Goal: Answer question/provide support: Share knowledge or assist other users

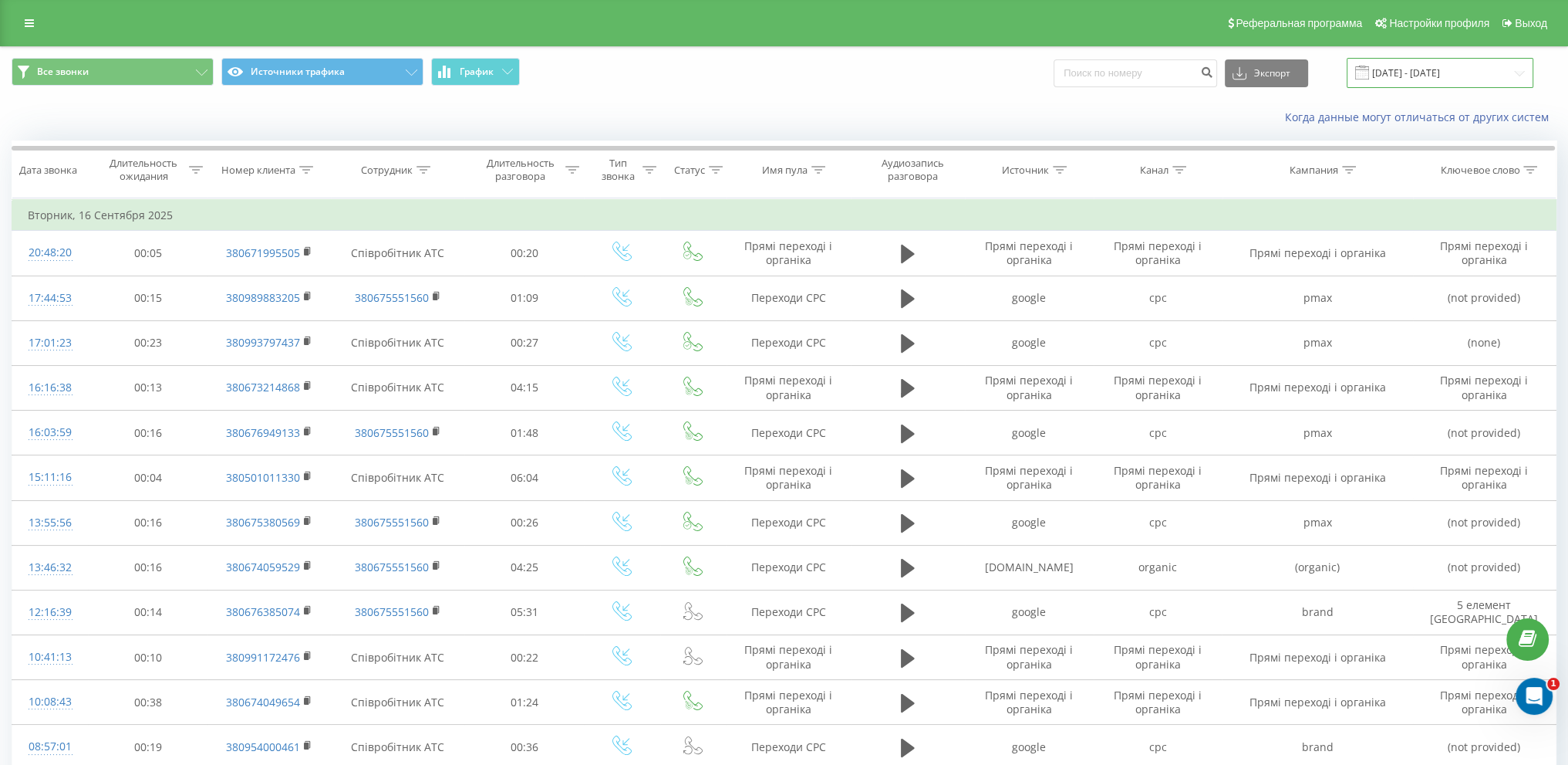
click at [1398, 62] on input "[DATE] - [DATE]" at bounding box center [1440, 73] width 187 height 30
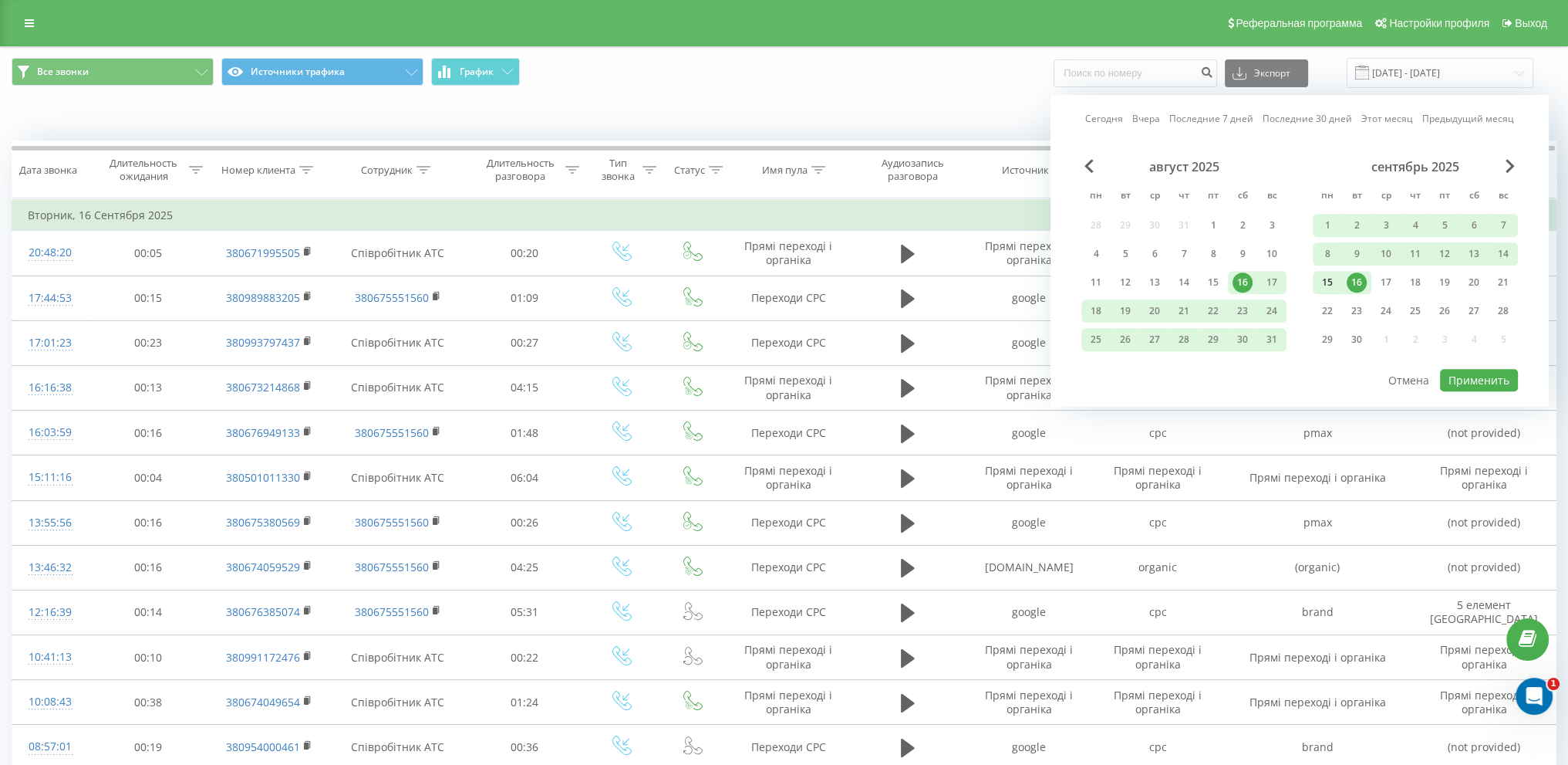
click at [1333, 280] on div "15" at bounding box center [1327, 282] width 20 height 20
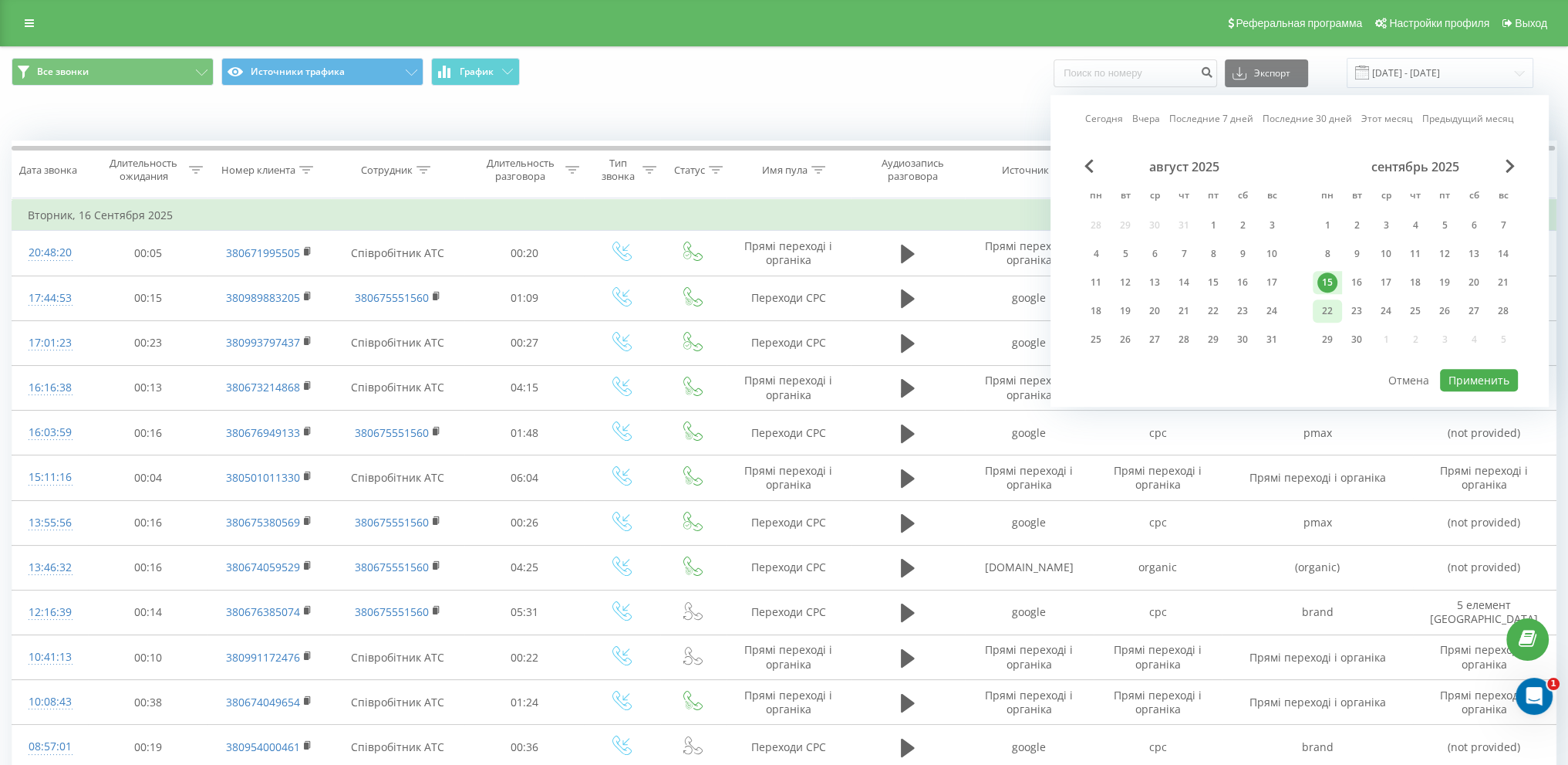
click at [1327, 303] on div "22" at bounding box center [1327, 310] width 20 height 20
click at [1458, 375] on button "Применить" at bounding box center [1479, 380] width 78 height 22
type input "[DATE] - [DATE]"
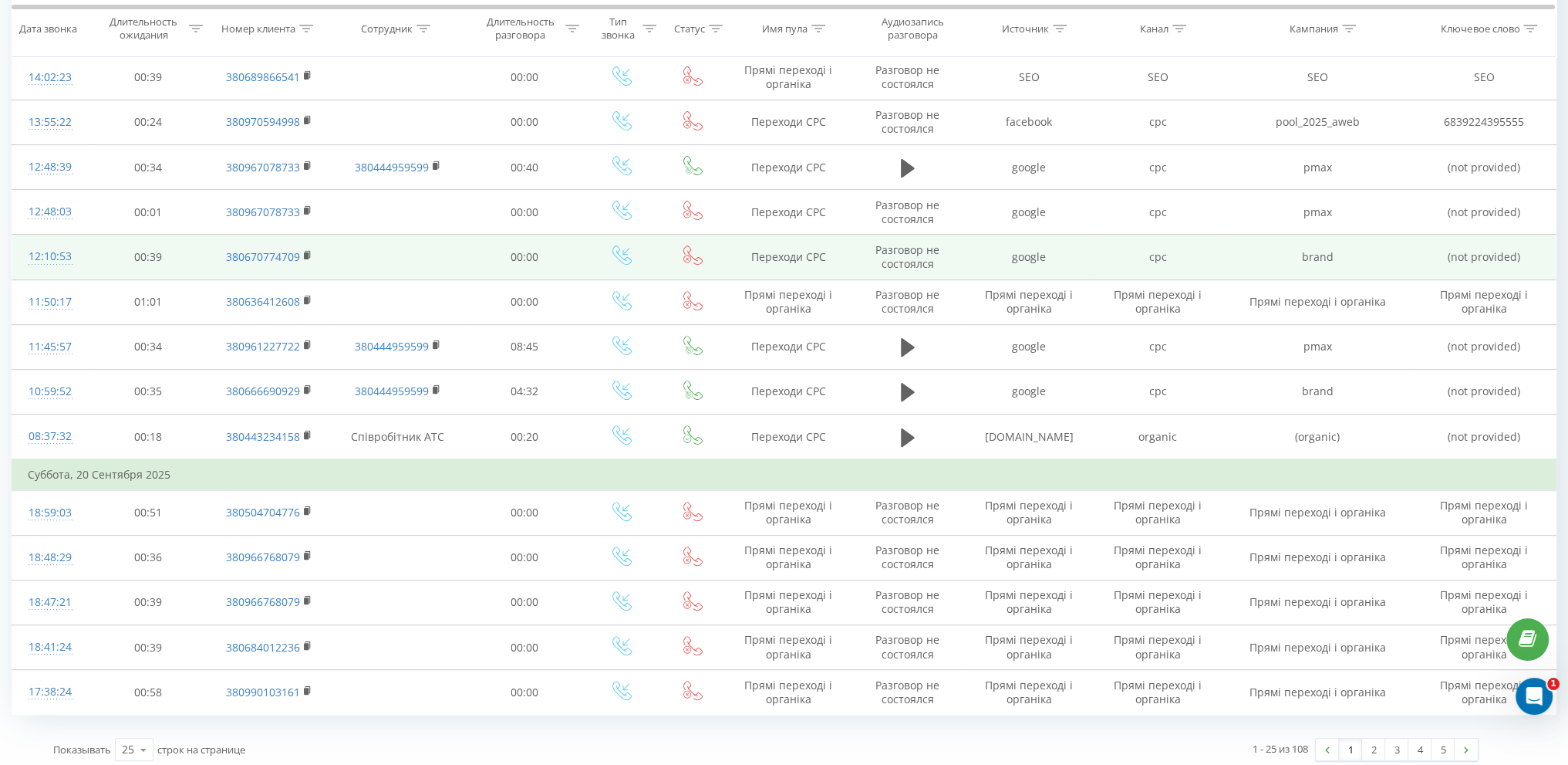
scroll to position [703, 0]
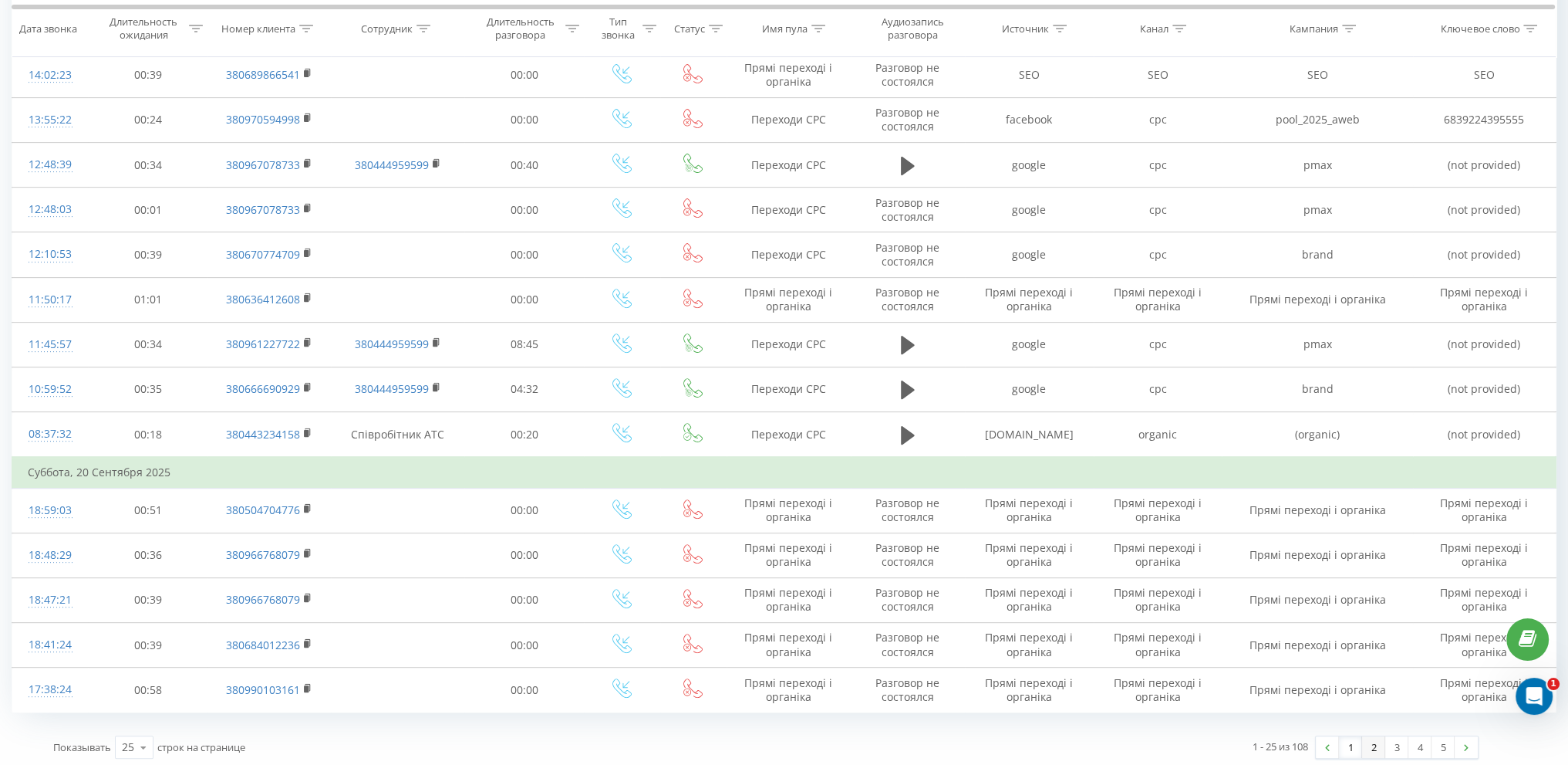
click at [1375, 746] on link "2" at bounding box center [1373, 746] width 23 height 22
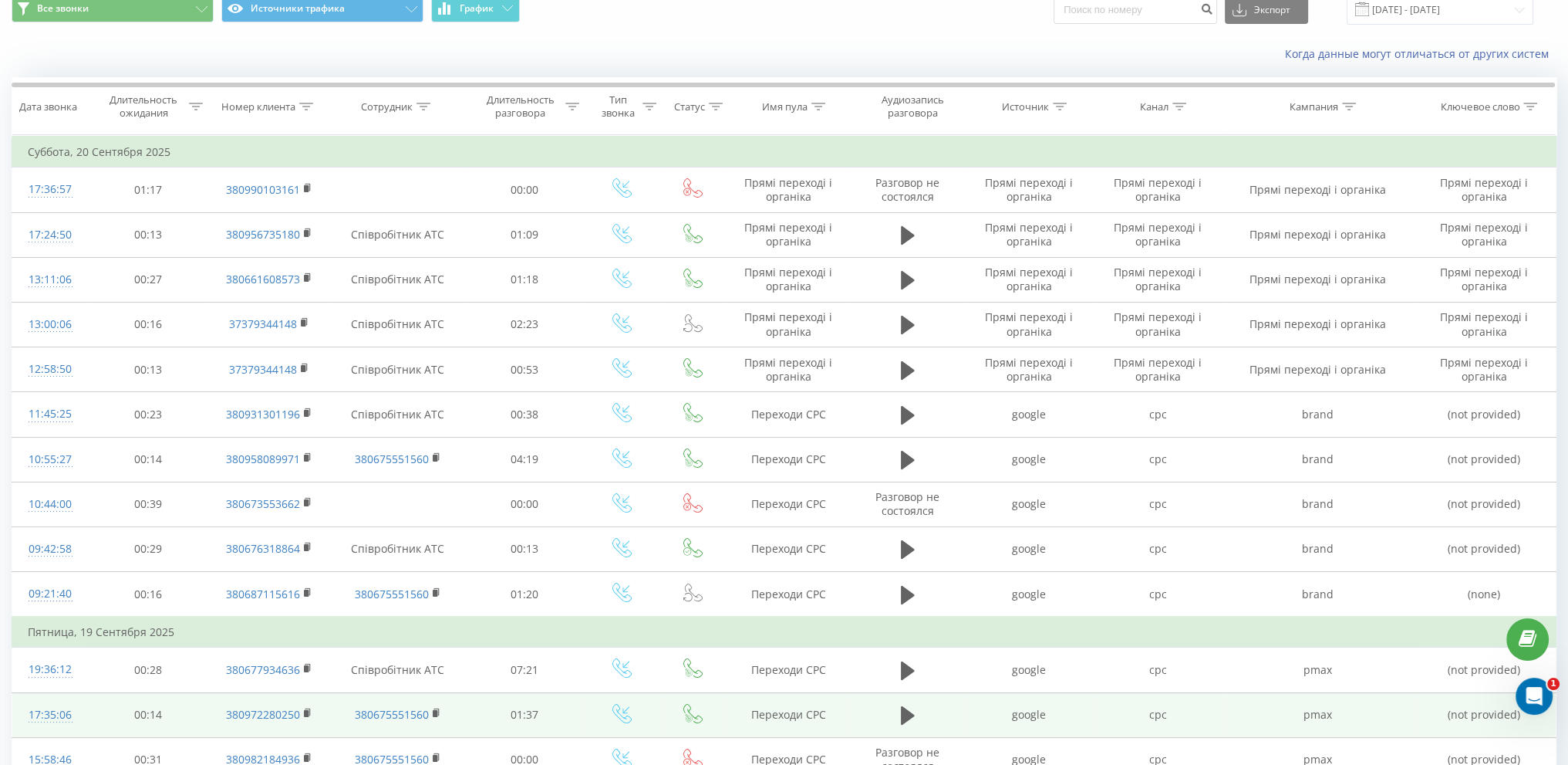
scroll to position [9, 0]
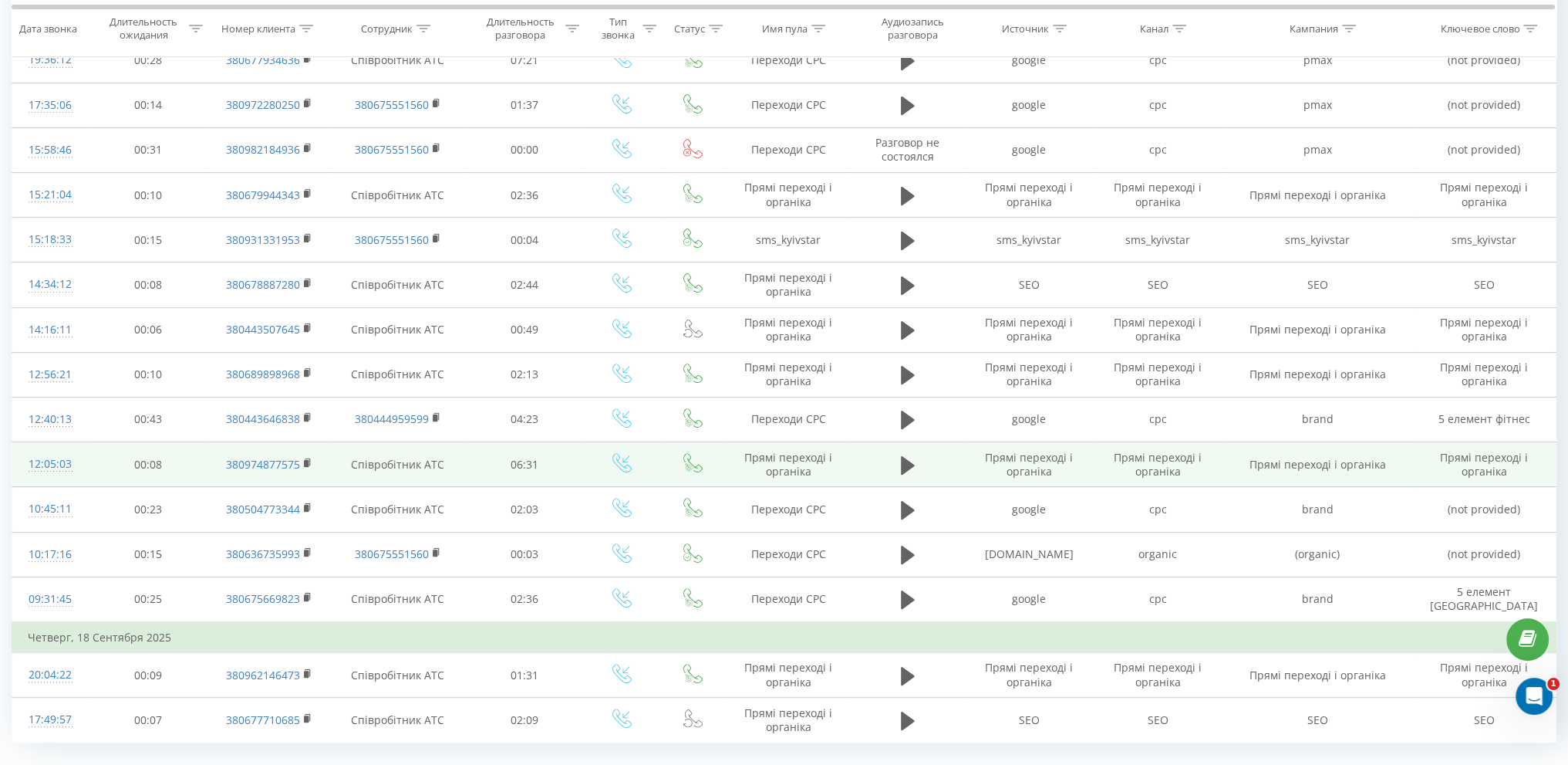
scroll to position [703, 0]
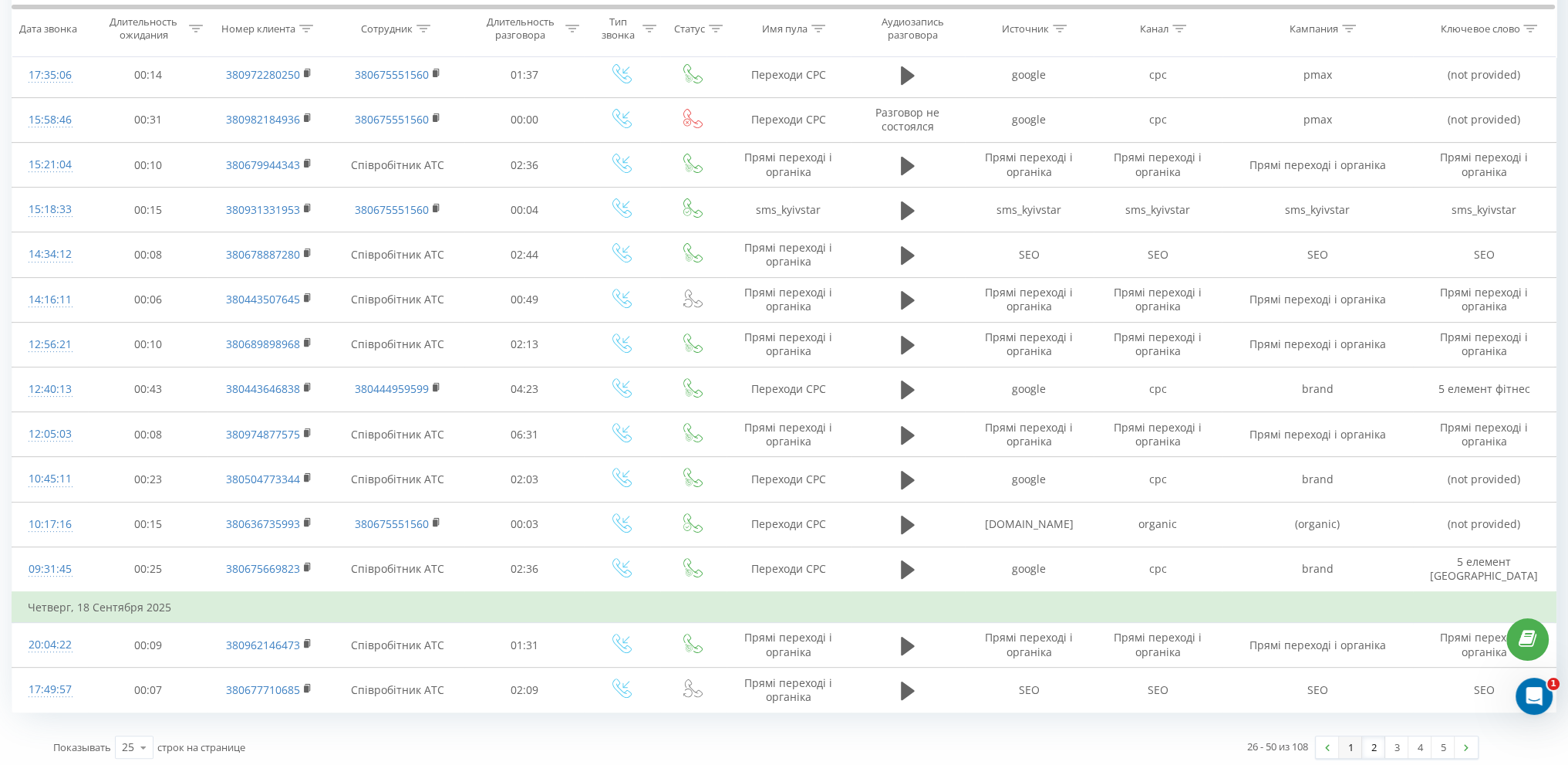
click at [1351, 737] on link "1" at bounding box center [1350, 746] width 23 height 22
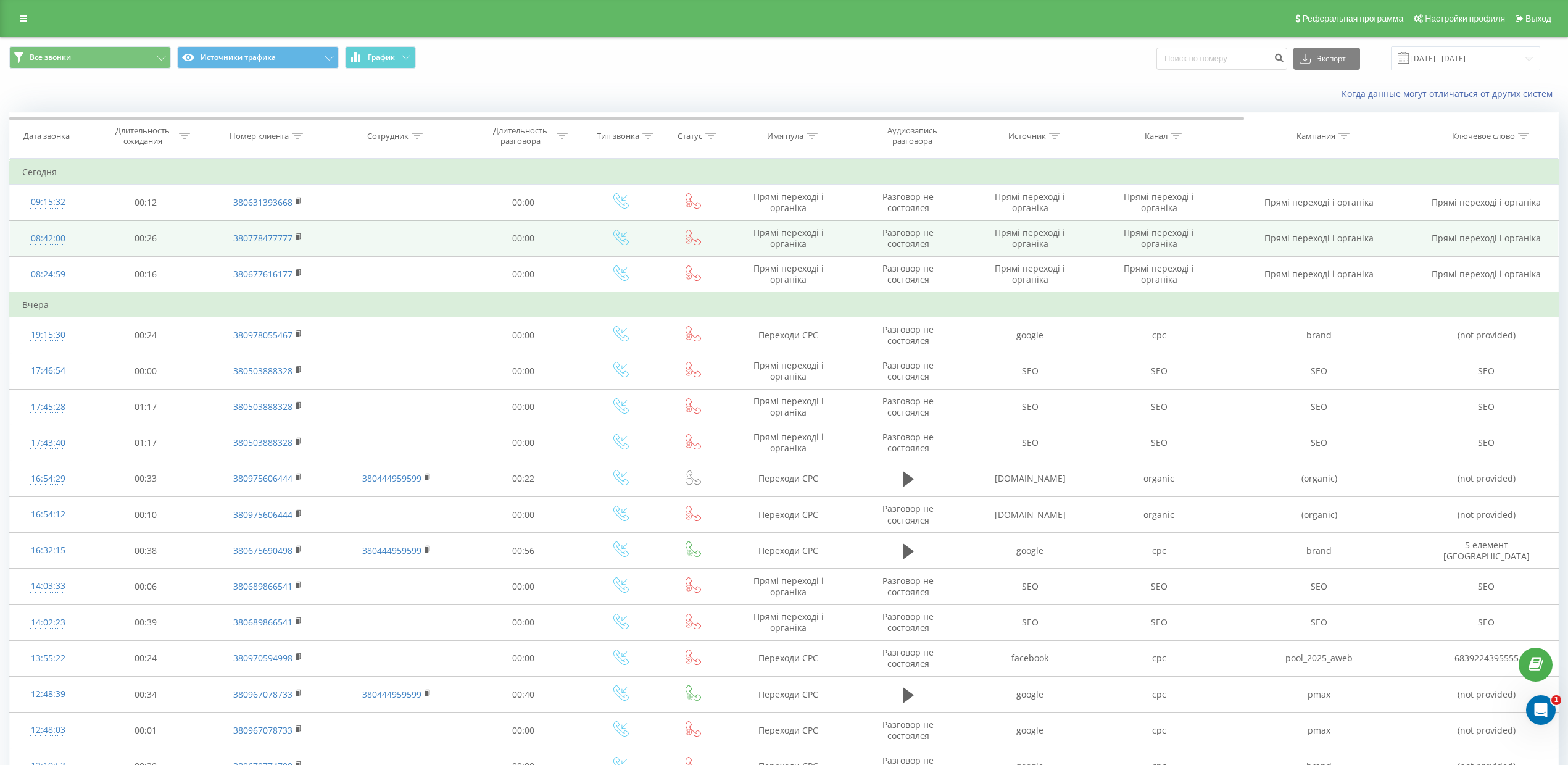
scroll to position [77, 0]
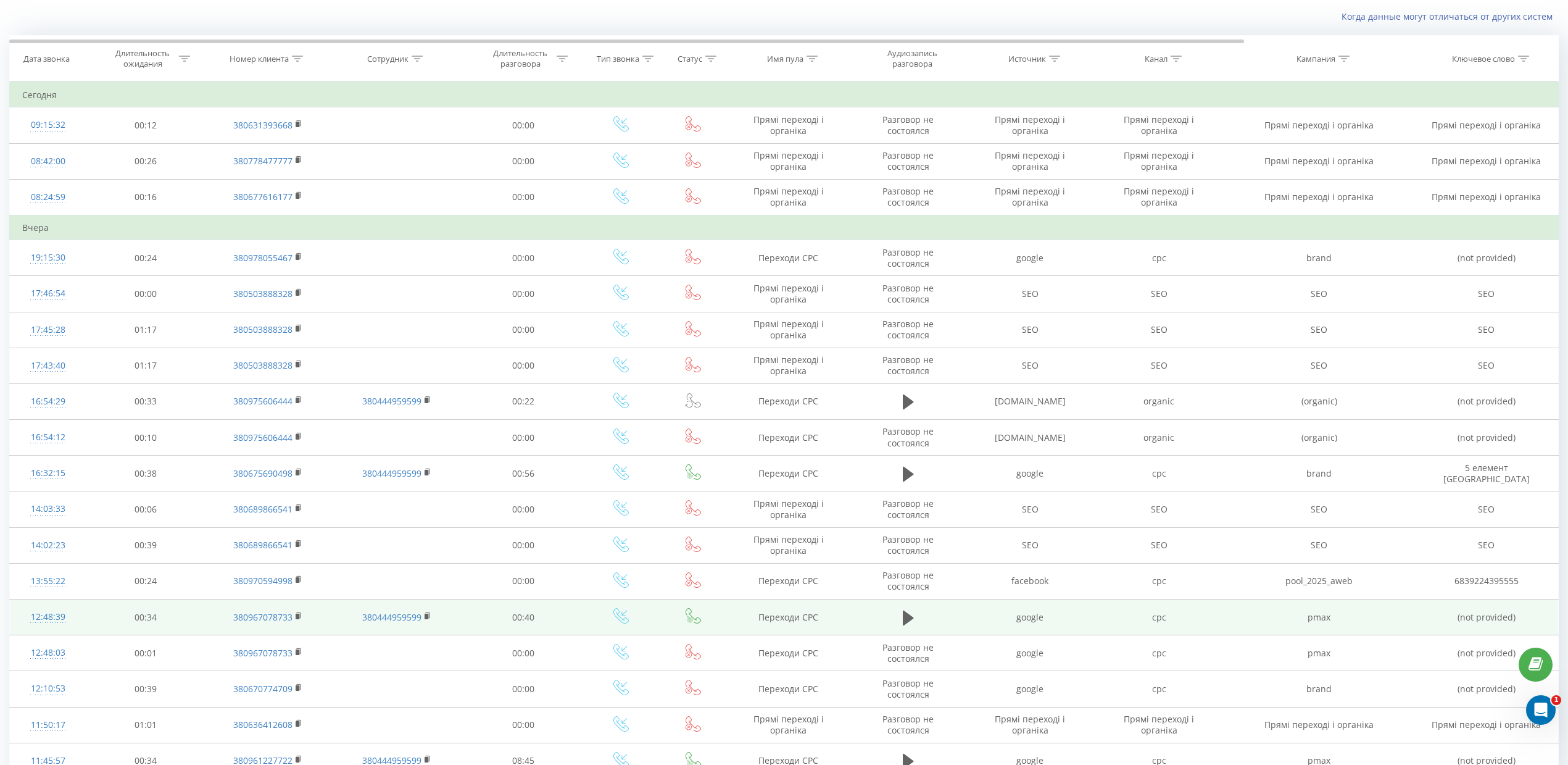
click at [1230, 611] on td "pmax" at bounding box center [1319, 617] width 191 height 36
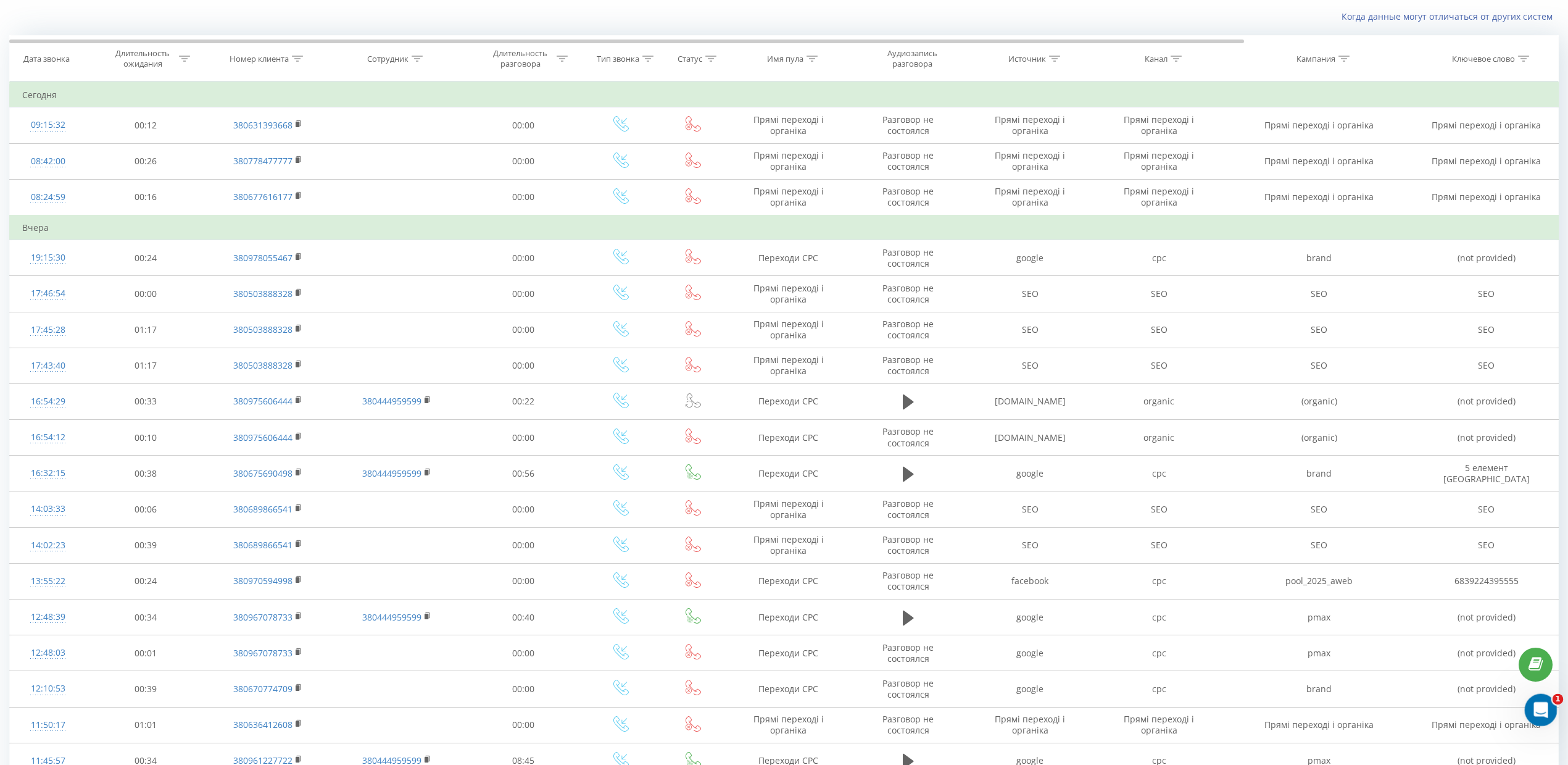
click at [1263, 611] on icon "Открыть службу сообщений Intercom" at bounding box center [1539, 708] width 20 height 20
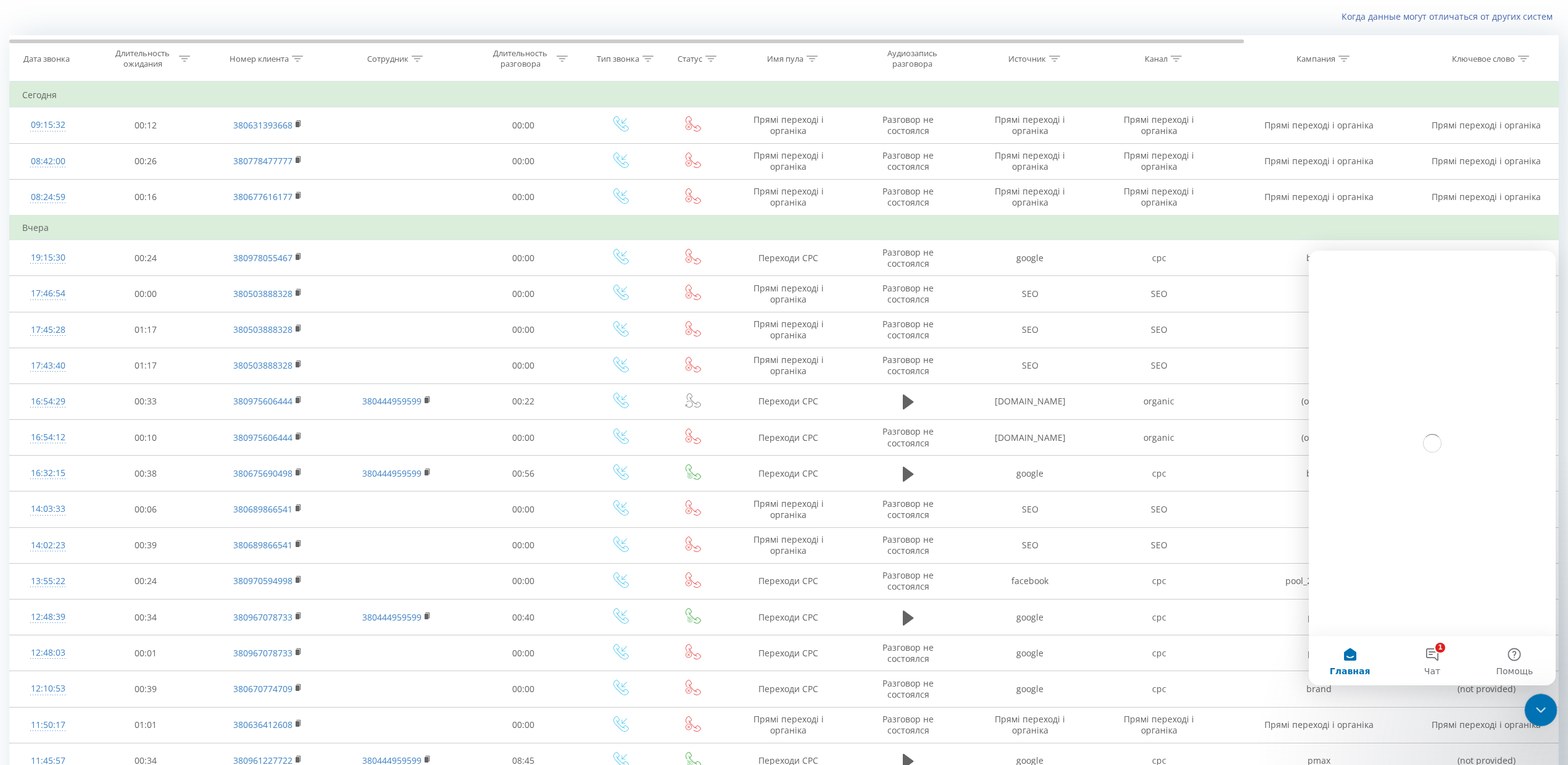
scroll to position [0, 0]
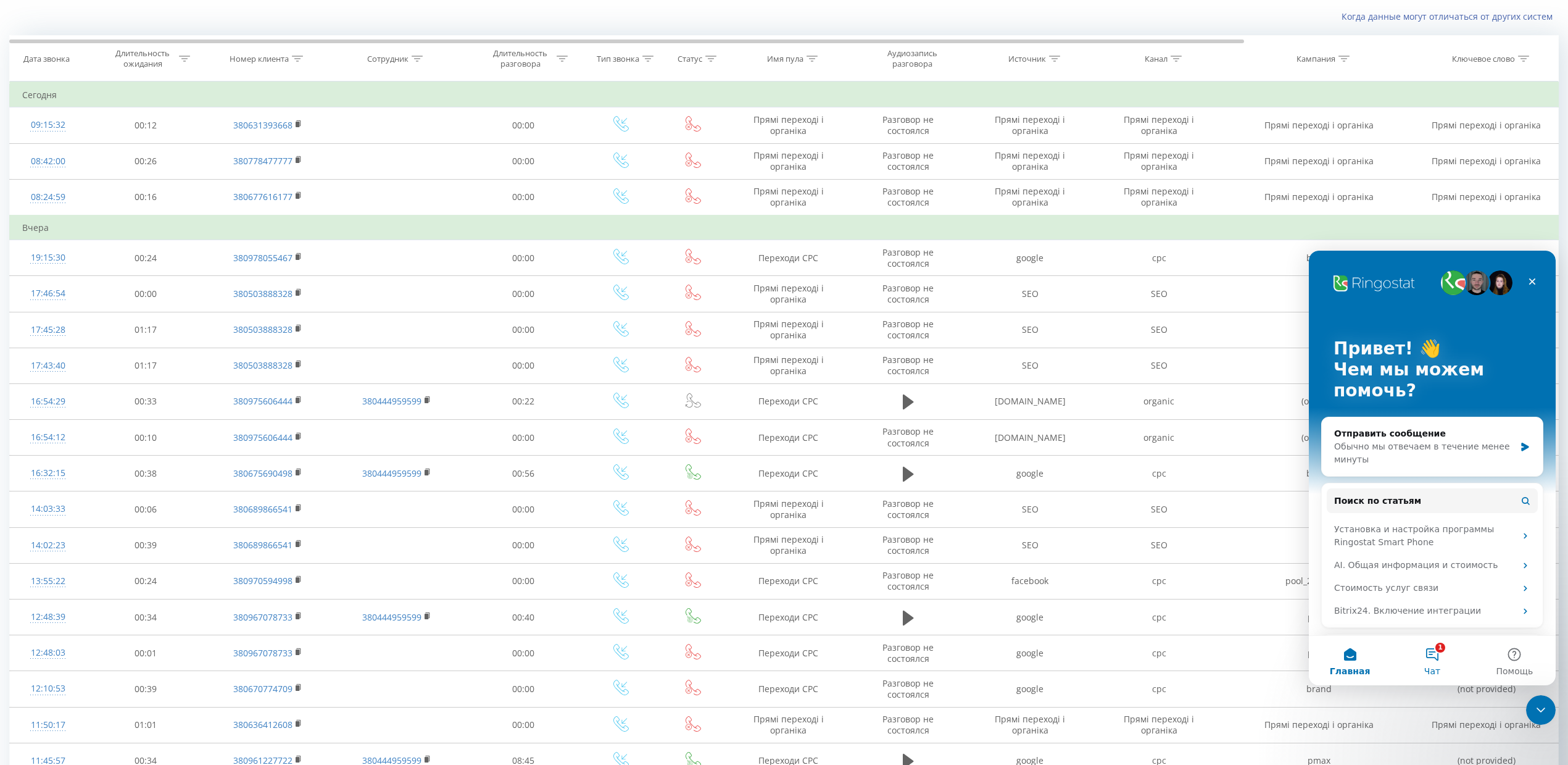
click at [1263, 611] on button "1 Чат" at bounding box center [1431, 661] width 82 height 49
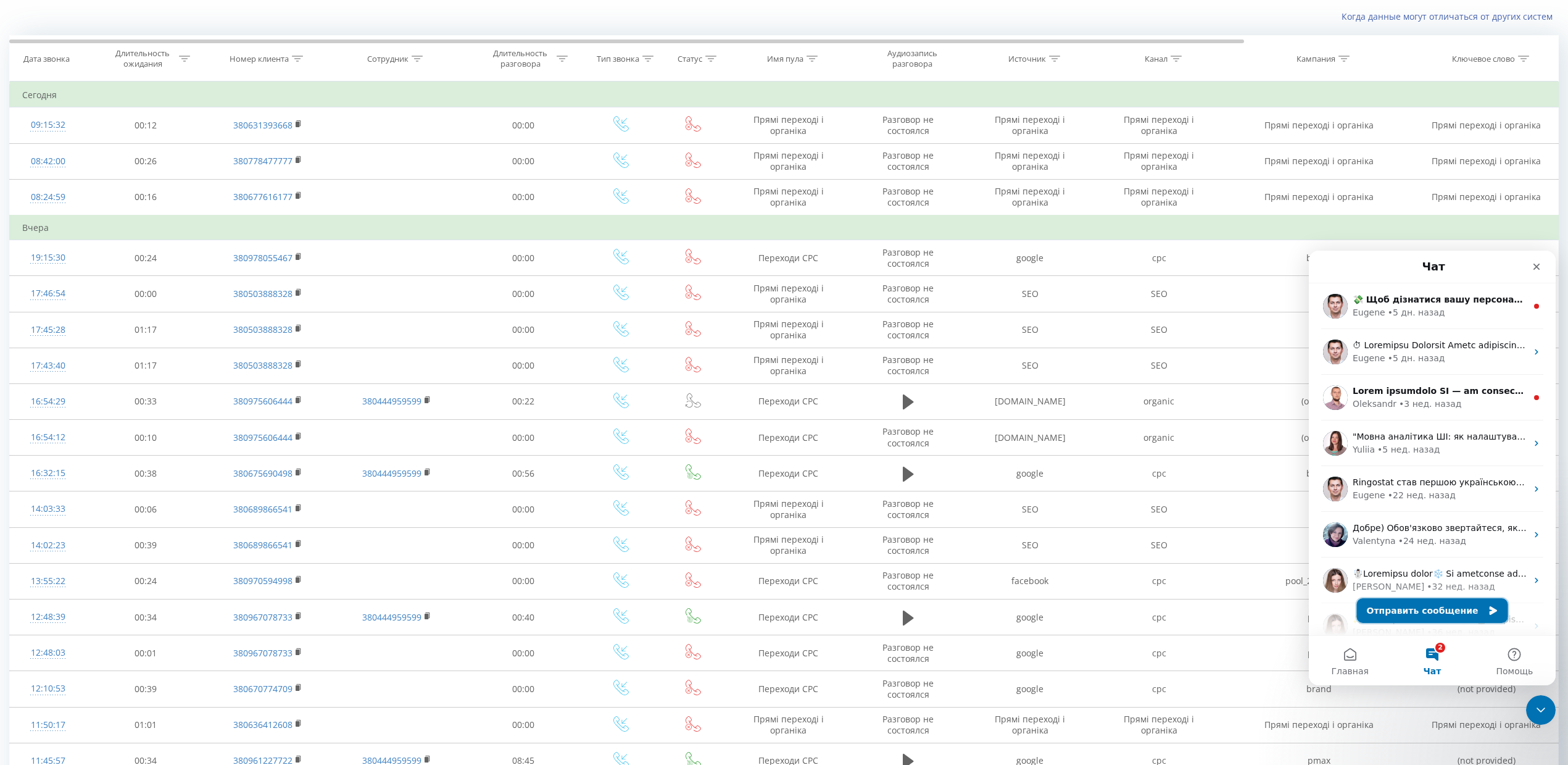
click at [1263, 611] on button "Отправить сообщение" at bounding box center [1432, 610] width 152 height 25
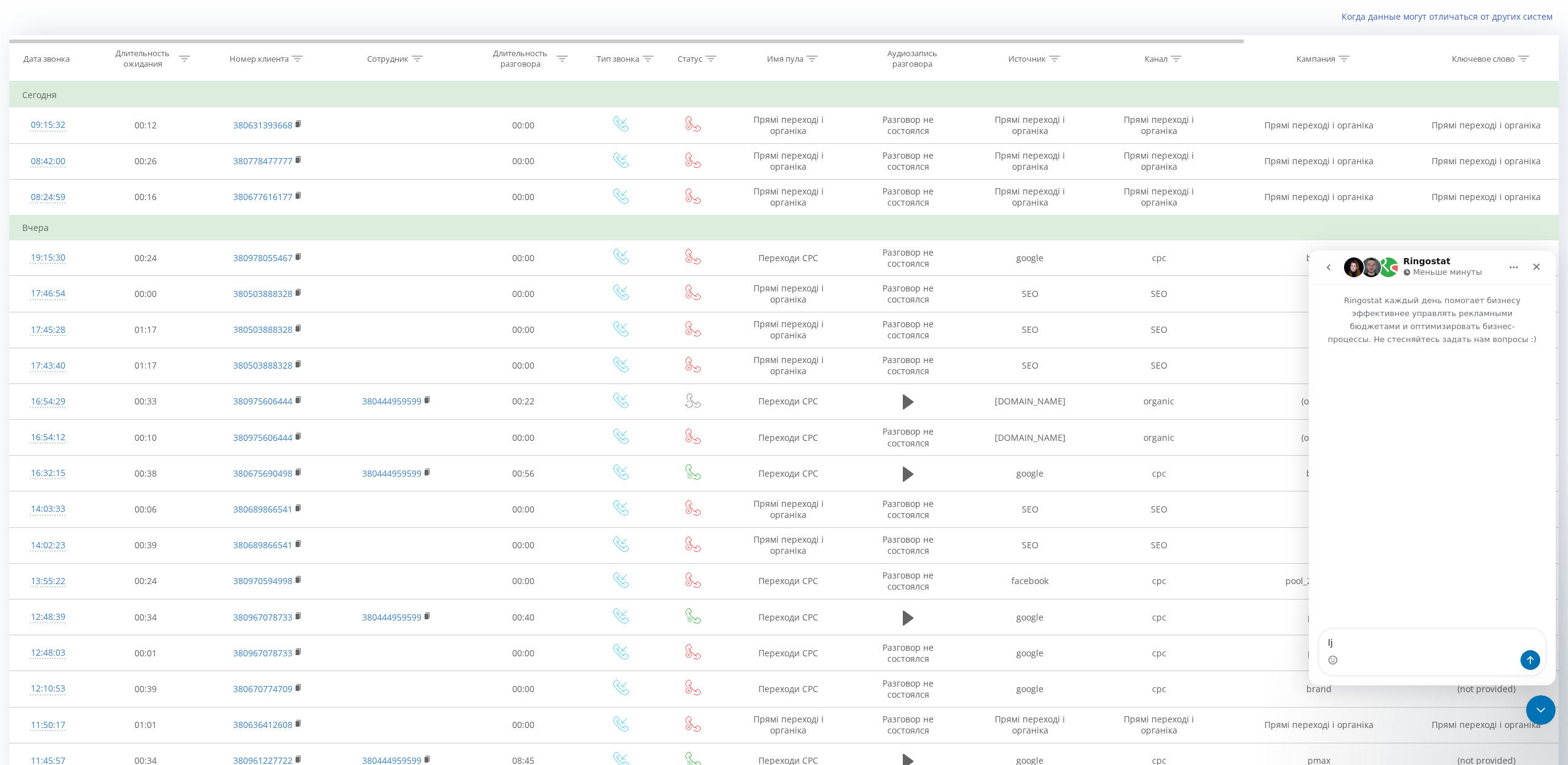
type textarea "l"
type textarea "добрий ранок. в нас така ситуація, це з вашої сторони щось не атк, чи з нашої?"
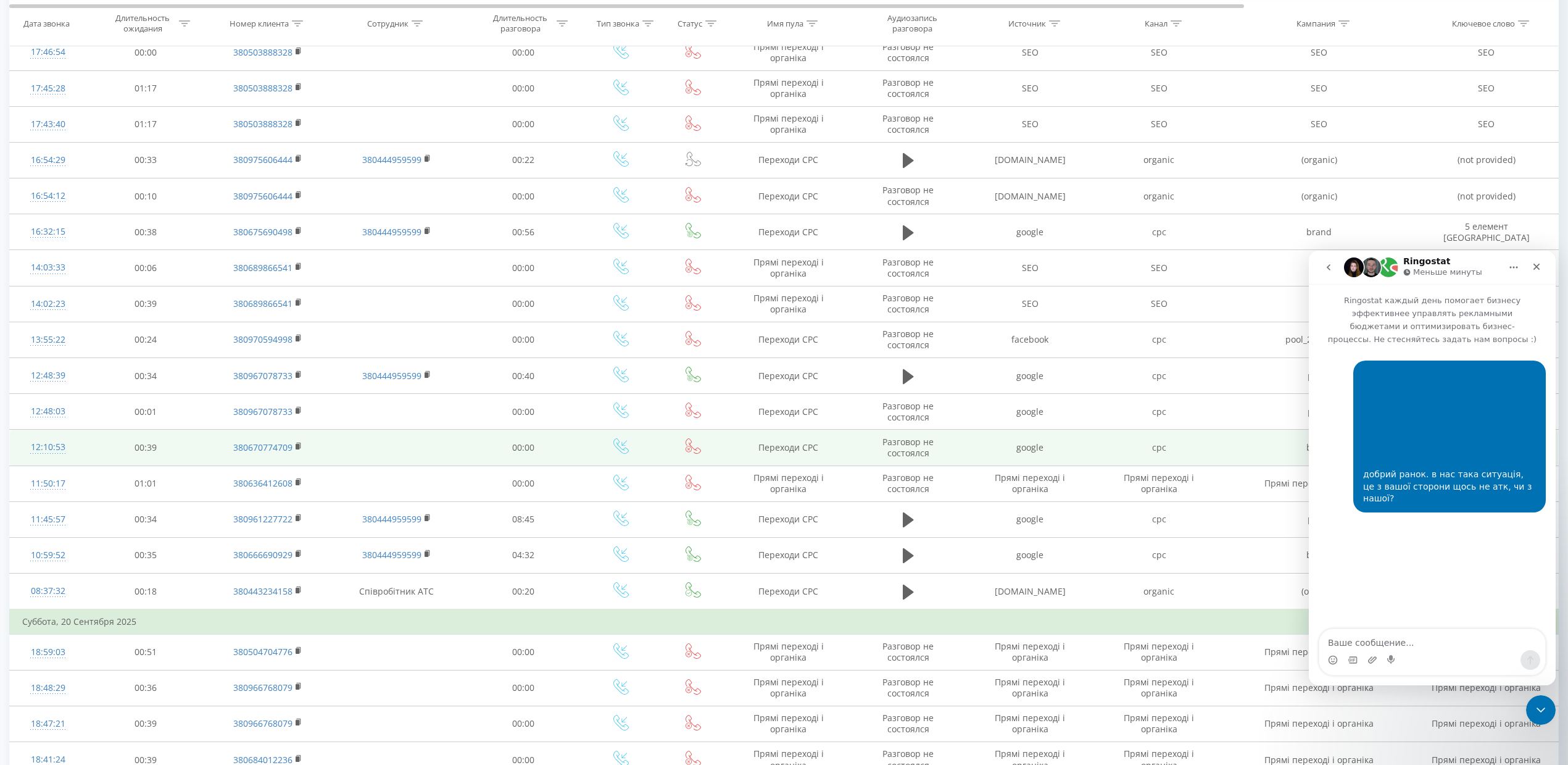
scroll to position [414, 0]
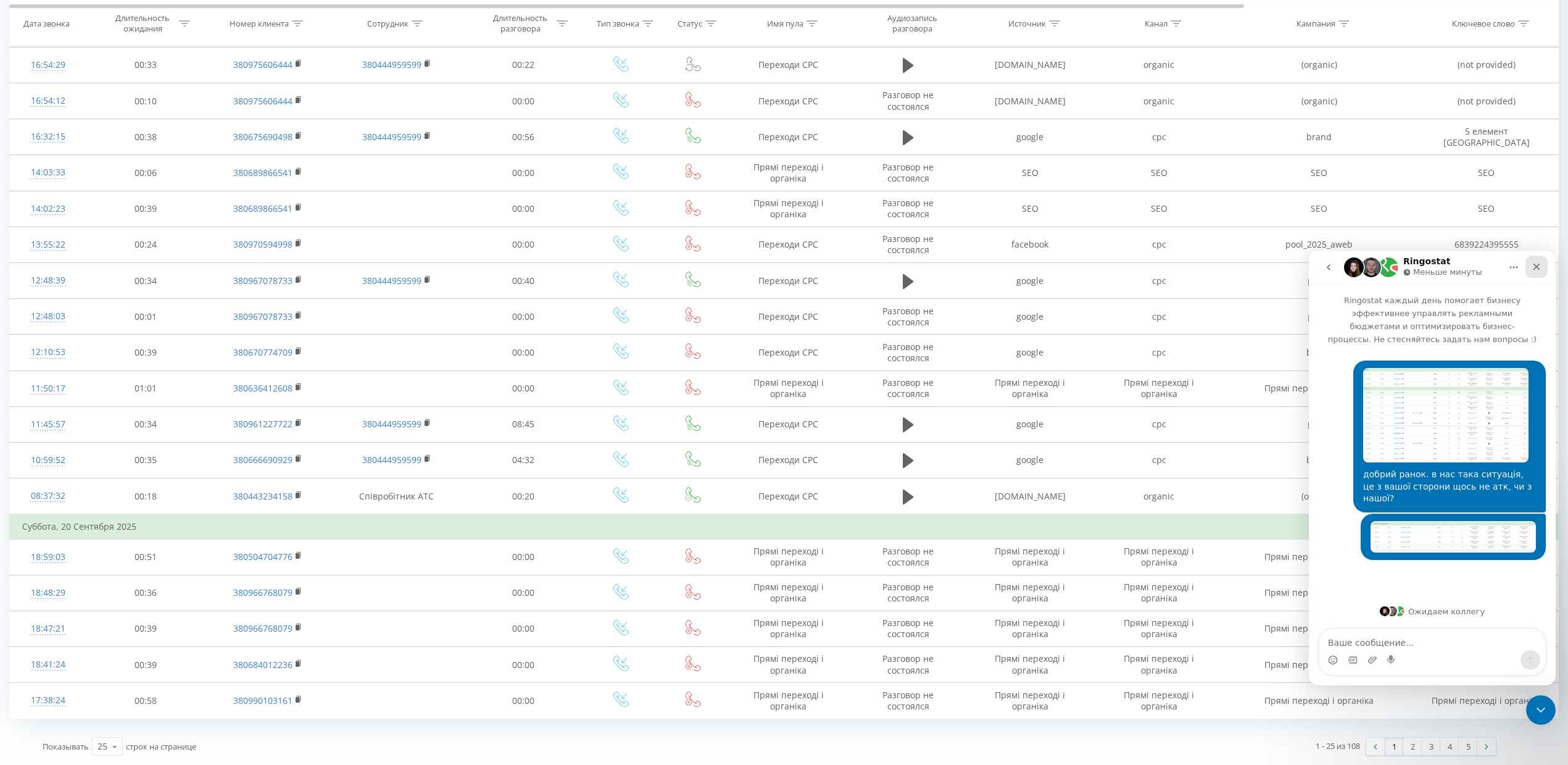
click at [1263, 264] on icon "Закрыть" at bounding box center [1536, 267] width 10 height 10
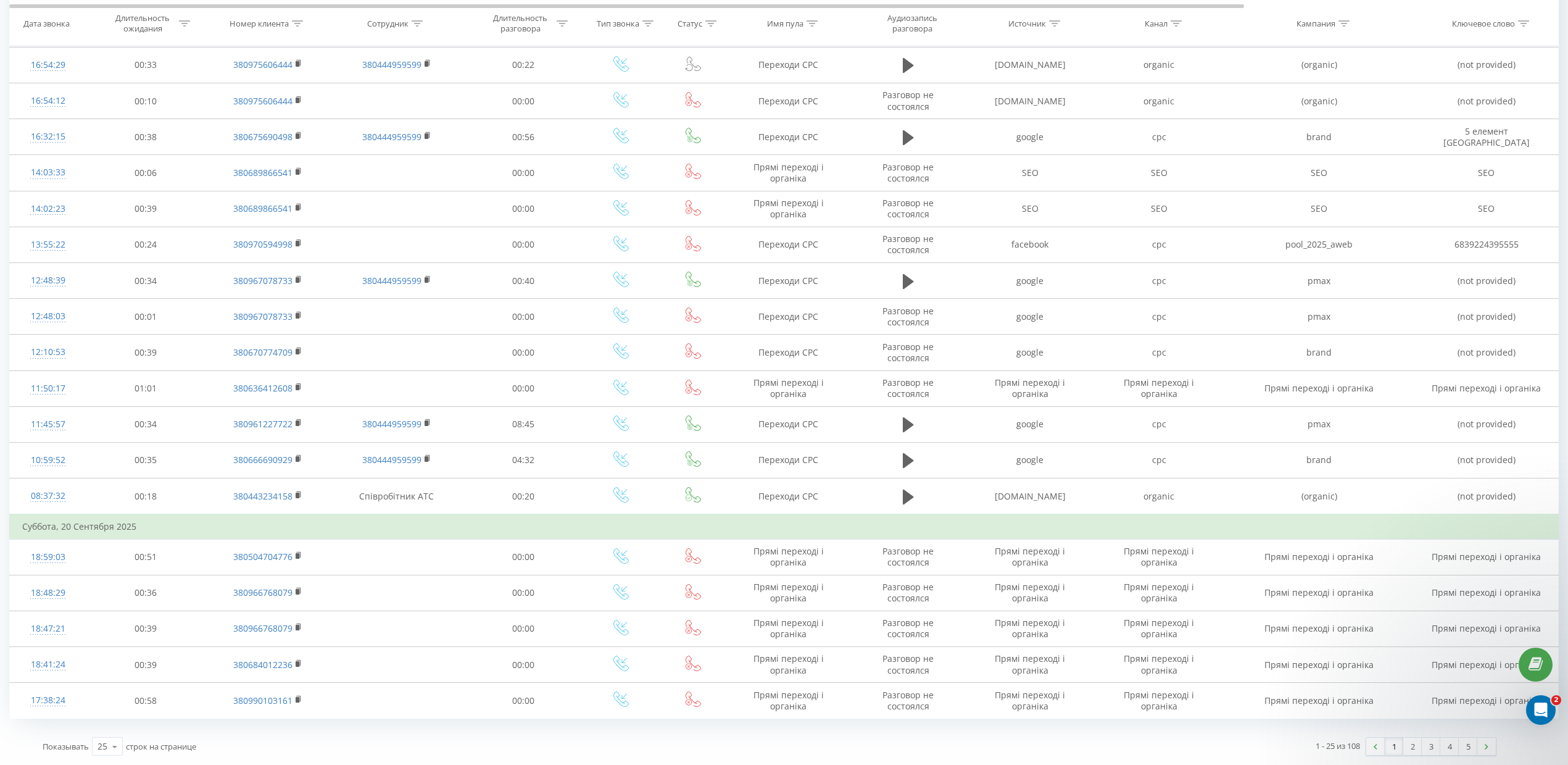
scroll to position [0, 0]
click at [1263, 611] on link "2" at bounding box center [1412, 746] width 18 height 18
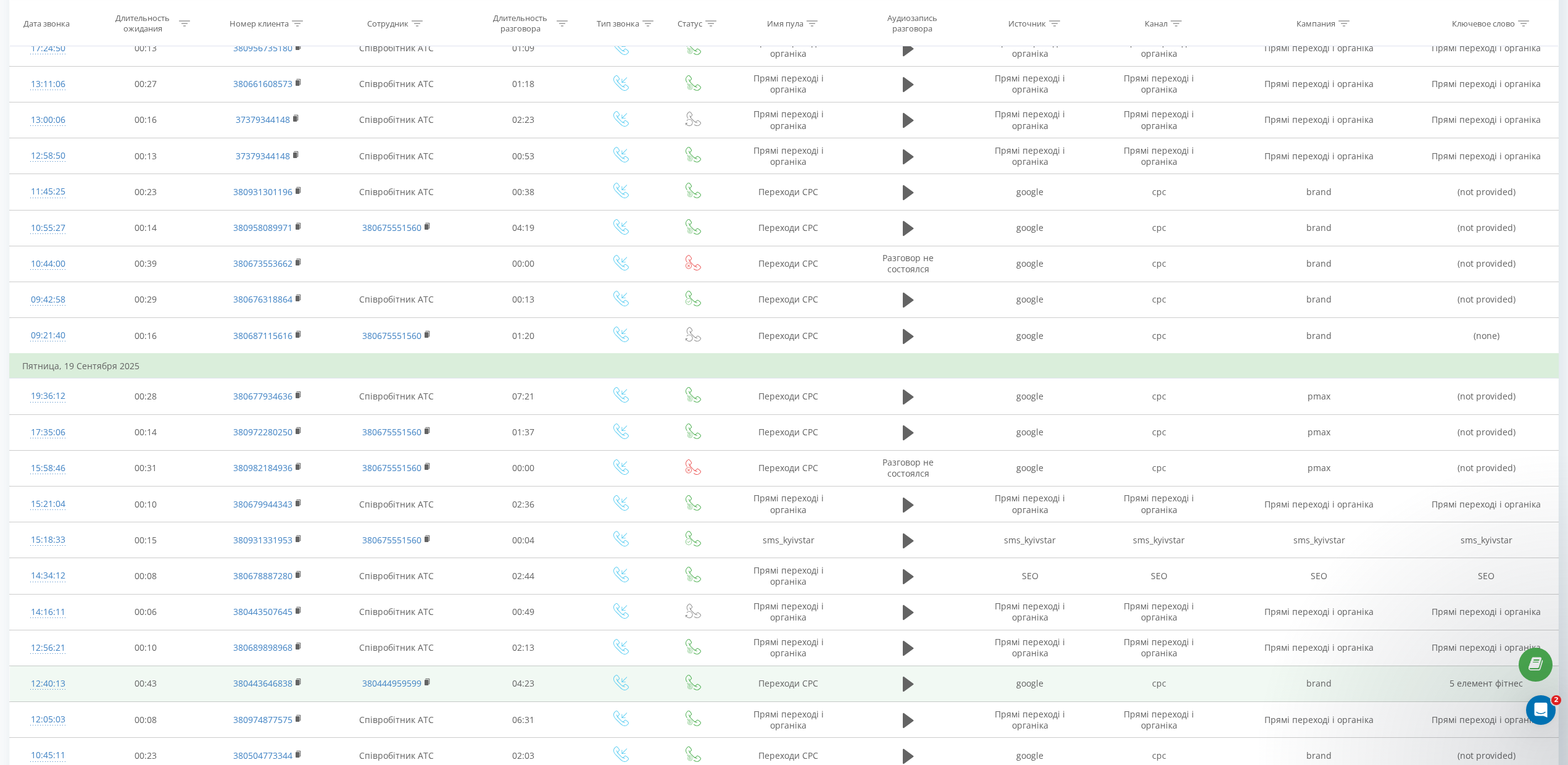
scroll to position [414, 0]
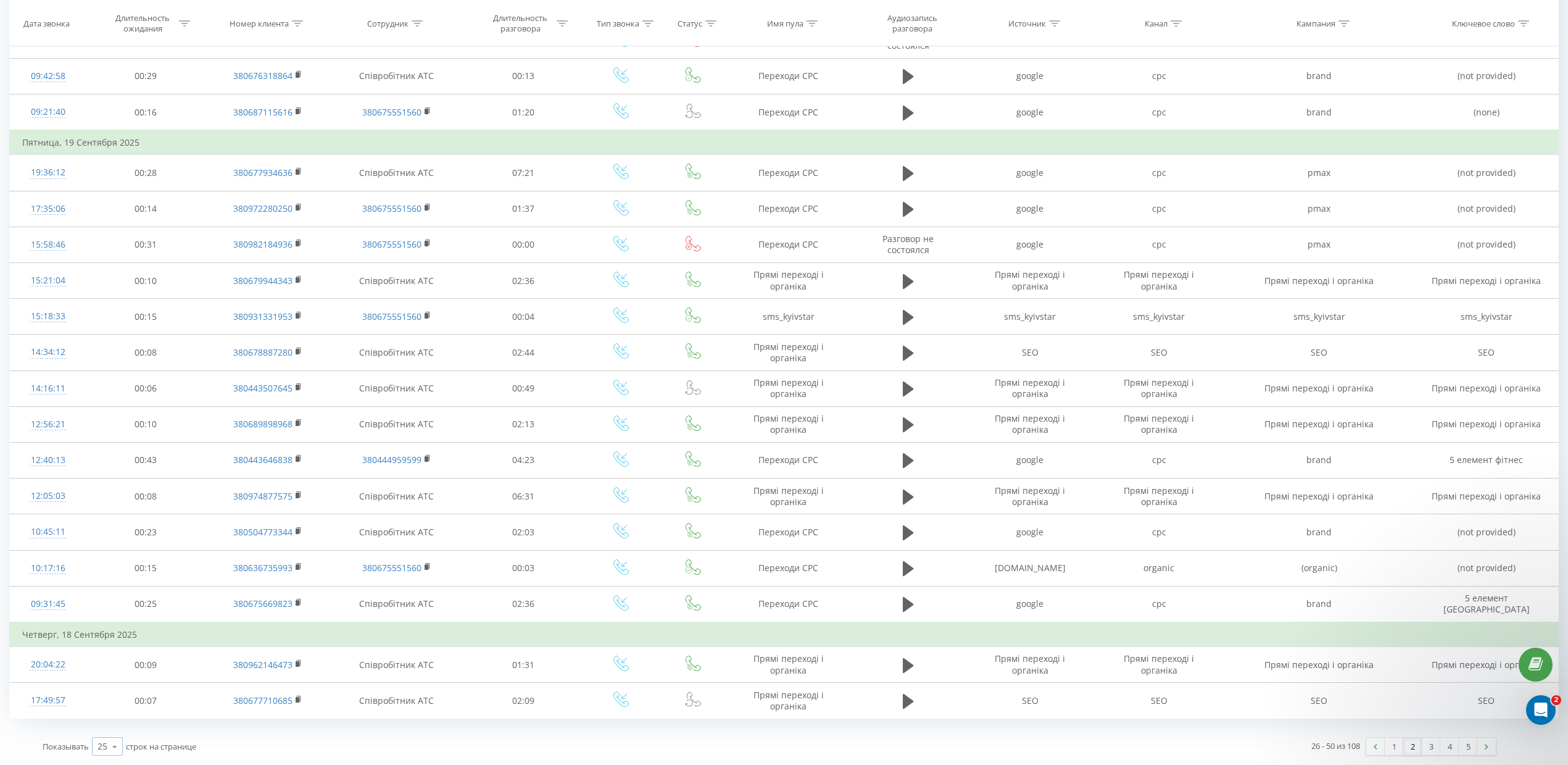
click at [116, 611] on icon at bounding box center [115, 747] width 18 height 24
click at [112, 611] on span "100" at bounding box center [104, 728] width 15 height 12
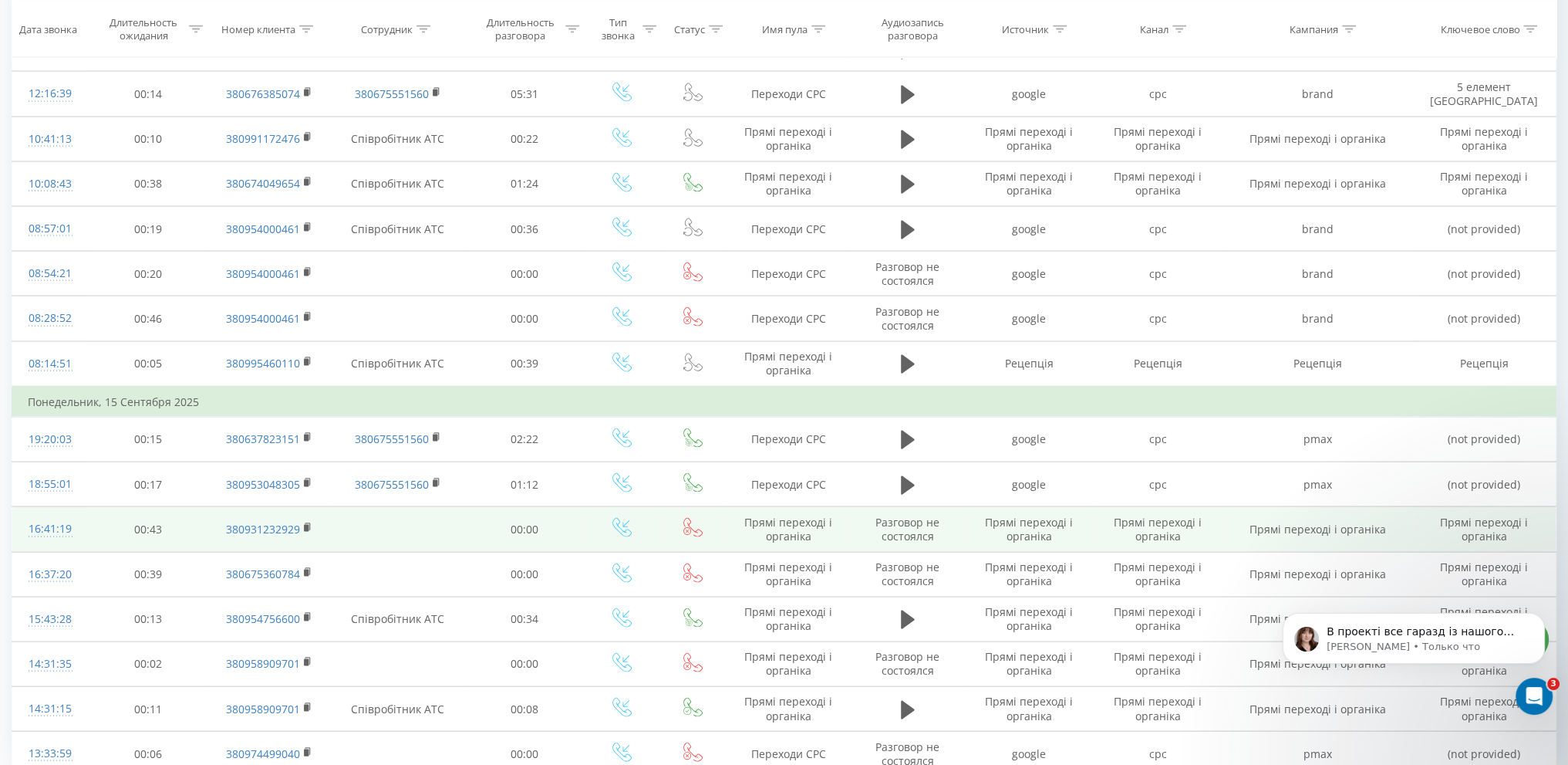
scroll to position [4214, 0]
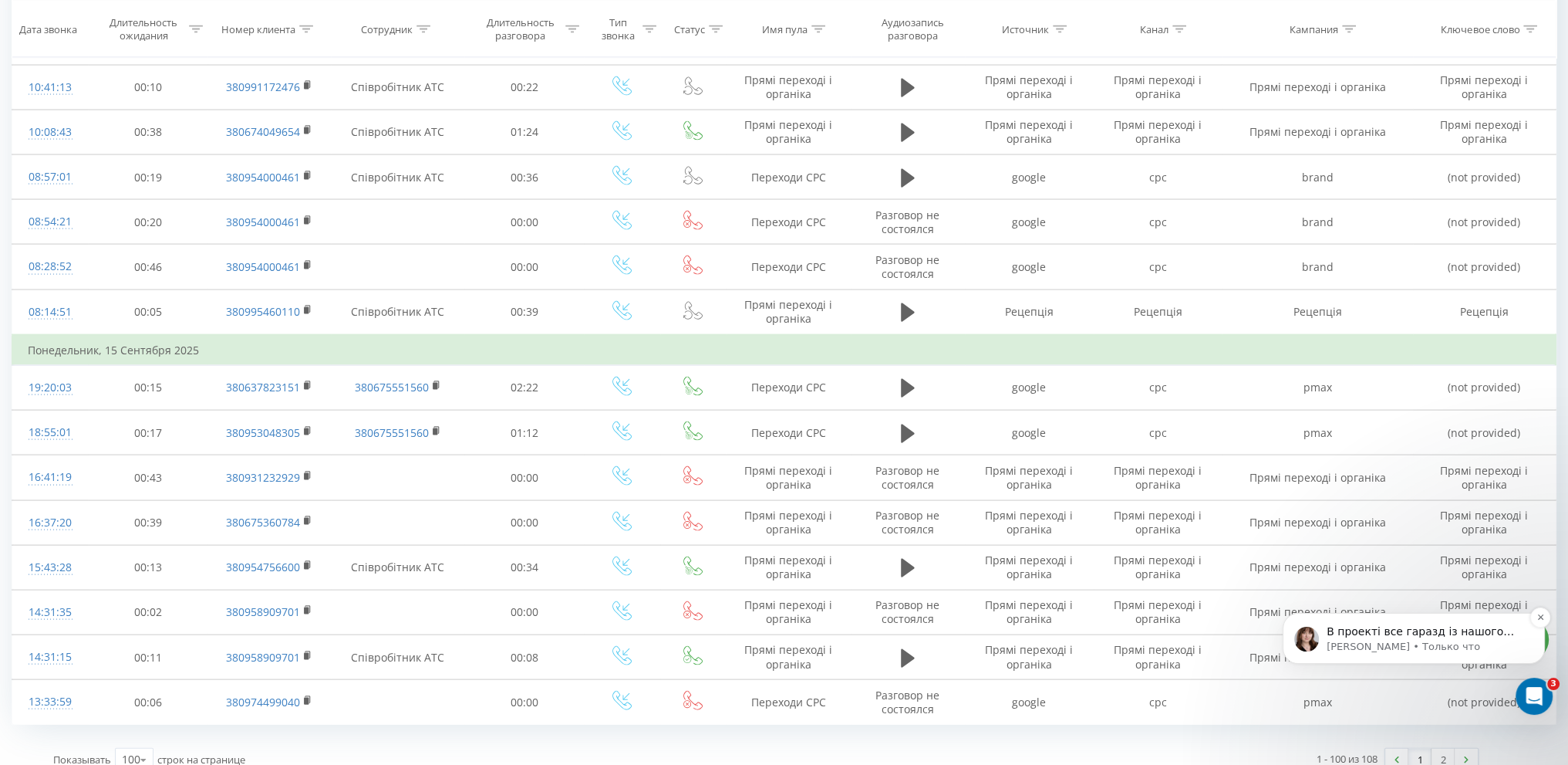
click at [1416, 634] on p "В проекті все гаразд із нашого боку - ми телефонуємо на номер із схеми переадре…" at bounding box center [1426, 632] width 199 height 16
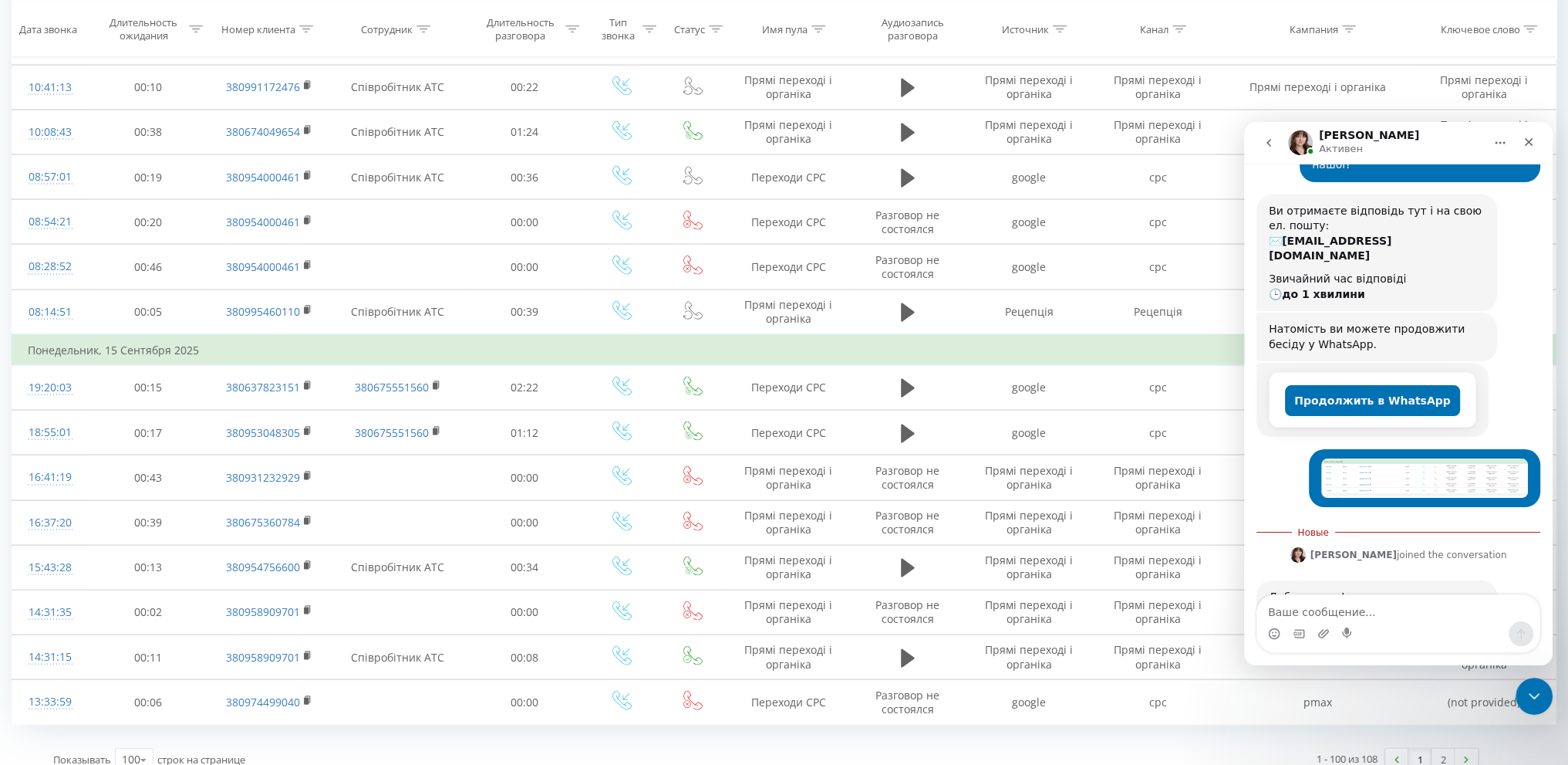
scroll to position [382, 0]
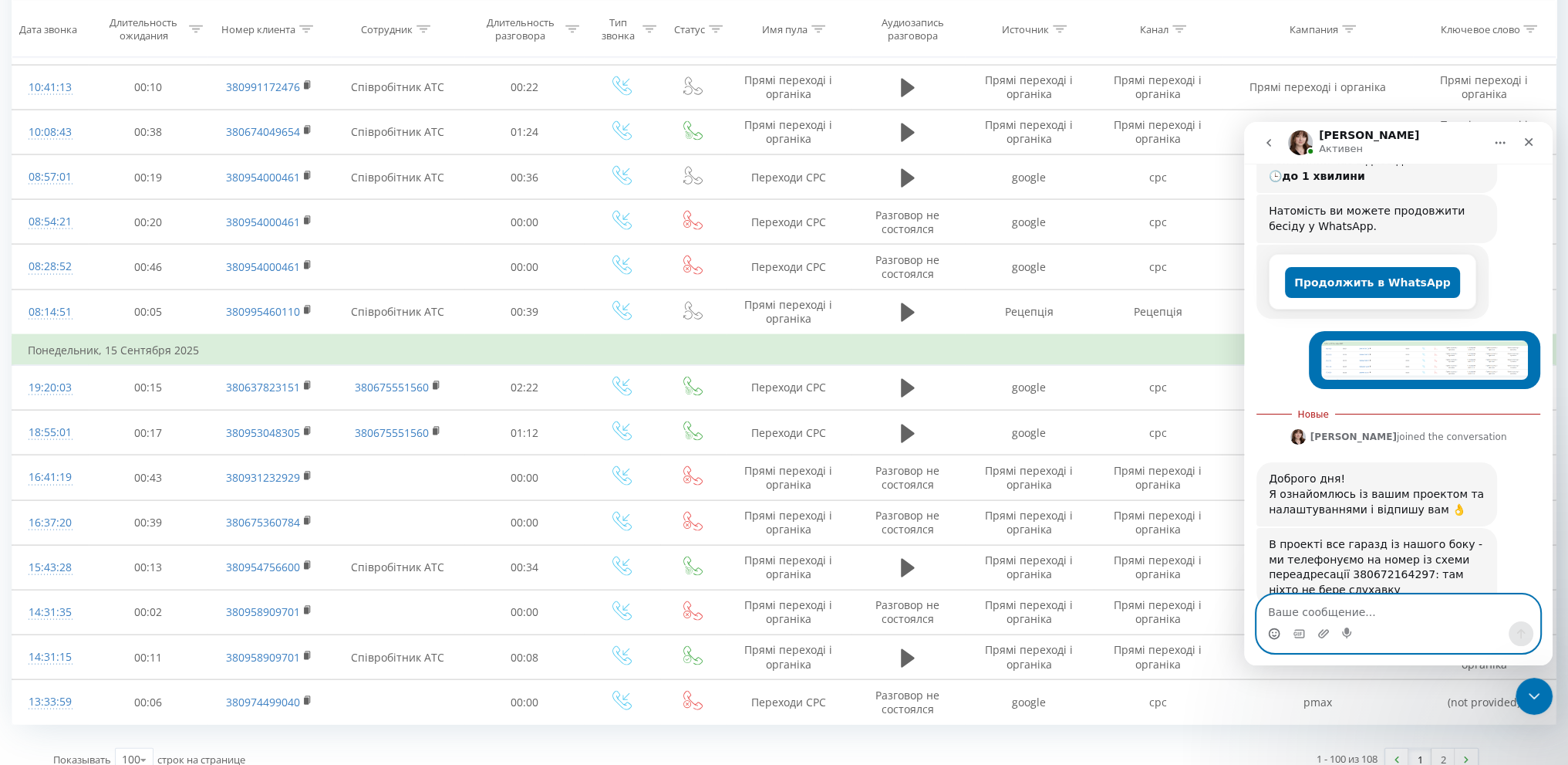
drag, startPoint x: 1275, startPoint y: 633, endPoint x: 2451, endPoint y: 785, distance: 1185.8
click at [1275, 633] on icon "Средство выбора эмодзи" at bounding box center [1274, 634] width 12 height 12
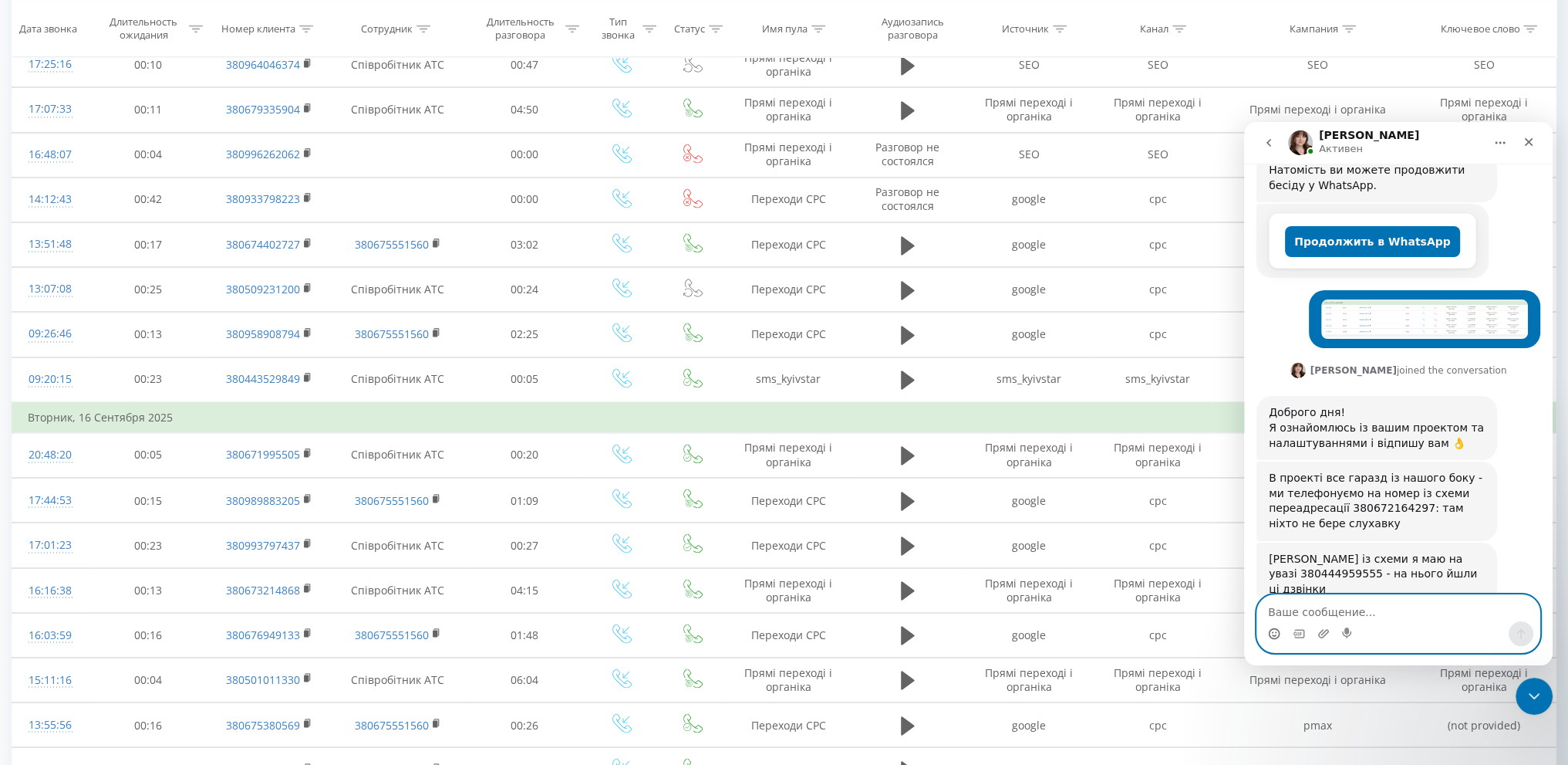
scroll to position [290, 0]
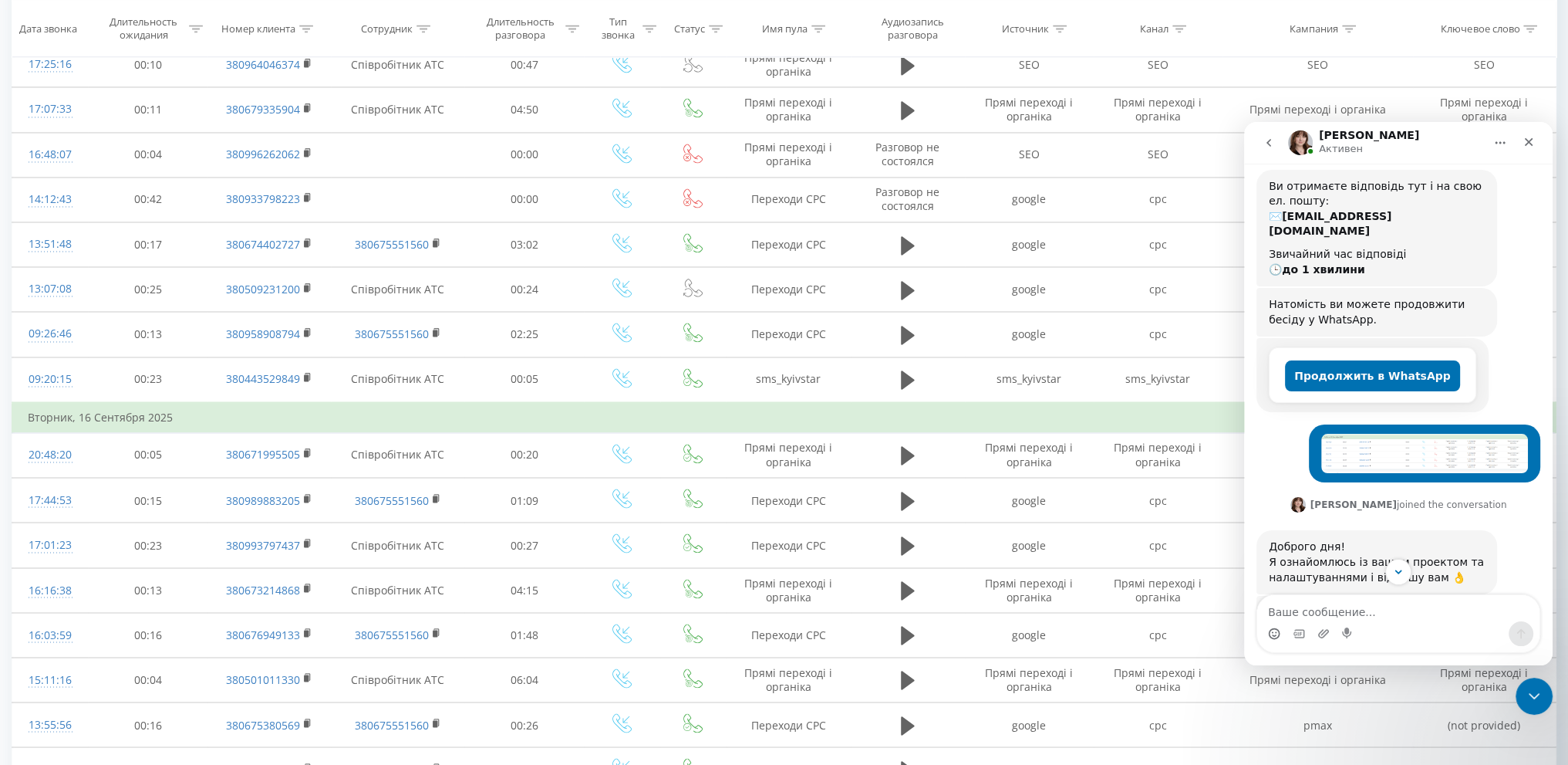
click at [1384, 434] on img "Юлия говорит…" at bounding box center [1424, 453] width 207 height 40
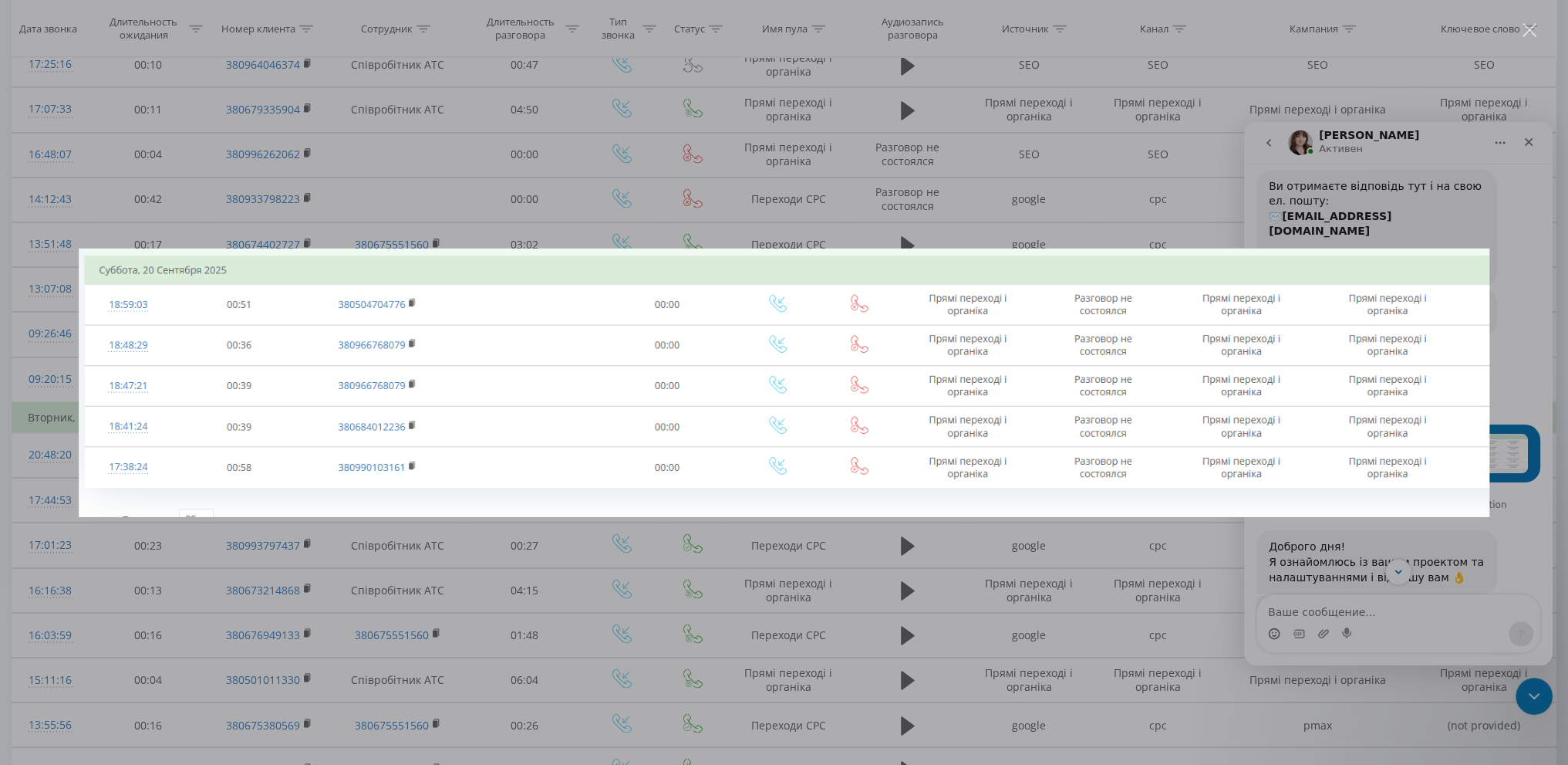
click at [1441, 227] on div "Мессенджер Intercom" at bounding box center [784, 382] width 1568 height 765
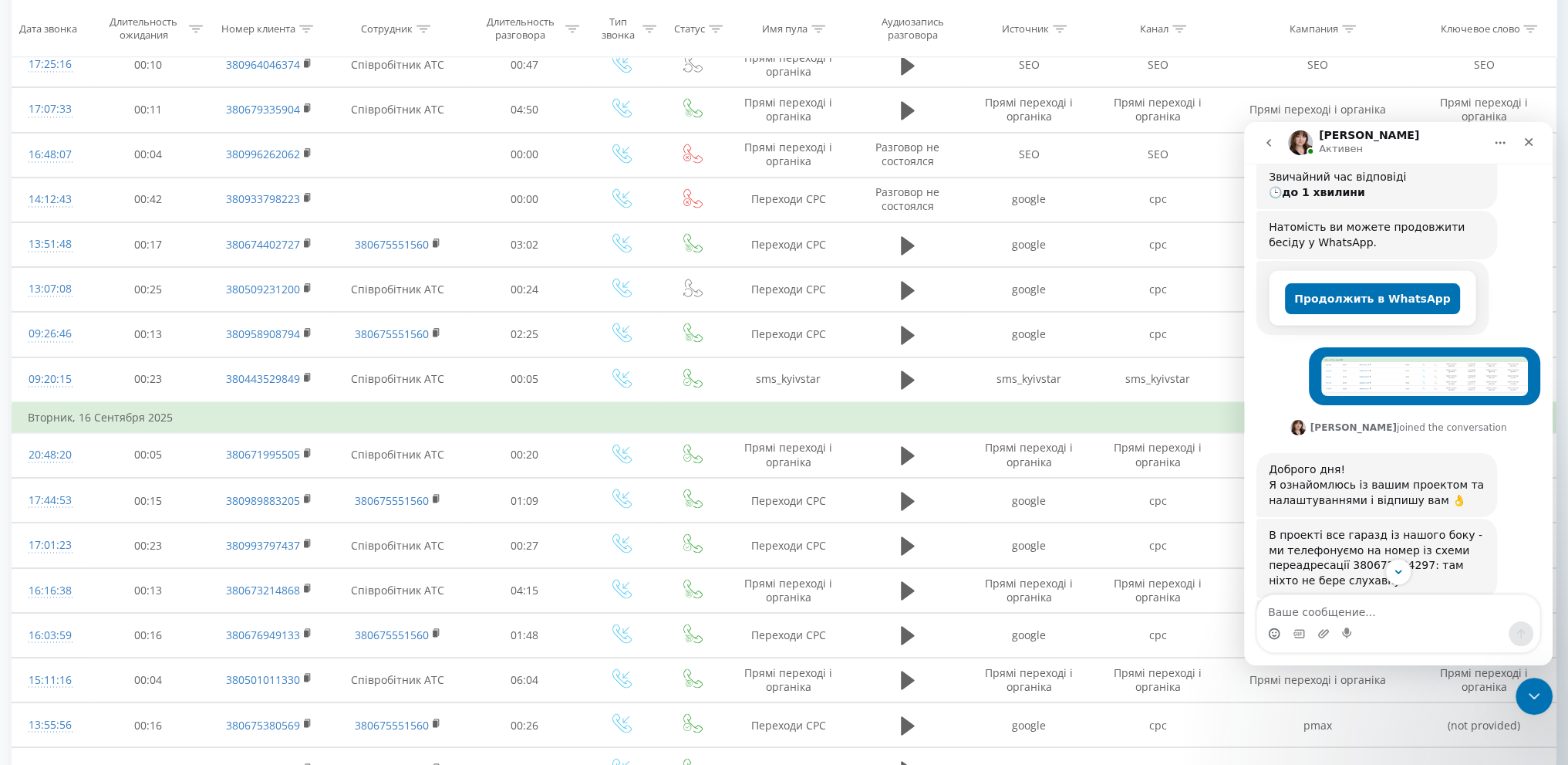
scroll to position [368, 0]
drag, startPoint x: 1284, startPoint y: 511, endPoint x: 1398, endPoint y: 505, distance: 114.2
click at [1398, 528] on div "В проекті все гаразд із нашого боку - ми телефонуємо на номер із схеми переадре…" at bounding box center [1376, 558] width 216 height 60
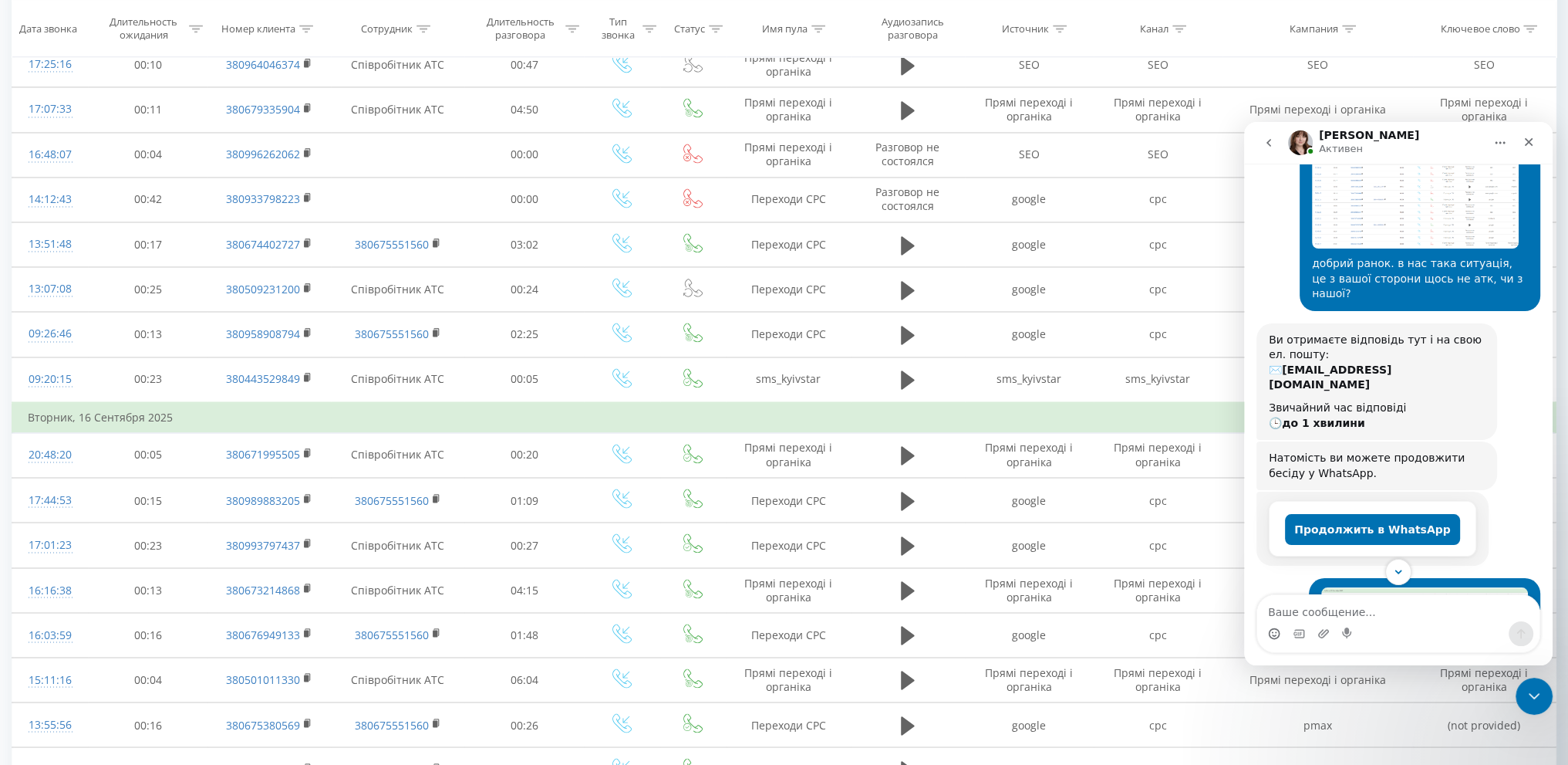
scroll to position [136, 0]
click at [1355, 210] on img "Юлия говорит…" at bounding box center [1415, 190] width 207 height 118
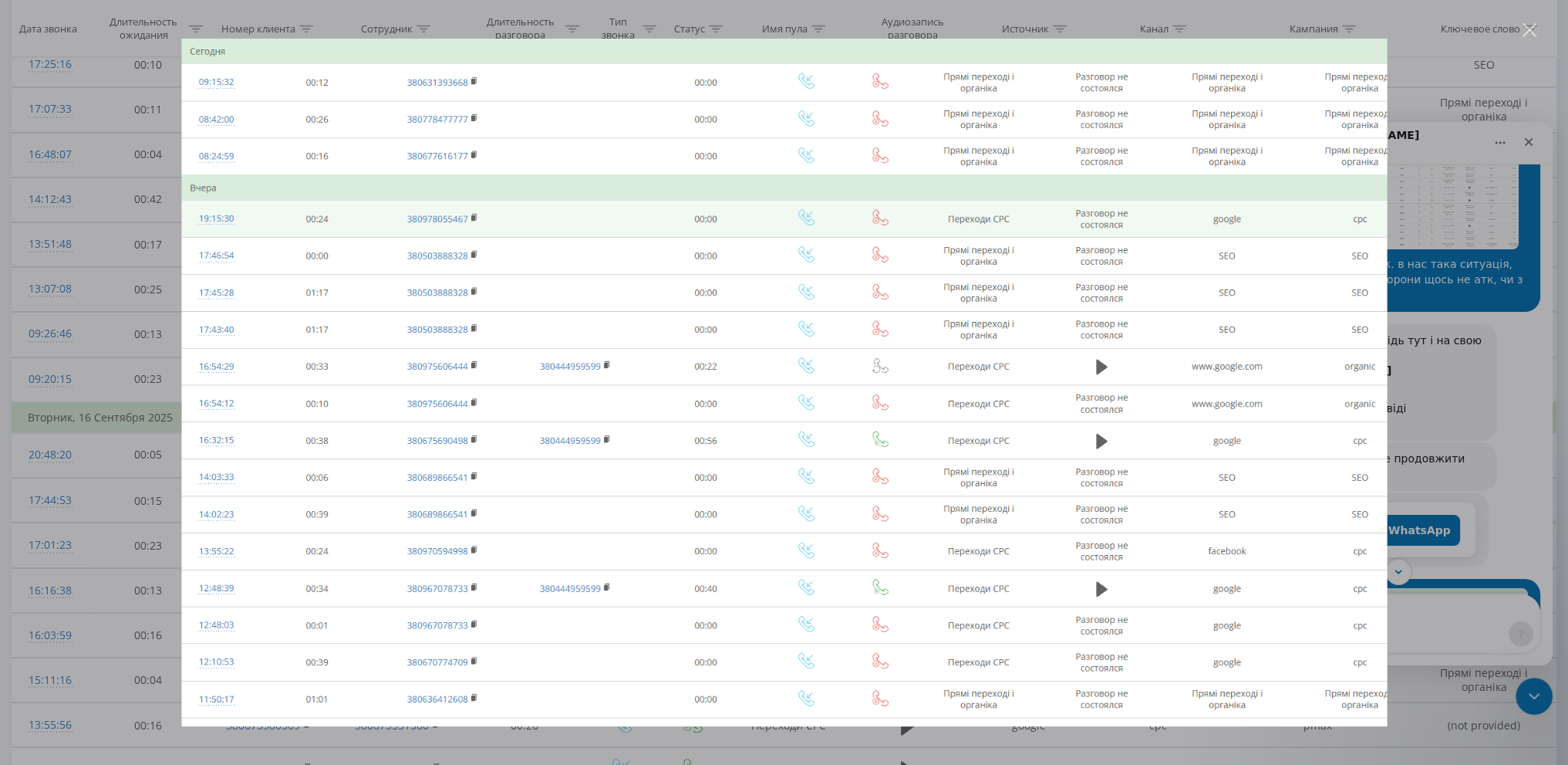
click at [1534, 30] on div "Закрыть" at bounding box center [1529, 30] width 15 height 15
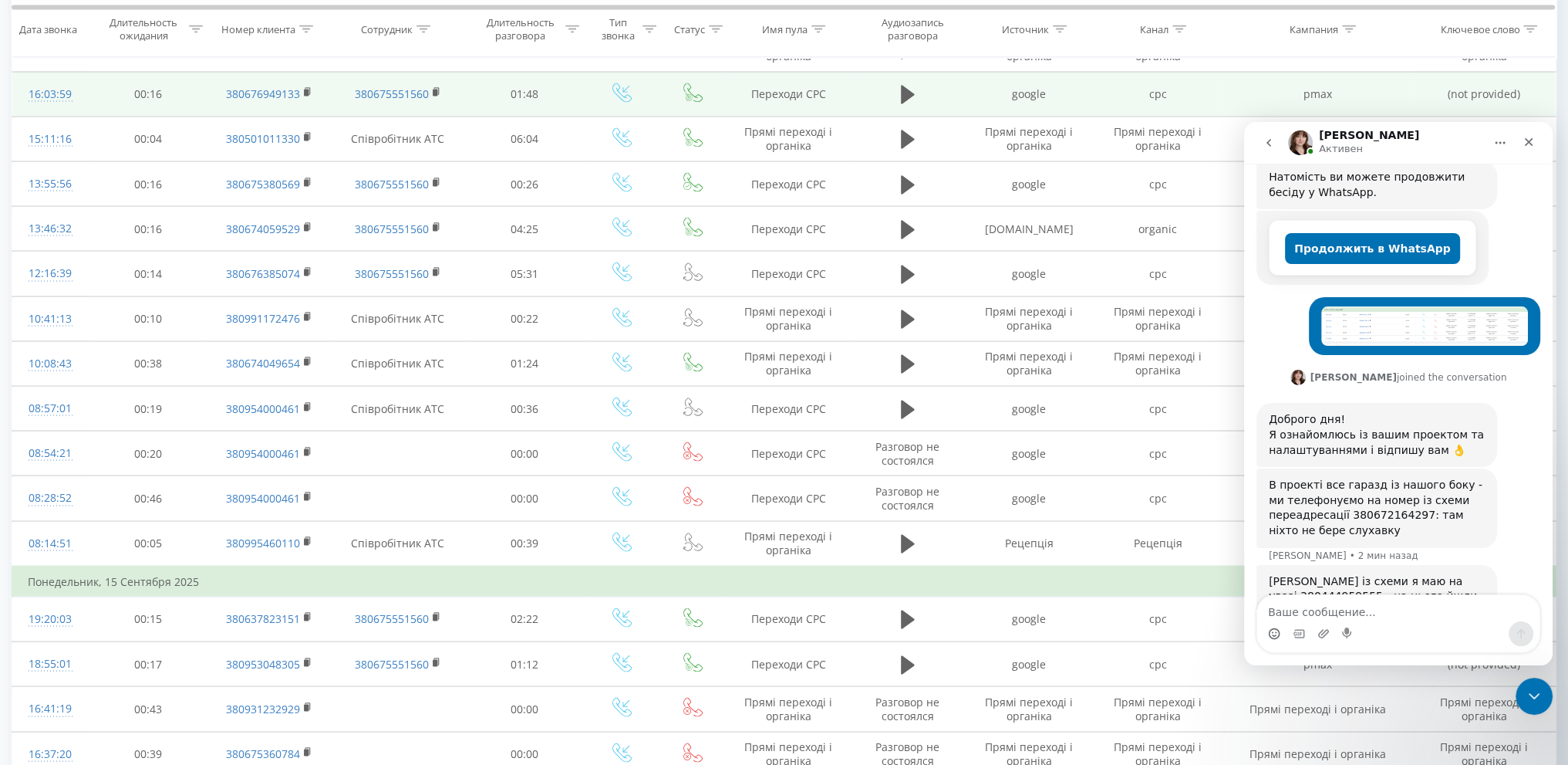
scroll to position [367, 0]
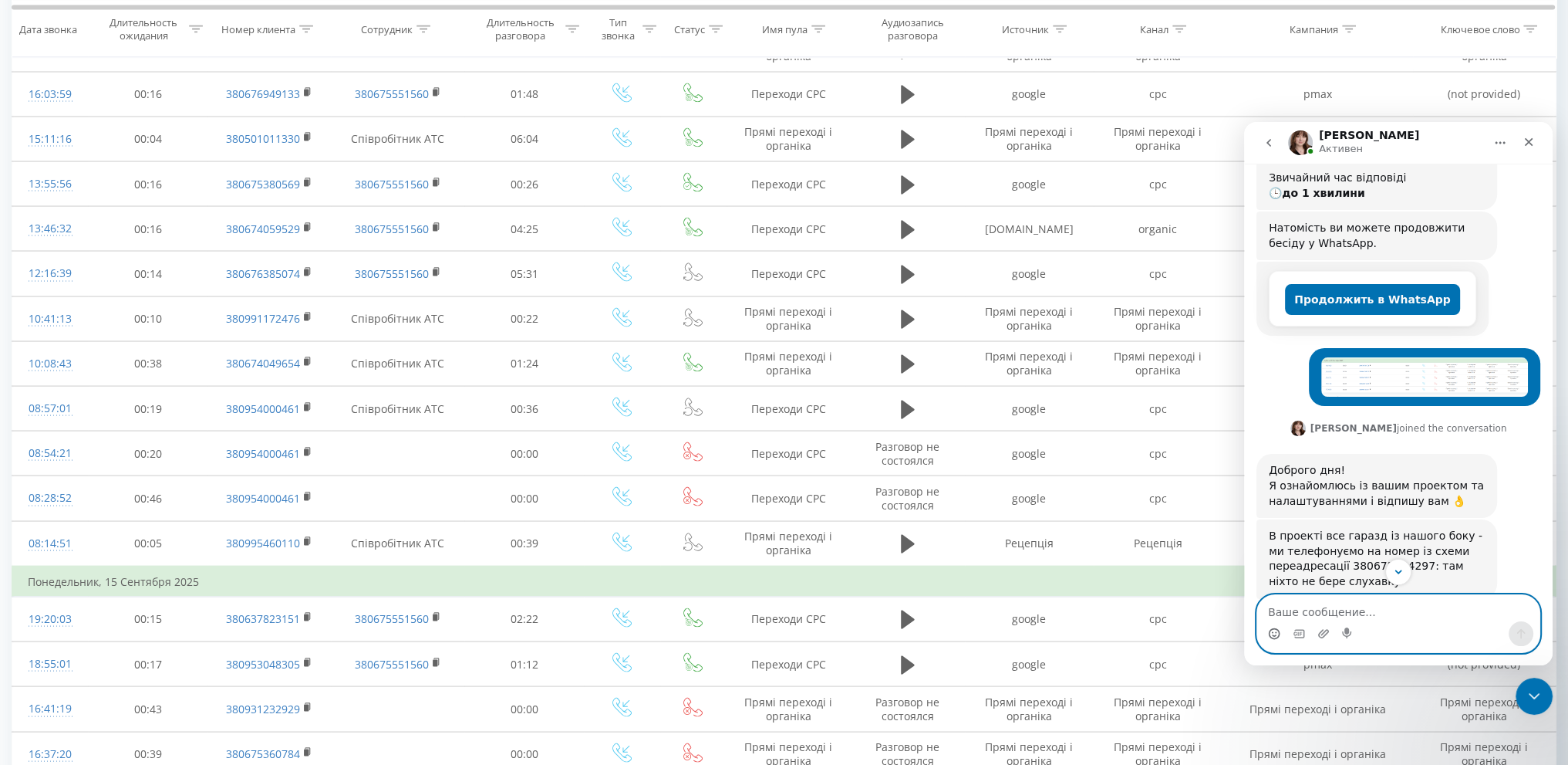
click at [1337, 609] on textarea "Ваше сообщение..." at bounding box center [1398, 608] width 282 height 26
type textarea "мені відповіли"
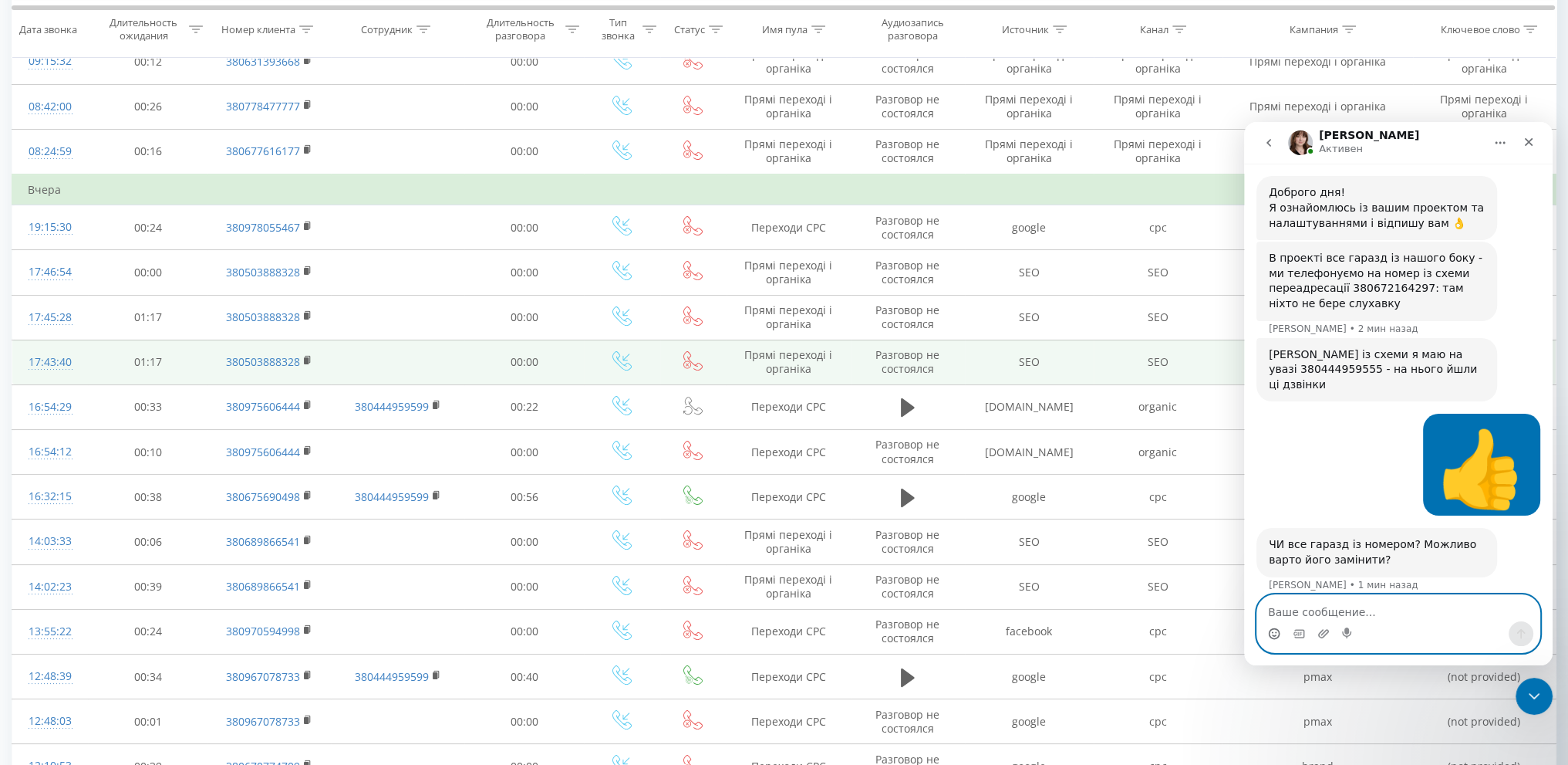
scroll to position [154, 0]
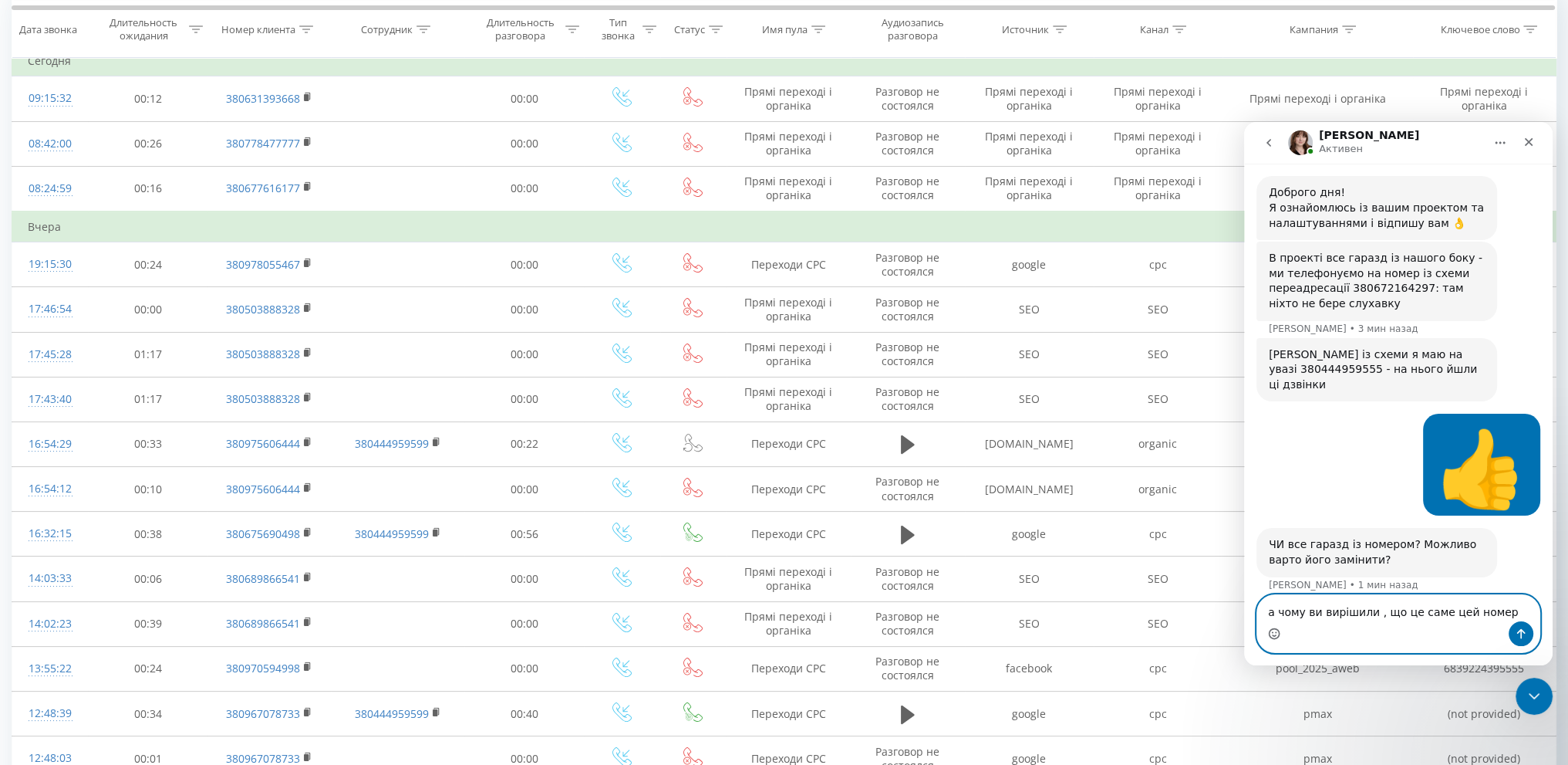
type textarea "а чому ви вирішили , що це саме цей номер?"
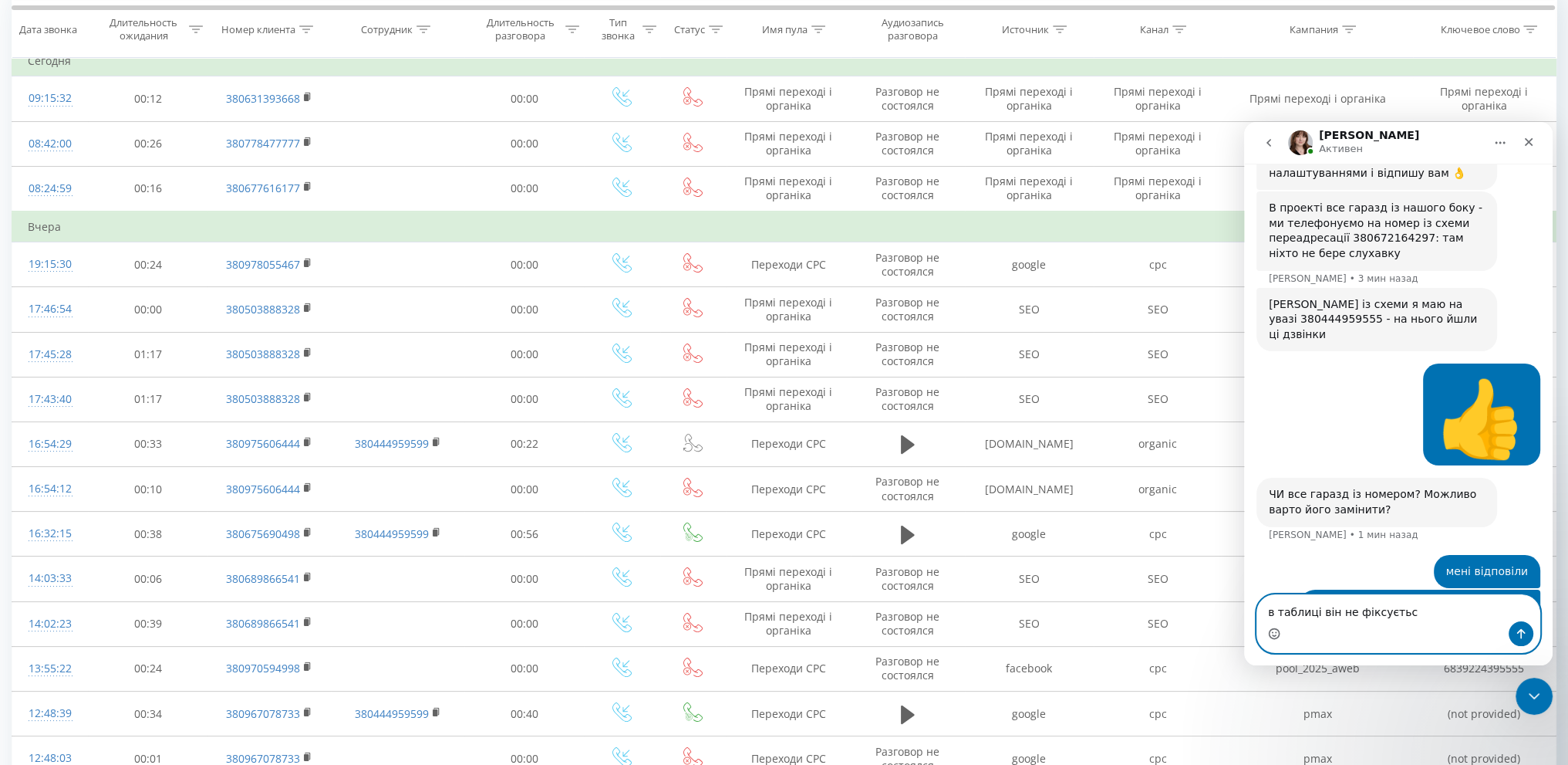
type textarea "в таблиці він не фіксується"
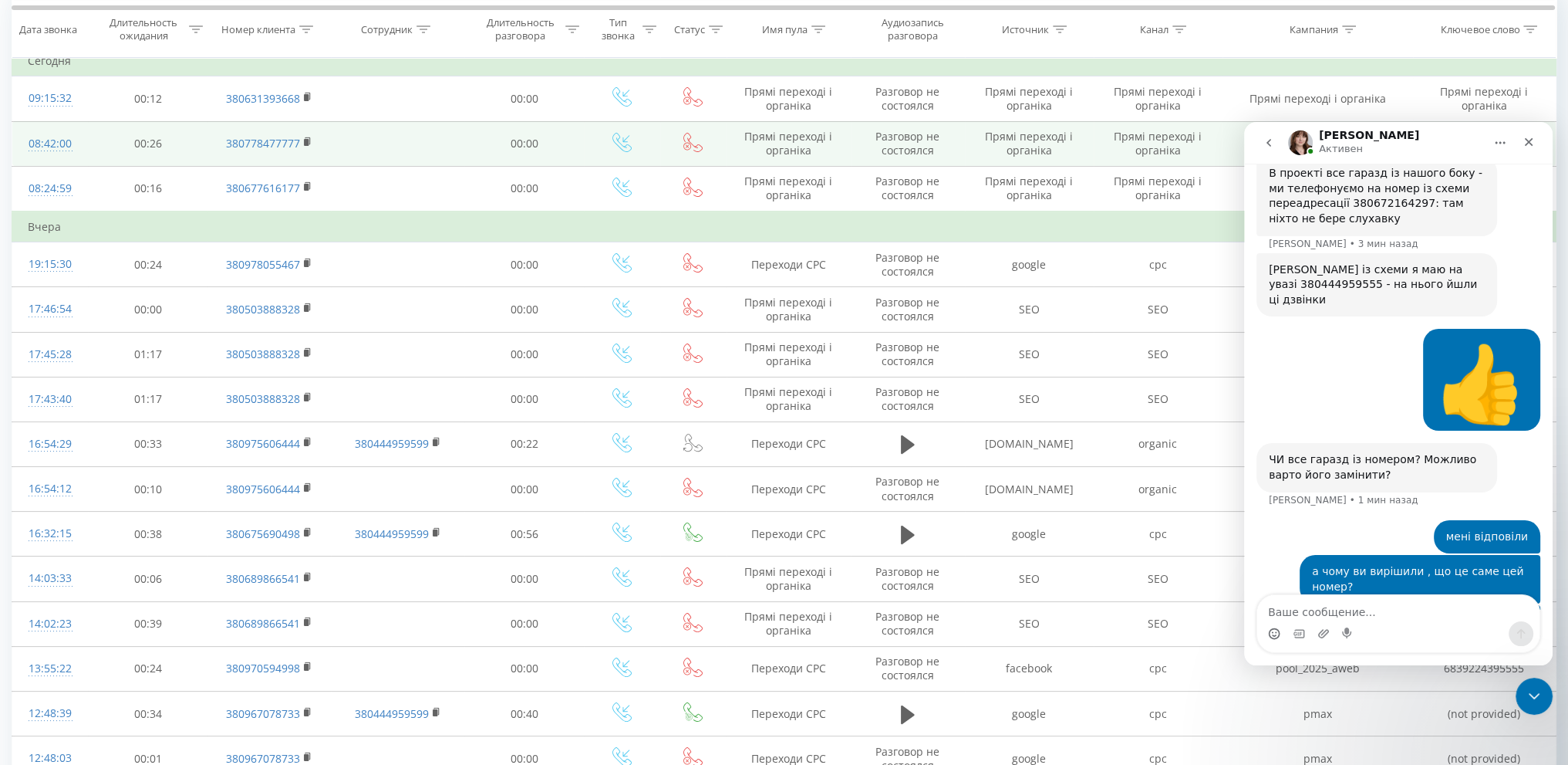
click at [233, 122] on td "380778477777" at bounding box center [270, 143] width 124 height 45
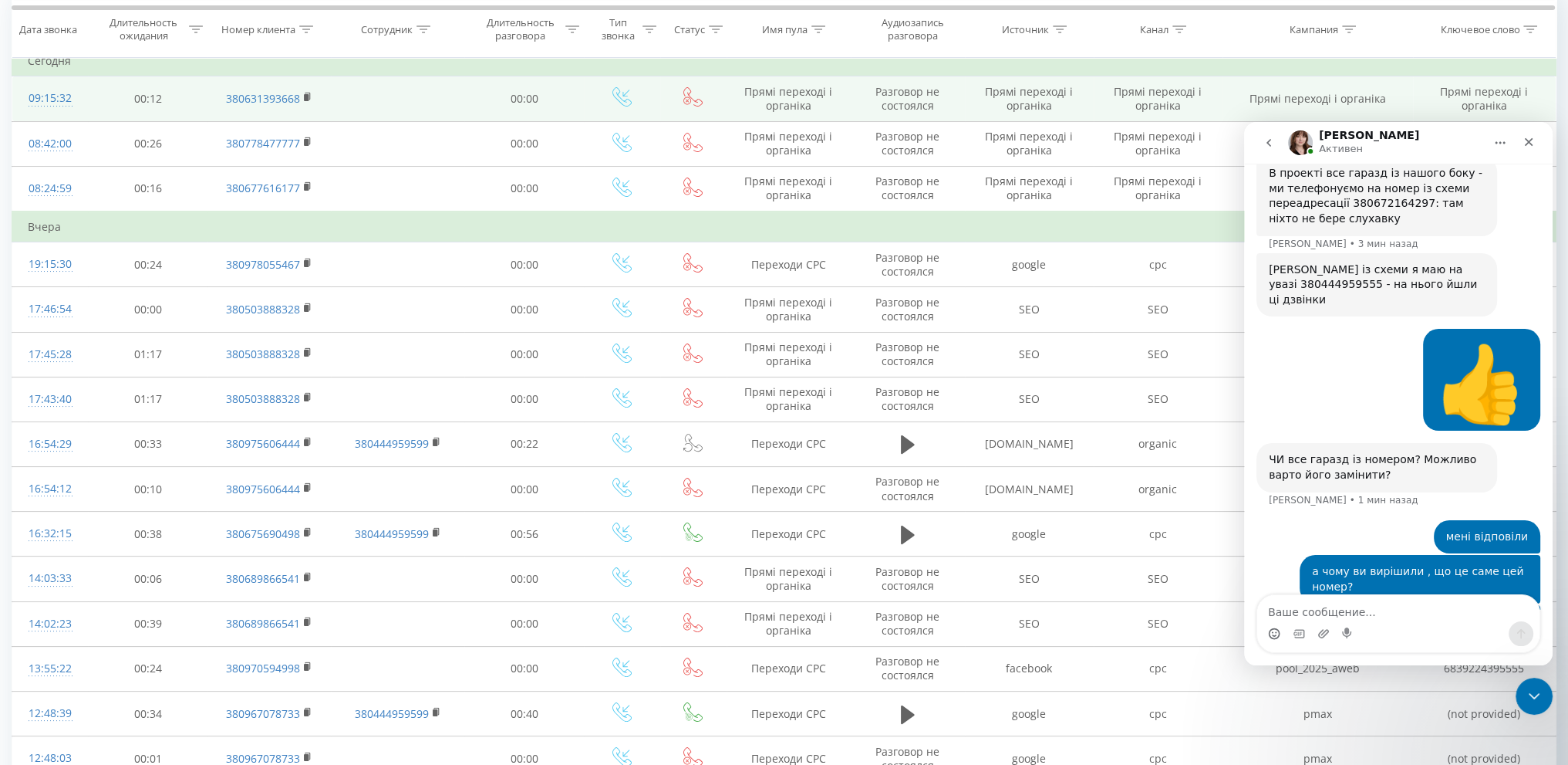
click at [194, 103] on td "00:12" at bounding box center [147, 99] width 119 height 45
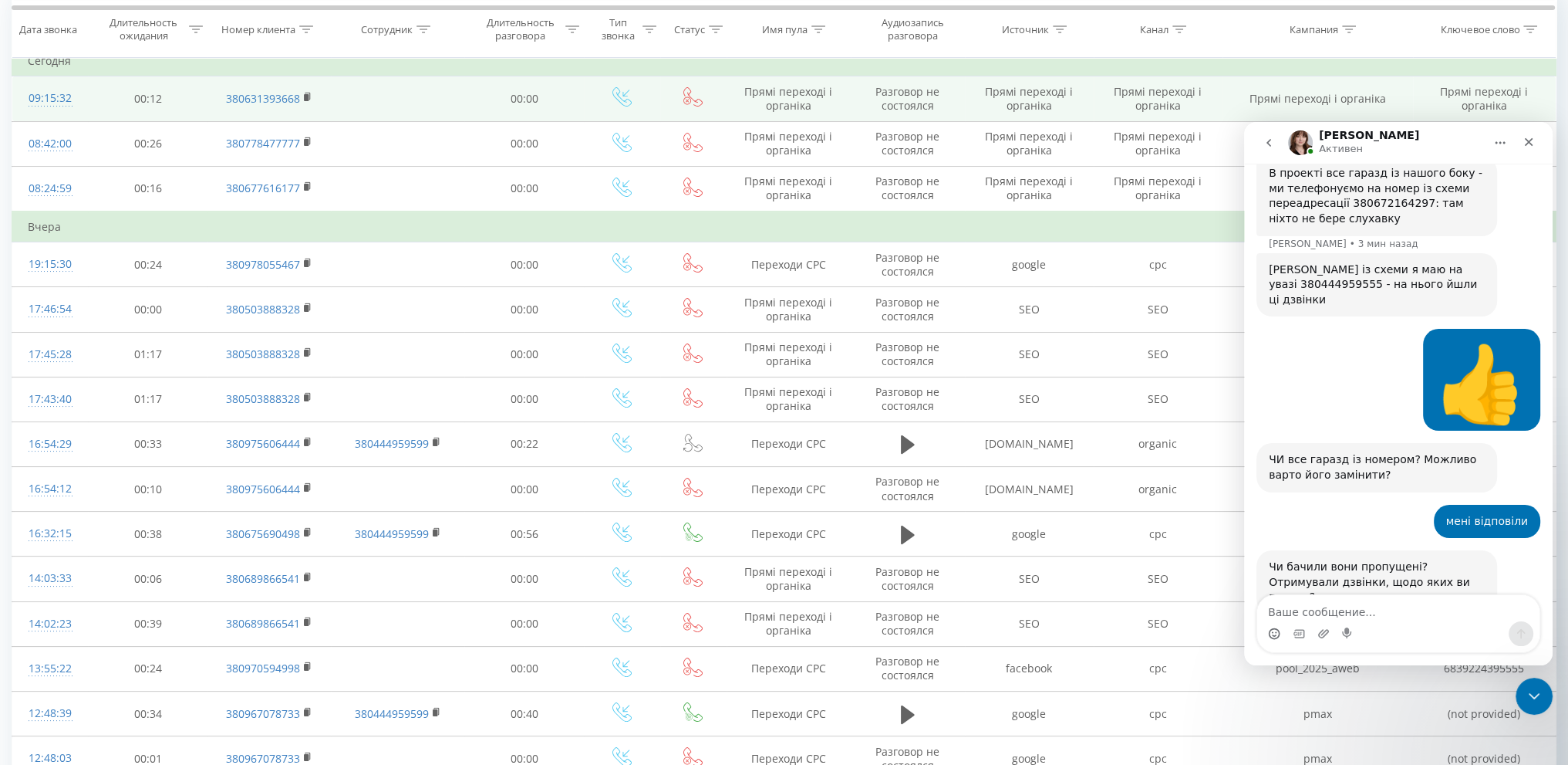
scroll to position [802, 0]
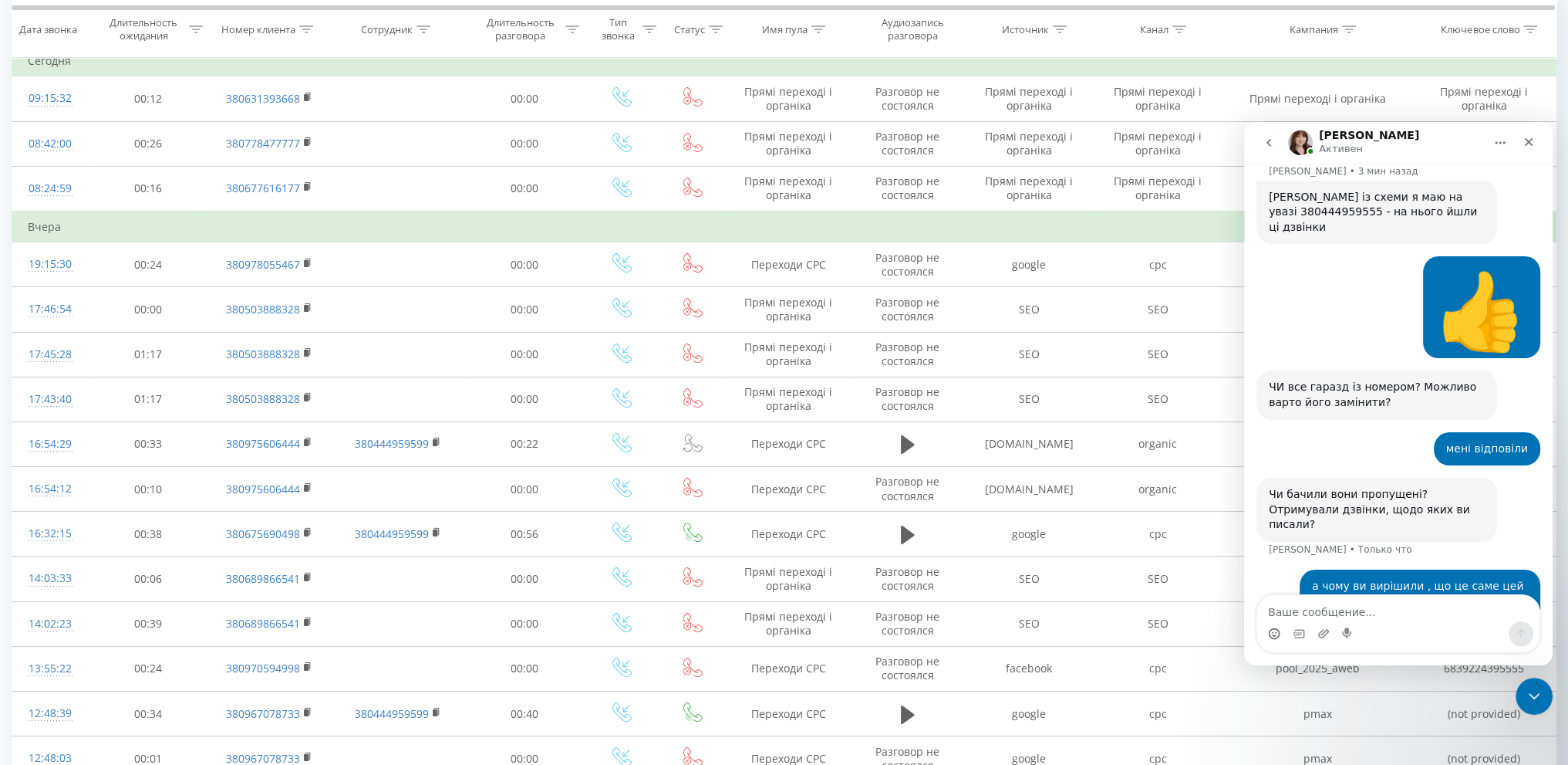
drag, startPoint x: 1453, startPoint y: 440, endPoint x: 1458, endPoint y: 446, distance: 7.8
click at [1458, 486] on div "Чи бачили вони пропущені? Отримували дзвінки, щодо яких ви писали?" at bounding box center [1376, 509] width 216 height 46
click at [1313, 604] on textarea "Ваше сообщение..." at bounding box center [1398, 608] width 282 height 26
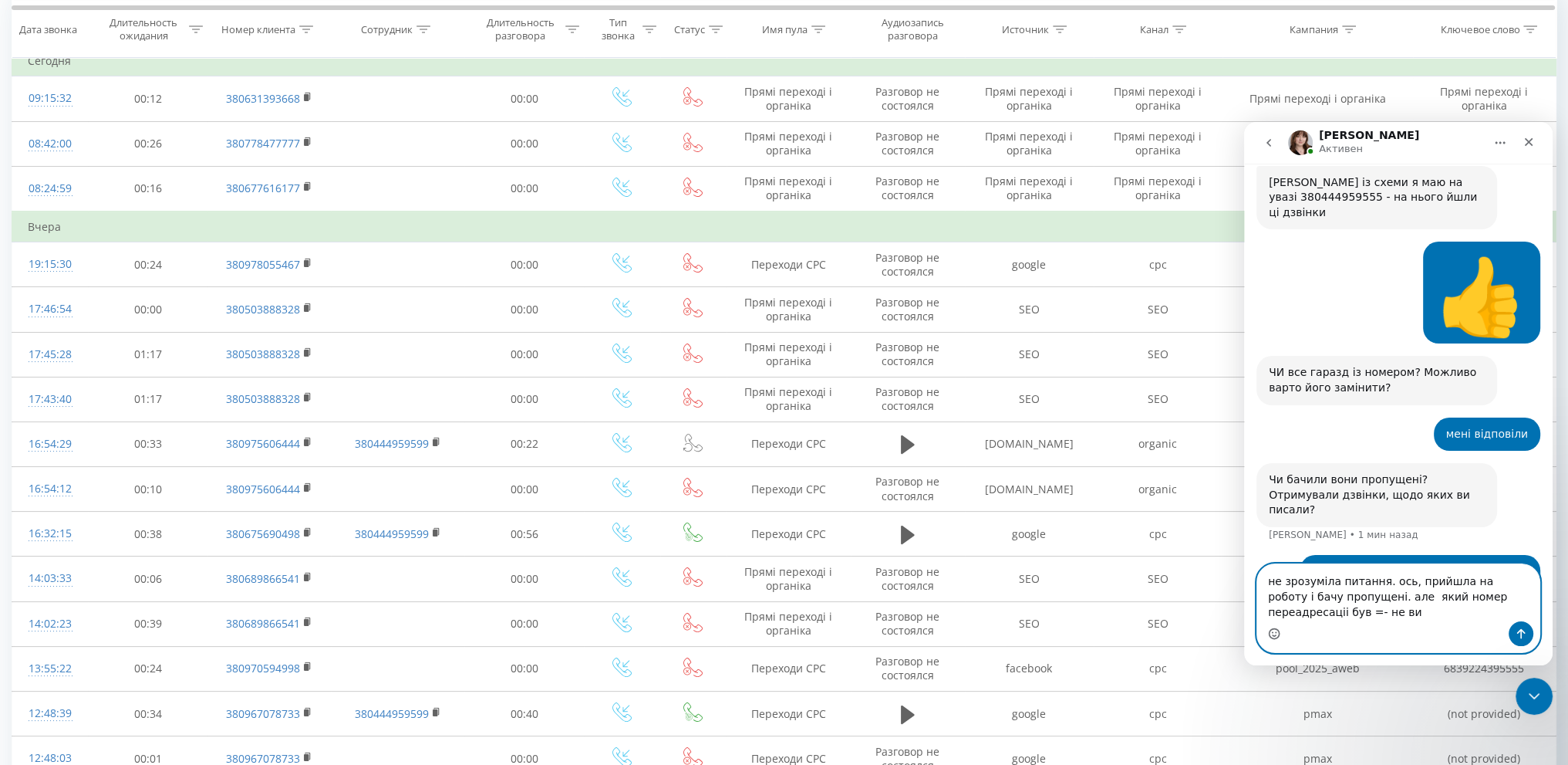
scroll to position [833, 0]
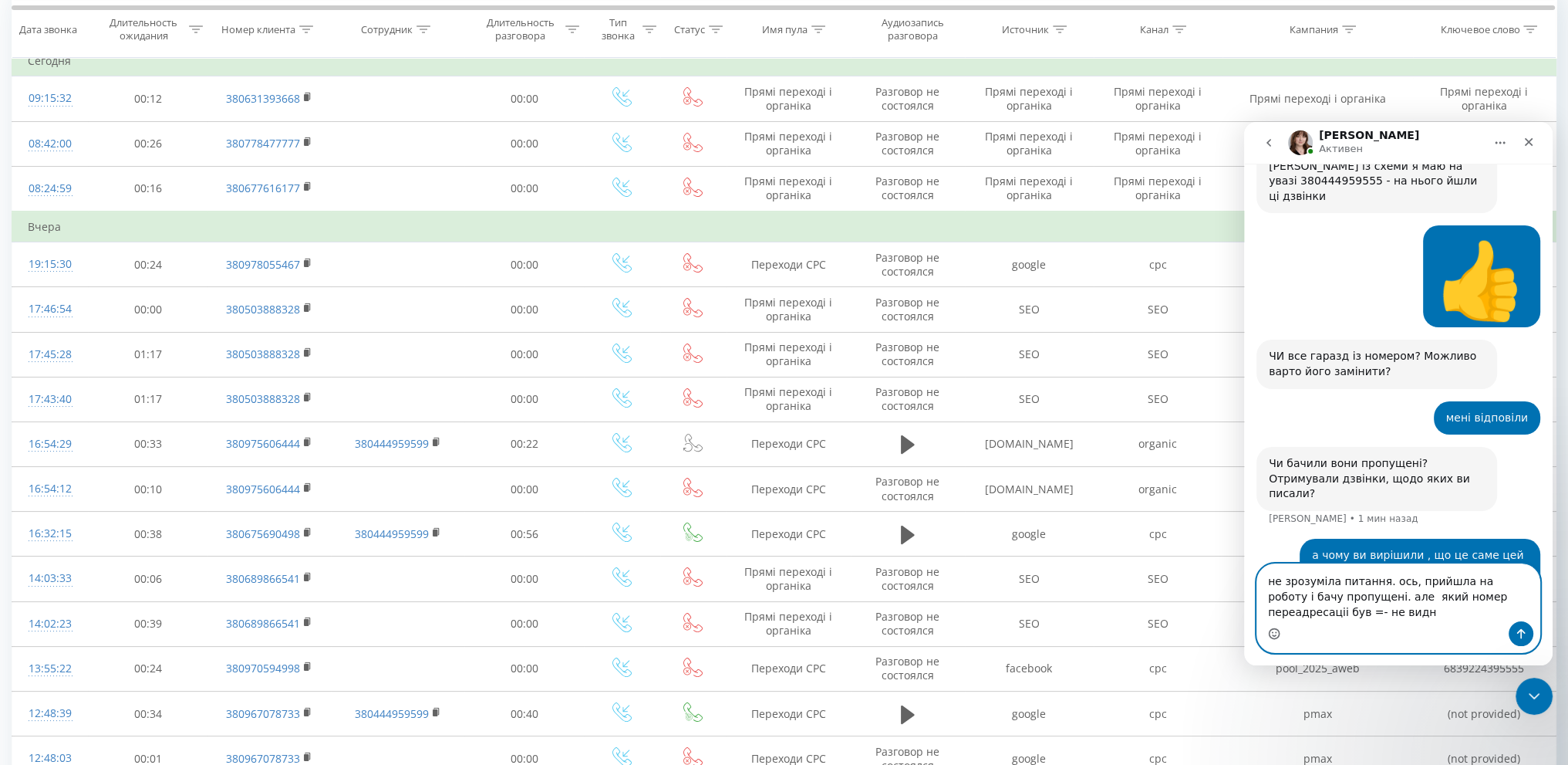
type textarea "не зрозуміла питання. ось, прийшла на роботу і бачу пропущені. але який номер п…"
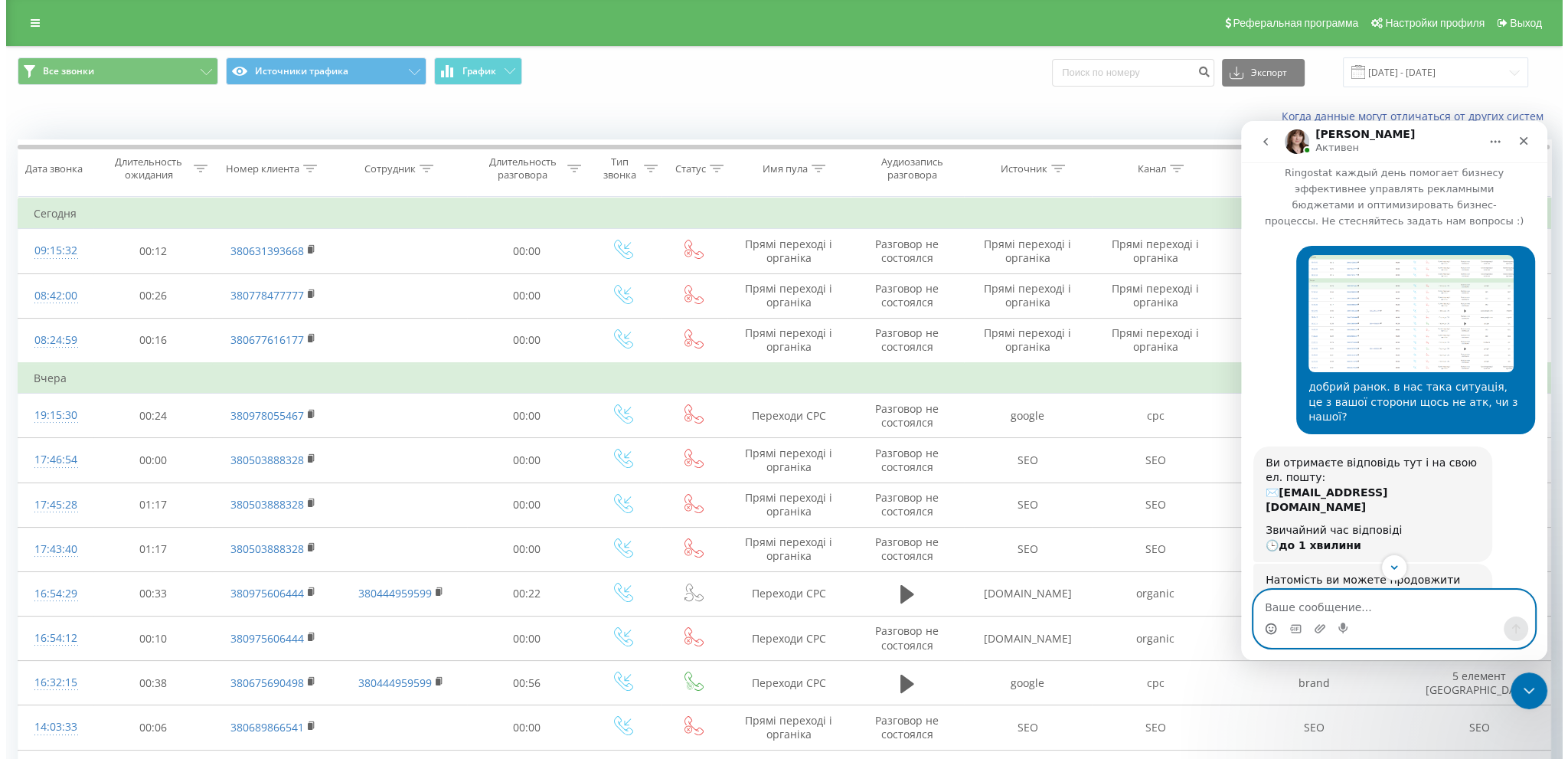
scroll to position [0, 0]
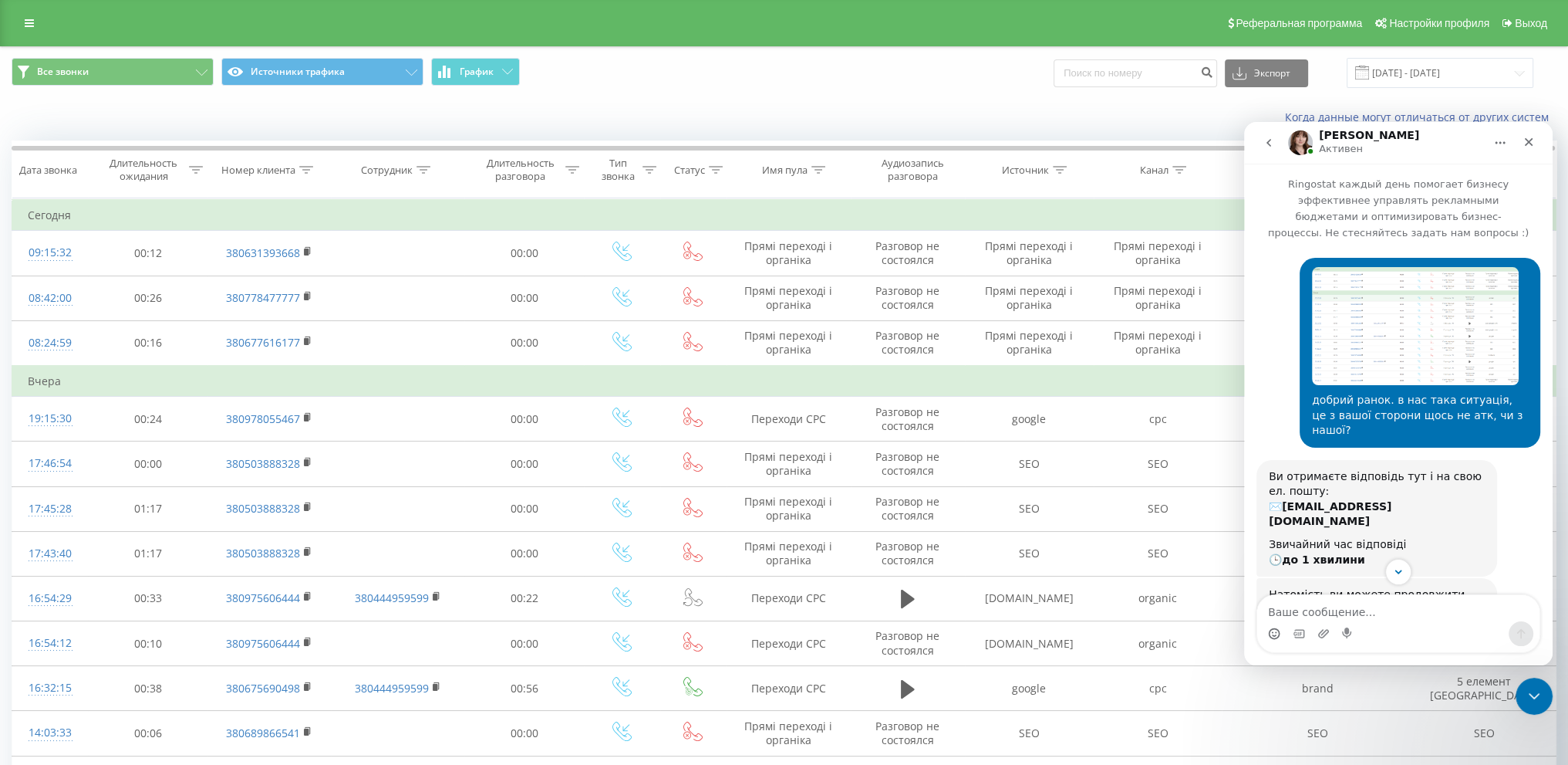
drag, startPoint x: 1372, startPoint y: 325, endPoint x: 1394, endPoint y: 635, distance: 310.8
click at [1394, 635] on div "Мессенджер Intercom" at bounding box center [1398, 634] width 282 height 25
click at [1525, 142] on icon "Закрыть" at bounding box center [1528, 142] width 12 height 12
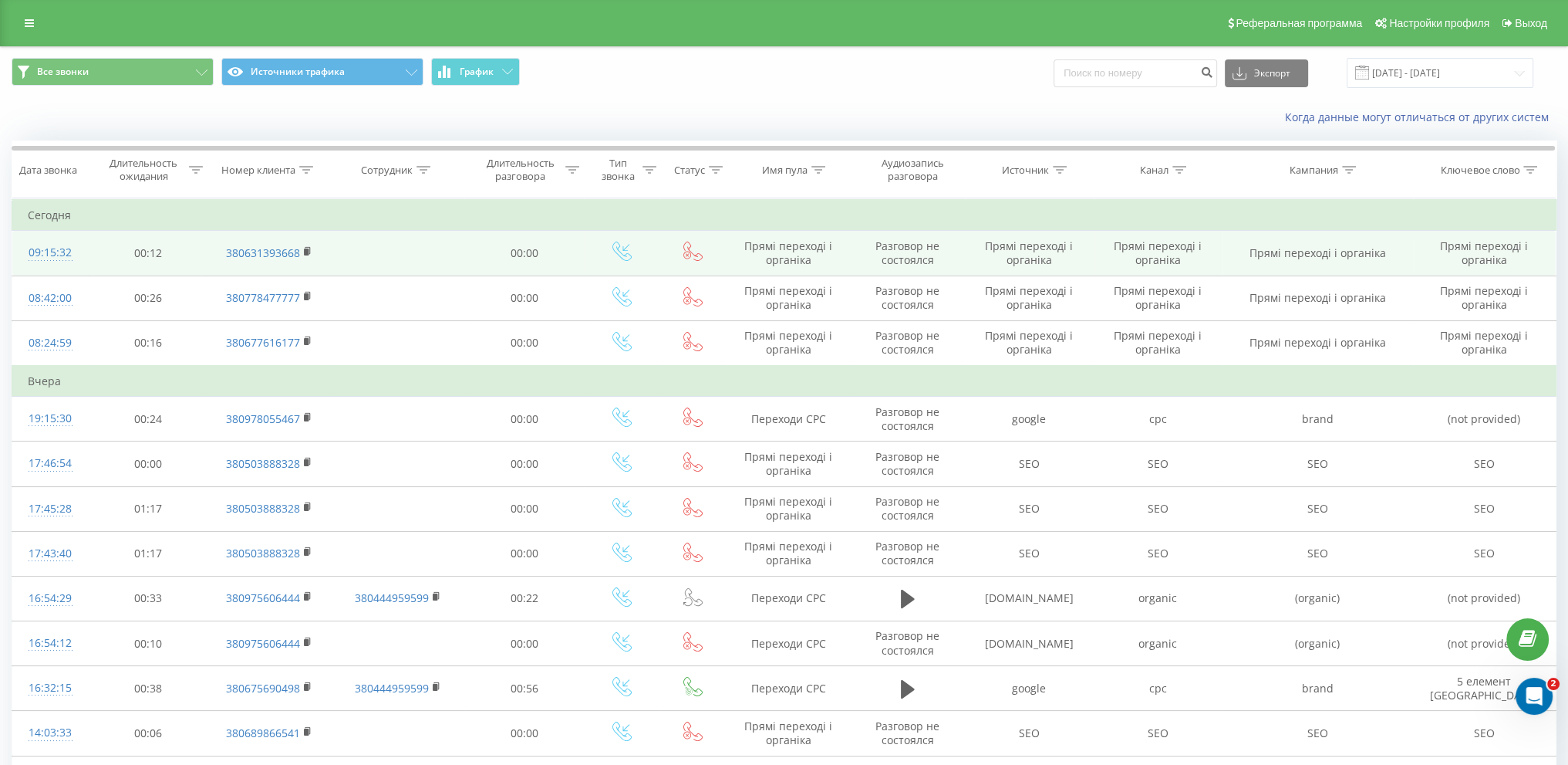
click at [407, 256] on td at bounding box center [397, 253] width 133 height 45
click at [407, 256] on td at bounding box center [397, 253] width 133 height 45
click at [39, 251] on div "09:15:32" at bounding box center [50, 253] width 45 height 30
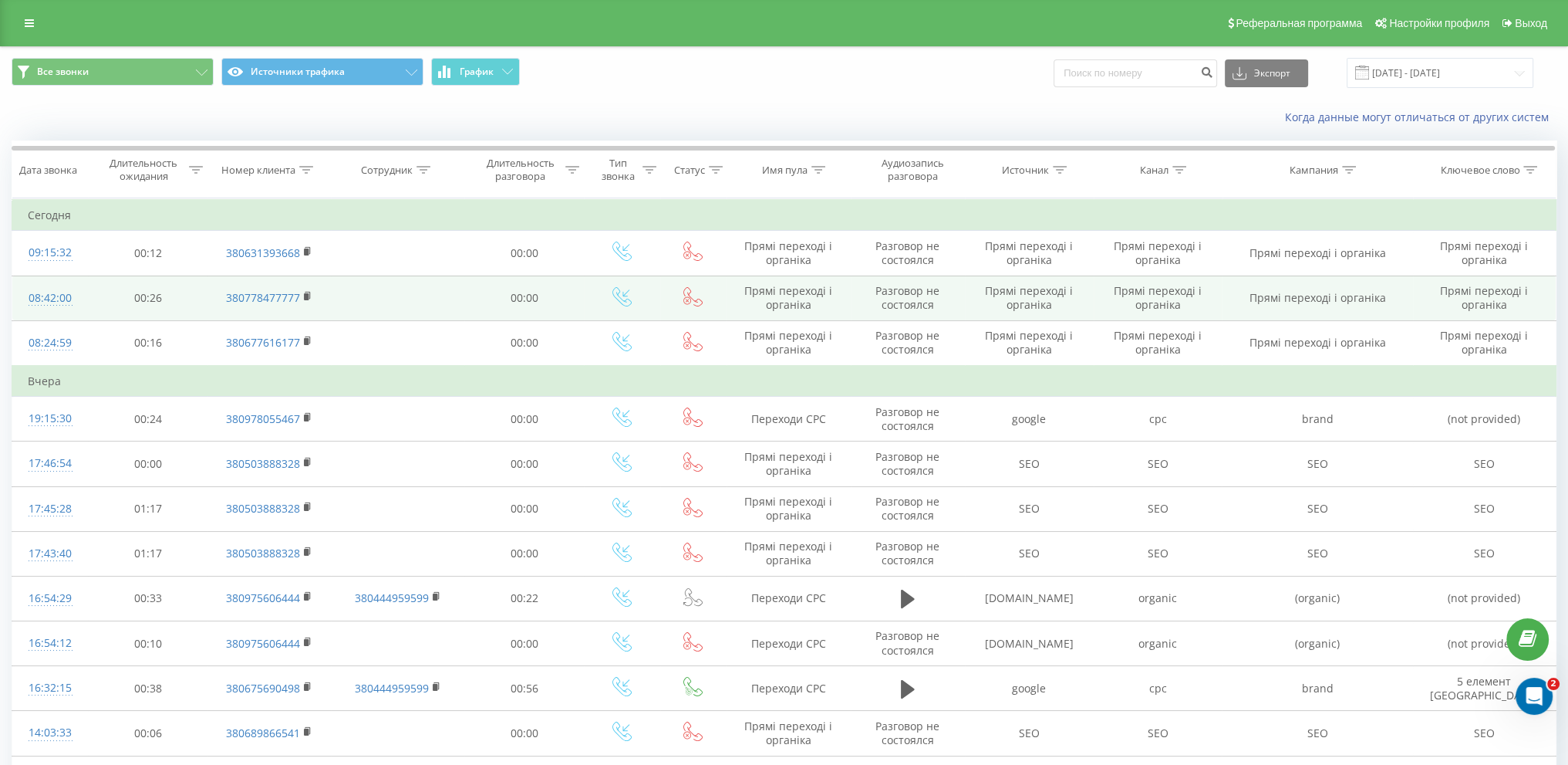
click at [38, 293] on div "08:42:00" at bounding box center [50, 298] width 45 height 30
click at [48, 301] on div "08:42:00" at bounding box center [50, 298] width 45 height 30
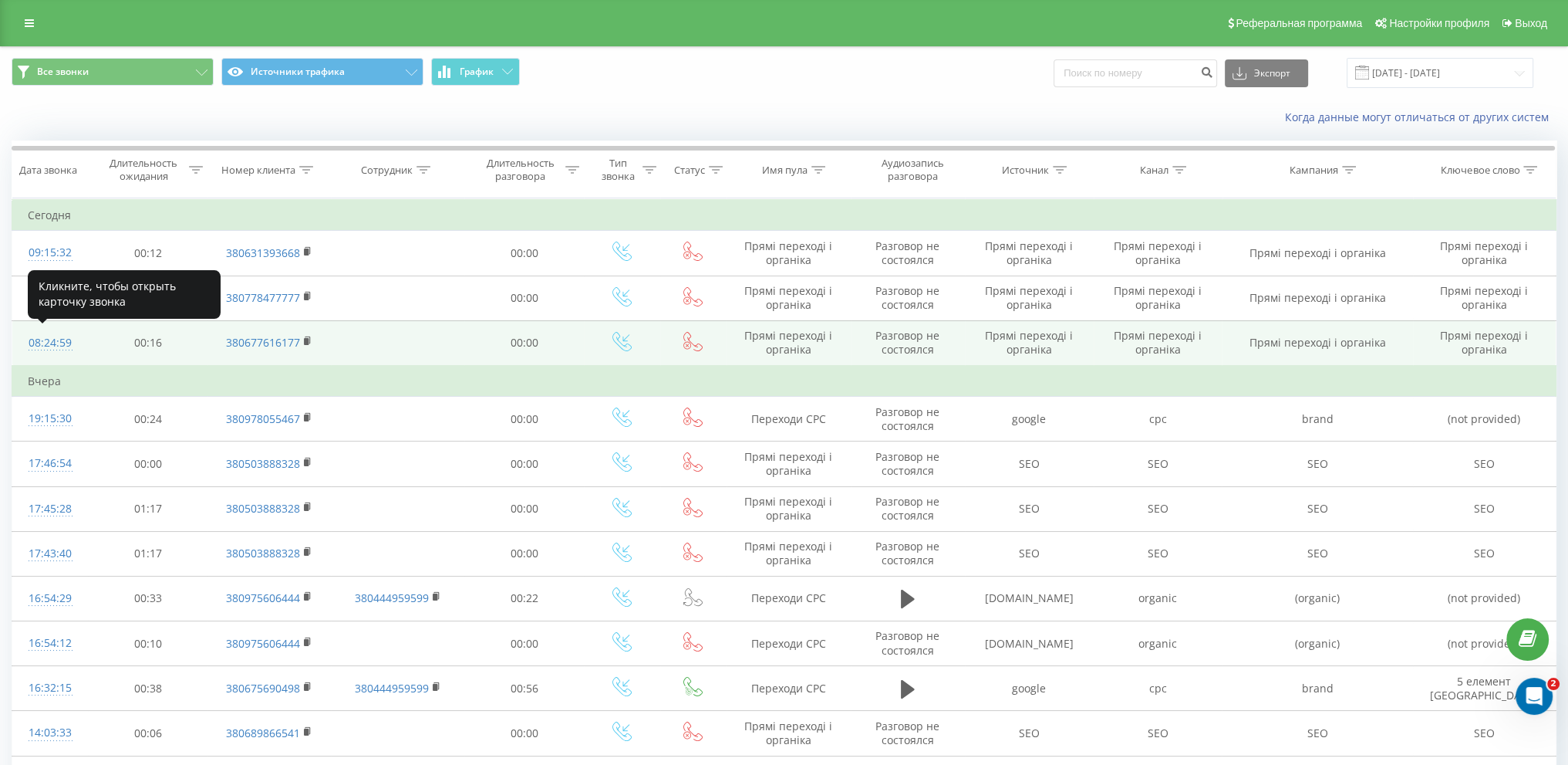
click at [56, 339] on div "08:24:59" at bounding box center [50, 343] width 45 height 30
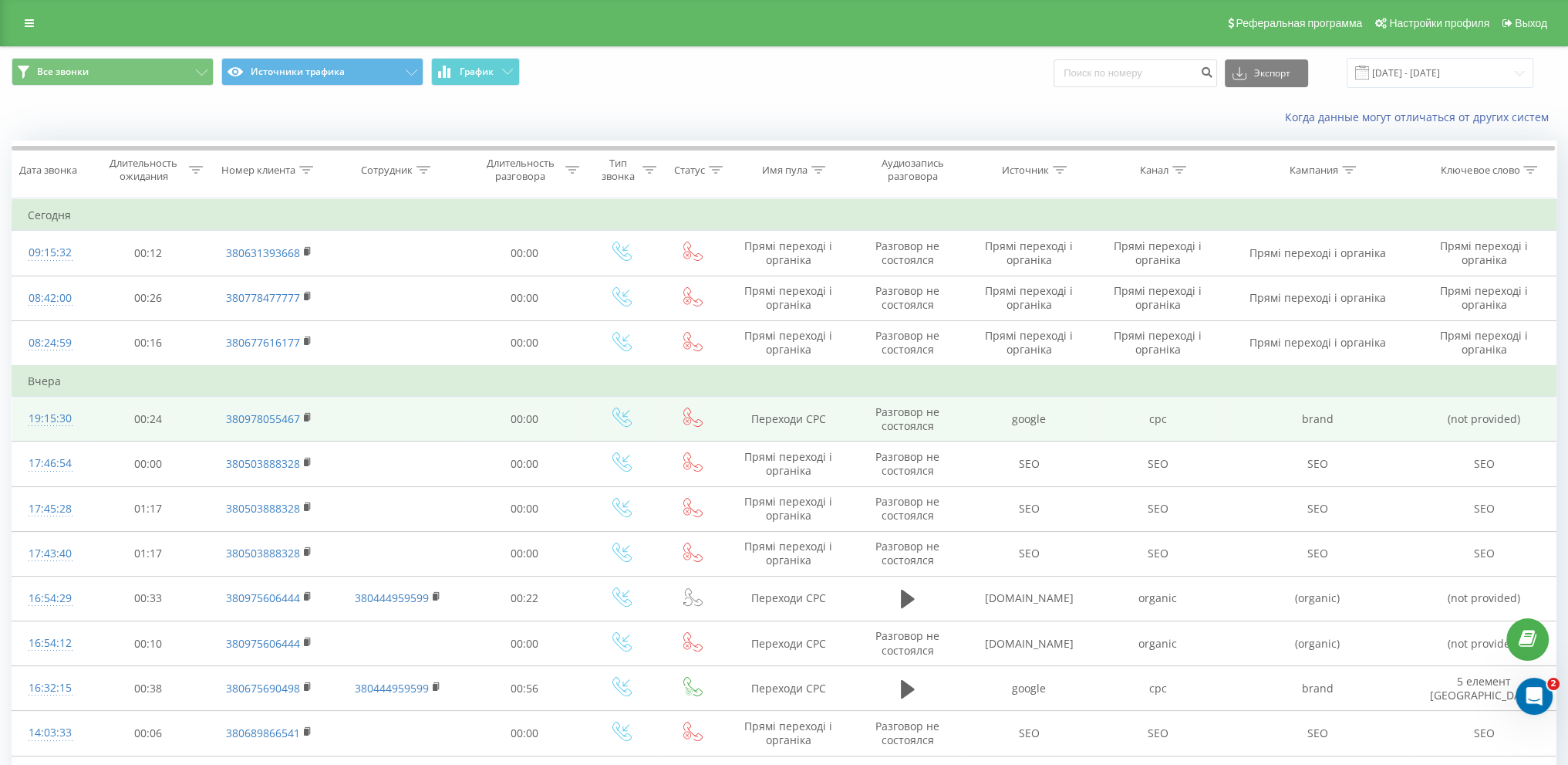
click at [47, 412] on div "19:15:30" at bounding box center [50, 419] width 45 height 30
click at [35, 418] on div "19:15:30" at bounding box center [50, 419] width 45 height 30
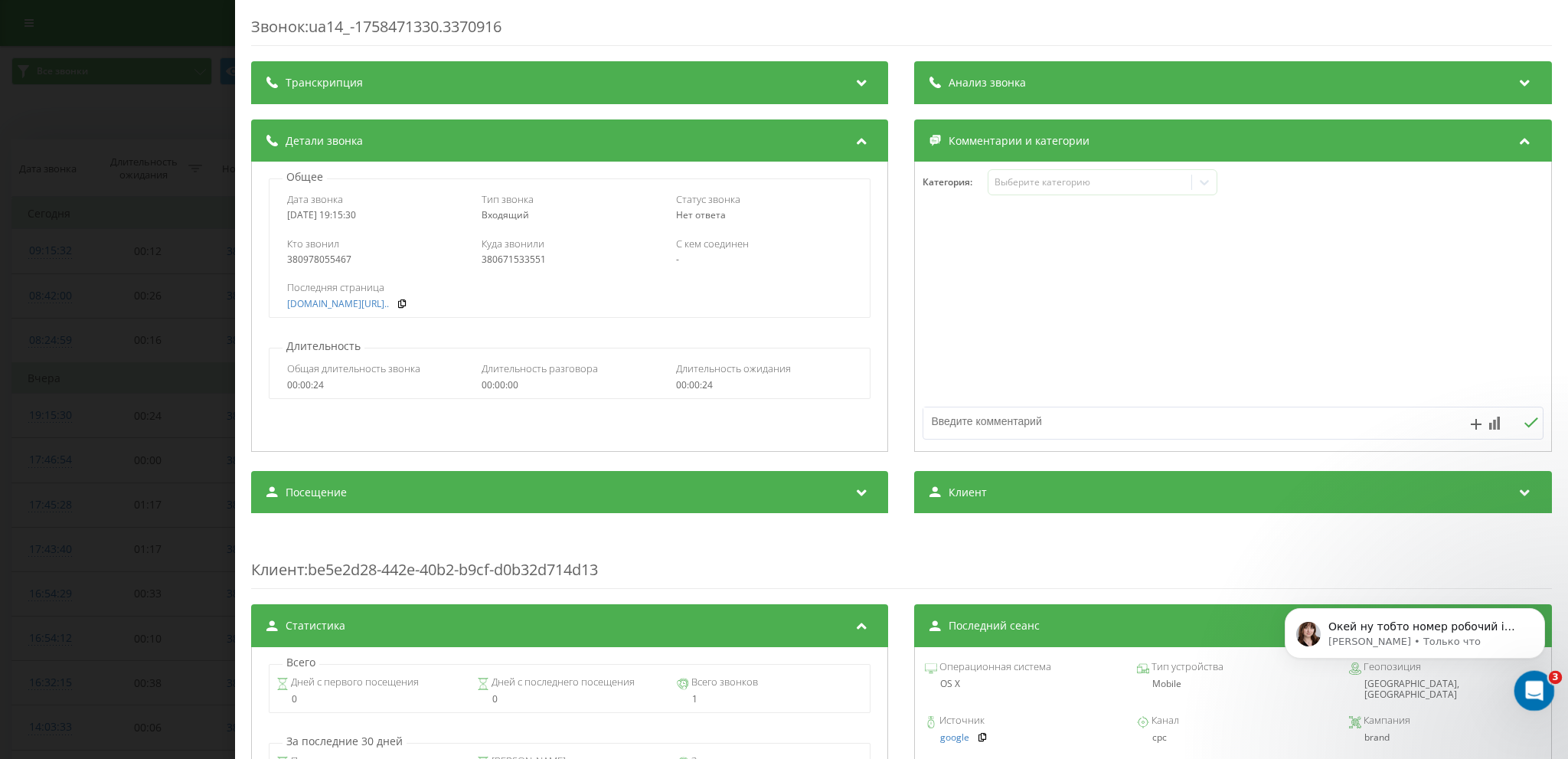
click at [1532, 684] on icon "Открыть службу сообщений Intercom" at bounding box center [1532, 688] width 25 height 25
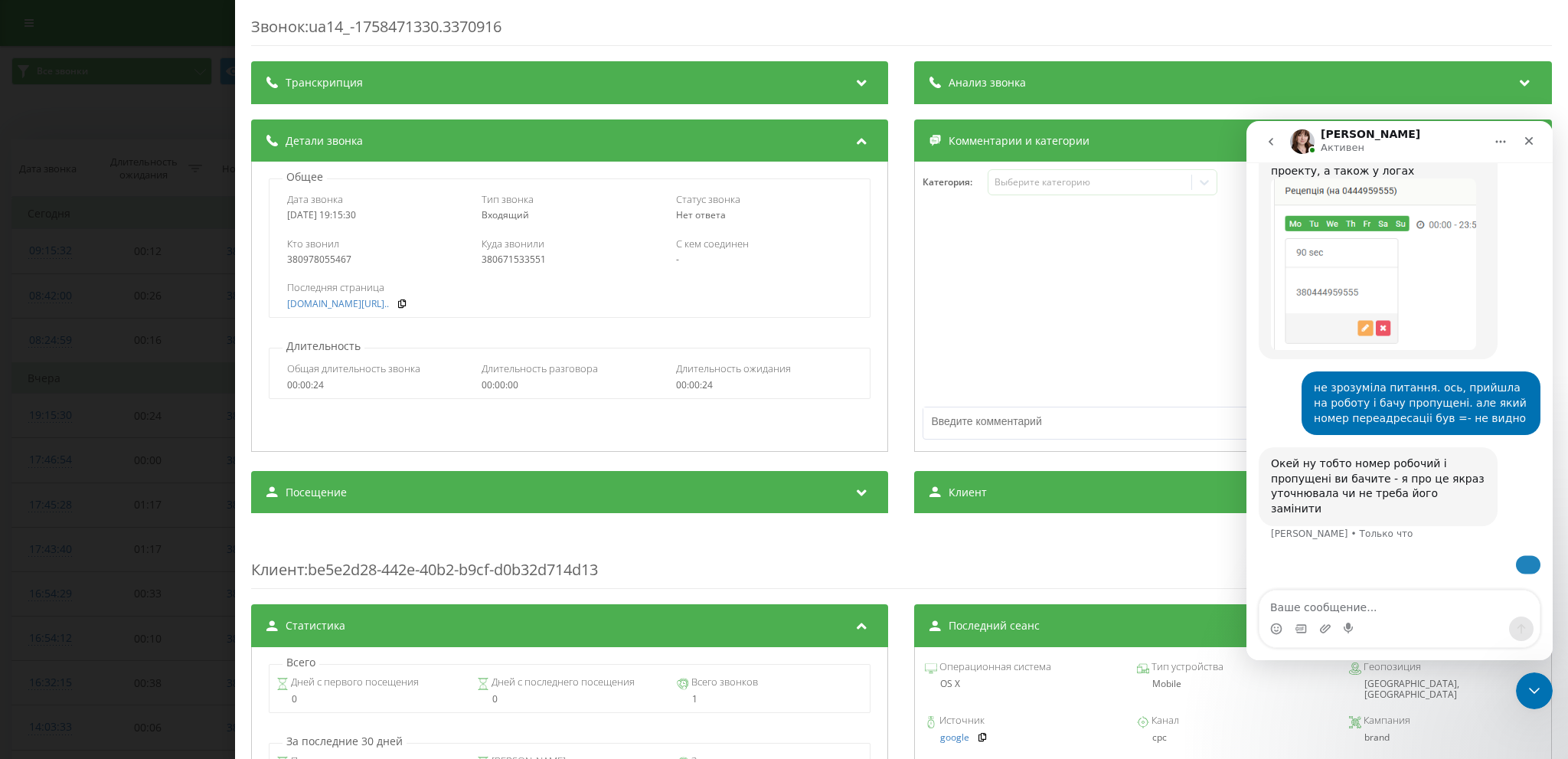
scroll to position [1343, 0]
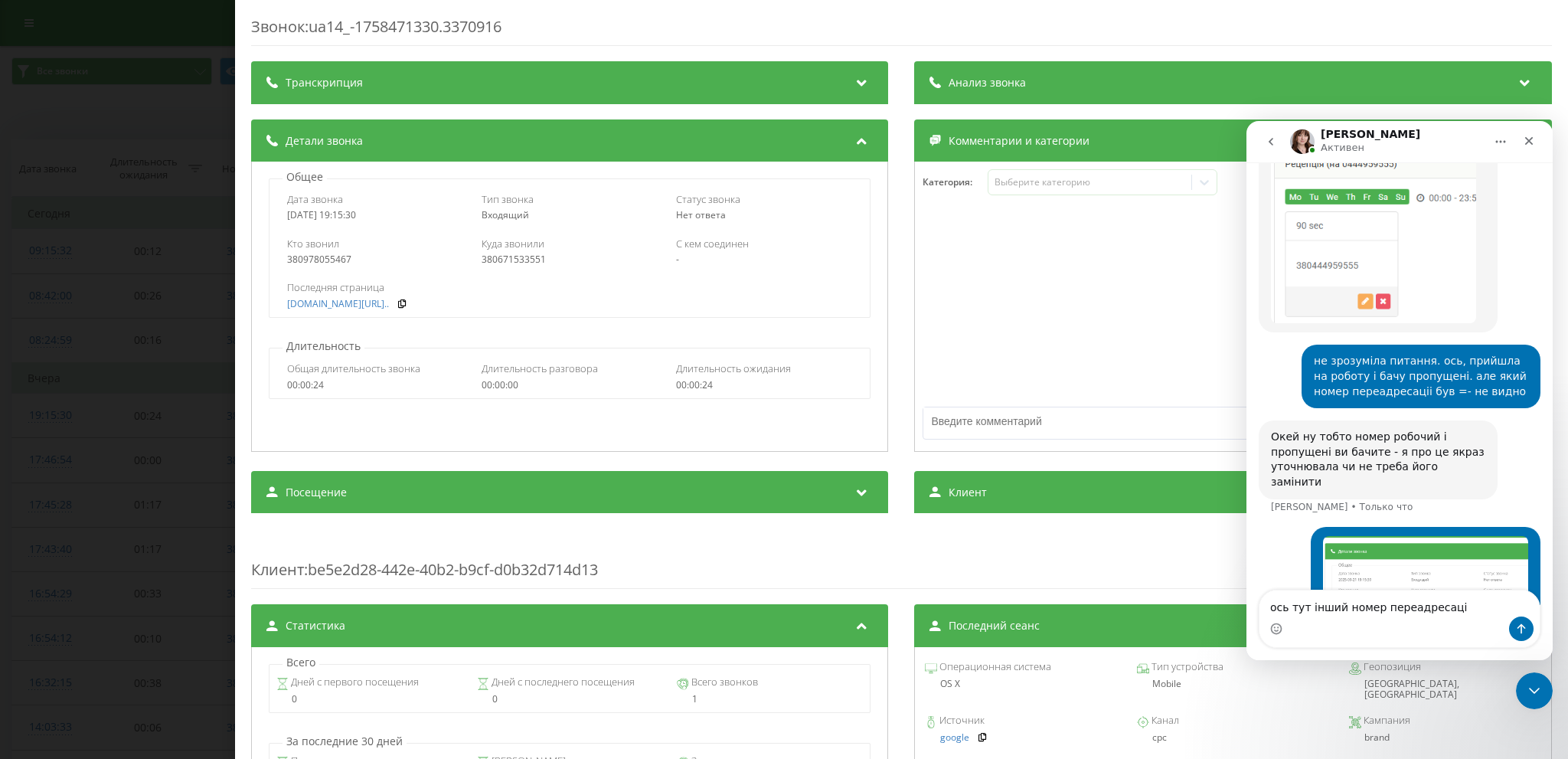
type textarea "ось тут інший номер переадресації"
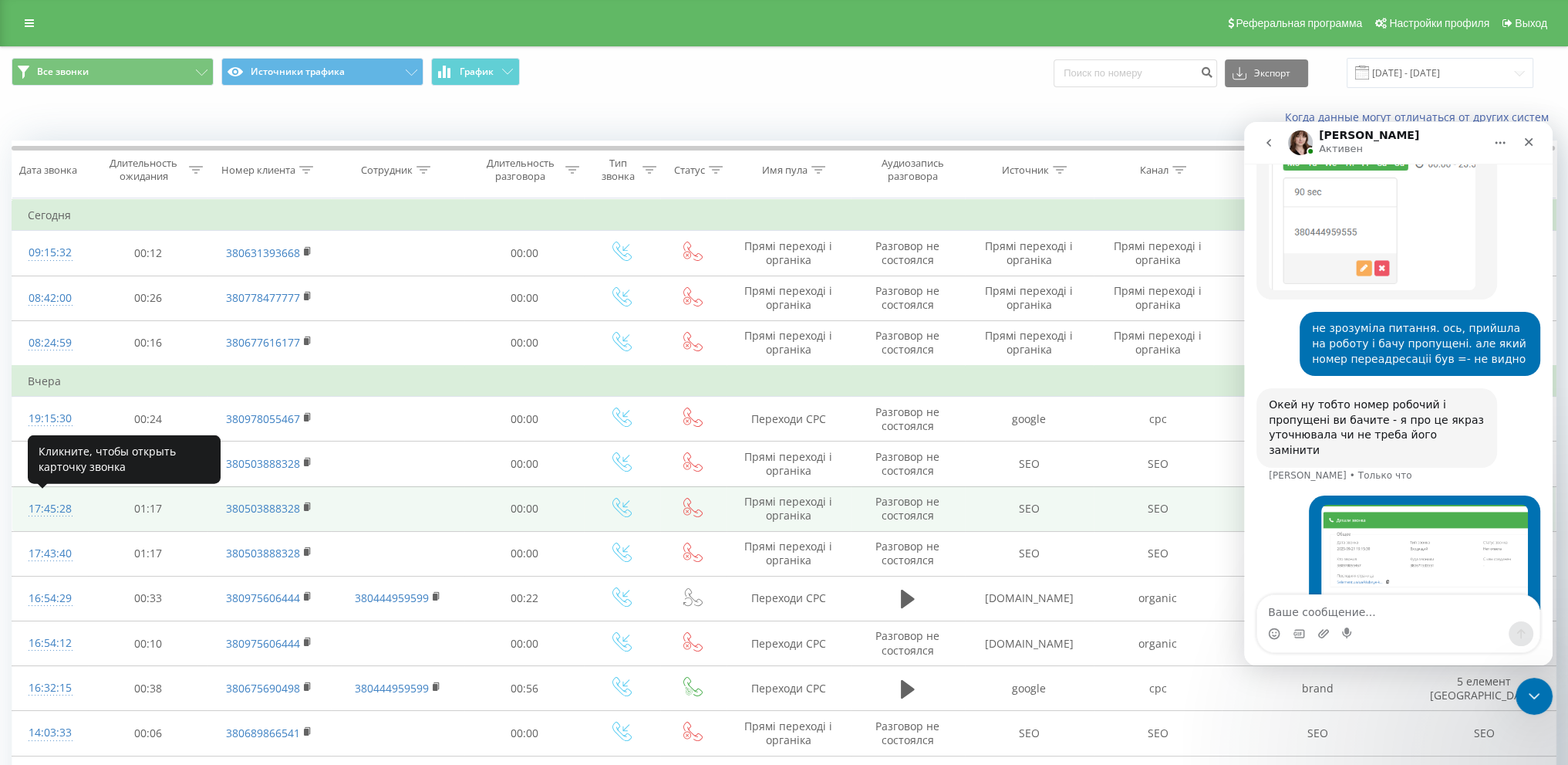
click at [54, 509] on div "17:45:28" at bounding box center [50, 509] width 45 height 30
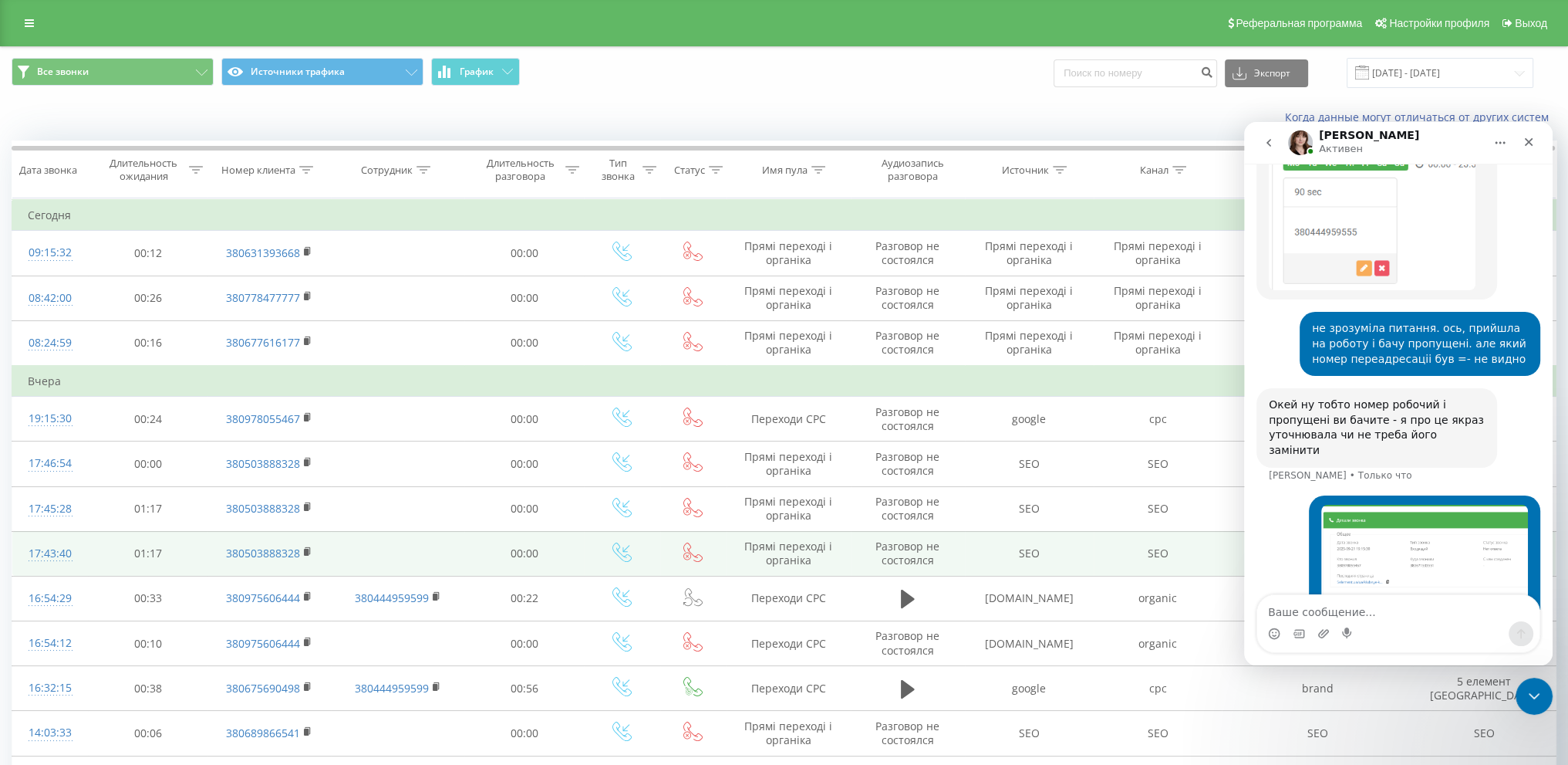
click at [48, 549] on div "17:43:40" at bounding box center [50, 553] width 45 height 30
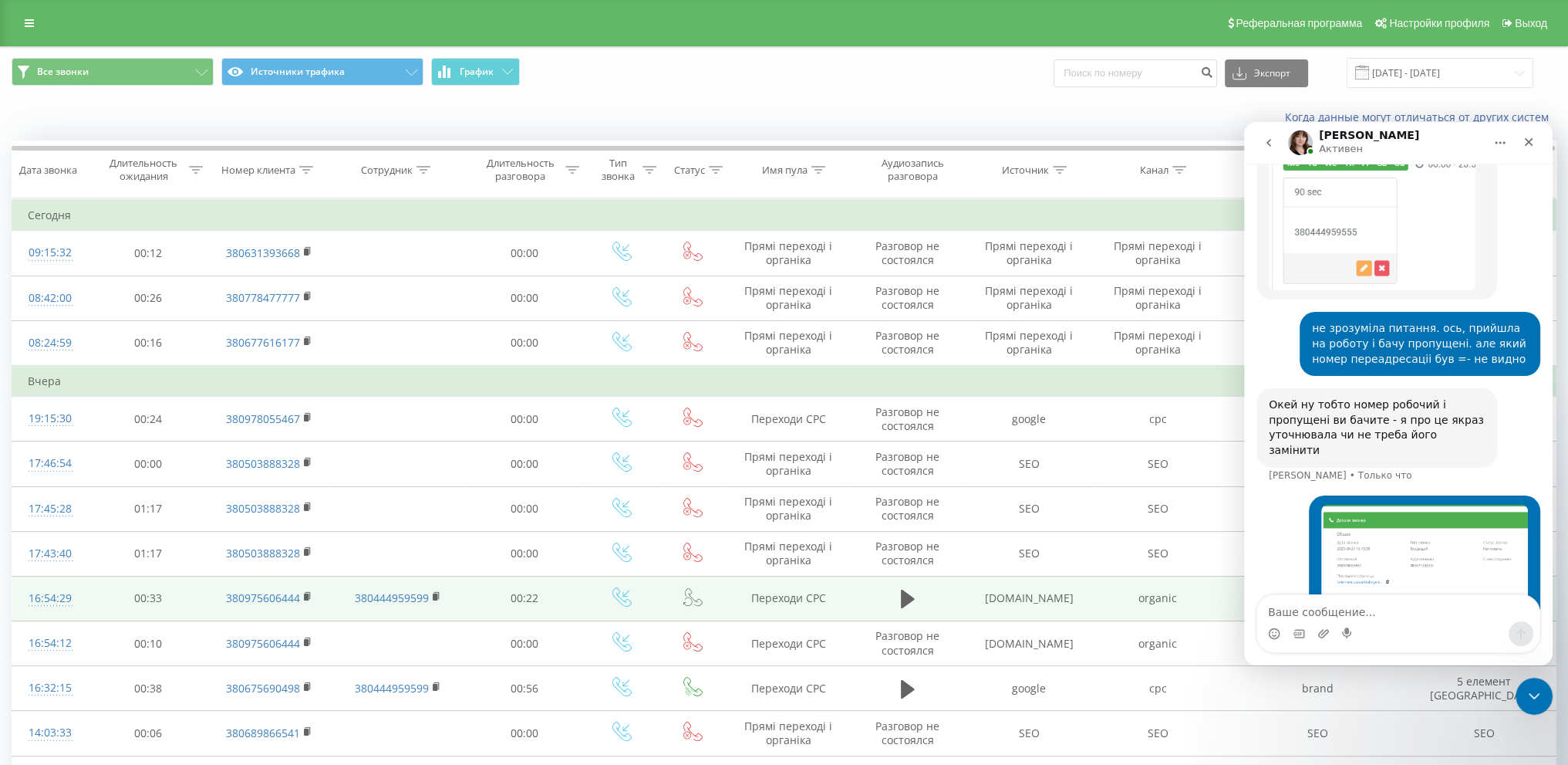
click at [66, 591] on div "16:54:29" at bounding box center [50, 598] width 45 height 30
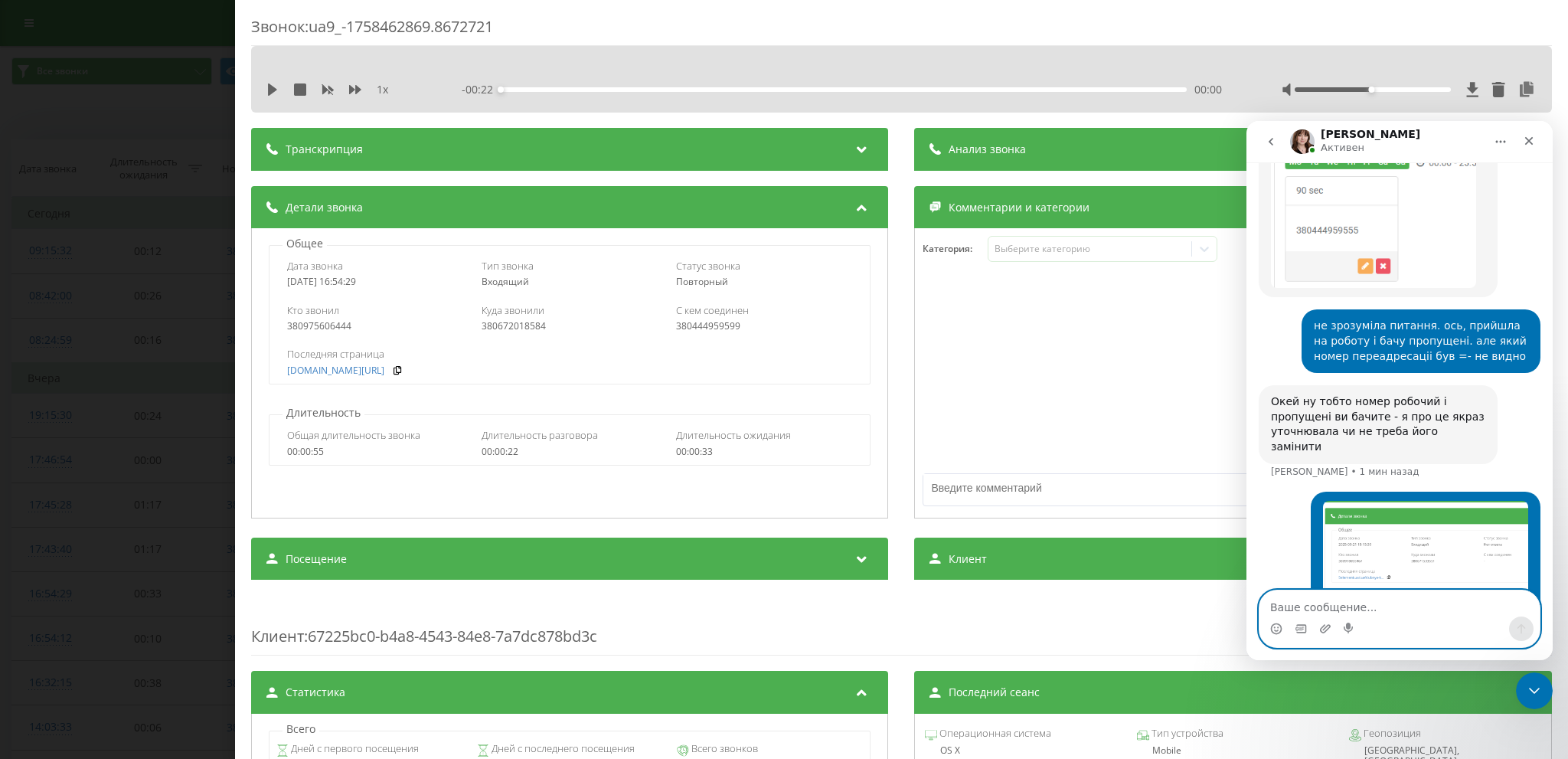
click at [1379, 599] on textarea "Ваше сообщение..." at bounding box center [1399, 603] width 280 height 26
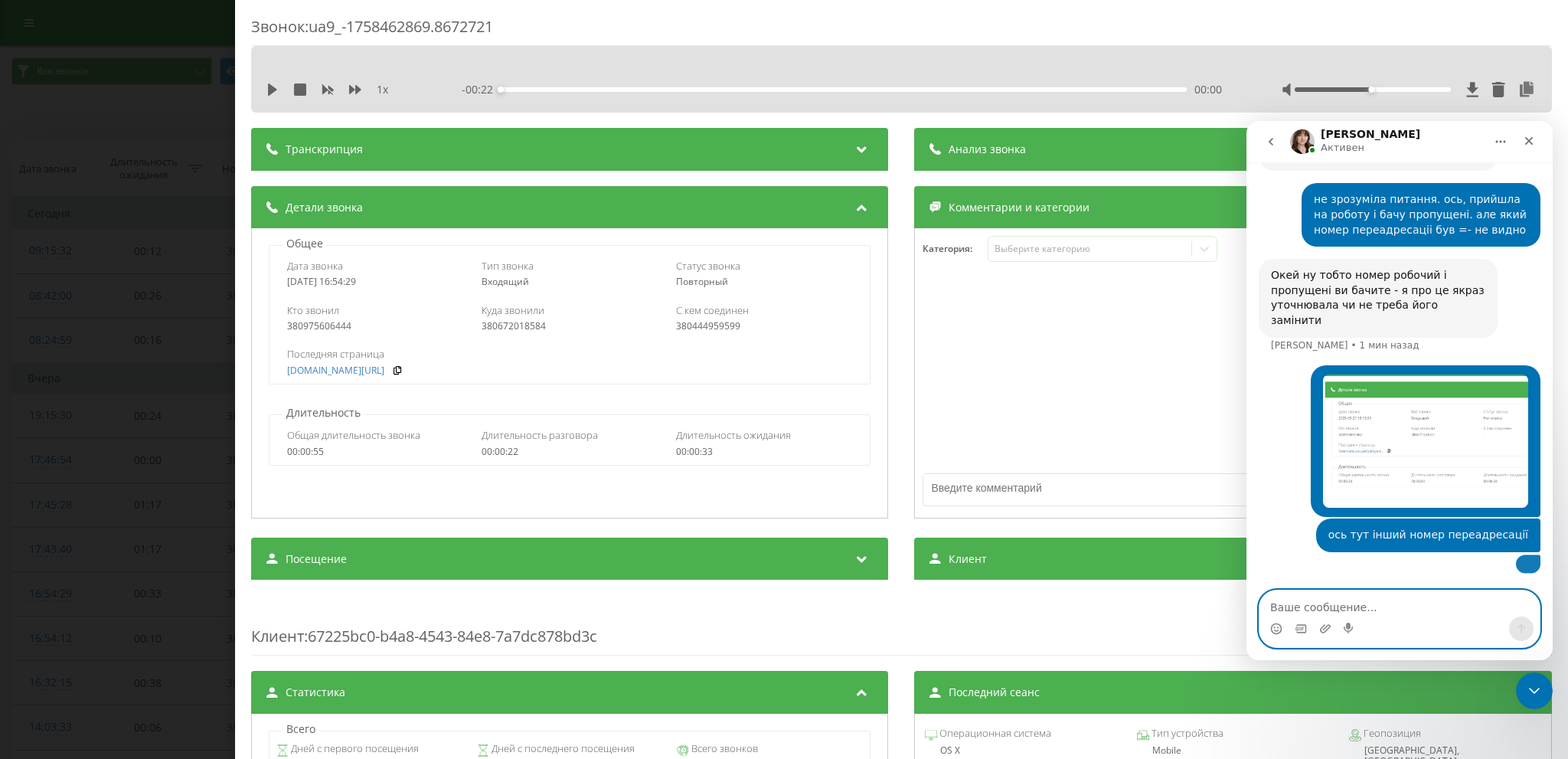
scroll to position [1601, 0]
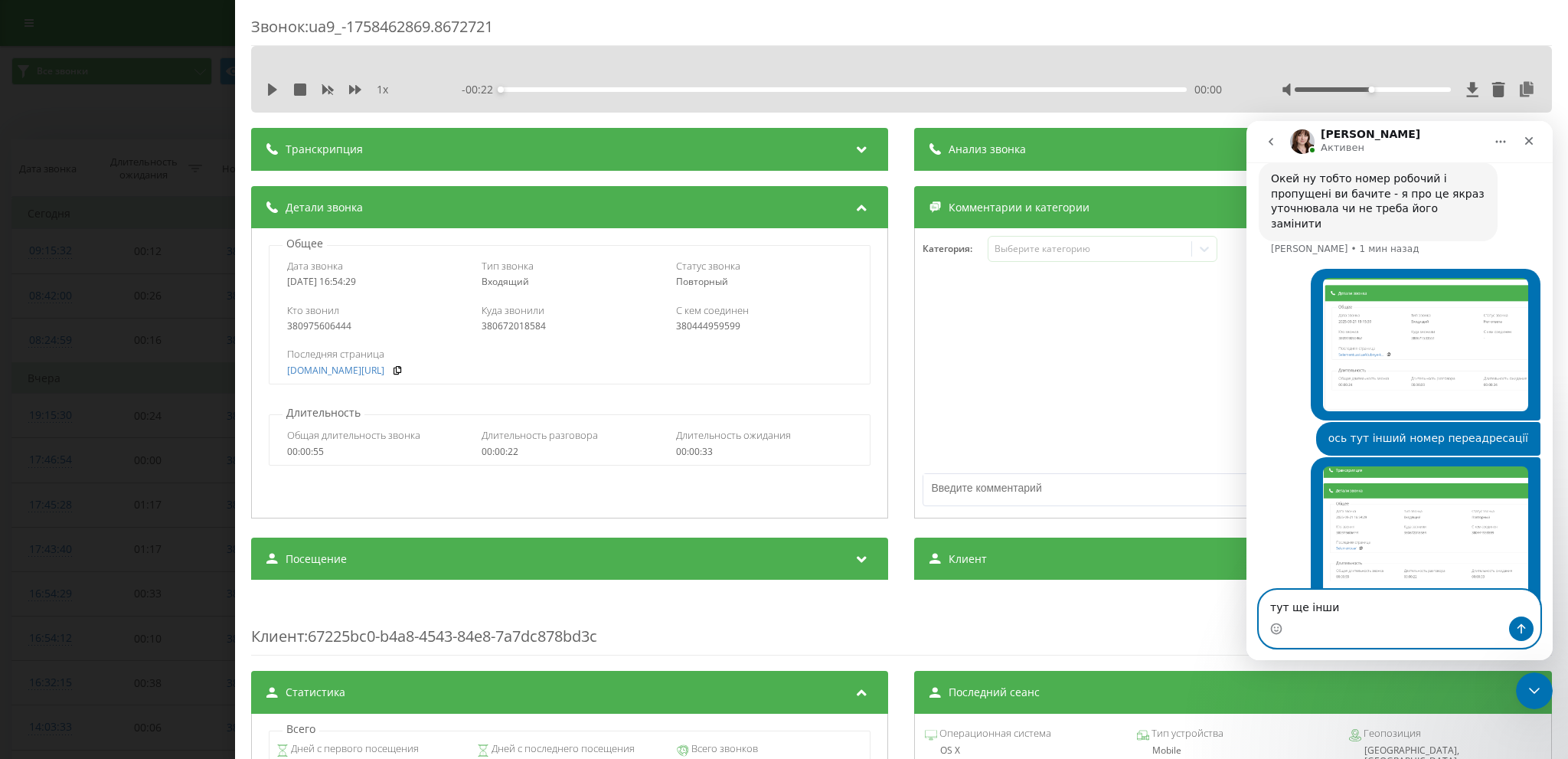
type textarea "тут ще інший"
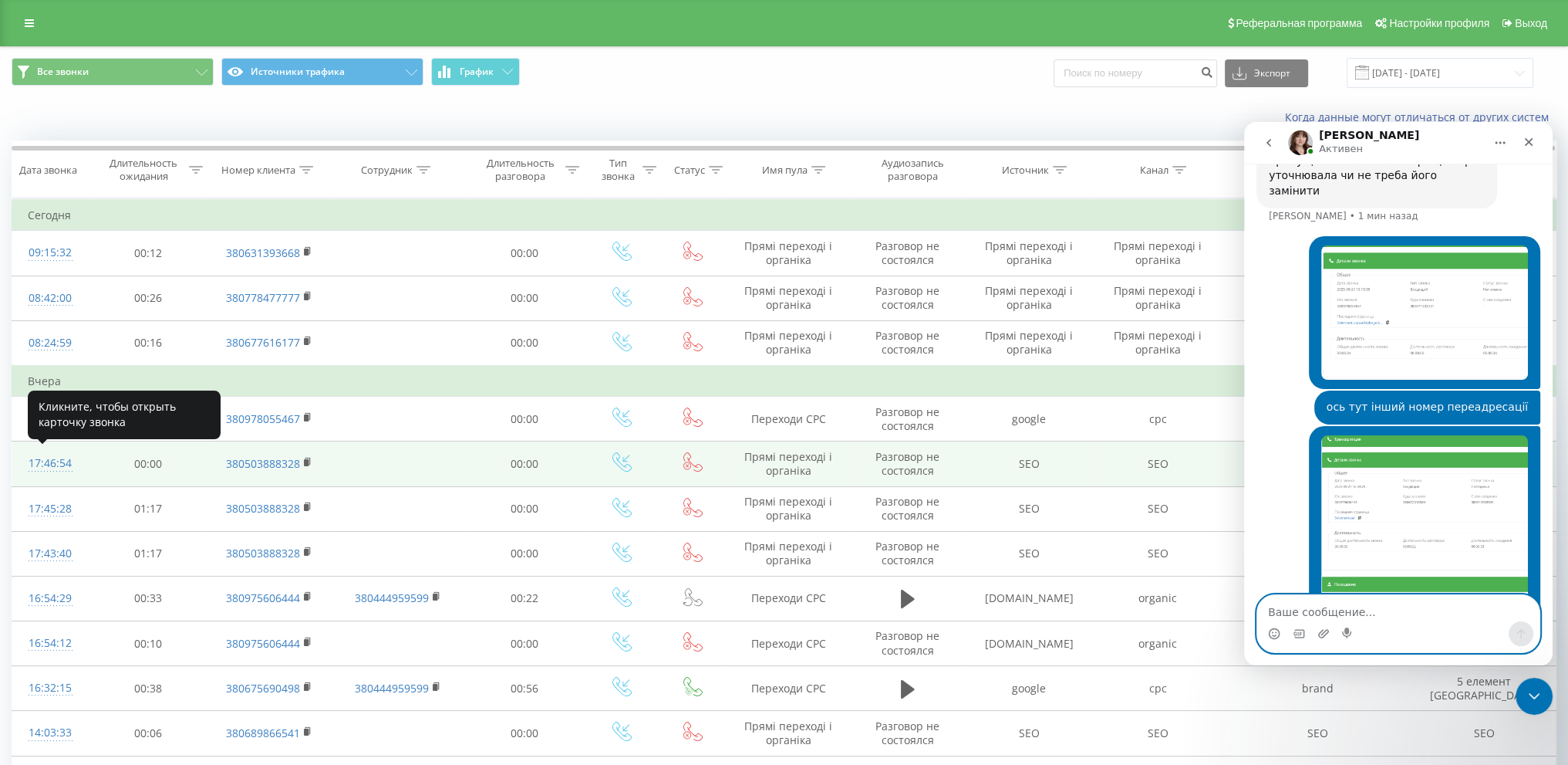
click at [59, 462] on div "17:46:54" at bounding box center [50, 464] width 45 height 30
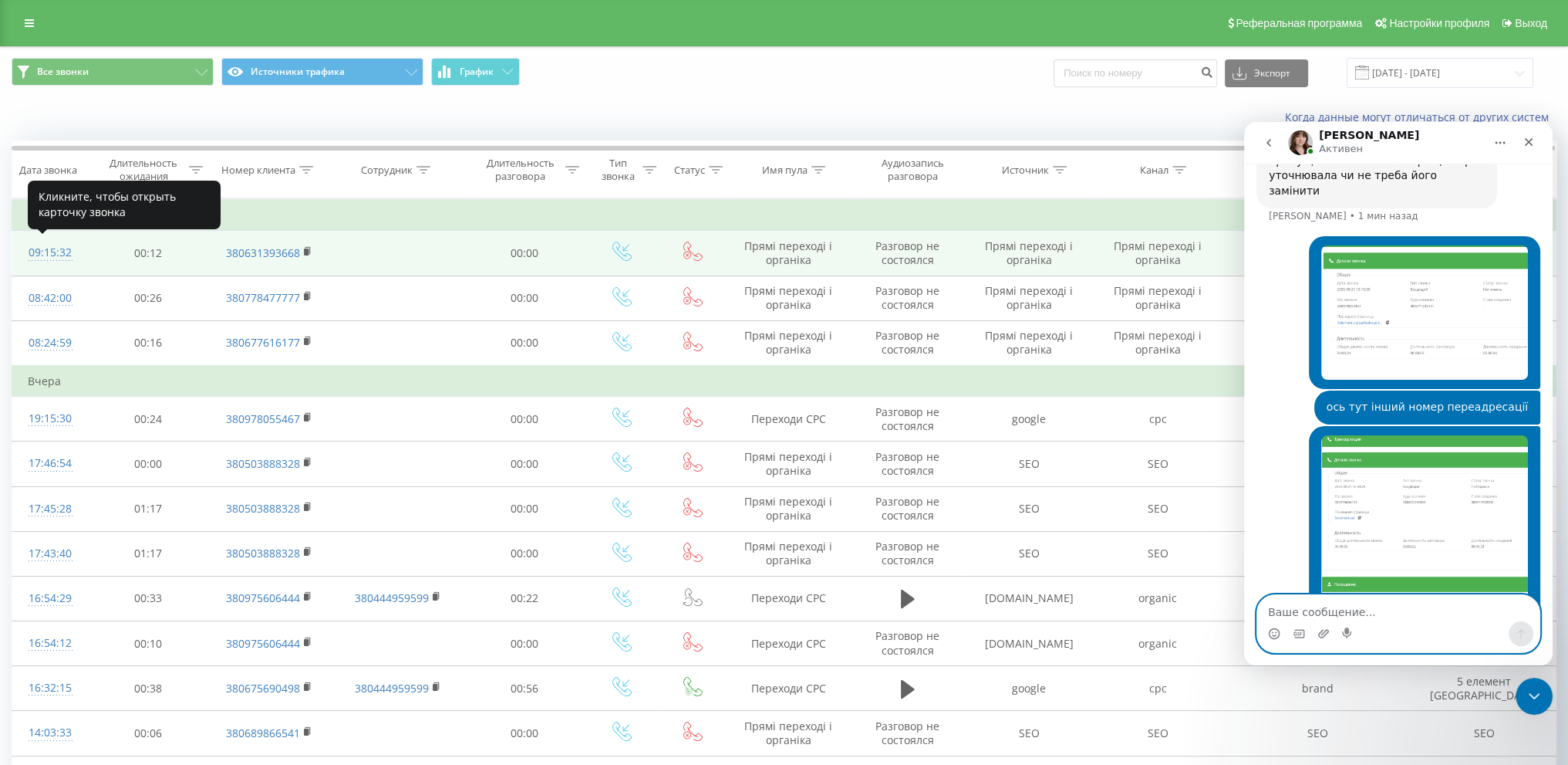
click at [55, 256] on div "09:15:32" at bounding box center [50, 253] width 45 height 30
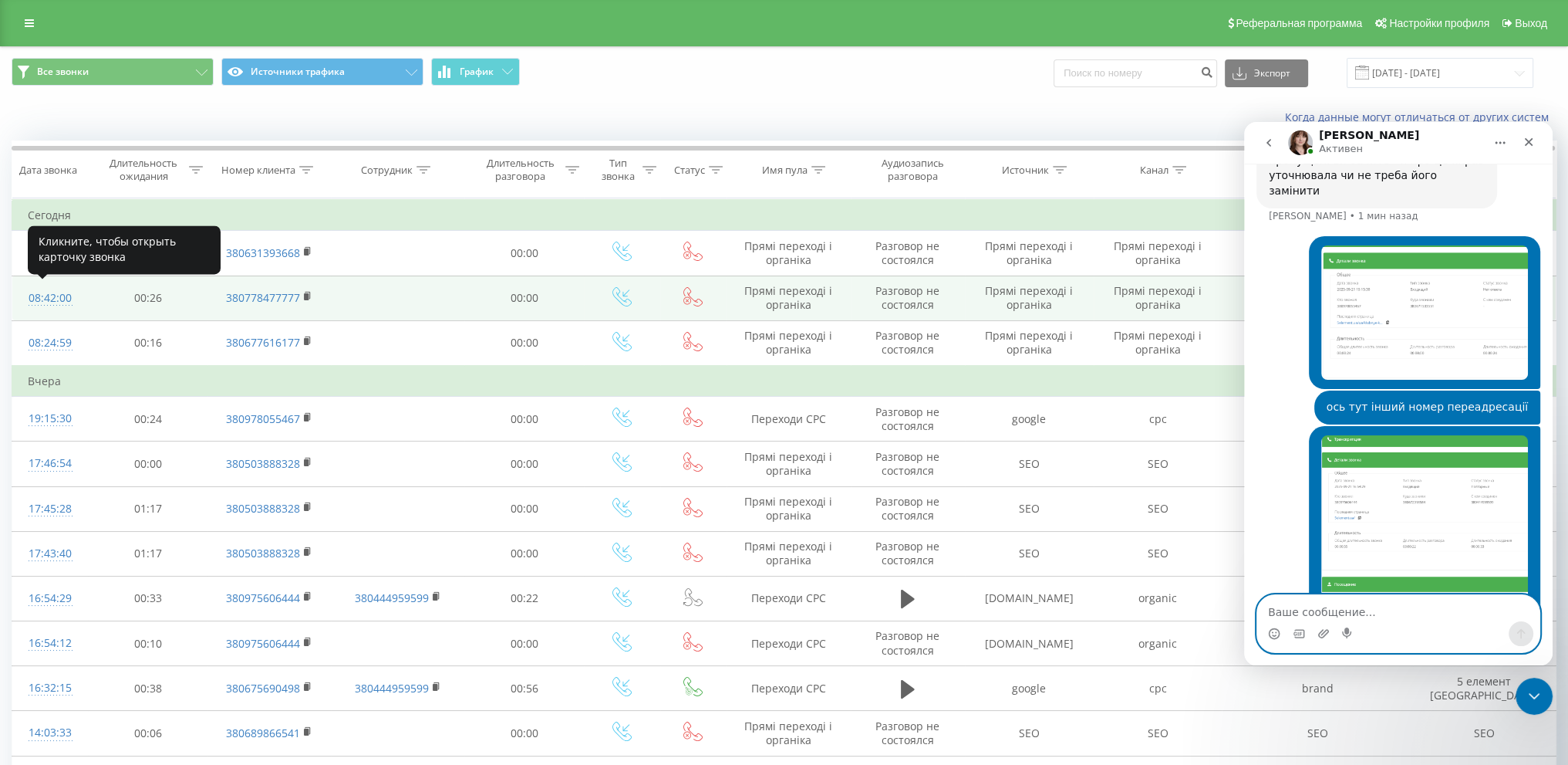
click at [47, 297] on div "08:42:00" at bounding box center [50, 298] width 45 height 30
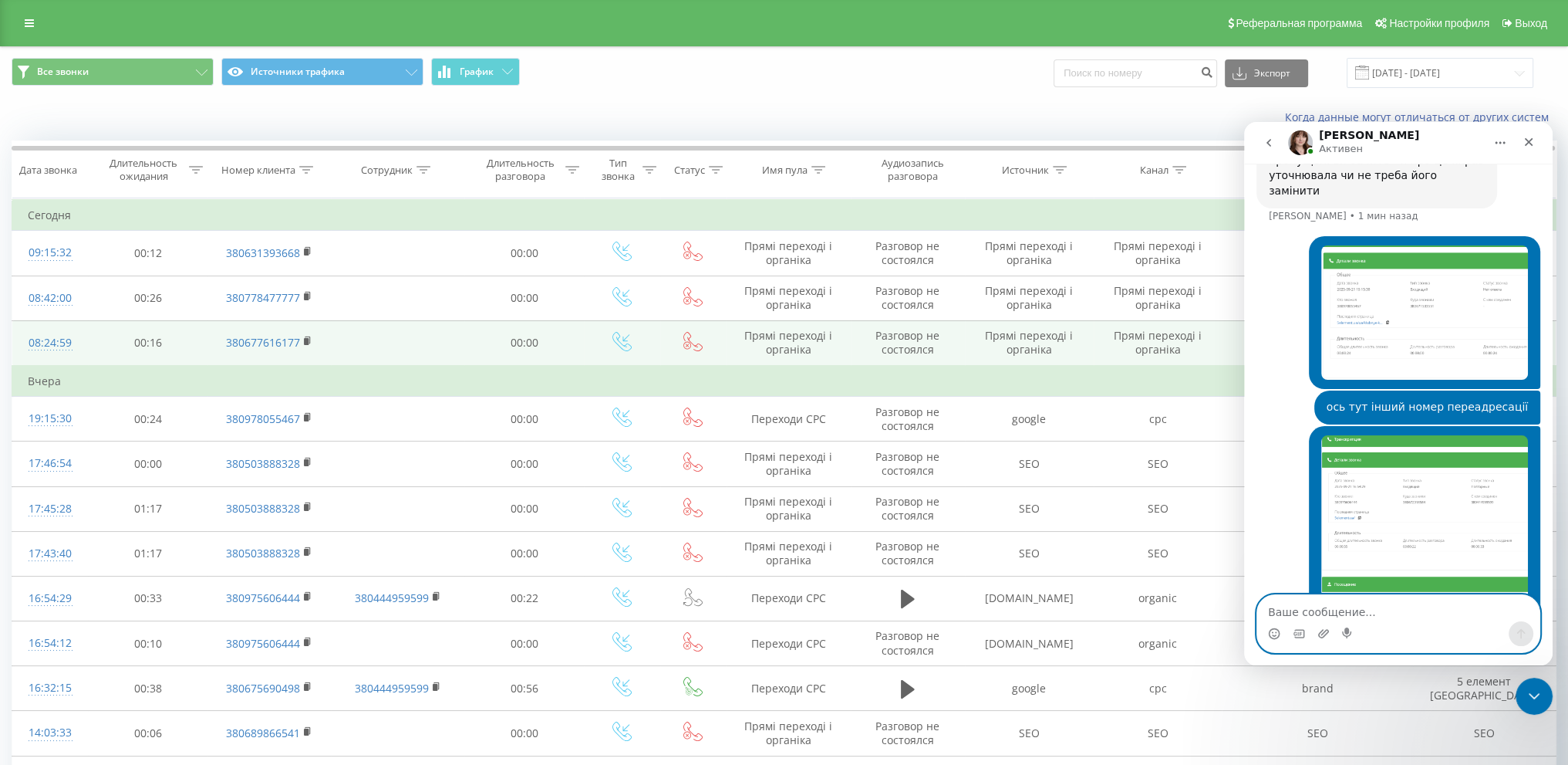
click at [28, 344] on div "08:24:59" at bounding box center [50, 343] width 45 height 30
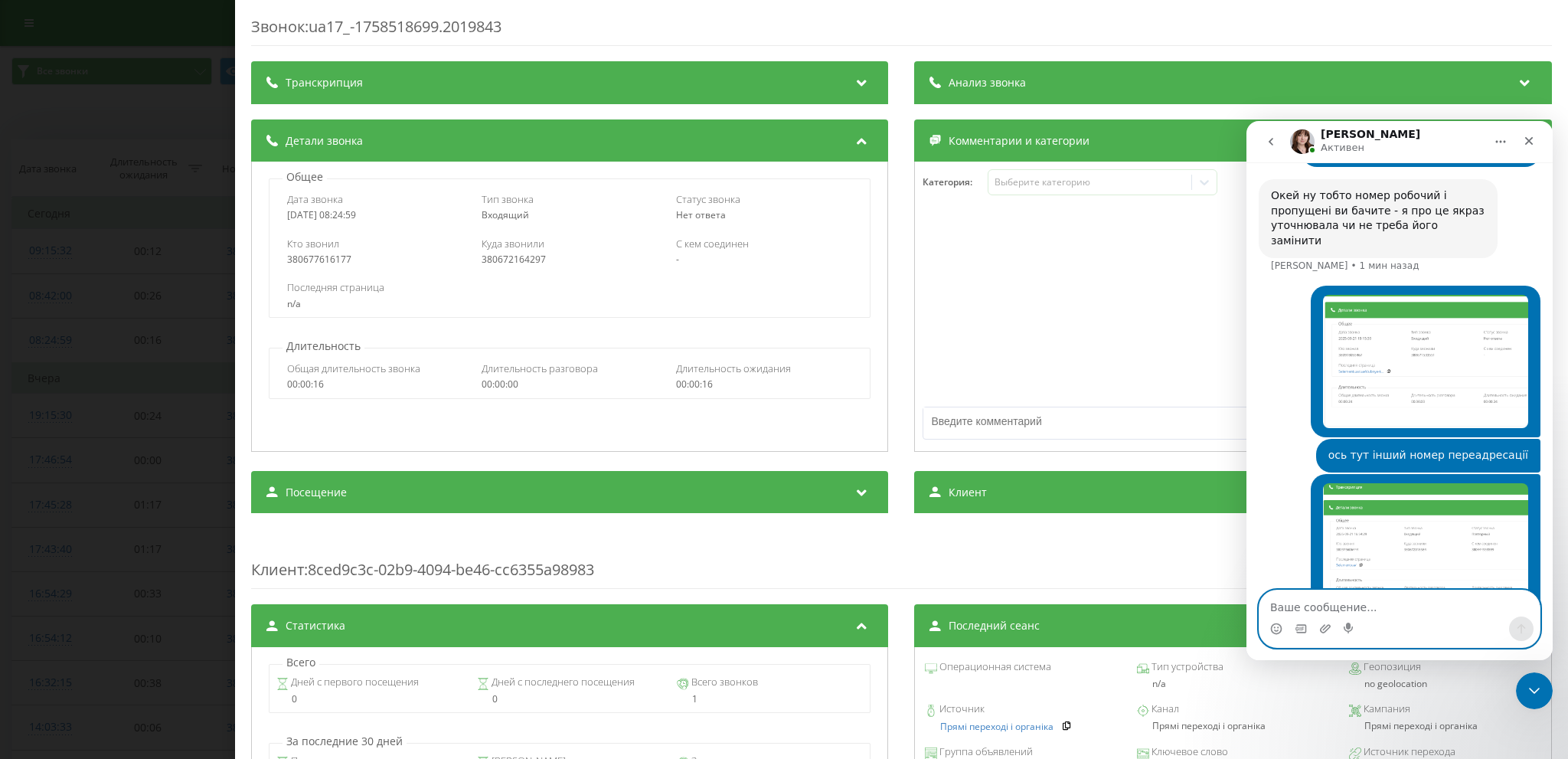
scroll to position [1559, 0]
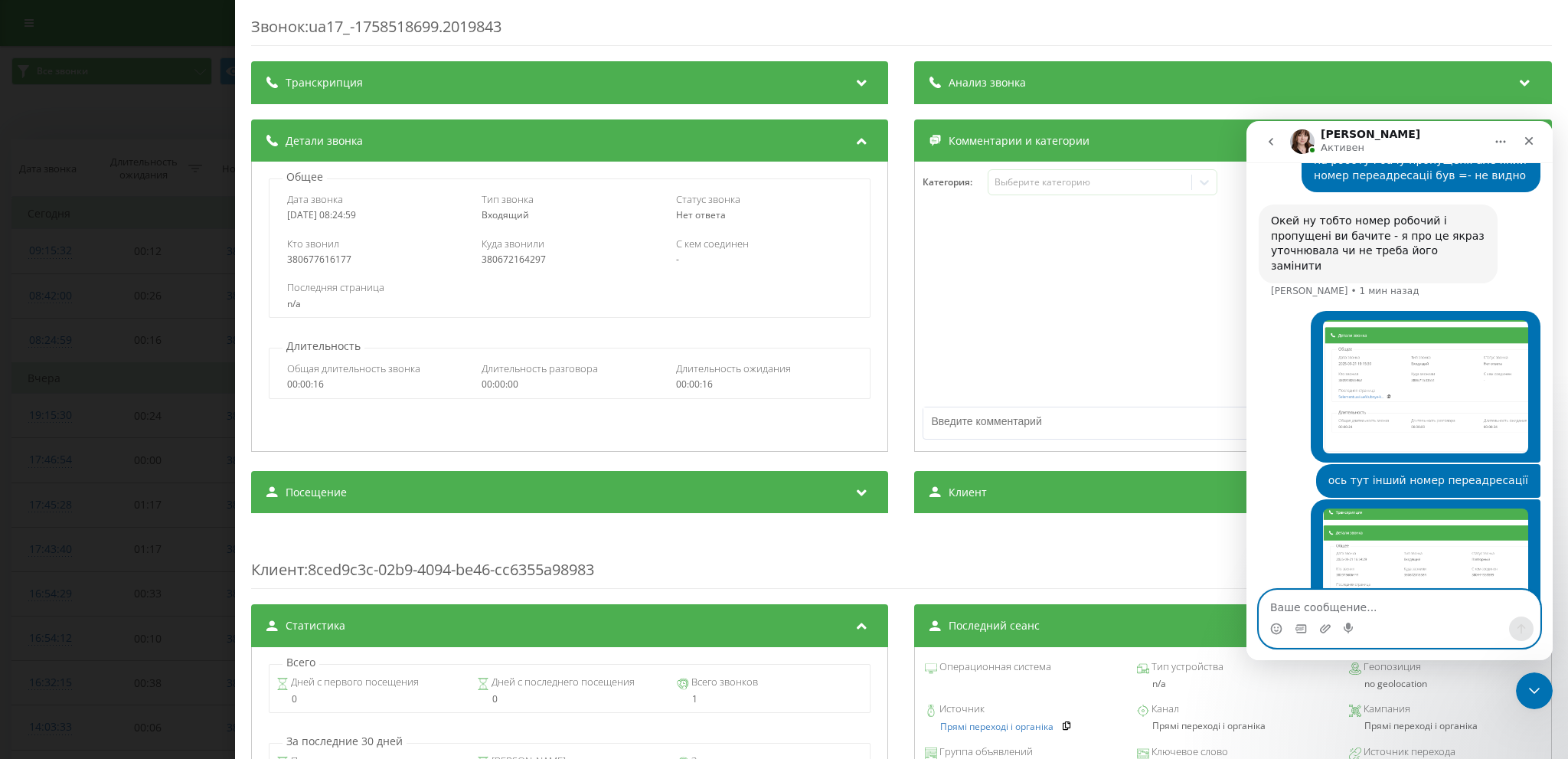
click at [1366, 320] on img "Юлия говорит…" at bounding box center [1425, 386] width 206 height 134
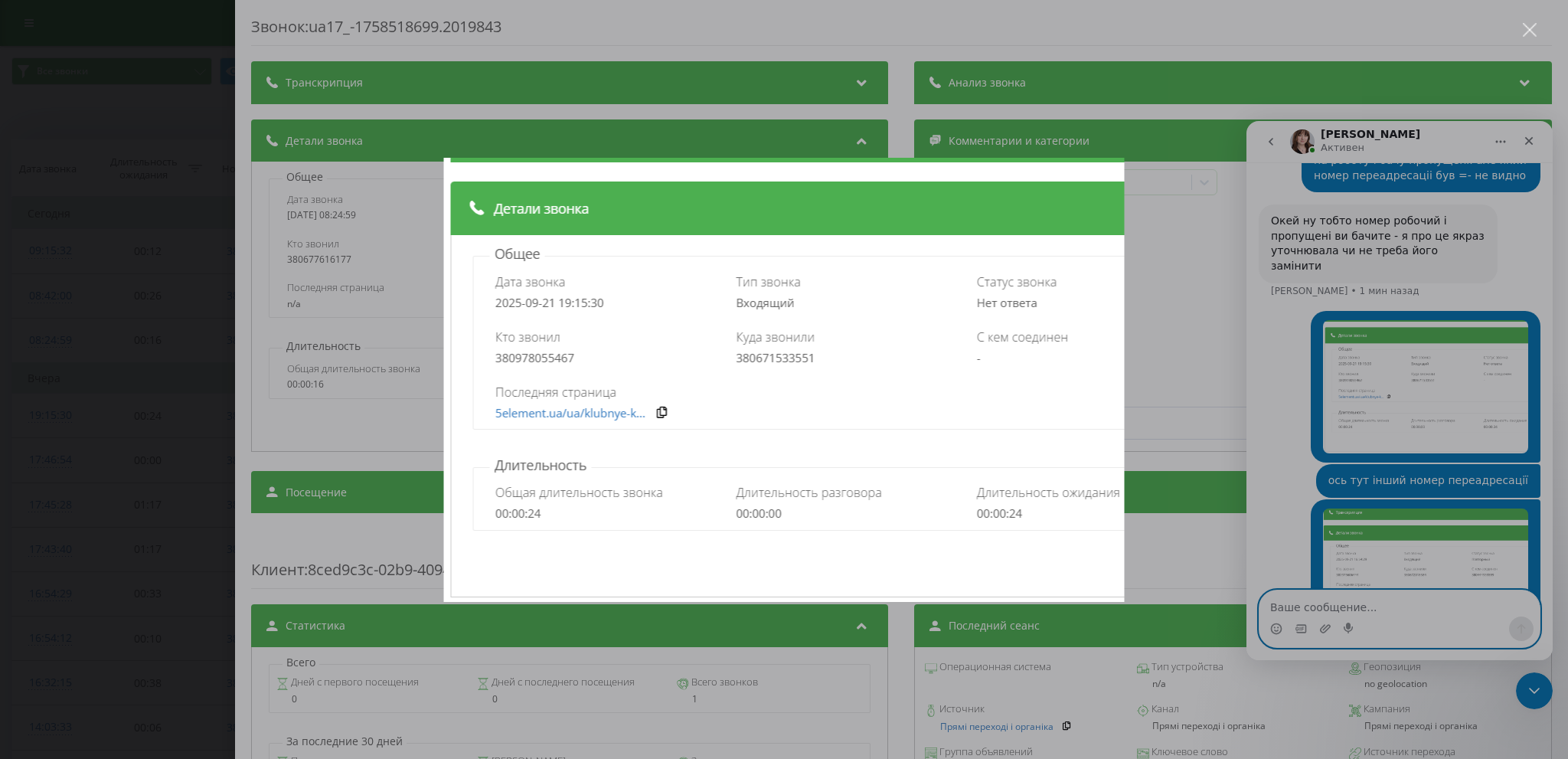
scroll to position [0, 0]
click at [1117, 174] on img "Закрыть" at bounding box center [784, 380] width 680 height 444
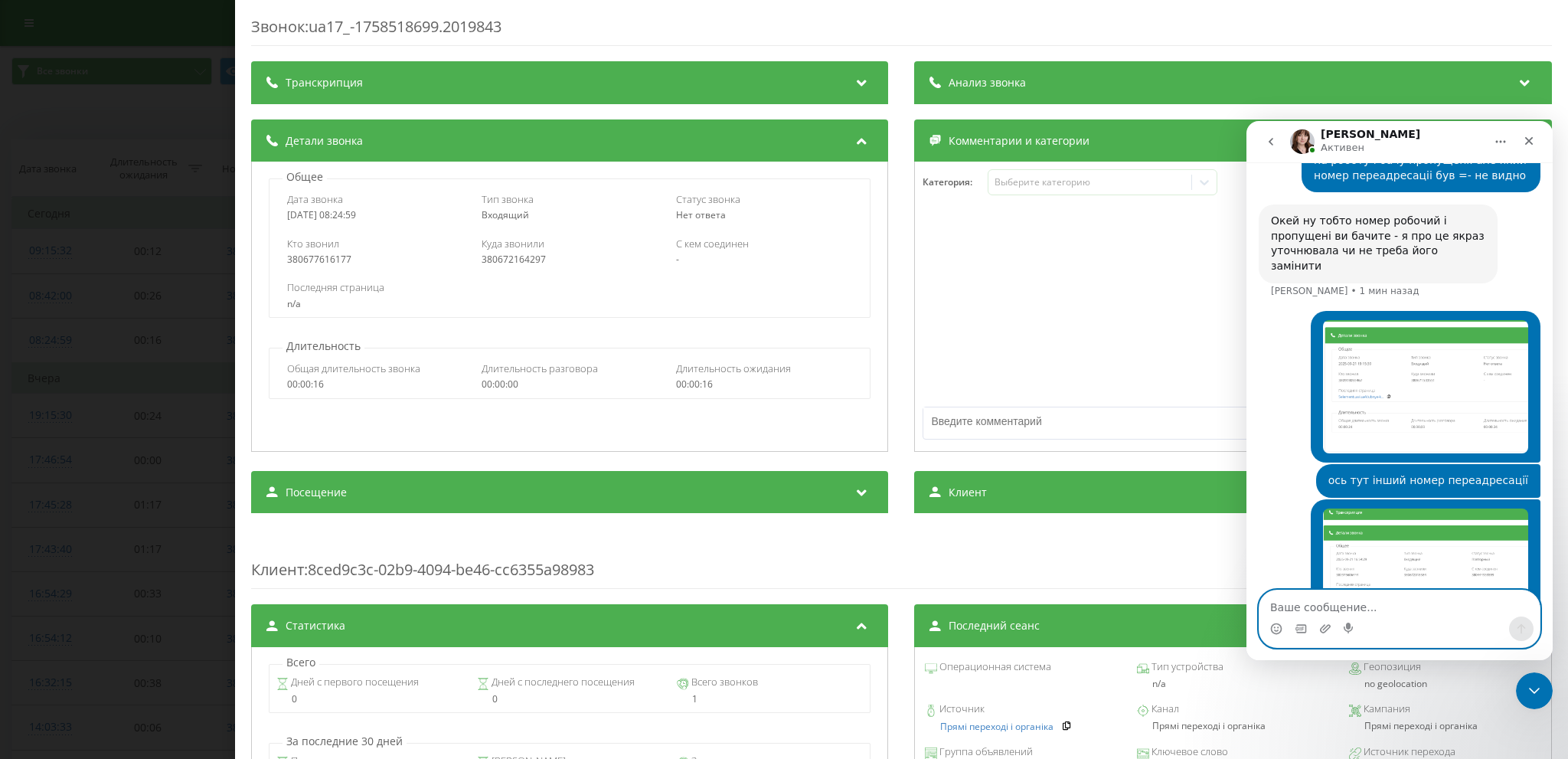
drag, startPoint x: 126, startPoint y: 185, endPoint x: 1138, endPoint y: 296, distance: 1018.1
click at [1136, 293] on div at bounding box center [1233, 307] width 636 height 184
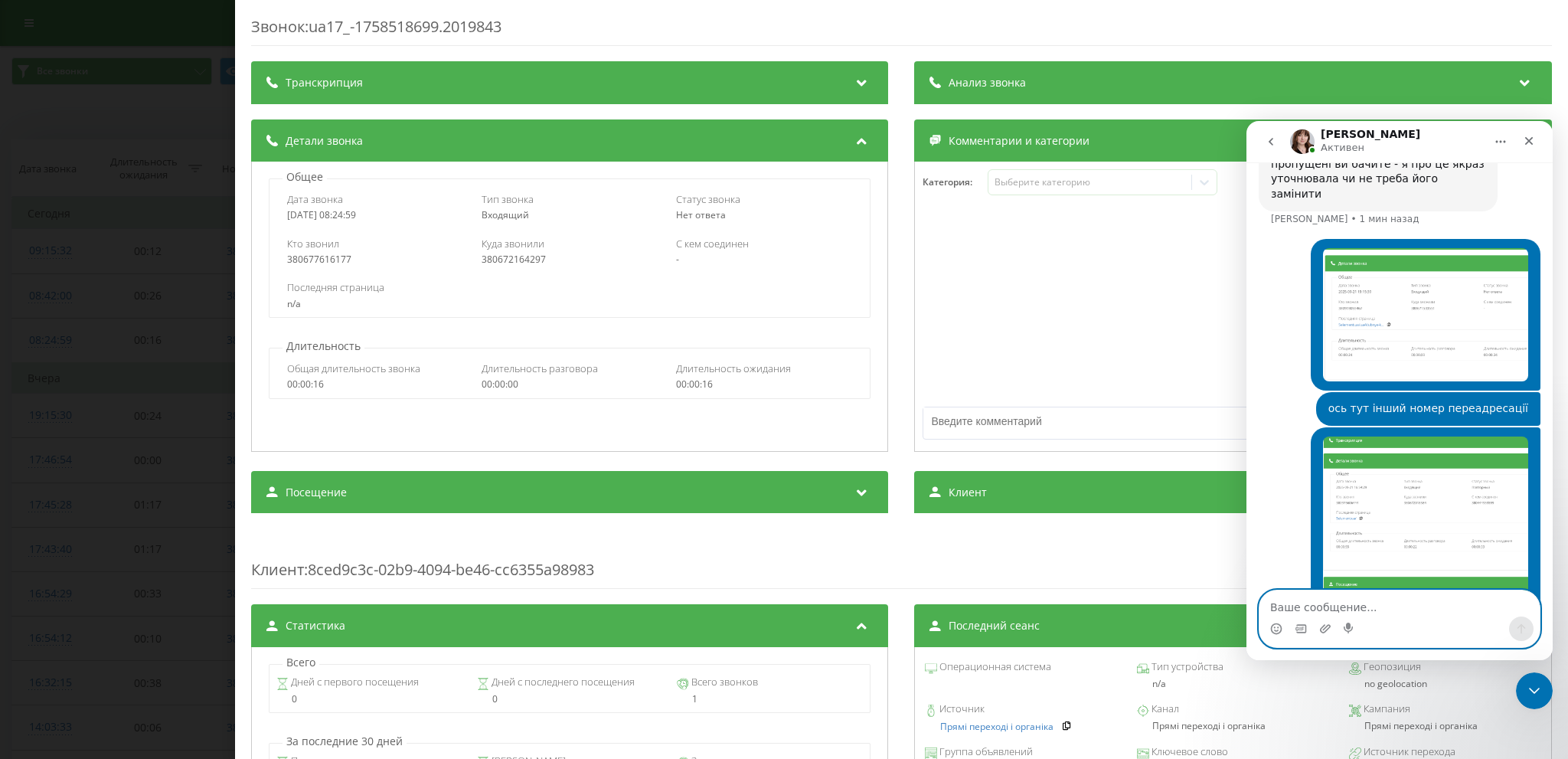
scroll to position [1635, 0]
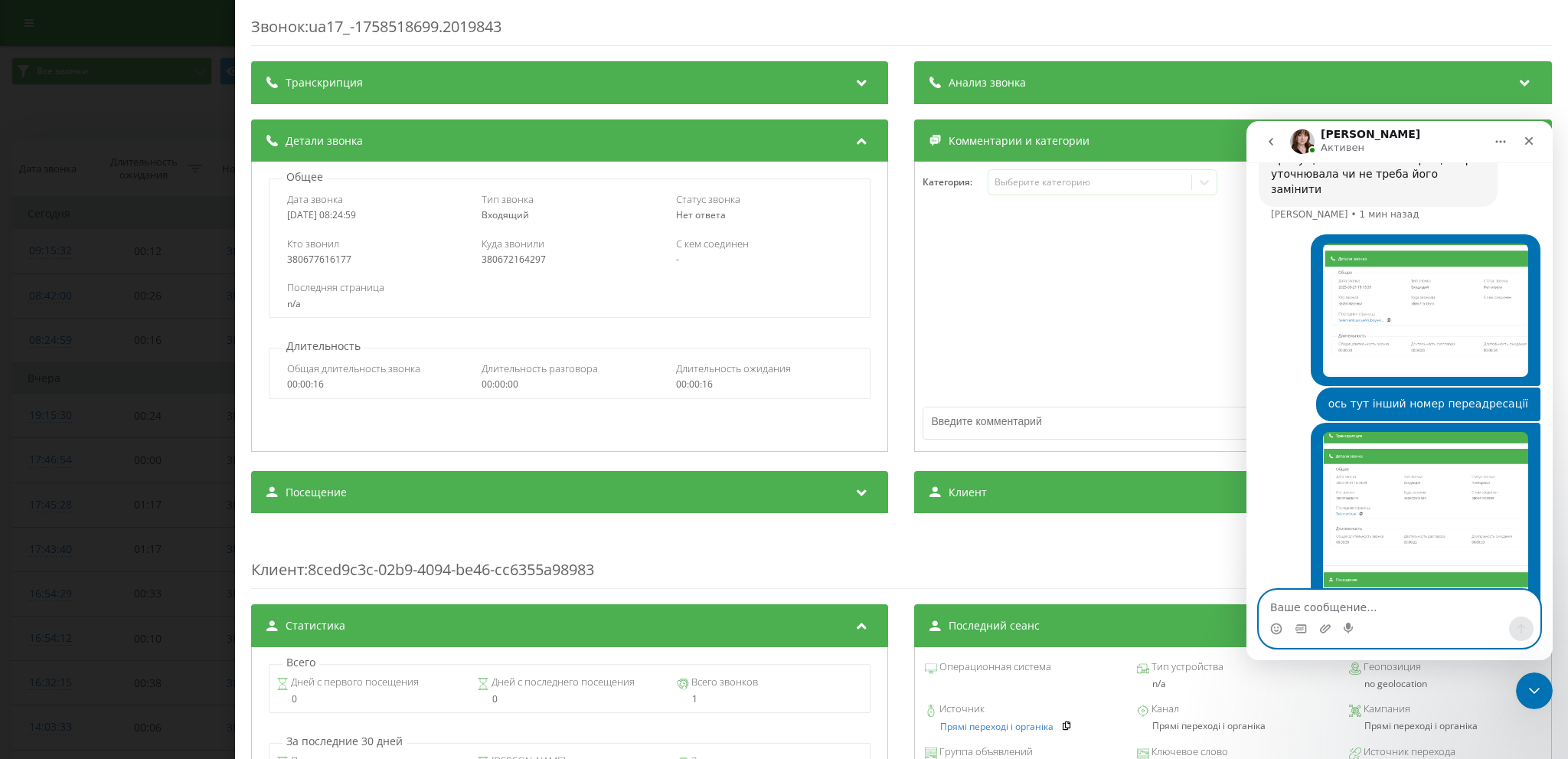
click at [1261, 607] on textarea "Ваше сообщение..." at bounding box center [1399, 603] width 280 height 26
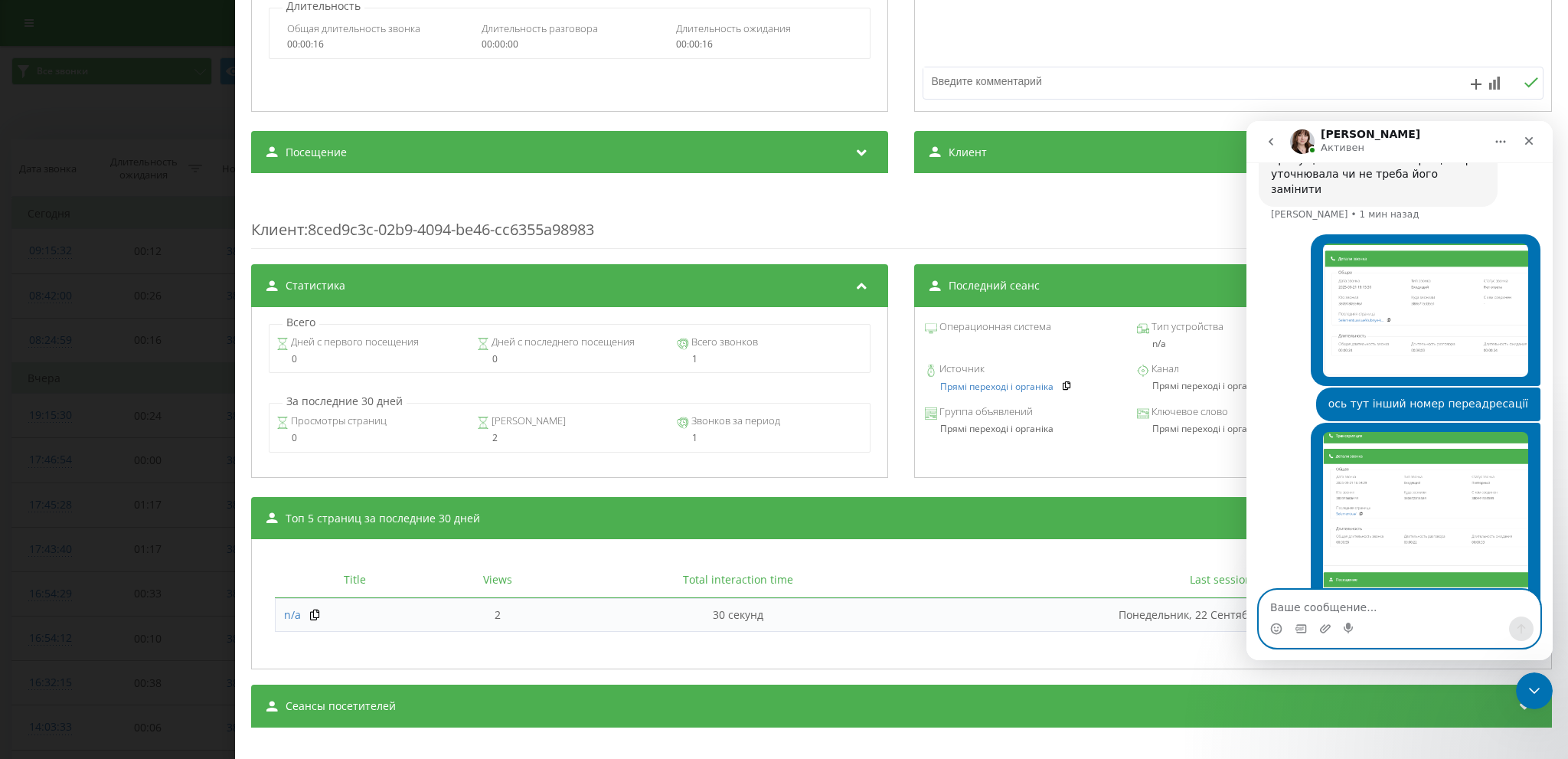
scroll to position [355, 0]
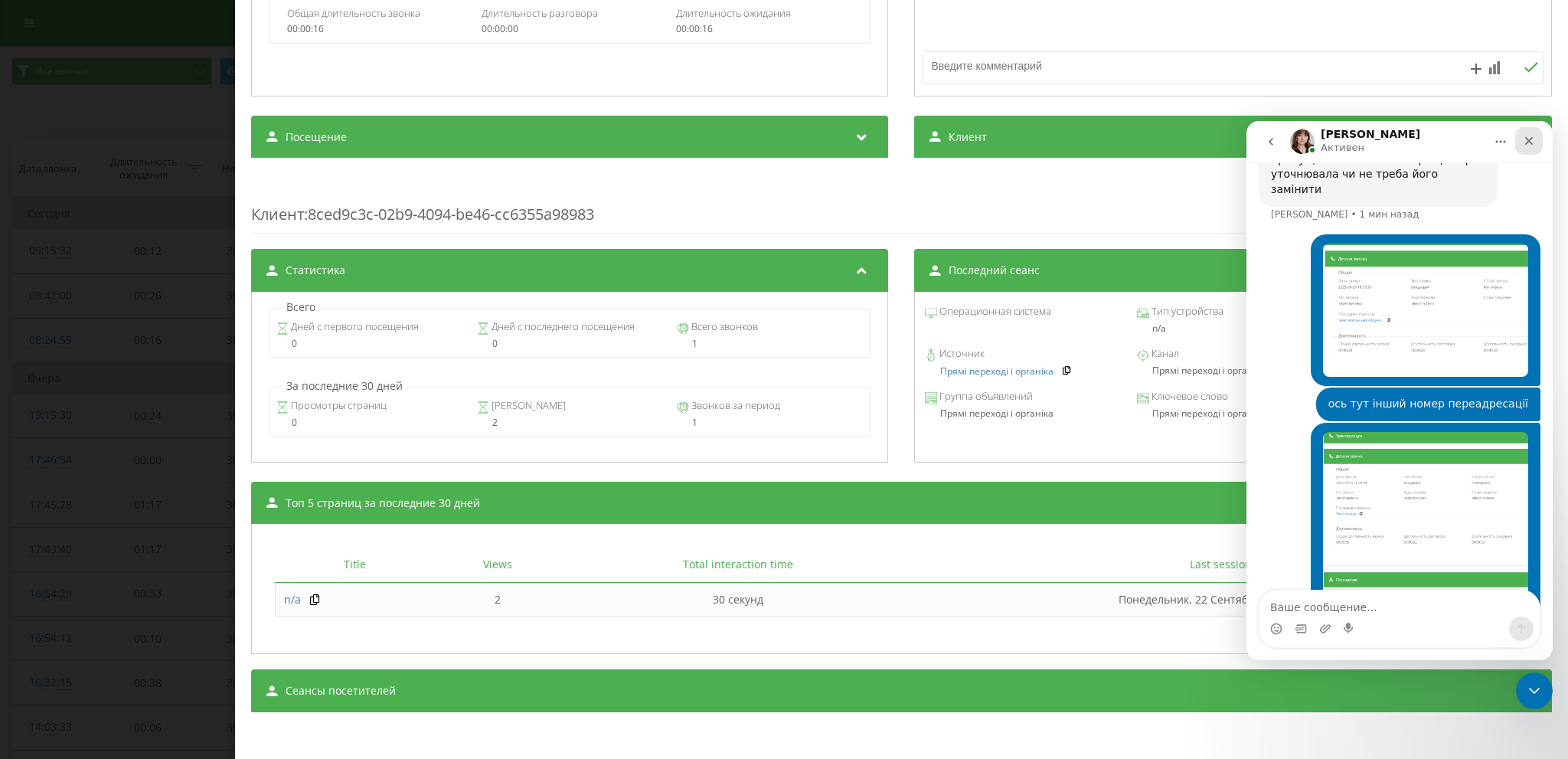
click at [1529, 139] on icon "Закрыть" at bounding box center [1530, 142] width 9 height 9
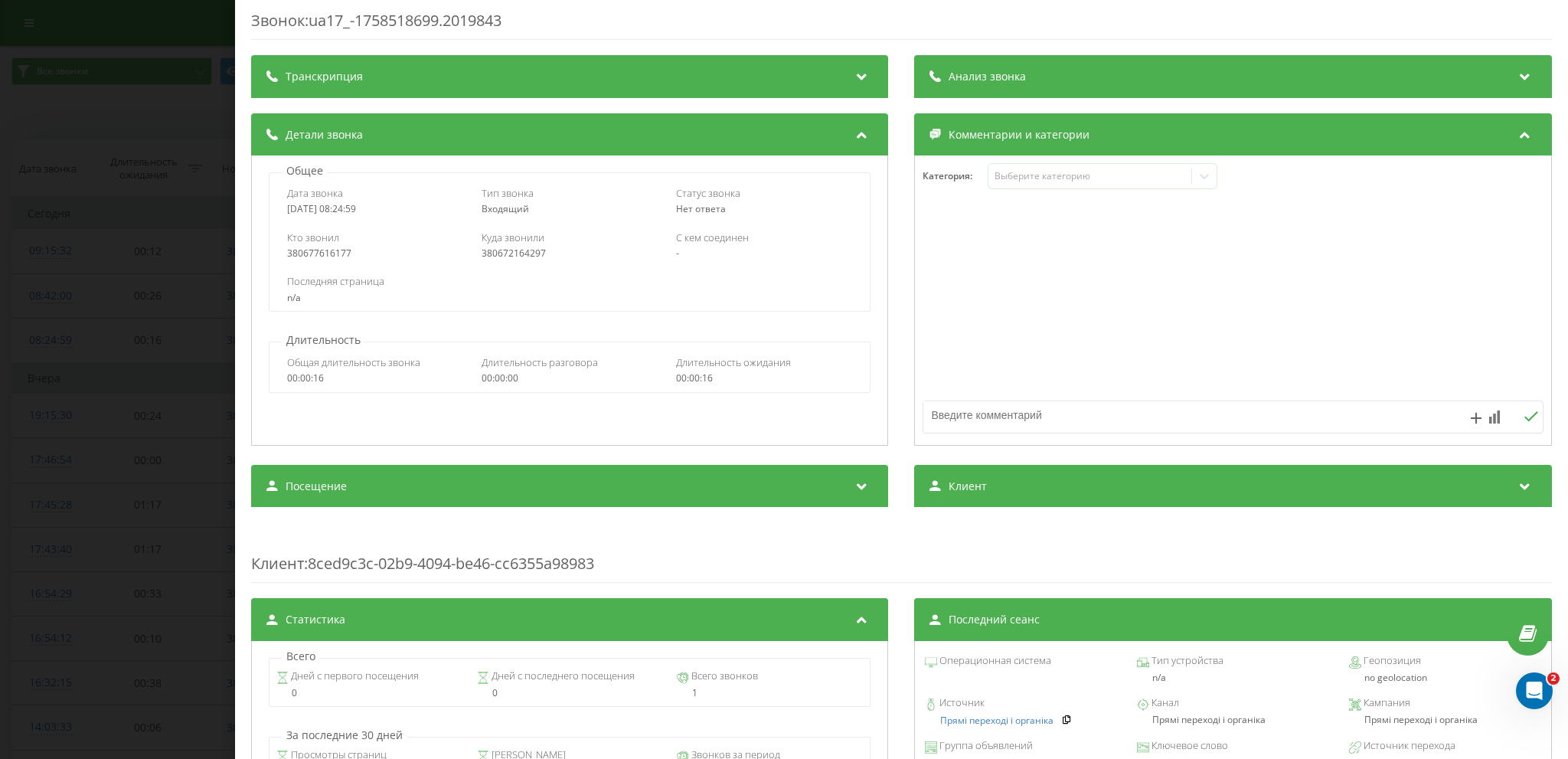
scroll to position [0, 0]
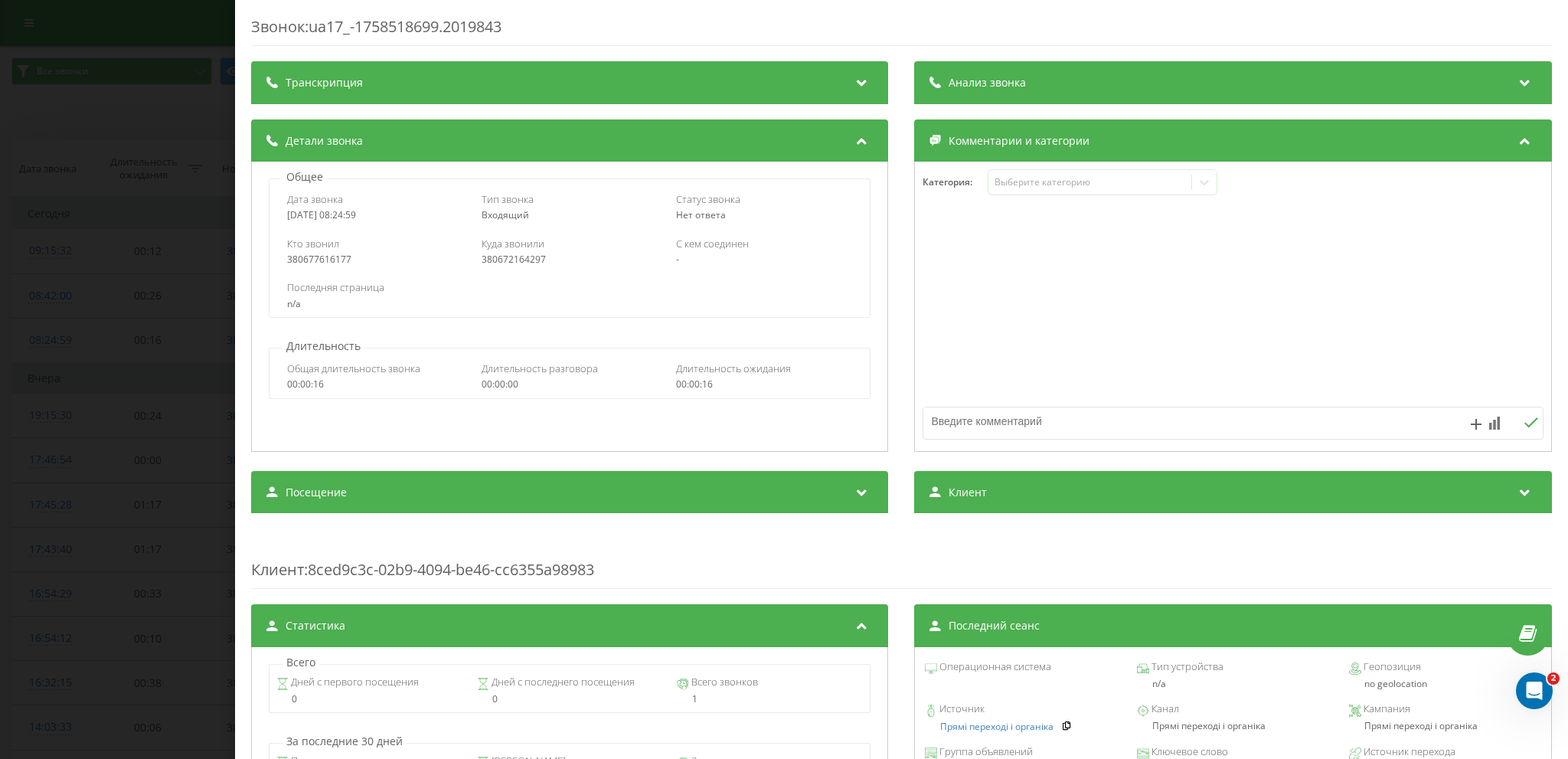
click at [970, 80] on span "Анализ звонка" at bounding box center [988, 83] width 77 height 16
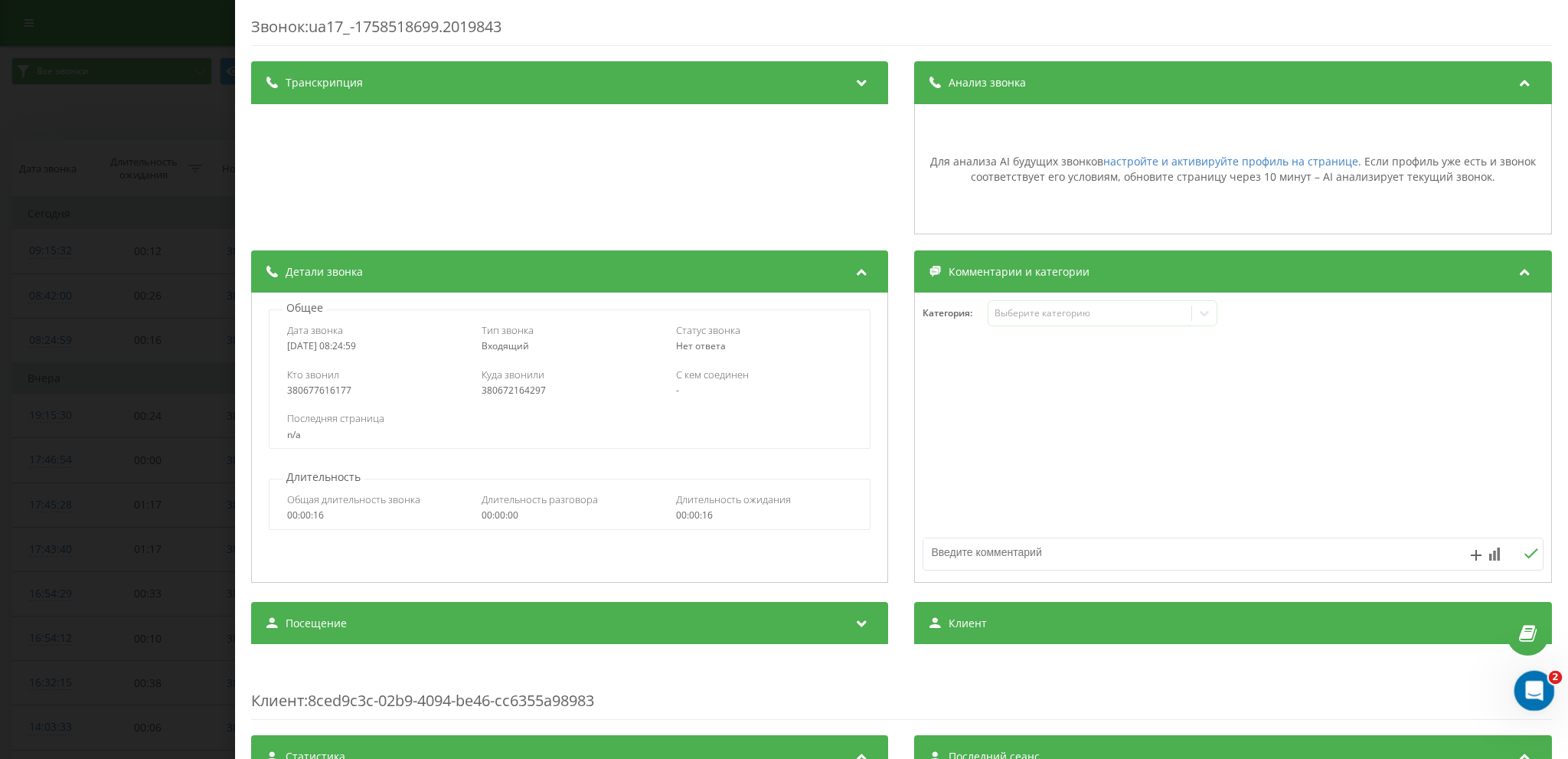
click at [1515, 689] on div "Открыть службу сообщений Intercom" at bounding box center [1532, 688] width 51 height 51
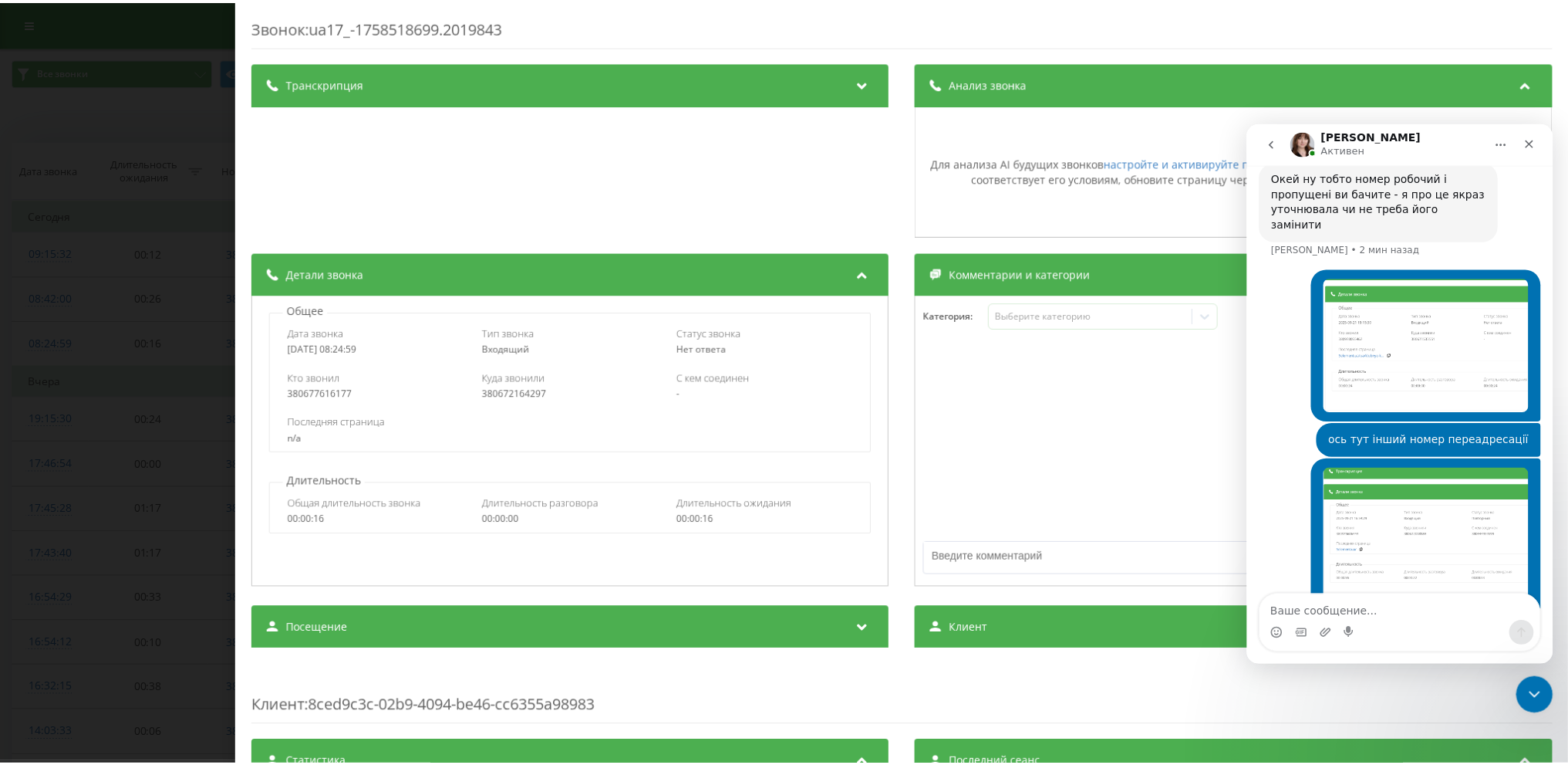
scroll to position [1648, 0]
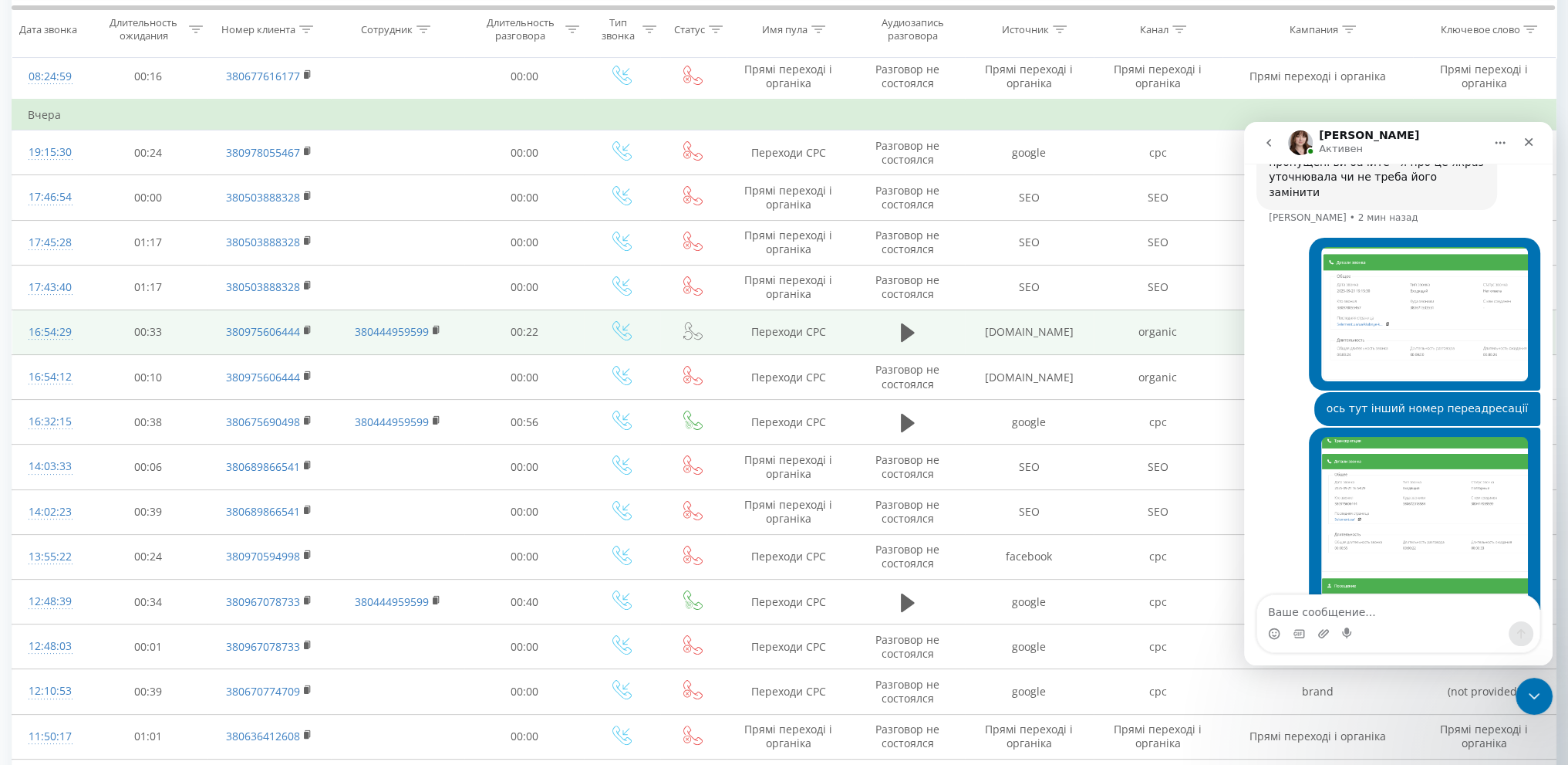
scroll to position [308, 0]
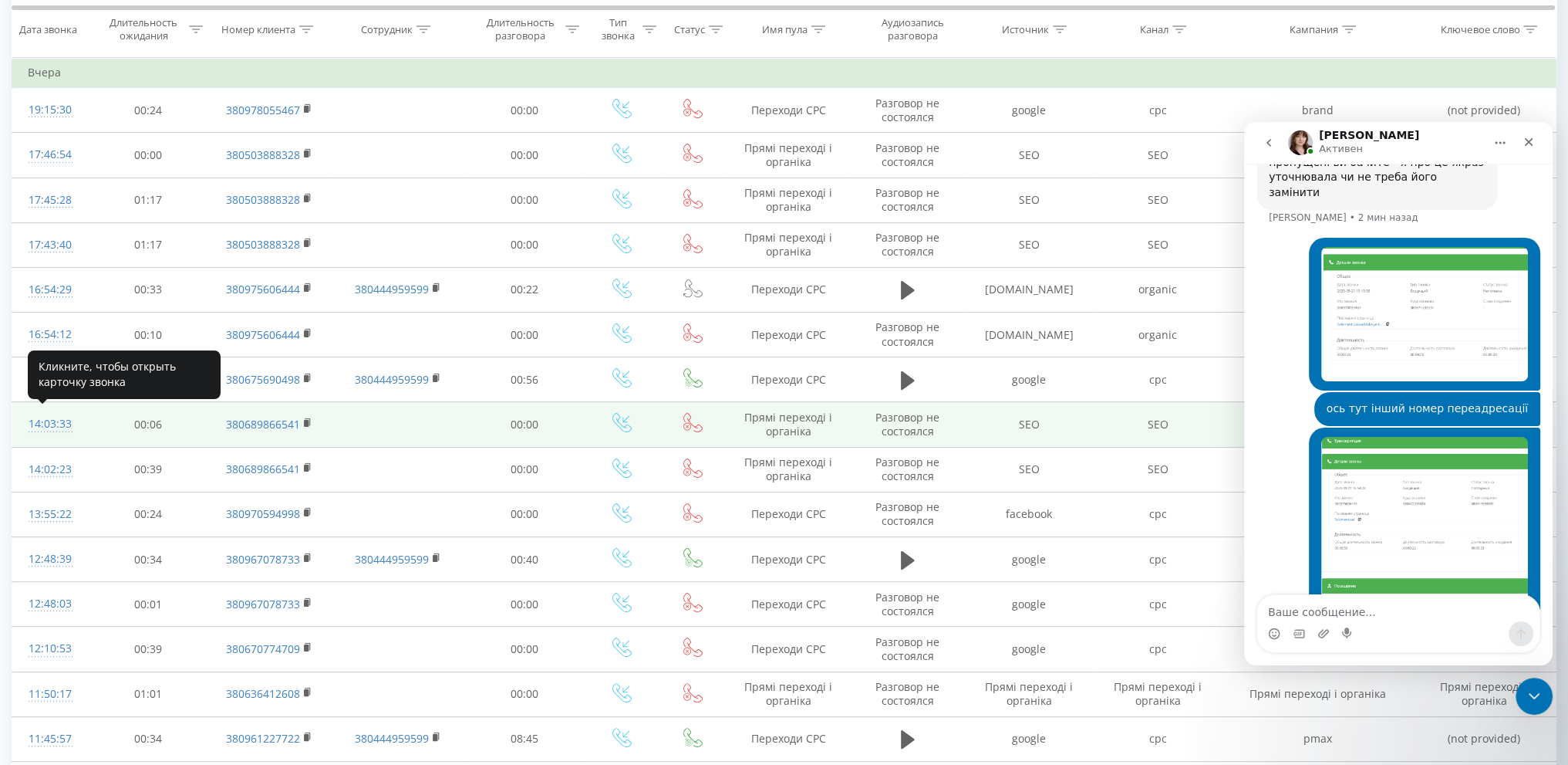
click at [55, 420] on div "14:03:33" at bounding box center [50, 424] width 45 height 30
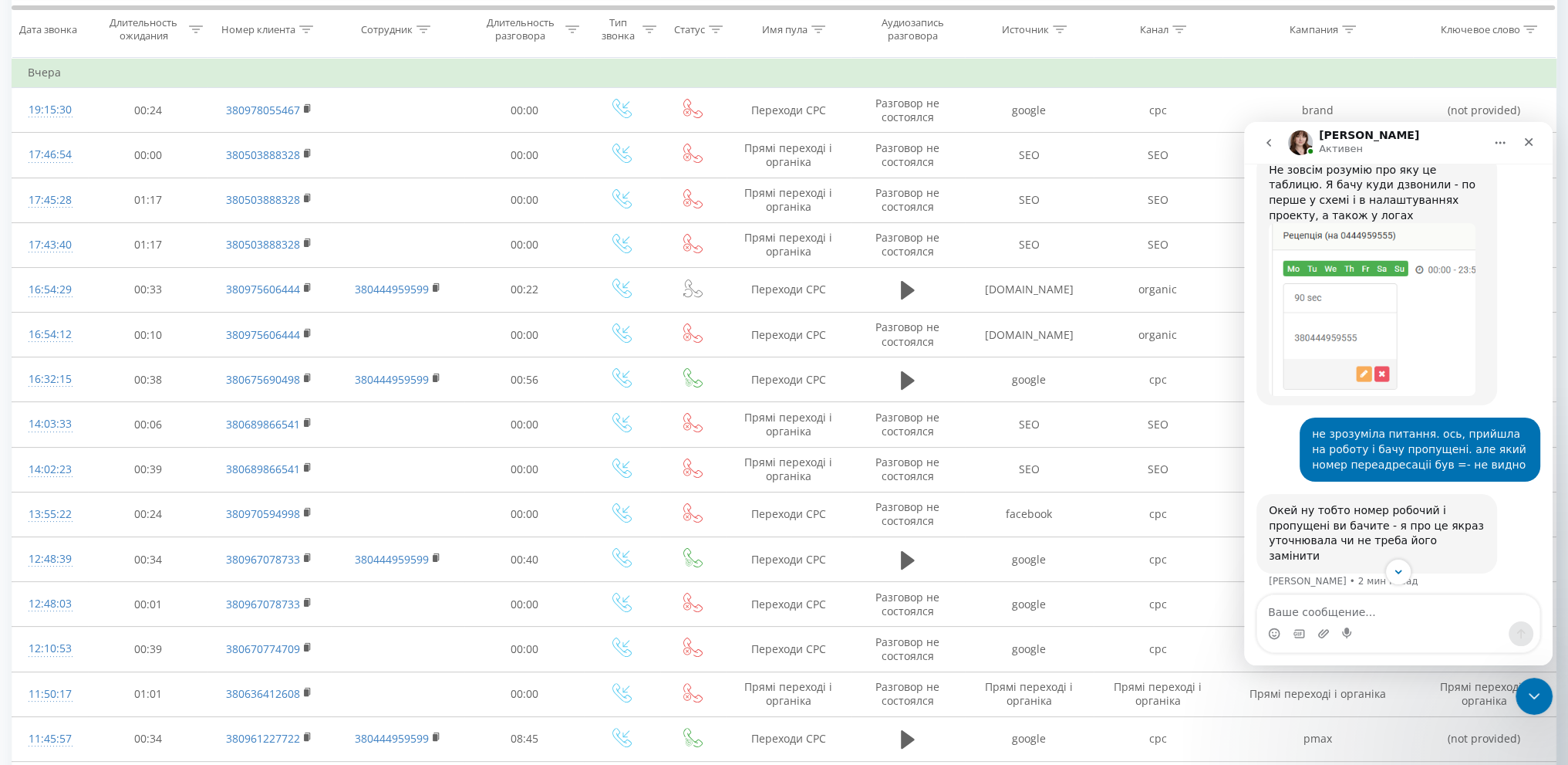
scroll to position [1262, 0]
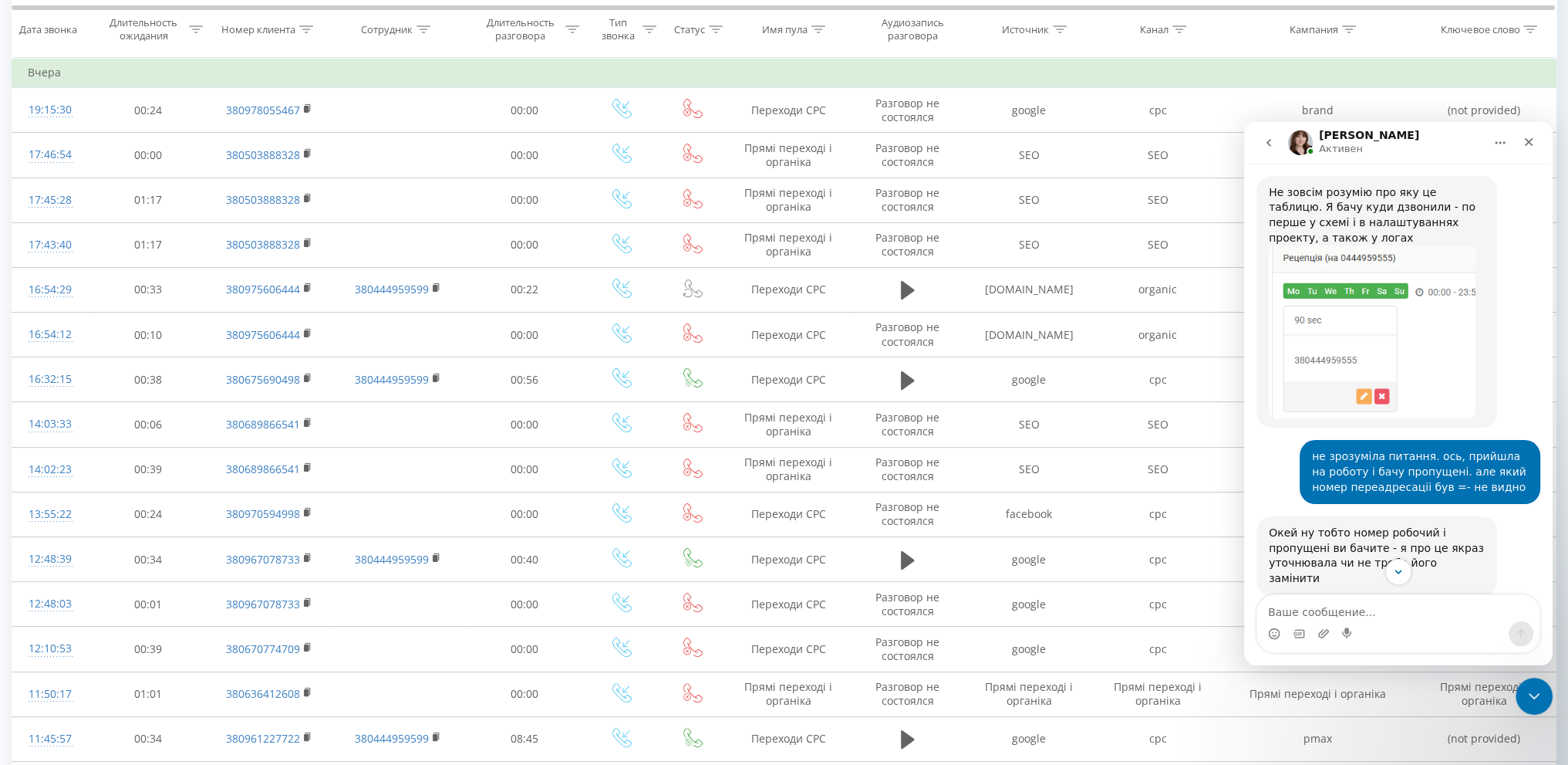
click at [1348, 276] on img "Olga говорит…" at bounding box center [1372, 331] width 207 height 173
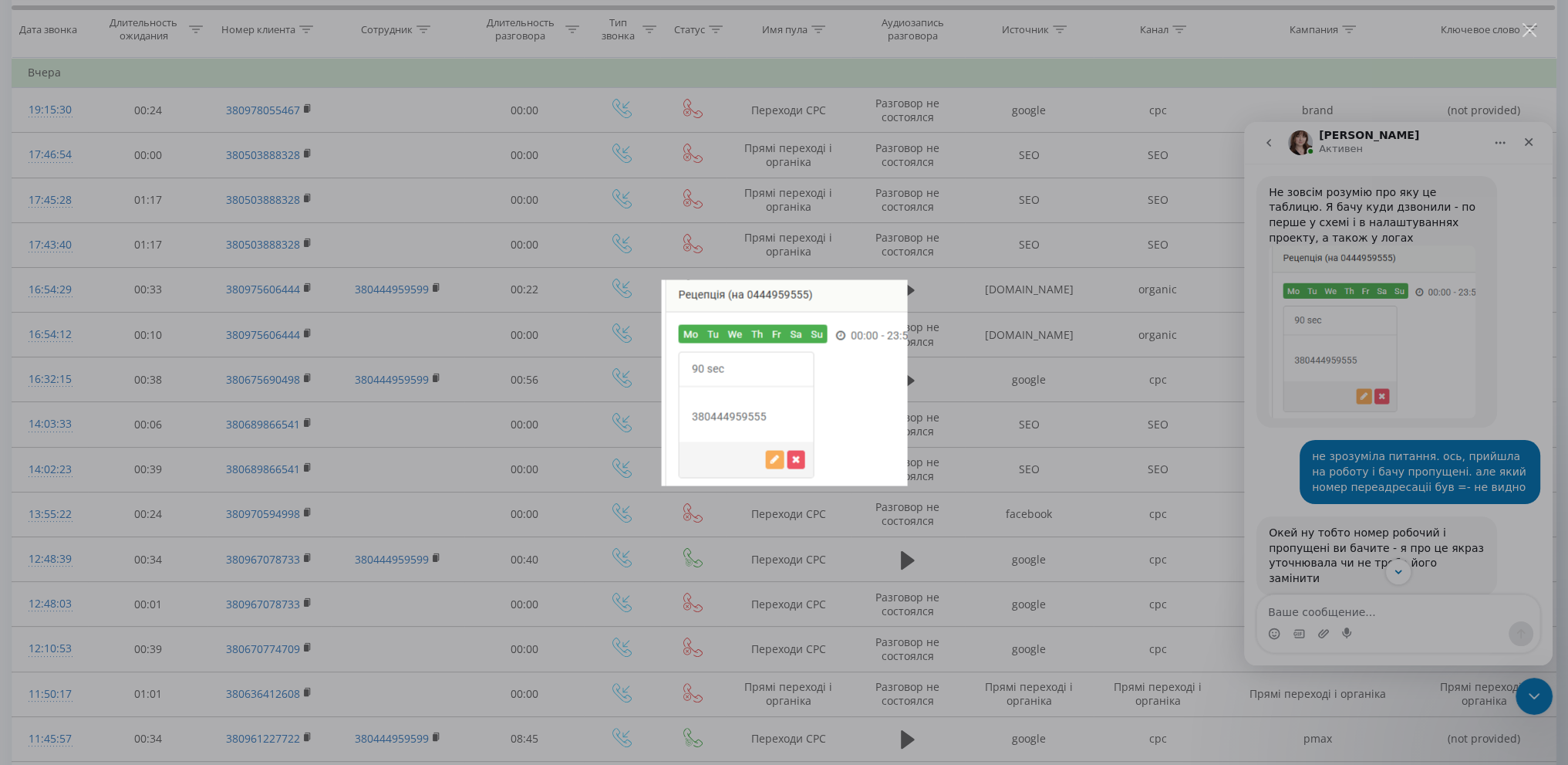
click at [986, 418] on div "Мессенджер Intercom" at bounding box center [784, 382] width 1568 height 765
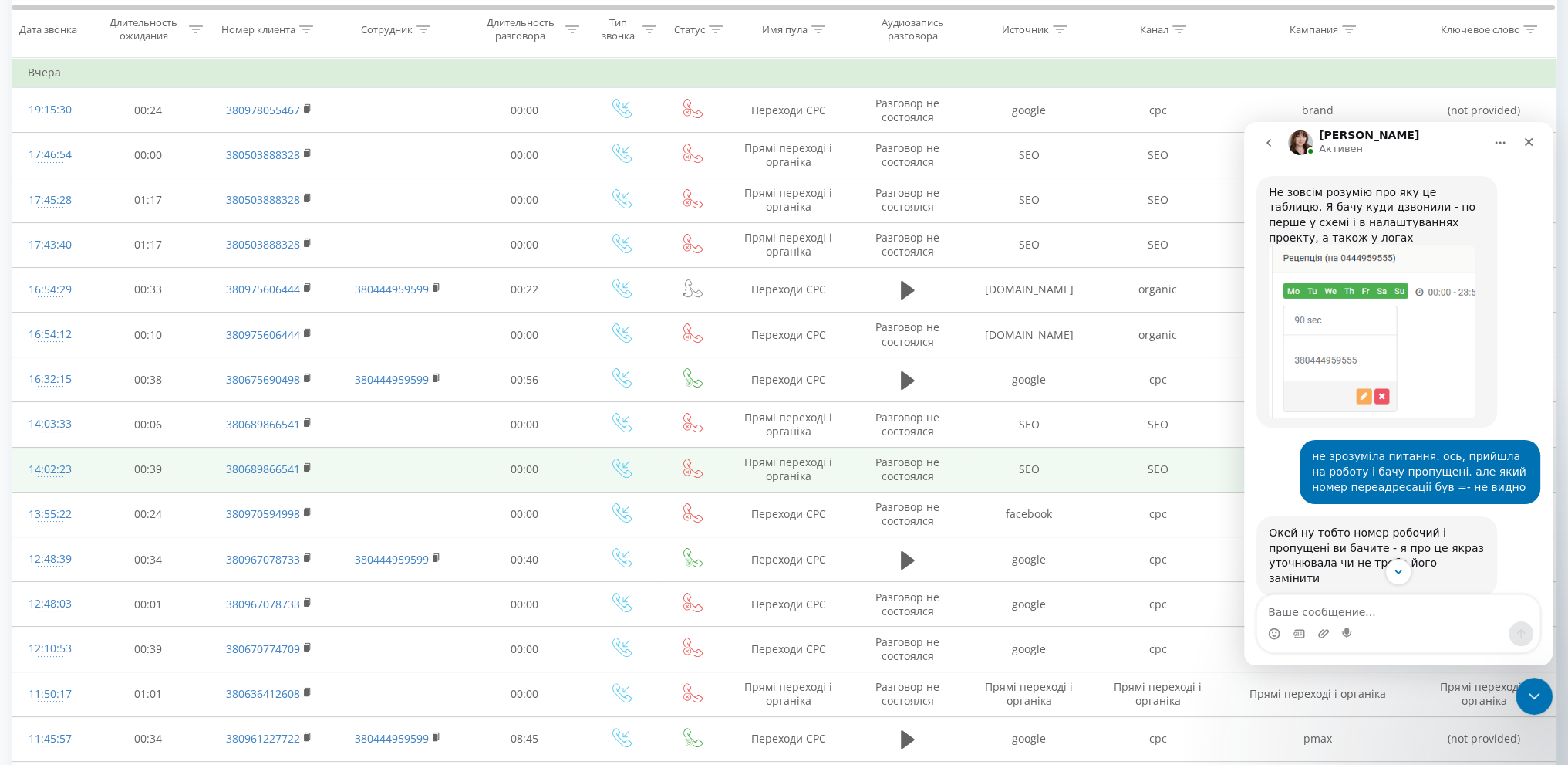
scroll to position [1252, 0]
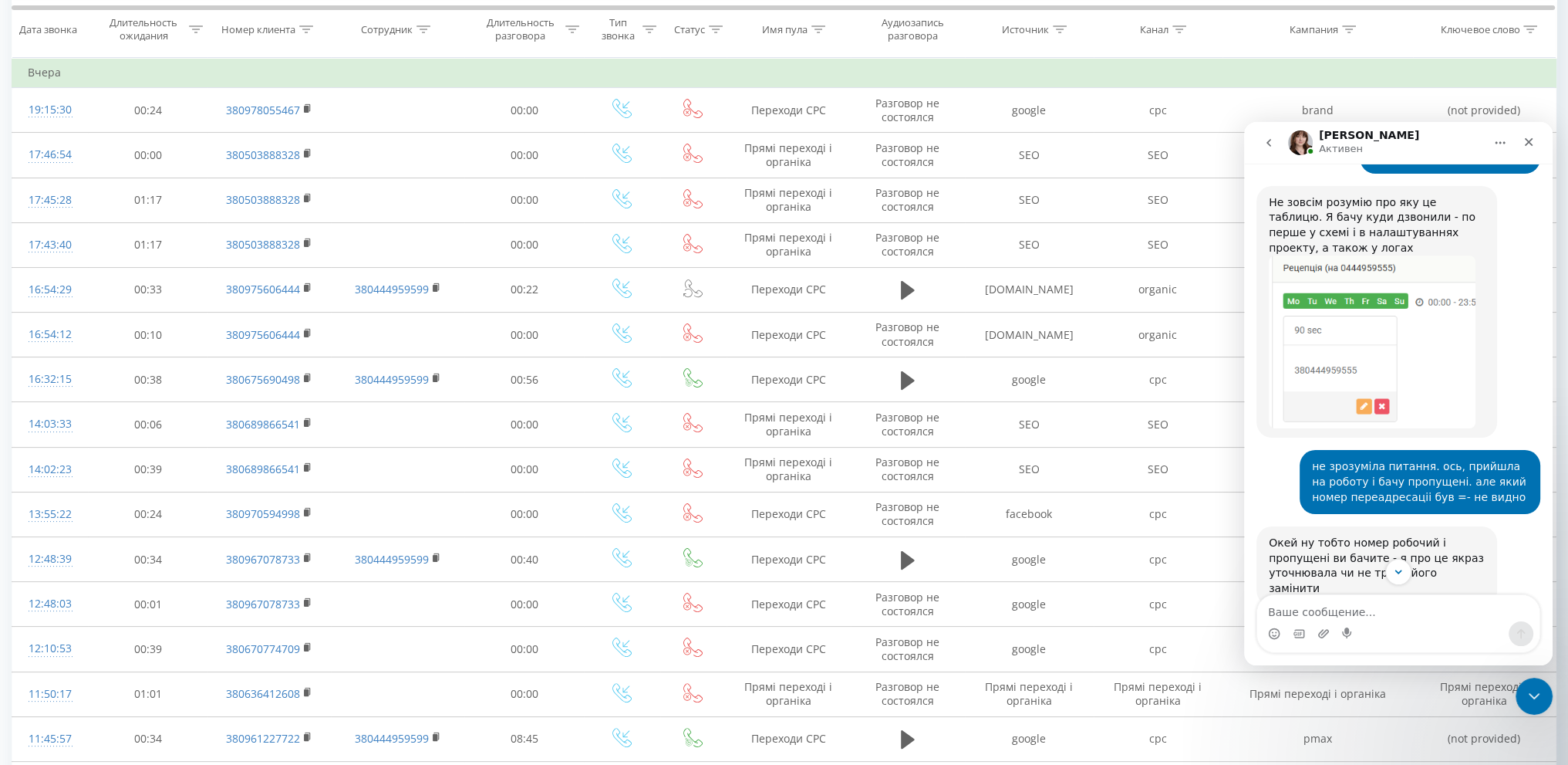
click at [1448, 263] on img "Olga говорит…" at bounding box center [1372, 342] width 207 height 173
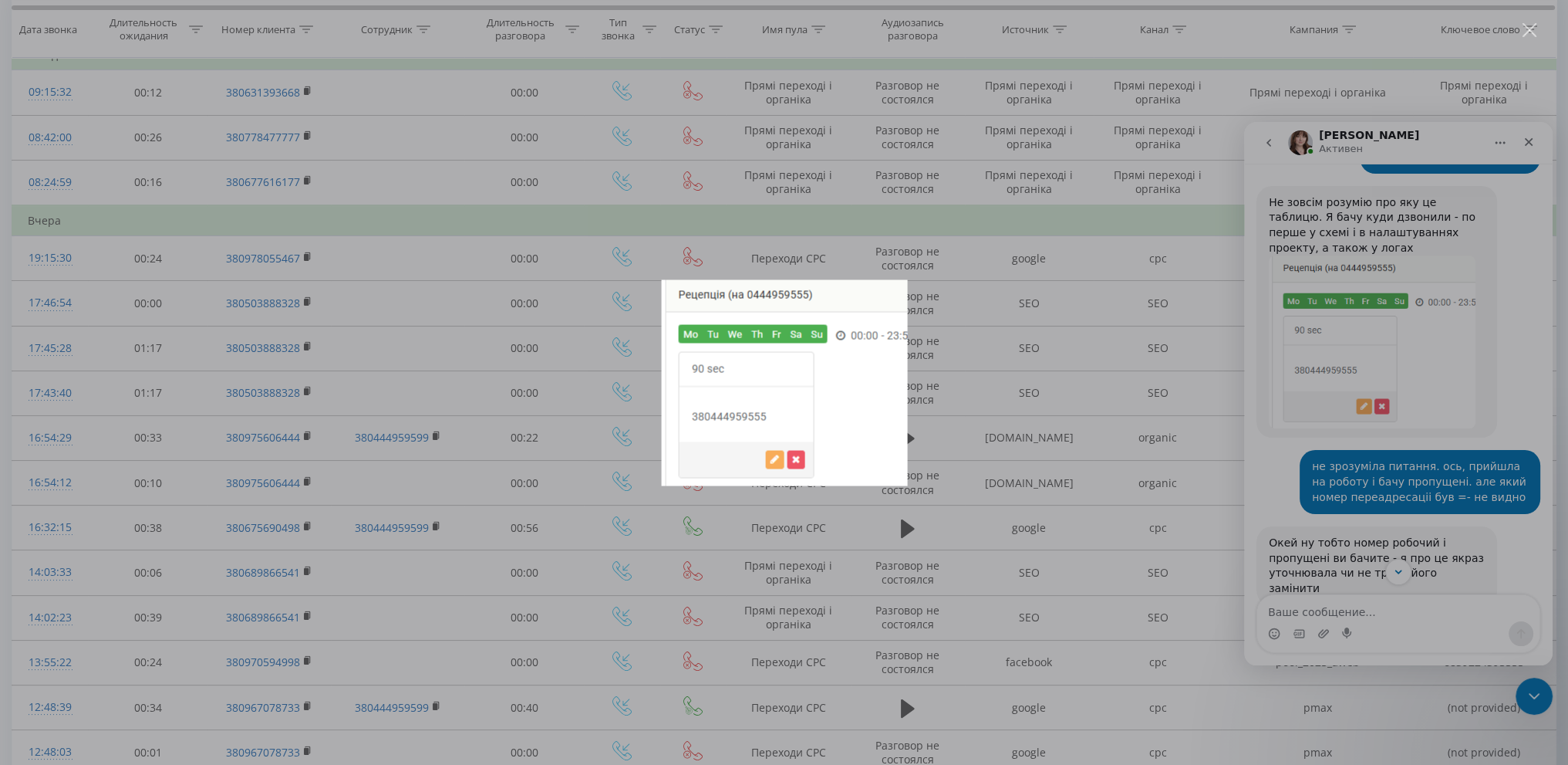
scroll to position [154, 0]
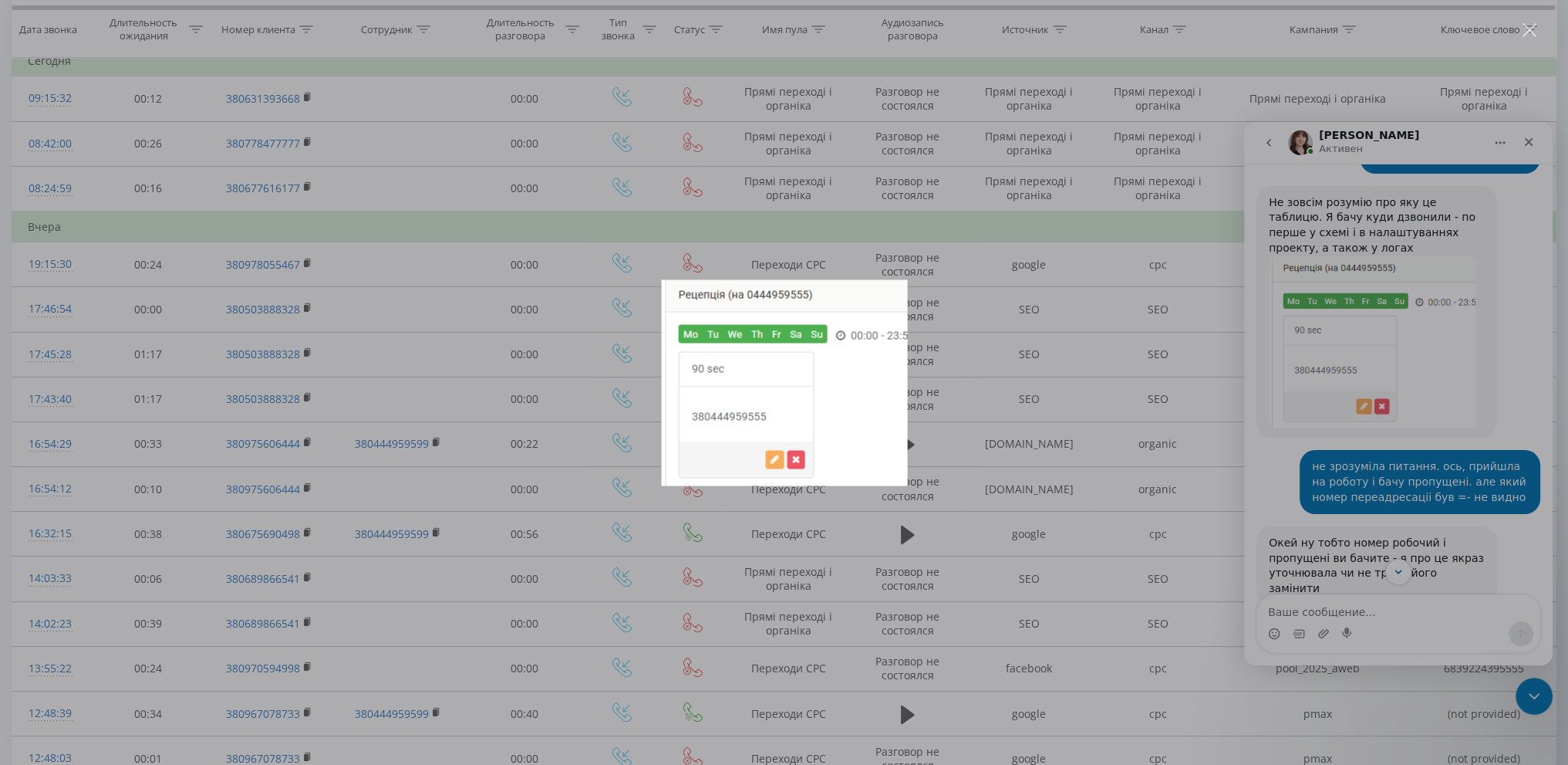
click at [1359, 524] on div "Мессенджер Intercom" at bounding box center [784, 382] width 1568 height 765
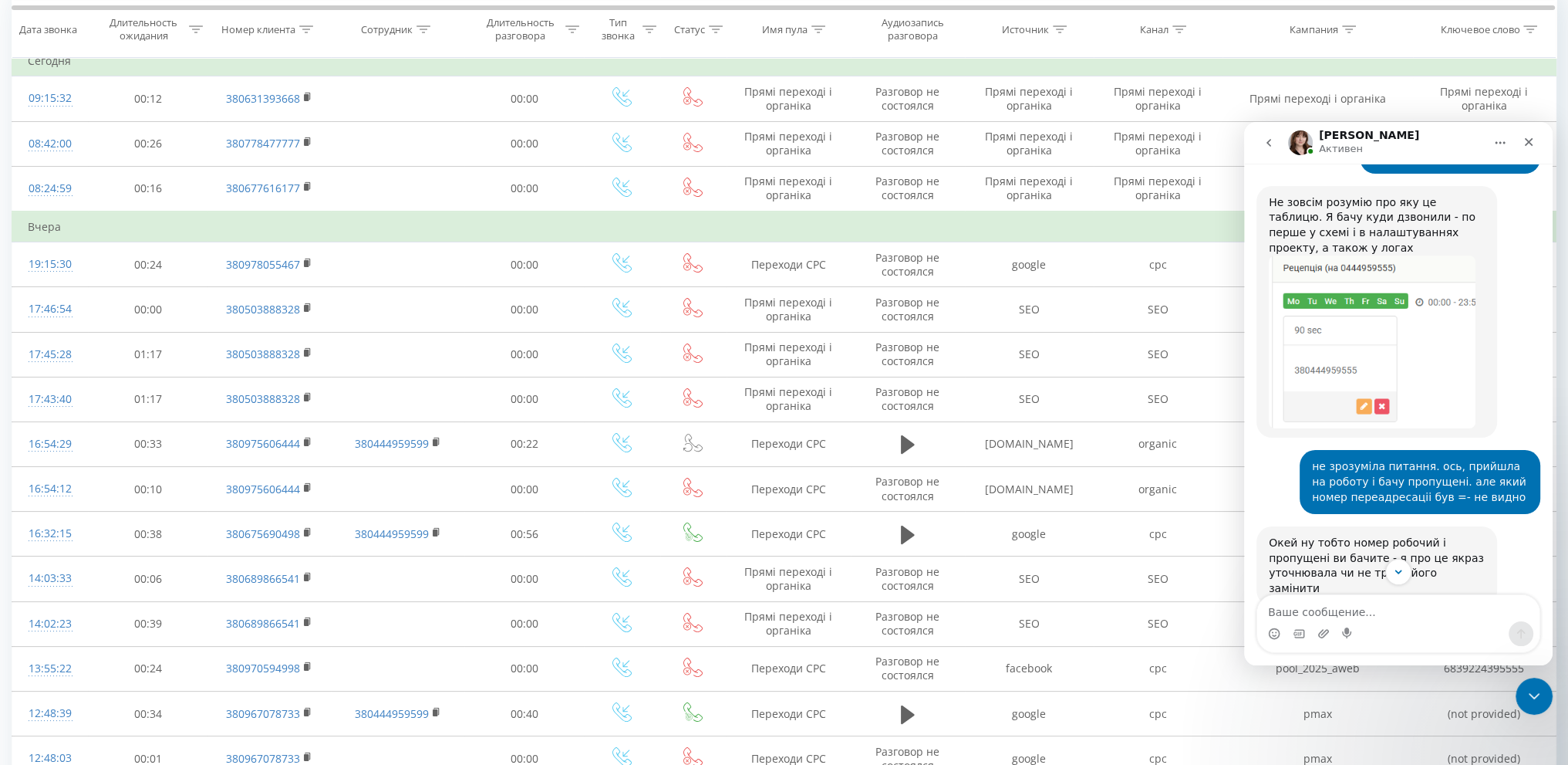
scroll to position [1710, 0]
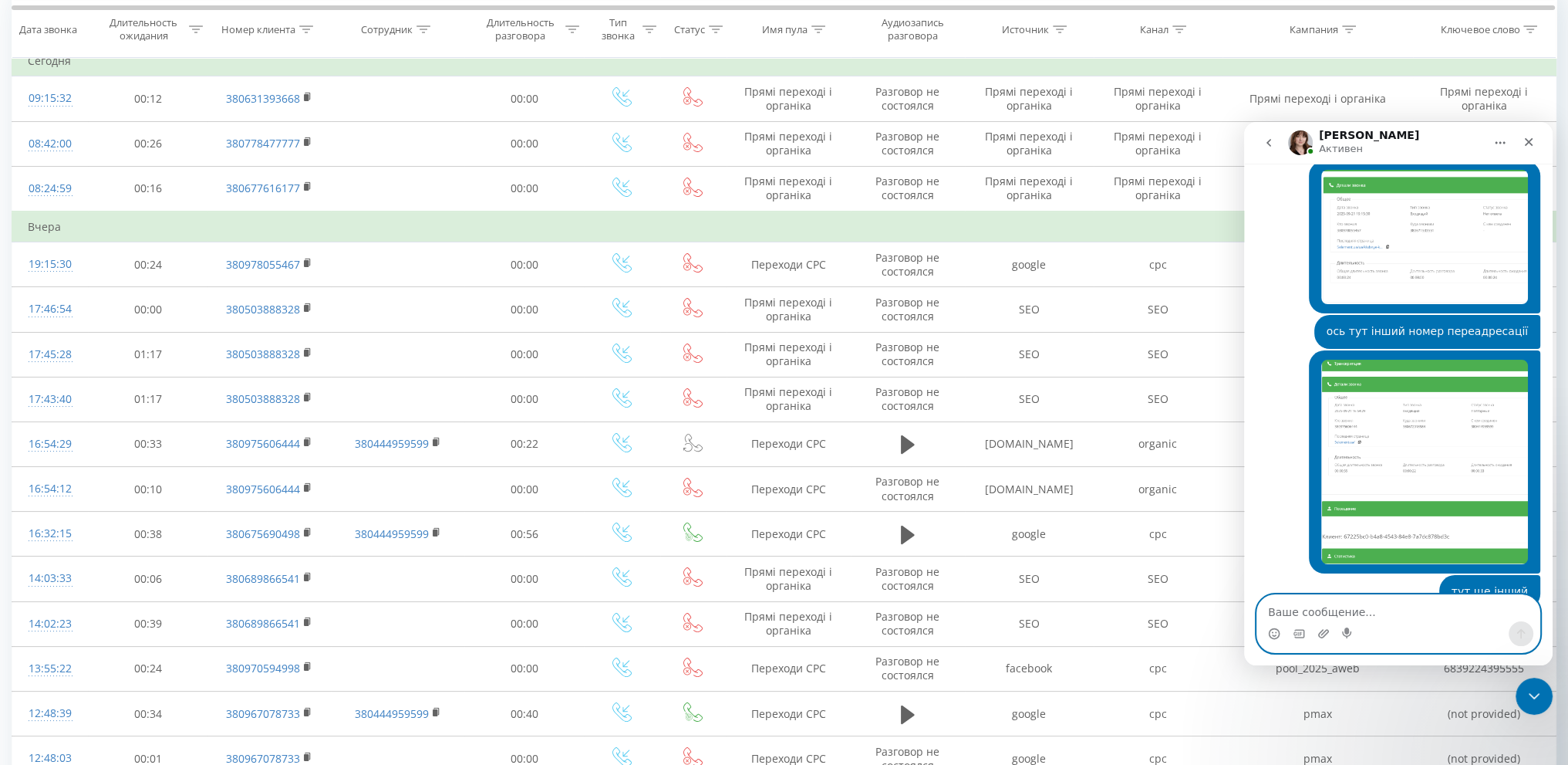
click at [1298, 616] on textarea "Ваше сообщение..." at bounding box center [1398, 608] width 282 height 26
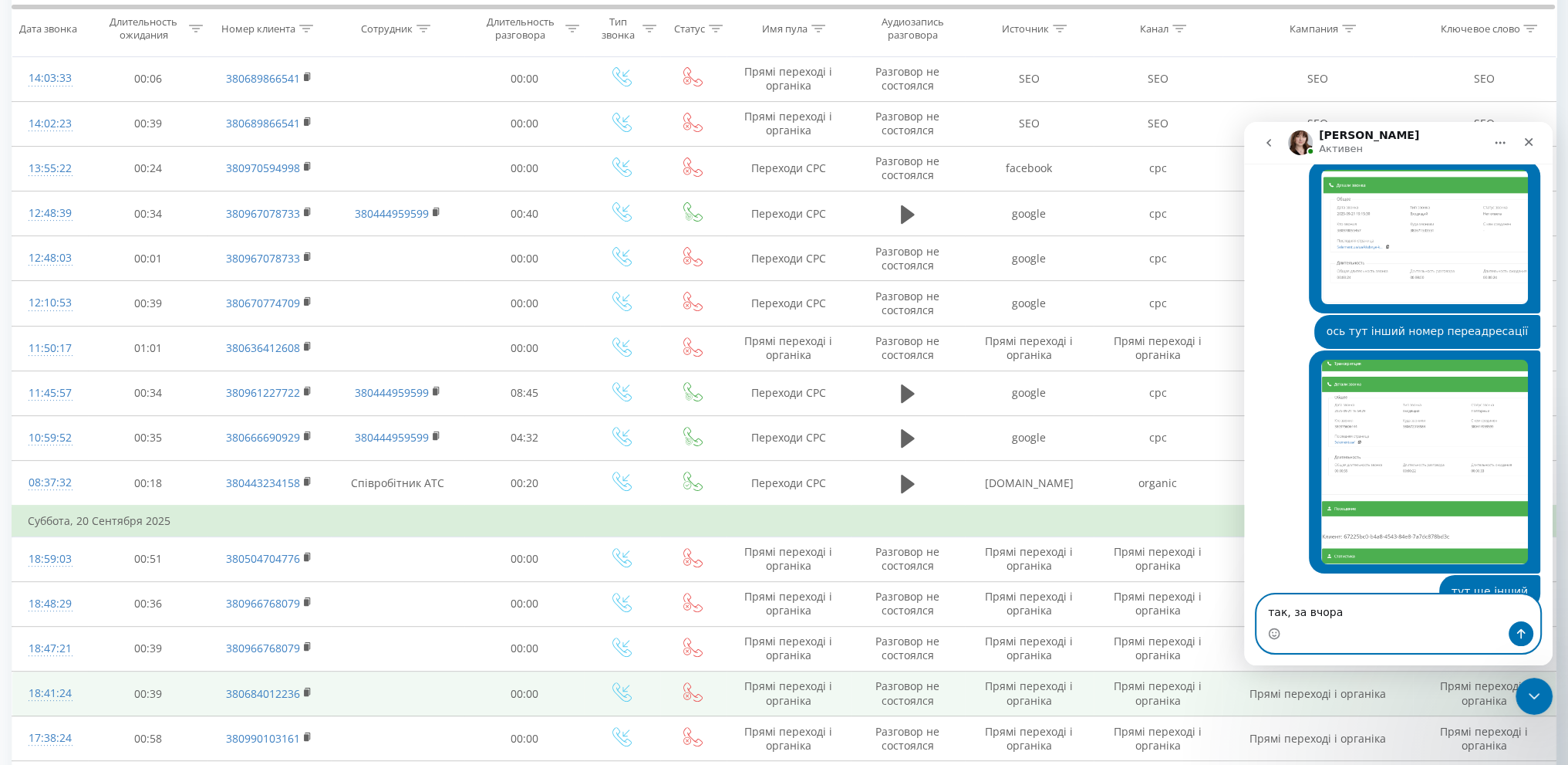
scroll to position [772, 0]
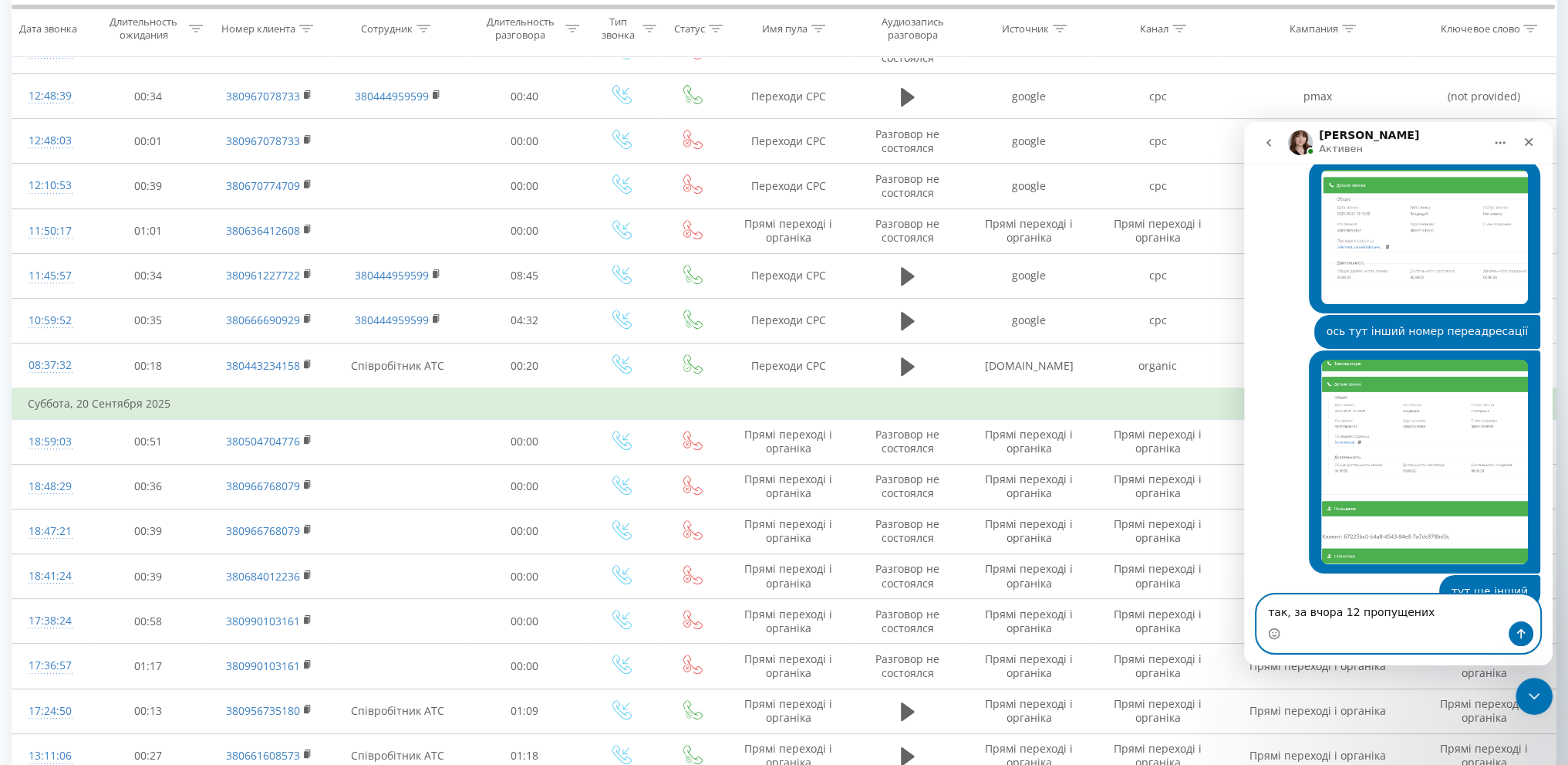
type textarea "так, за вчора 12 пропущених"
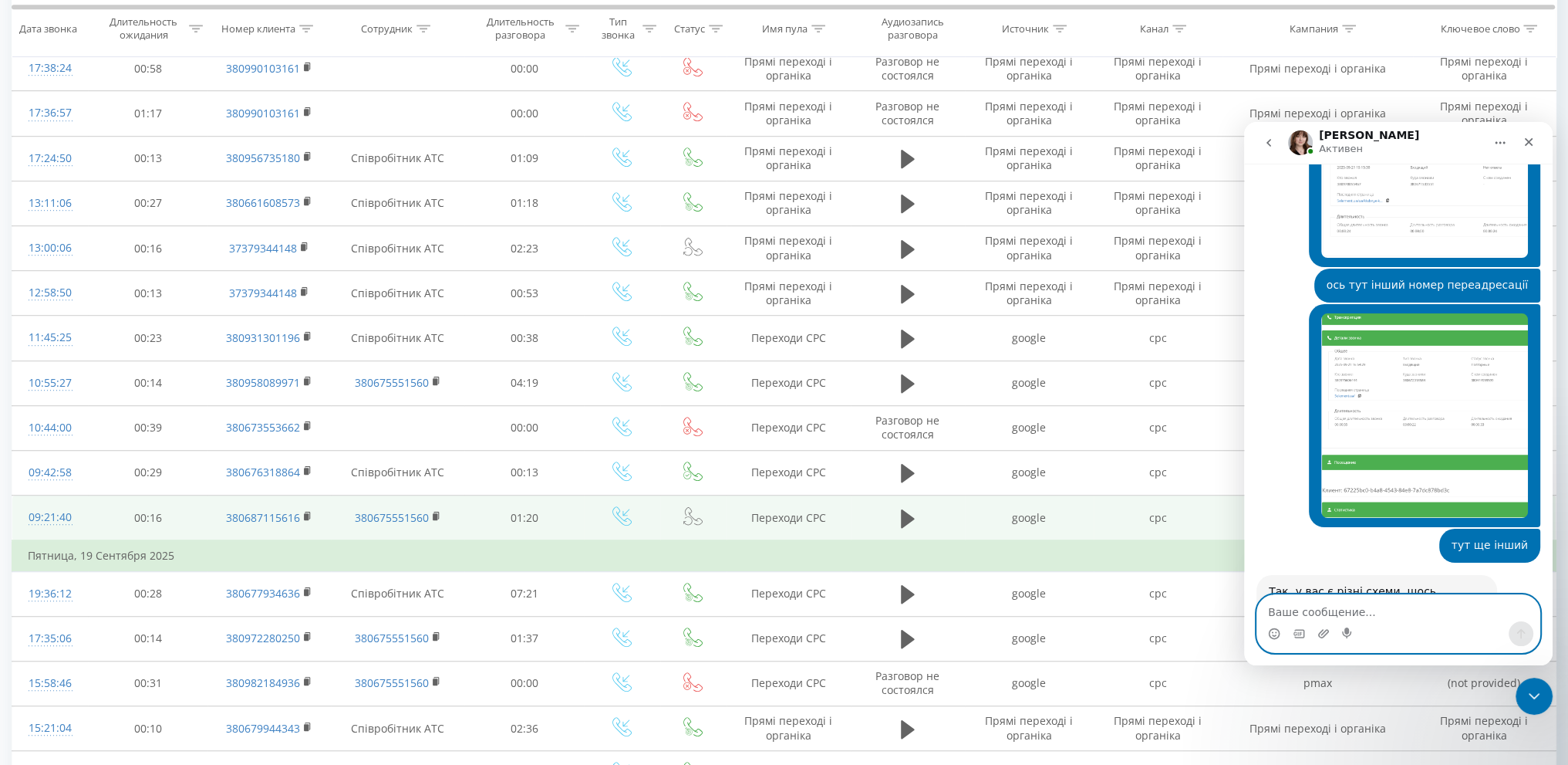
scroll to position [1389, 0]
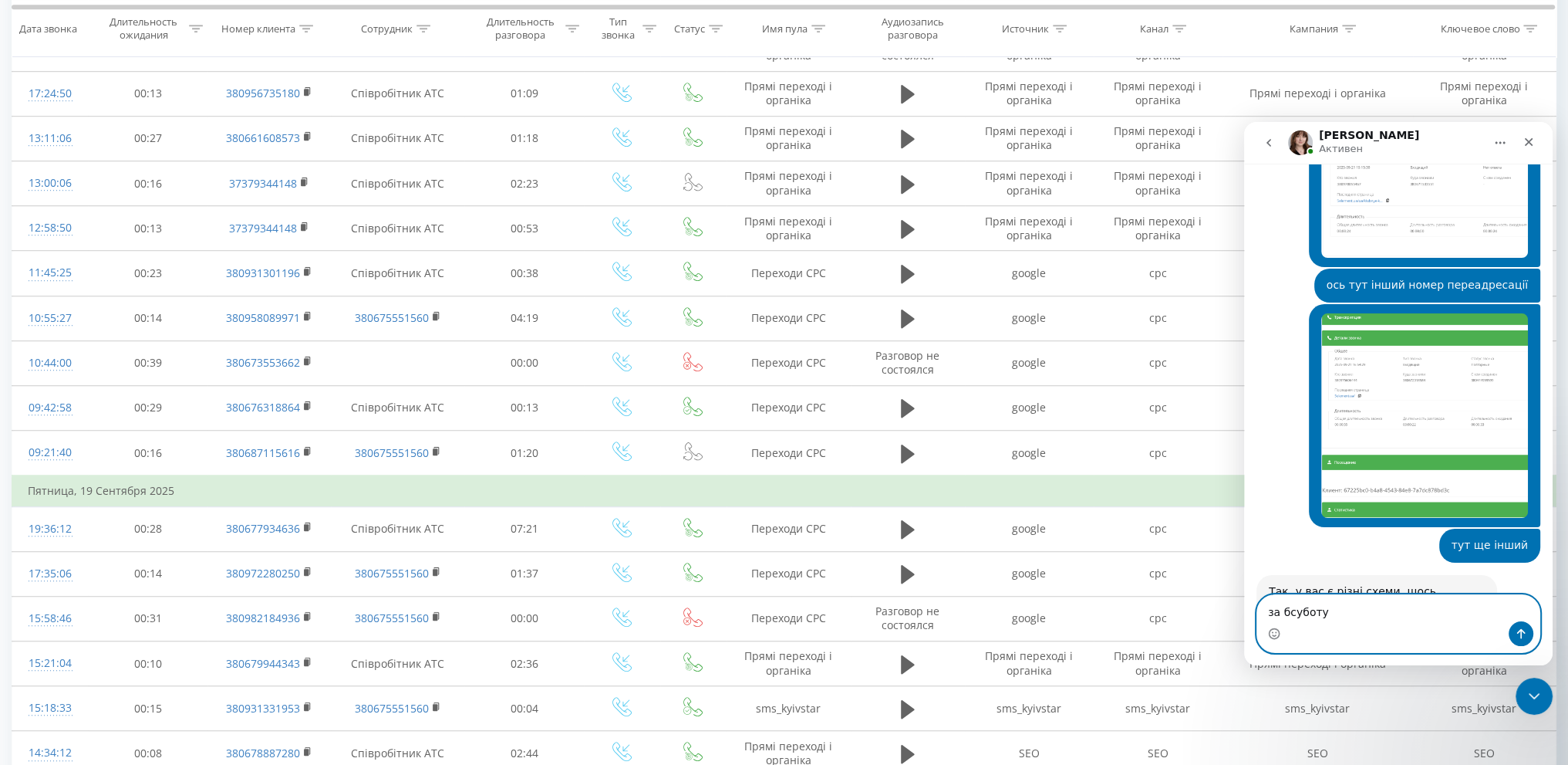
type textarea "за бсуботу 8"
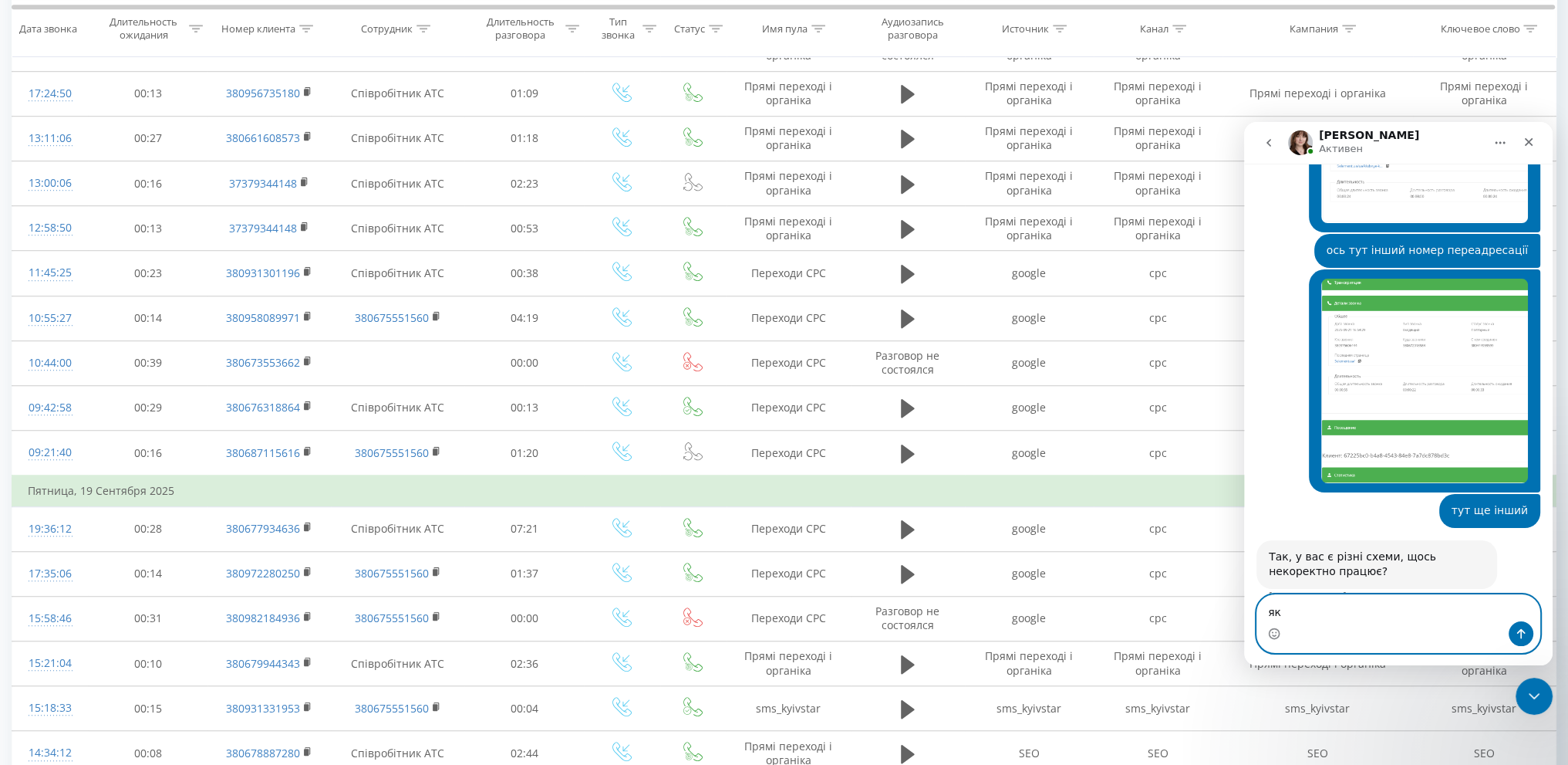
type textarea "я"
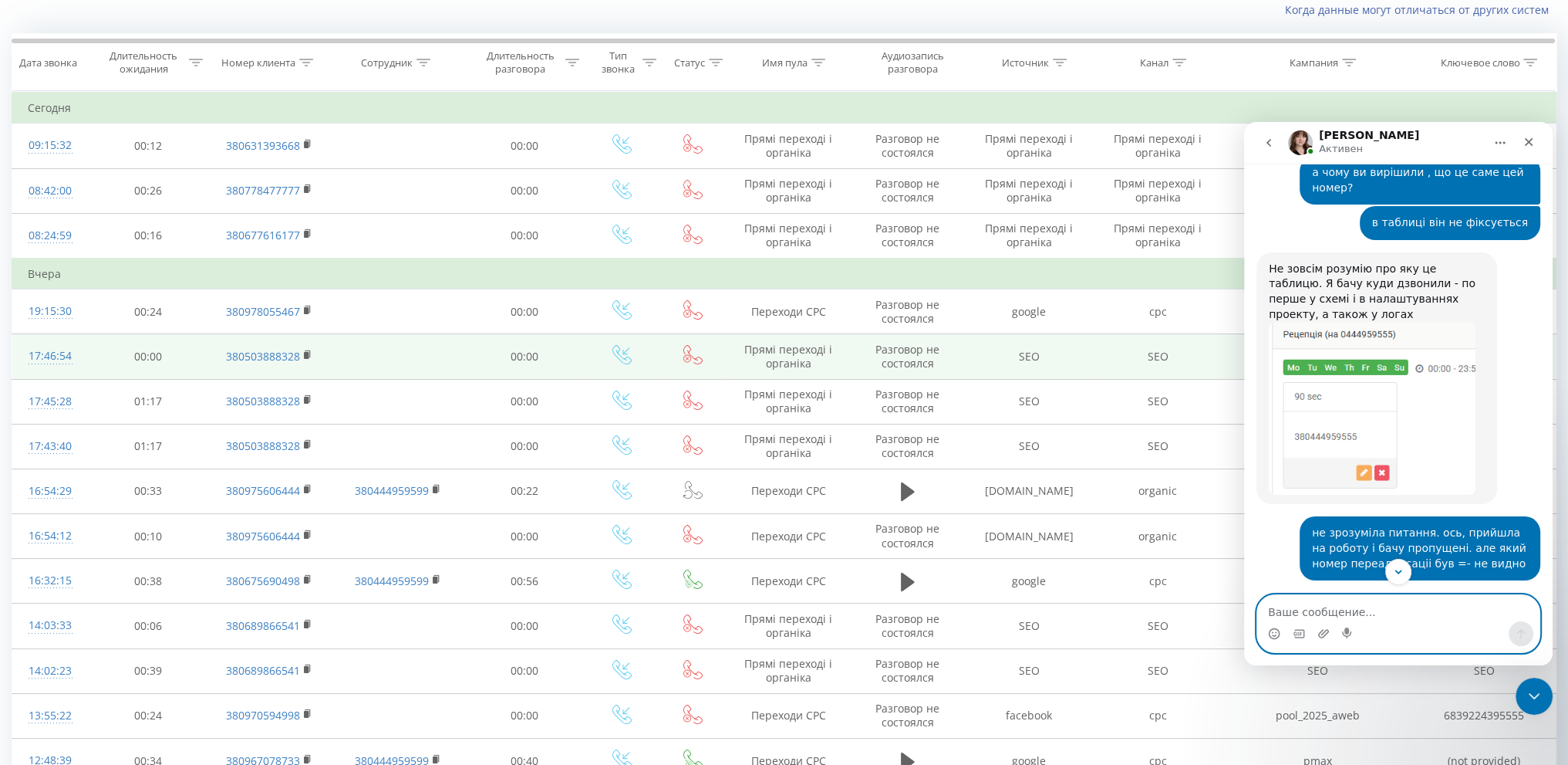
scroll to position [78, 0]
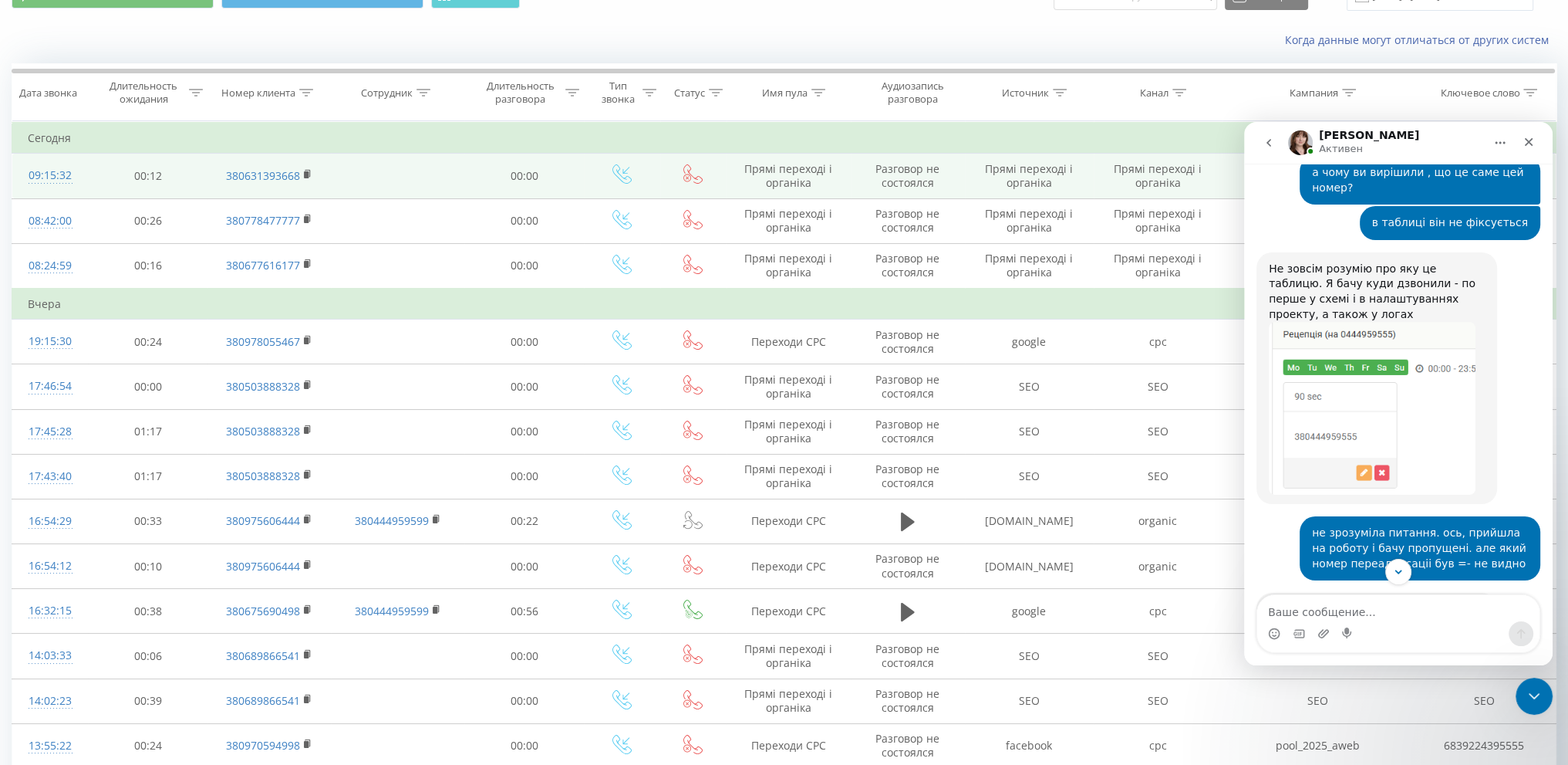
click at [47, 170] on div "09:15:32" at bounding box center [50, 175] width 45 height 30
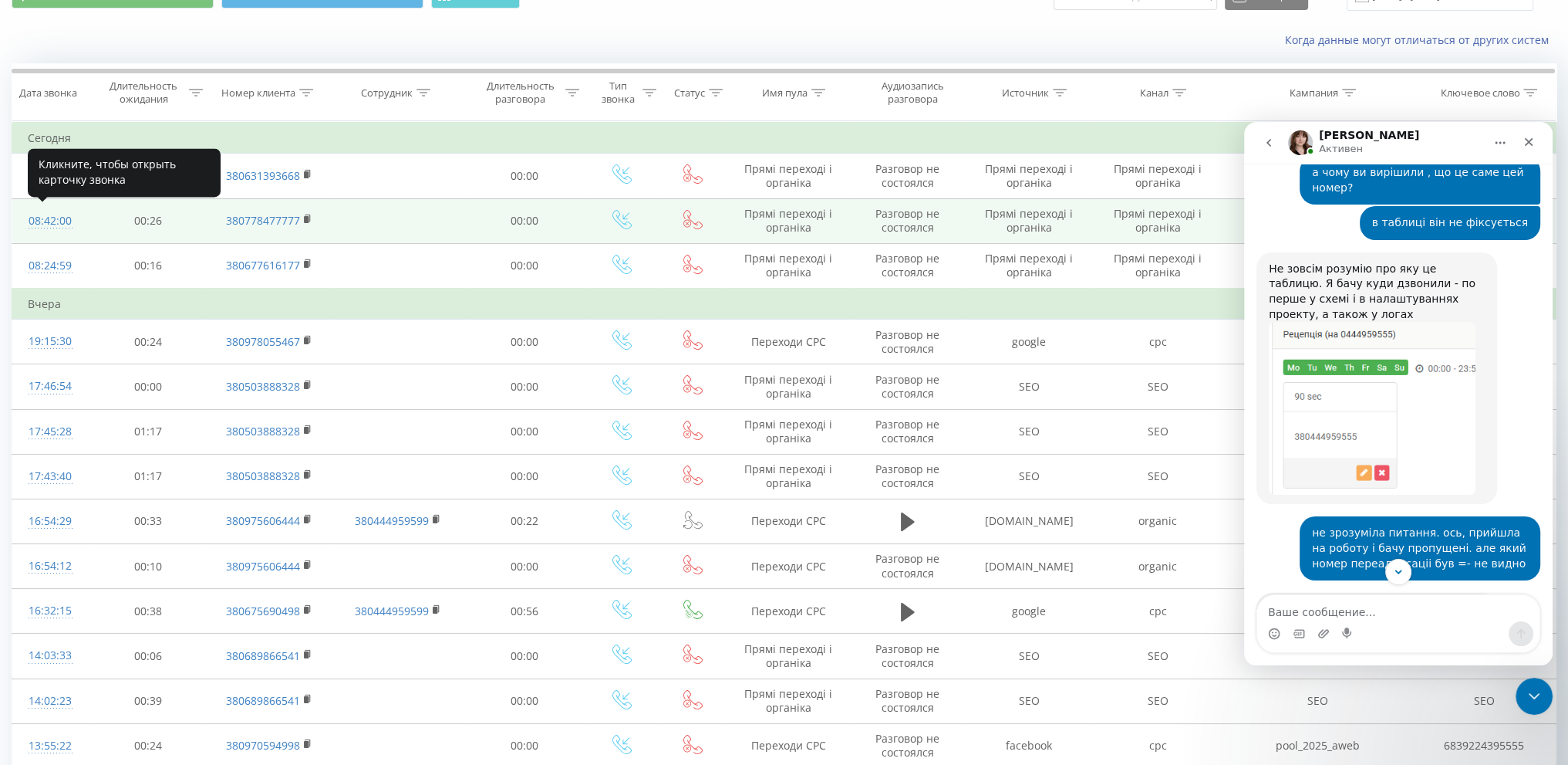
click at [61, 219] on div "08:42:00" at bounding box center [50, 221] width 45 height 30
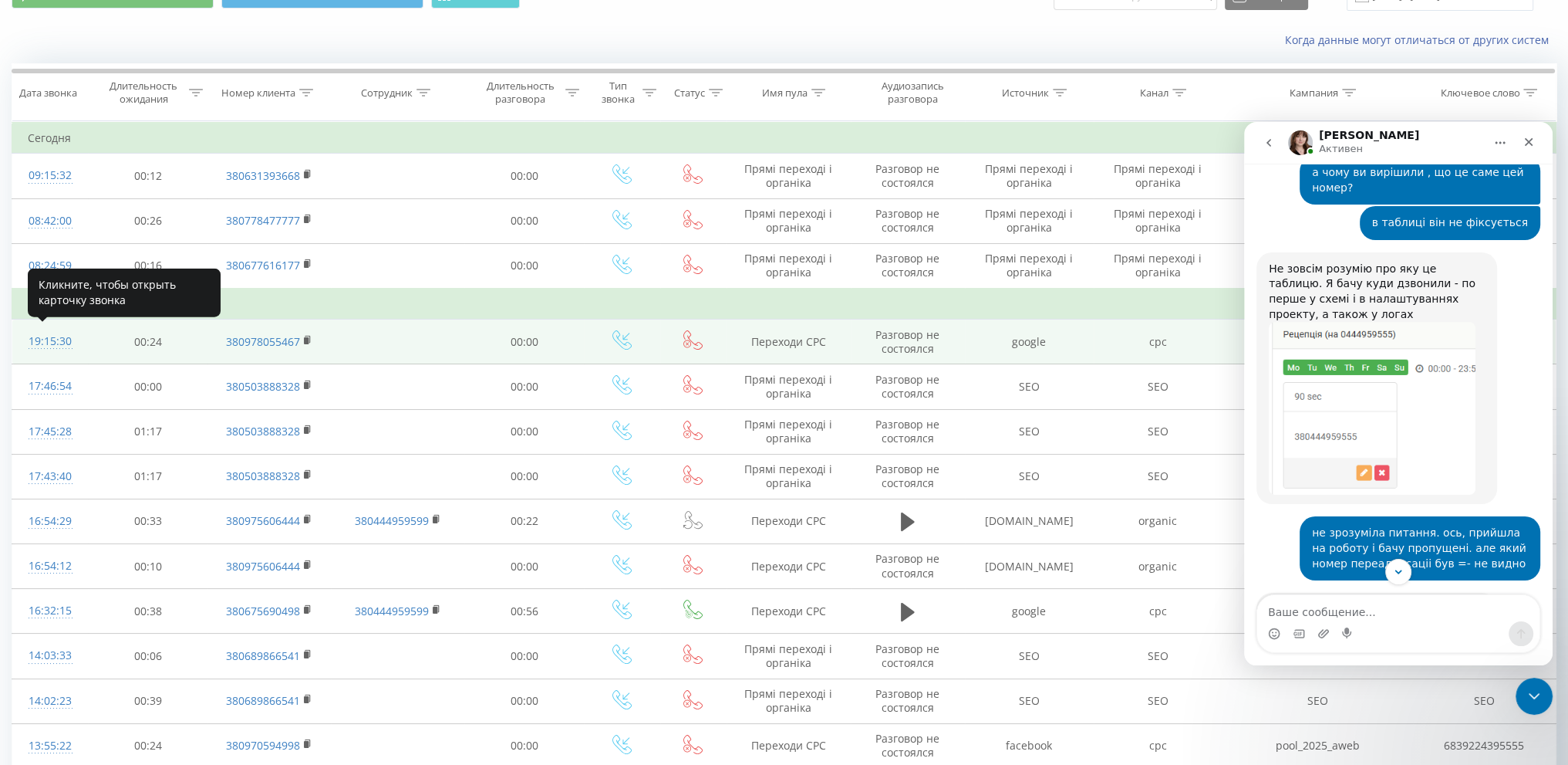
click at [47, 338] on div "19:15:30" at bounding box center [50, 341] width 45 height 30
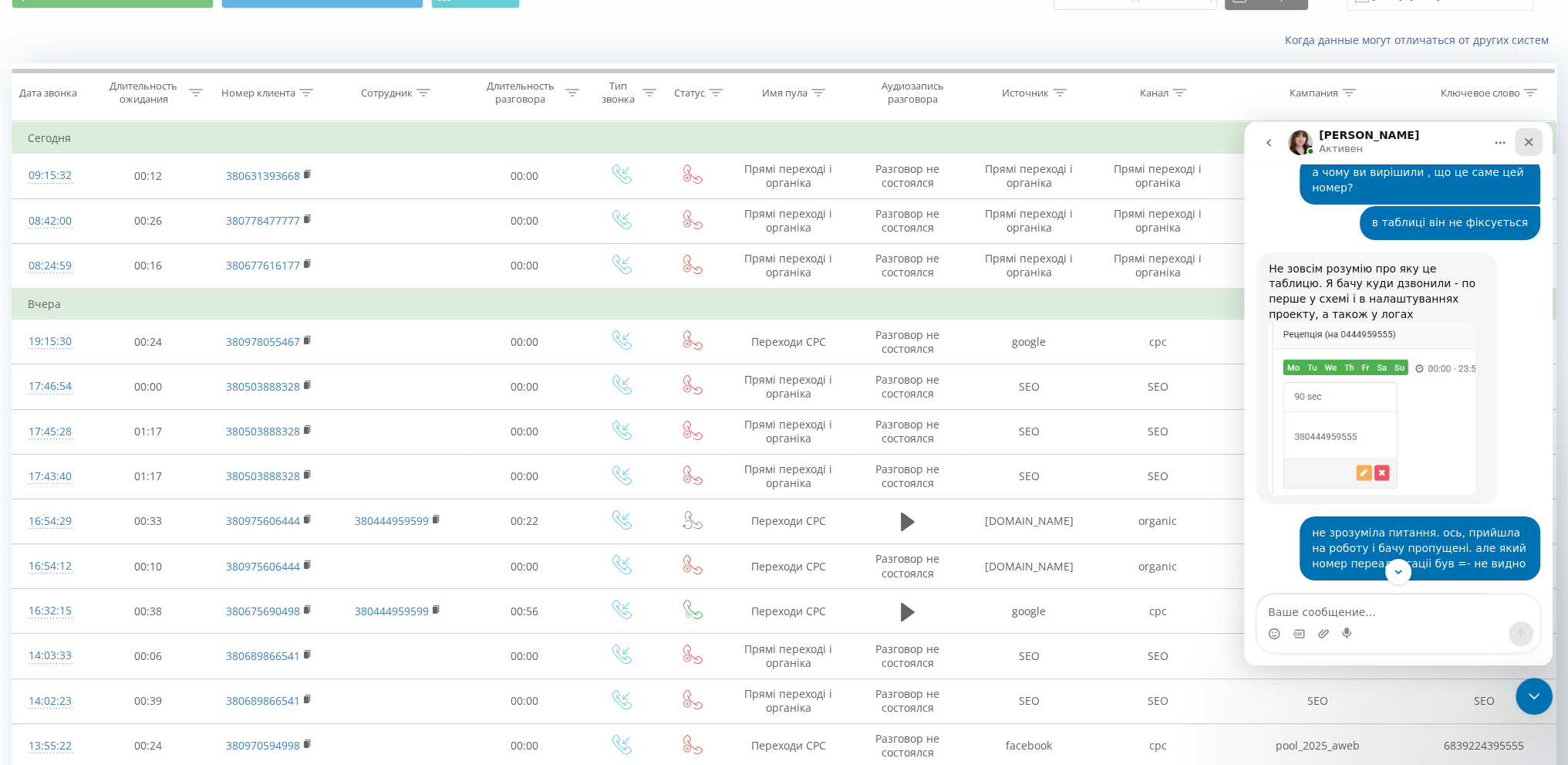
click at [1525, 138] on icon "Закрыть" at bounding box center [1528, 142] width 12 height 12
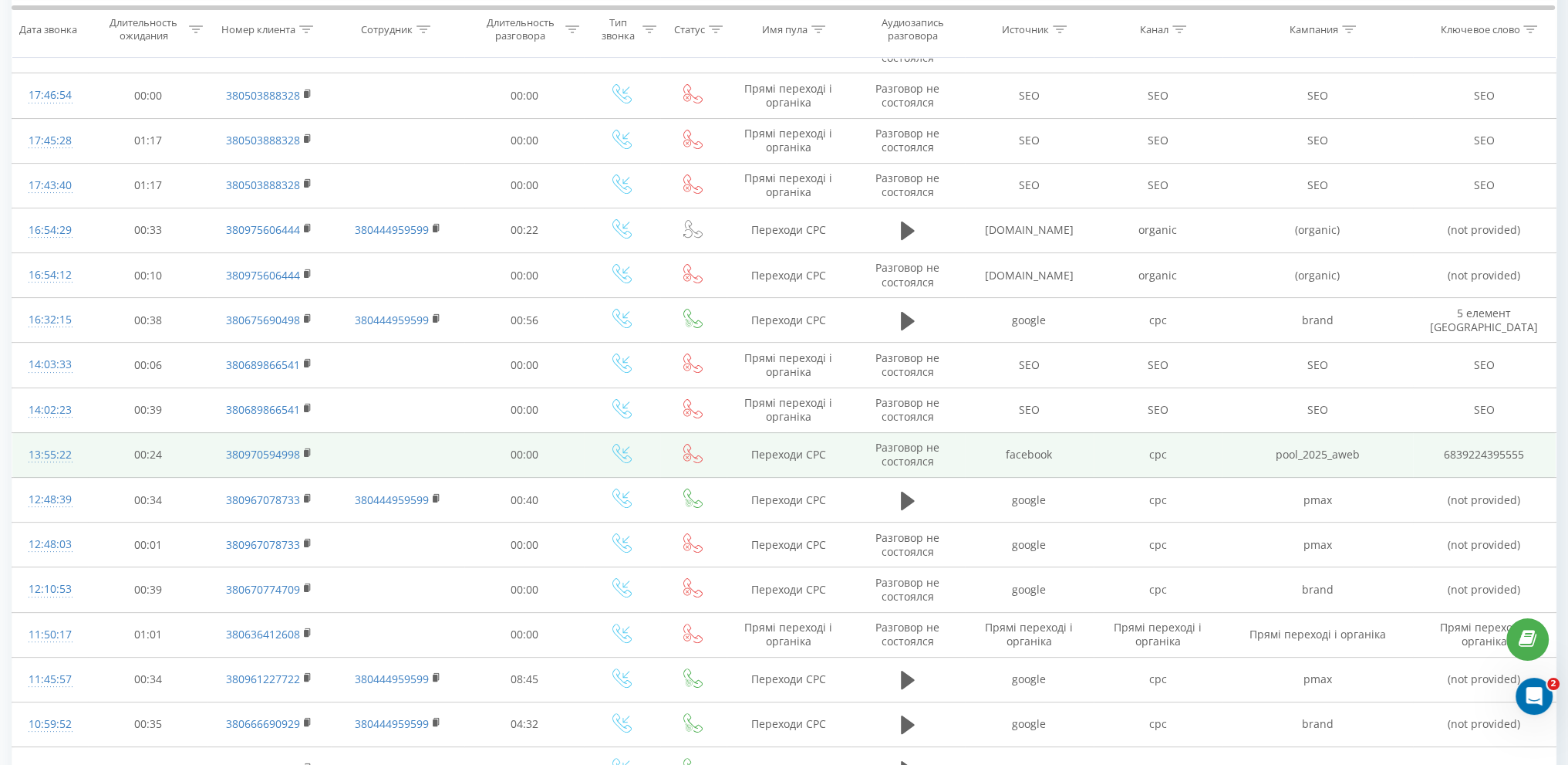
scroll to position [540, 0]
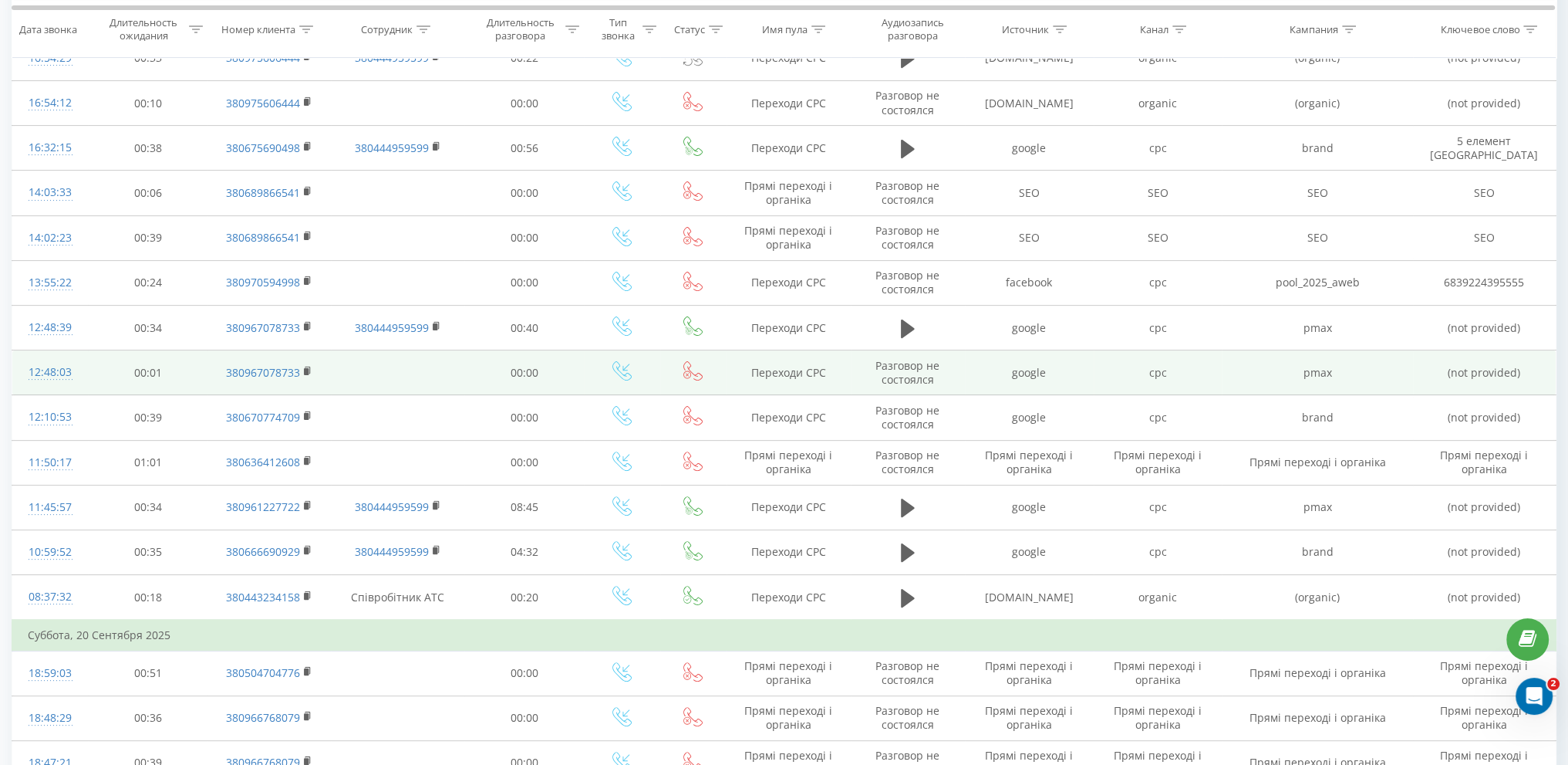
click at [55, 352] on td "12:48:03" at bounding box center [50, 373] width 77 height 45
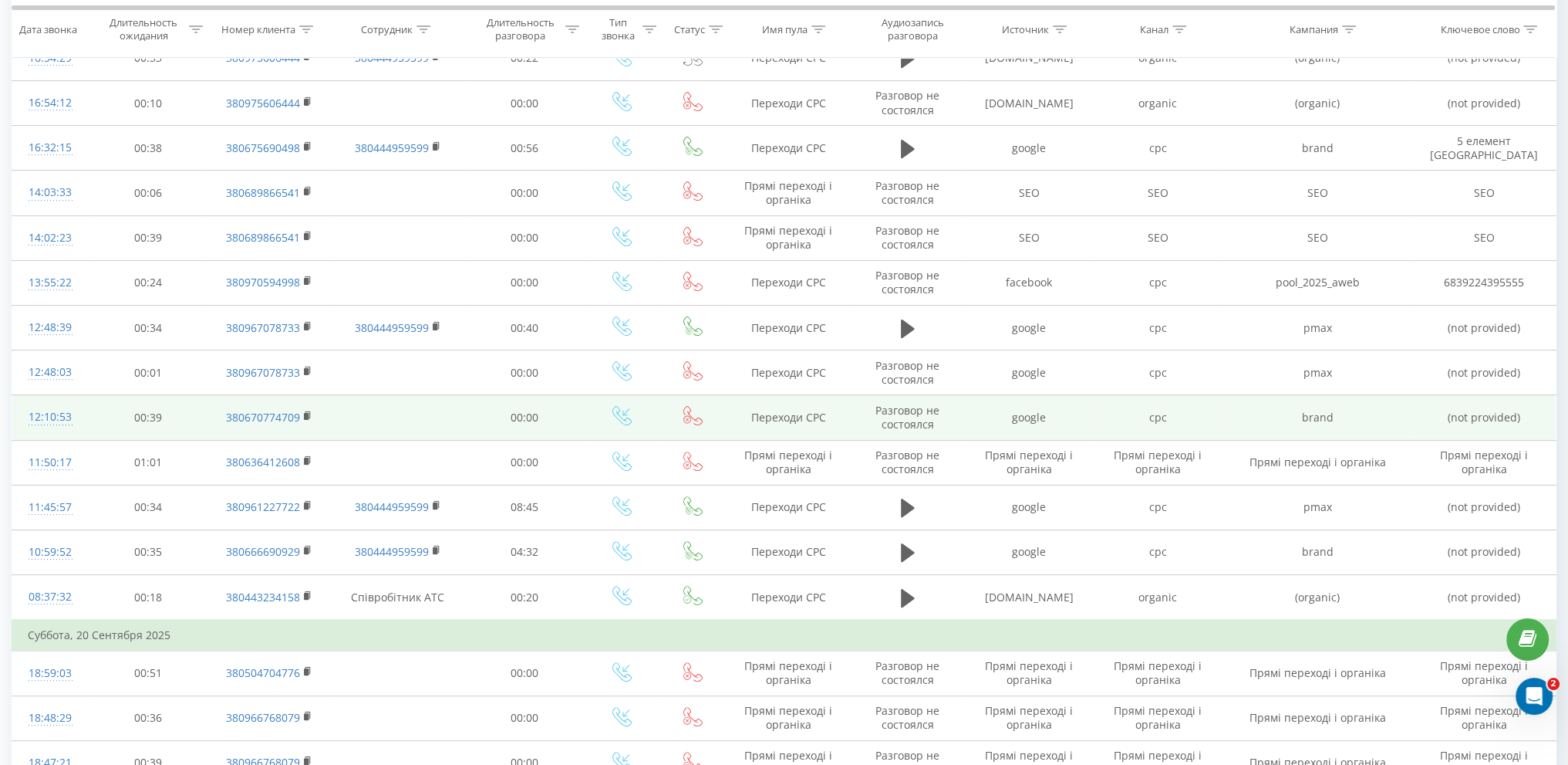
click at [56, 415] on div "12:10:53" at bounding box center [50, 417] width 45 height 30
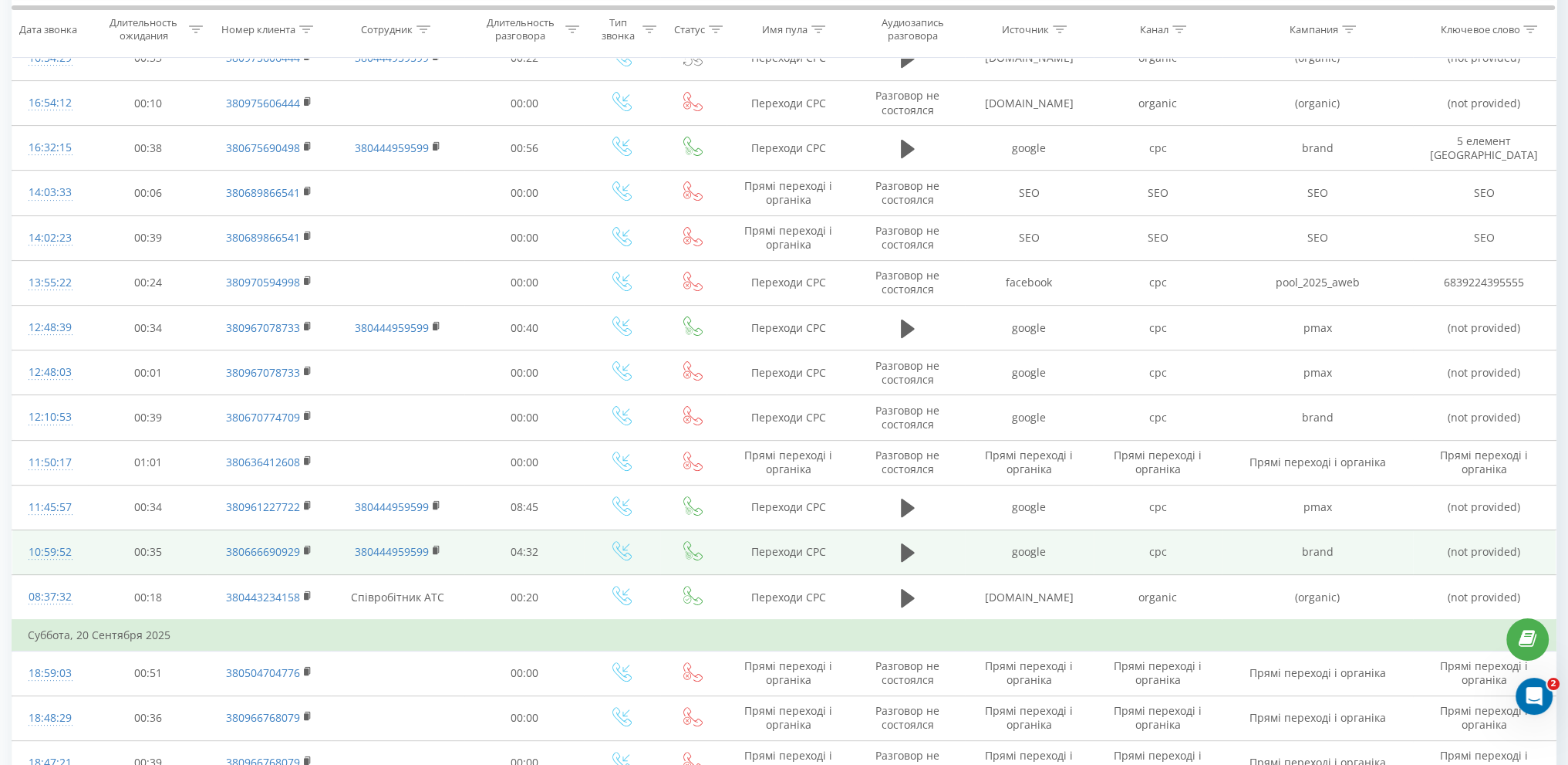
scroll to position [617, 0]
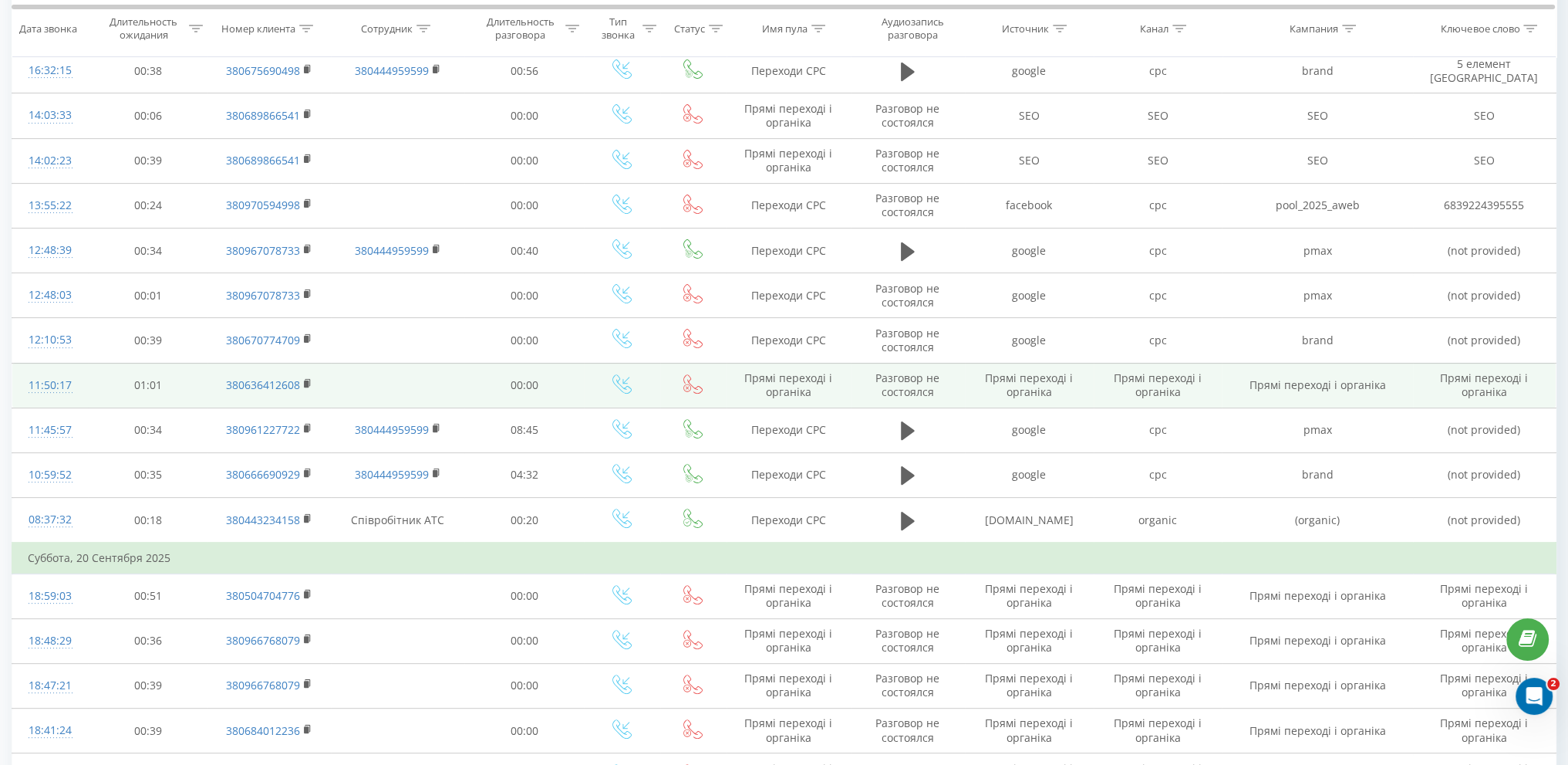
click at [59, 375] on div "11:50:17" at bounding box center [50, 385] width 45 height 30
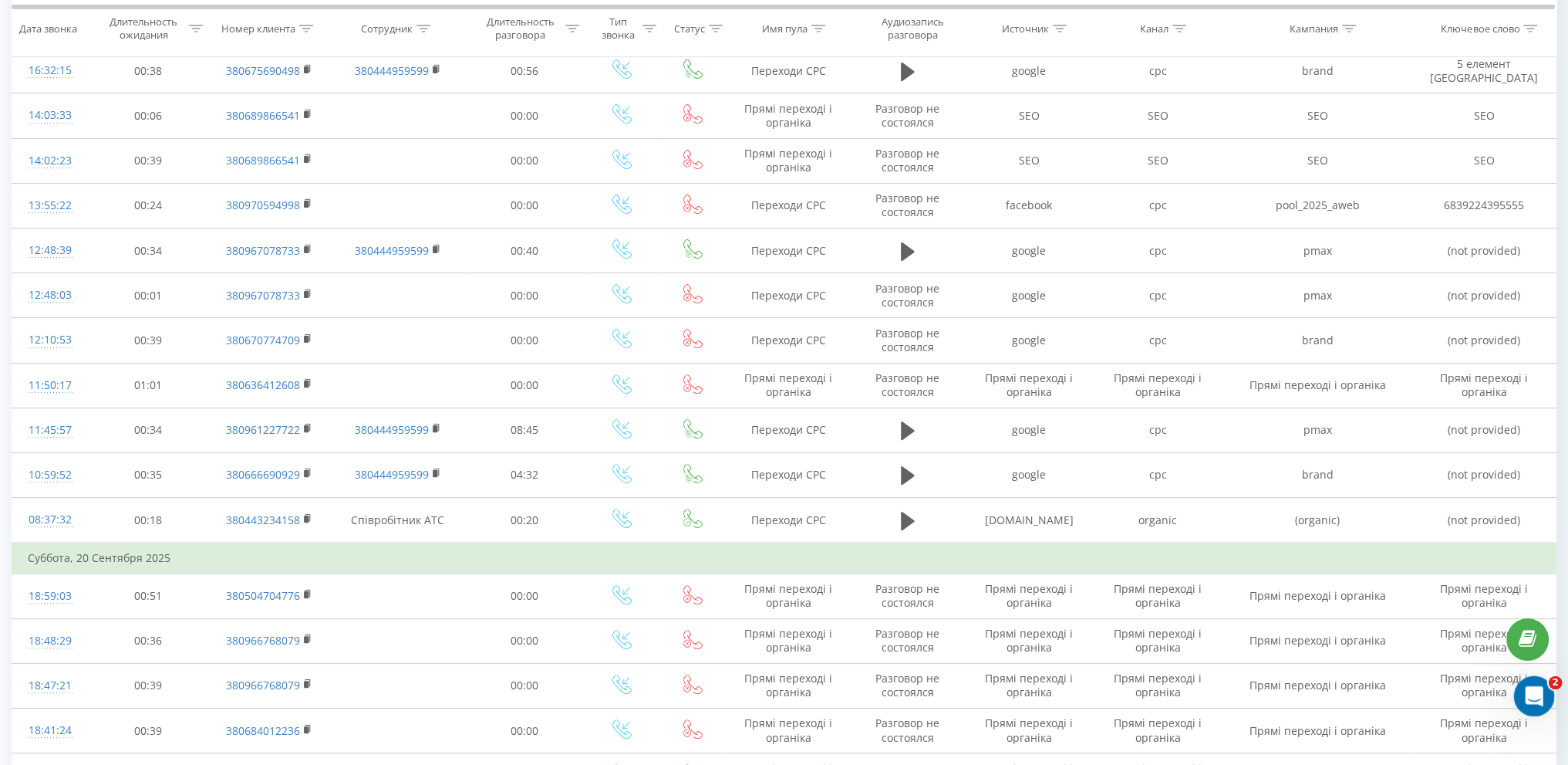
click at [1540, 690] on icon "Открыть службу сообщений Intercom" at bounding box center [1532, 694] width 26 height 26
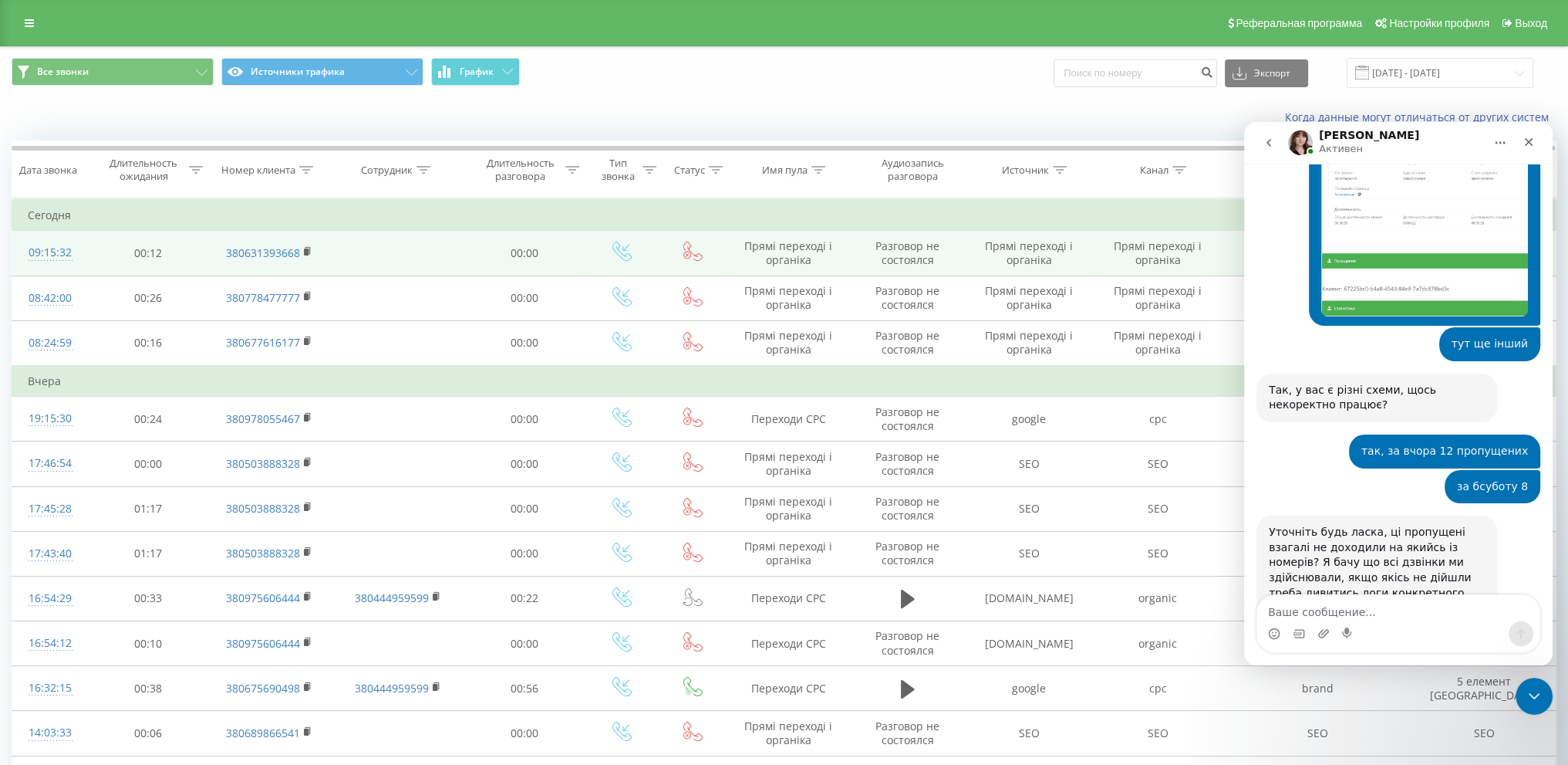
click at [48, 254] on div "09:15:32" at bounding box center [50, 253] width 45 height 30
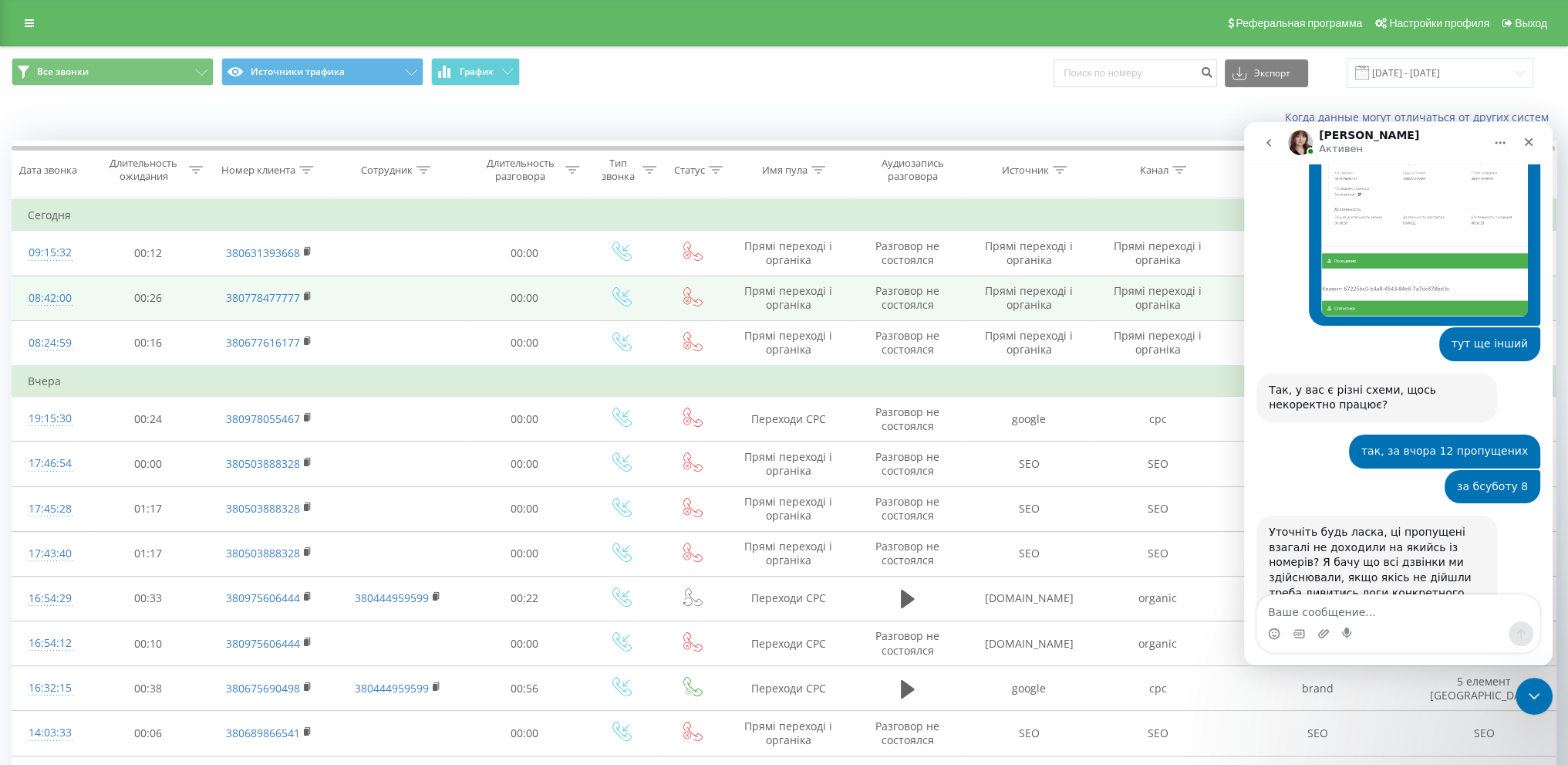
click at [43, 286] on div "08:42:00" at bounding box center [50, 298] width 45 height 30
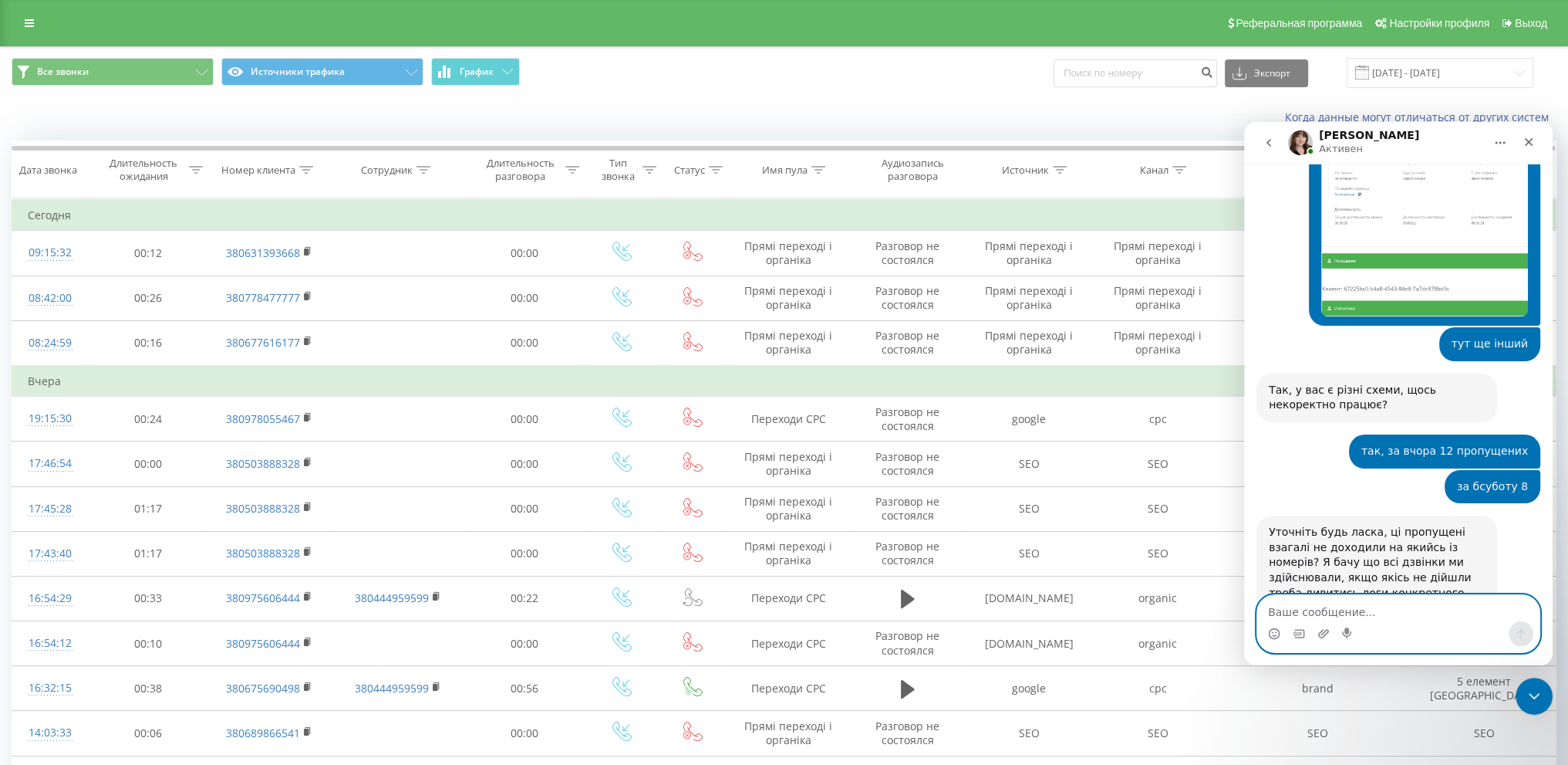
drag, startPoint x: 1291, startPoint y: 598, endPoint x: 1291, endPoint y: 611, distance: 13.0
click at [1291, 599] on textarea "Ваше сообщение..." at bounding box center [1398, 608] width 282 height 26
type textarea "взагалі не доходили"
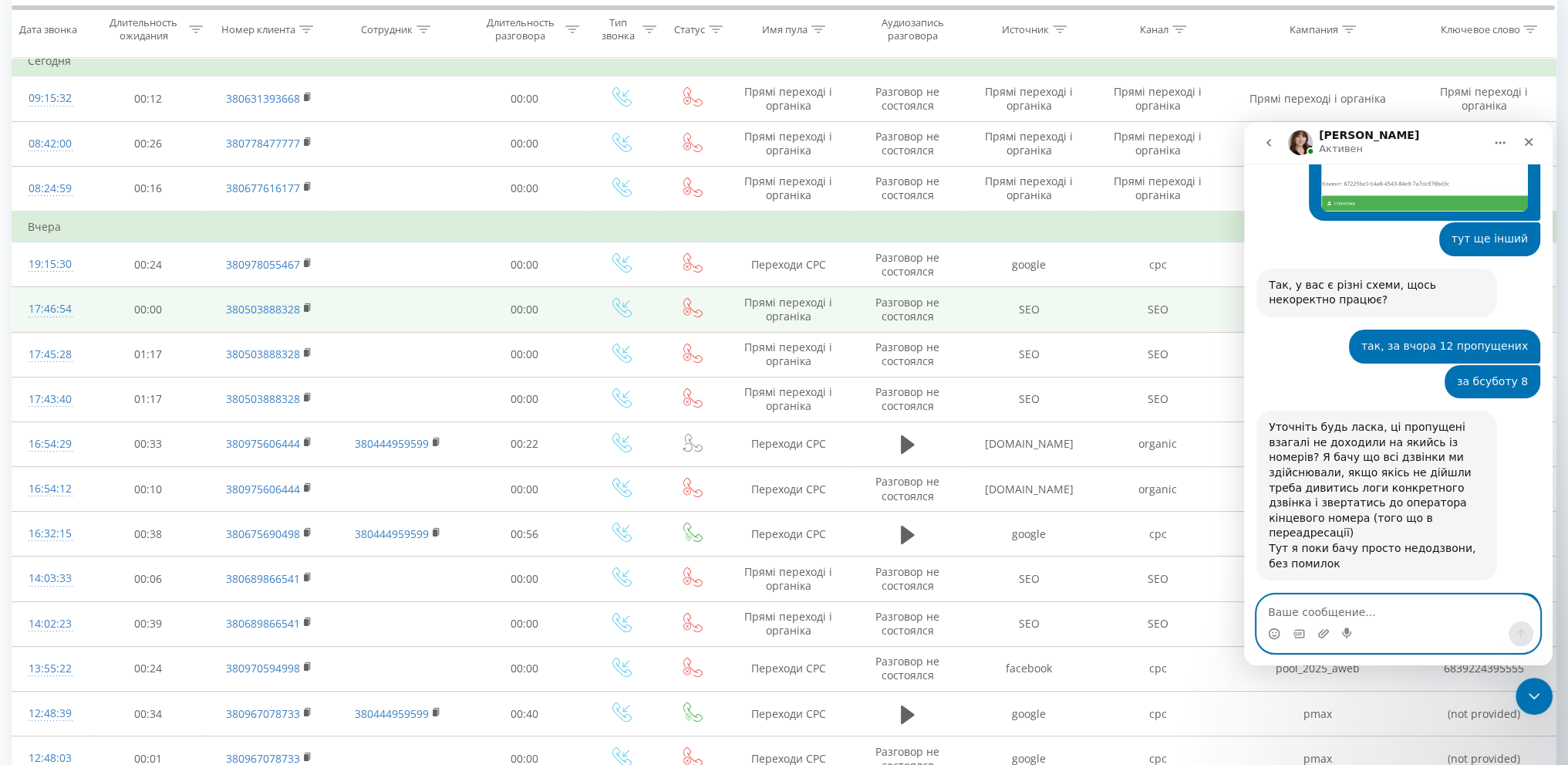
scroll to position [2065, 0]
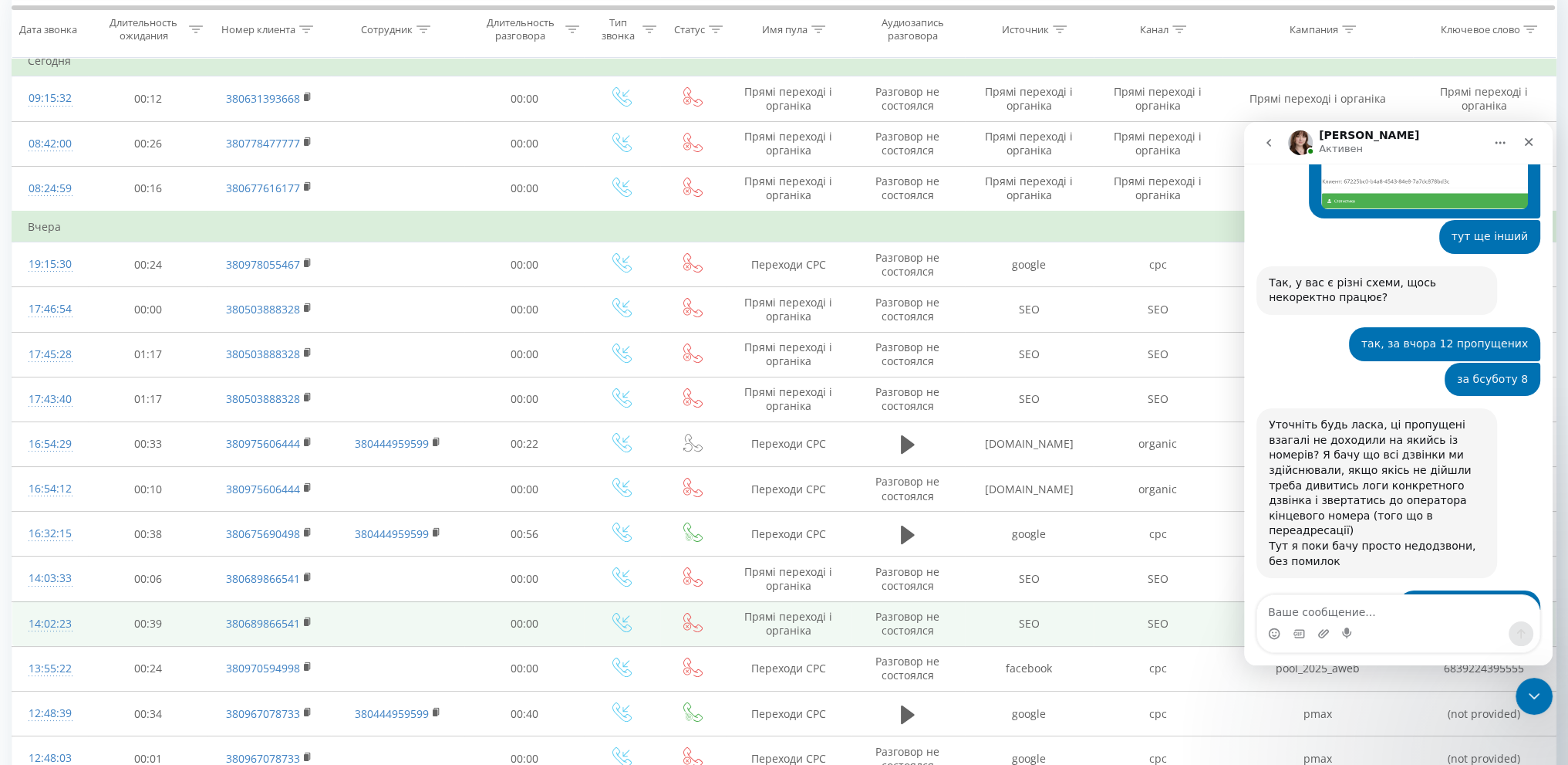
click at [49, 623] on div "14:02:23" at bounding box center [50, 624] width 45 height 30
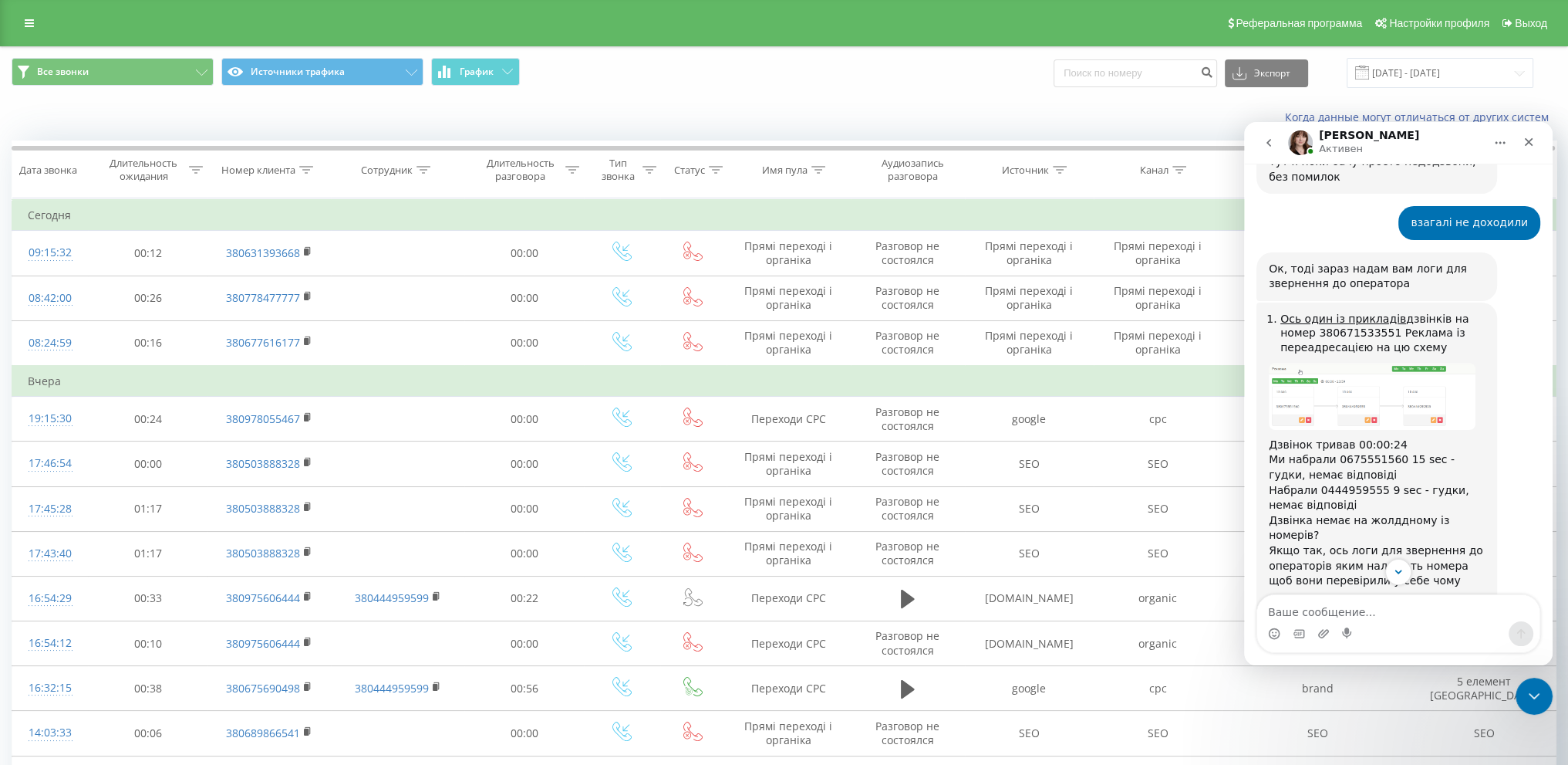
scroll to position [2385, 0]
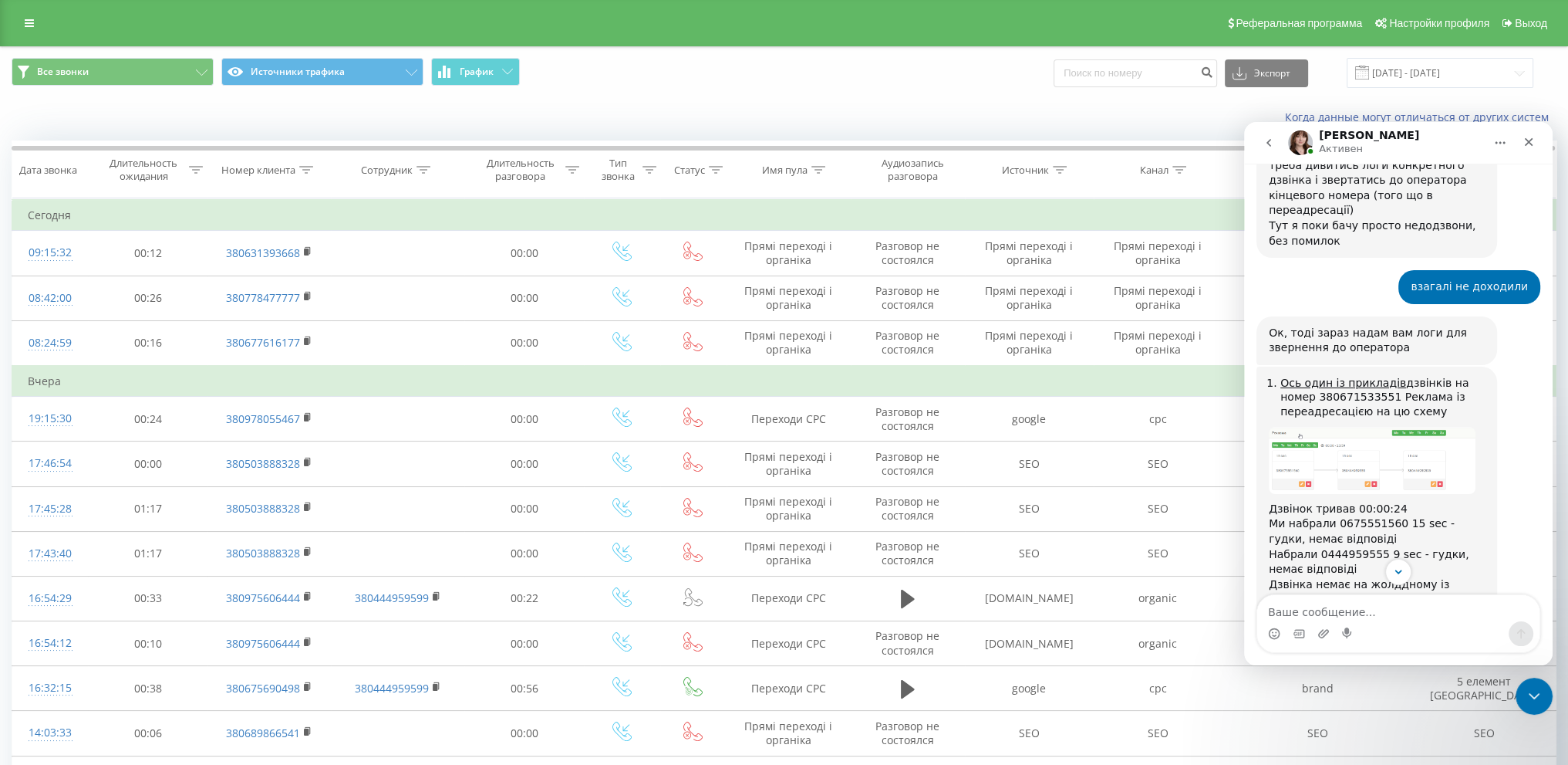
click at [1354, 427] on img "Olga говорит…" at bounding box center [1372, 460] width 207 height 67
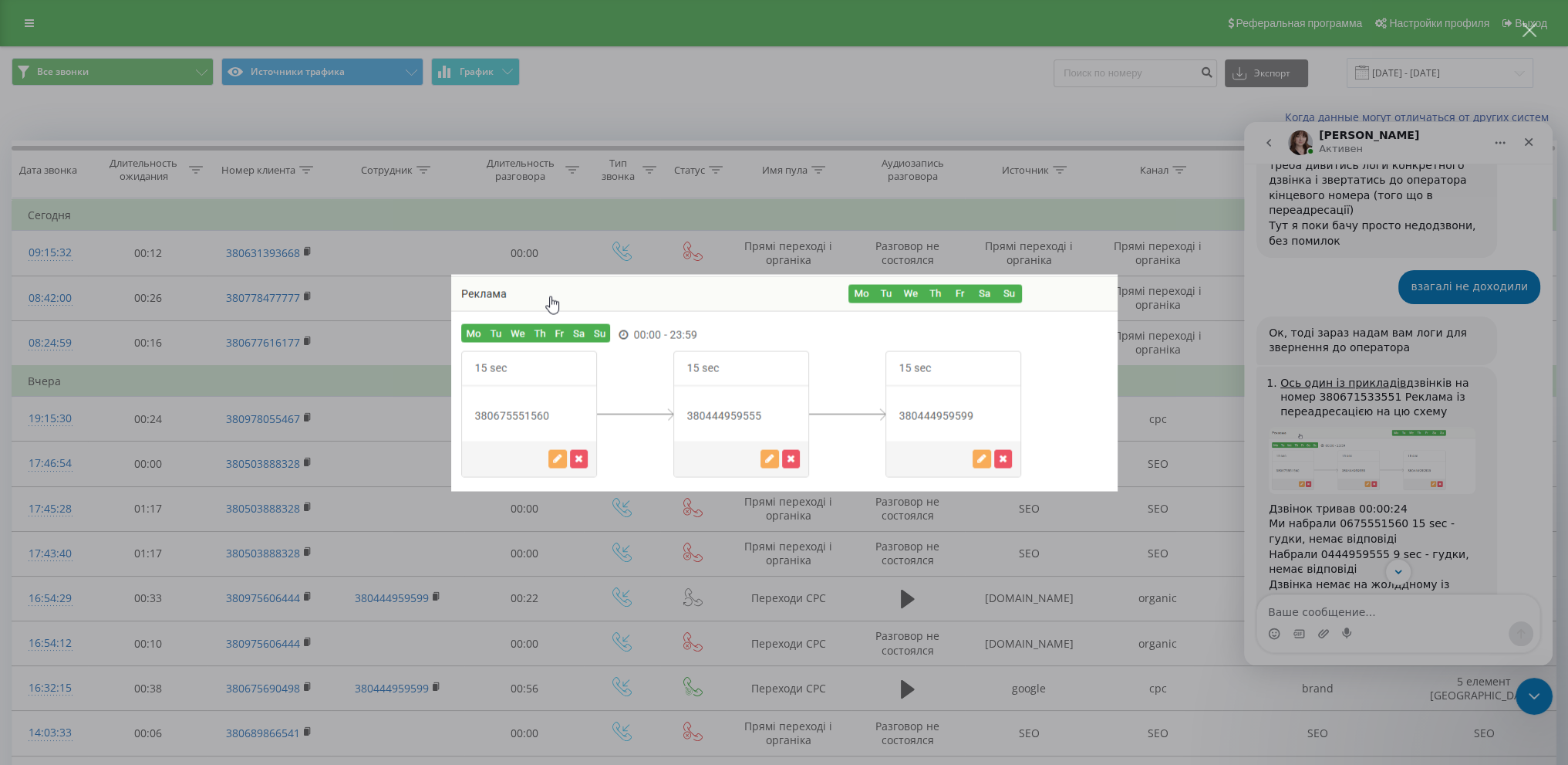
click at [1397, 441] on div "Мессенджер Intercom" at bounding box center [784, 382] width 1568 height 765
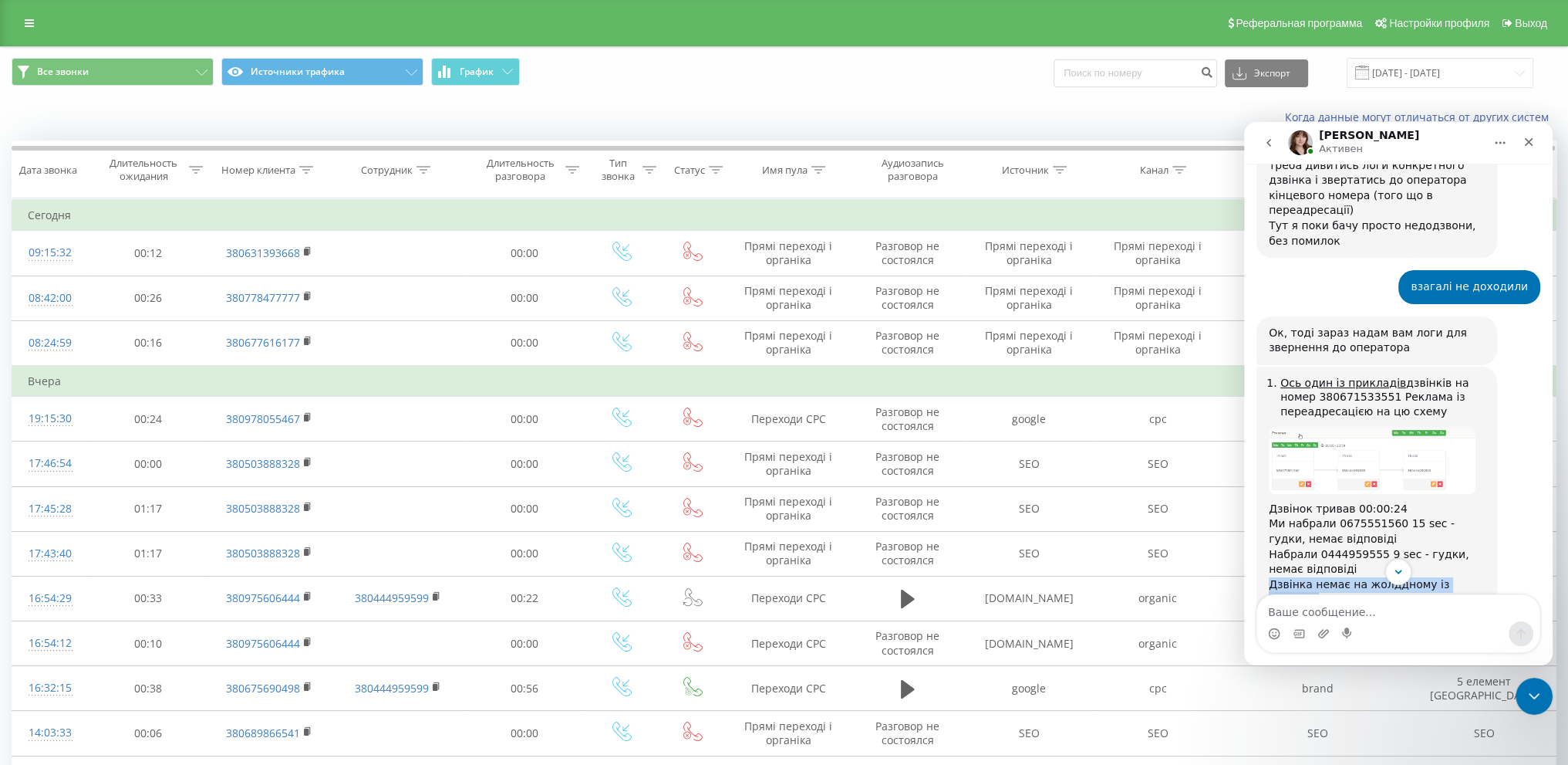
drag, startPoint x: 1268, startPoint y: 466, endPoint x: 1472, endPoint y: 464, distance: 204.0
click at [1472, 464] on div "Ось один із прикладів дзвінків на номер 380671533551 Реклама із переадресацією …" at bounding box center [1376, 538] width 240 height 345
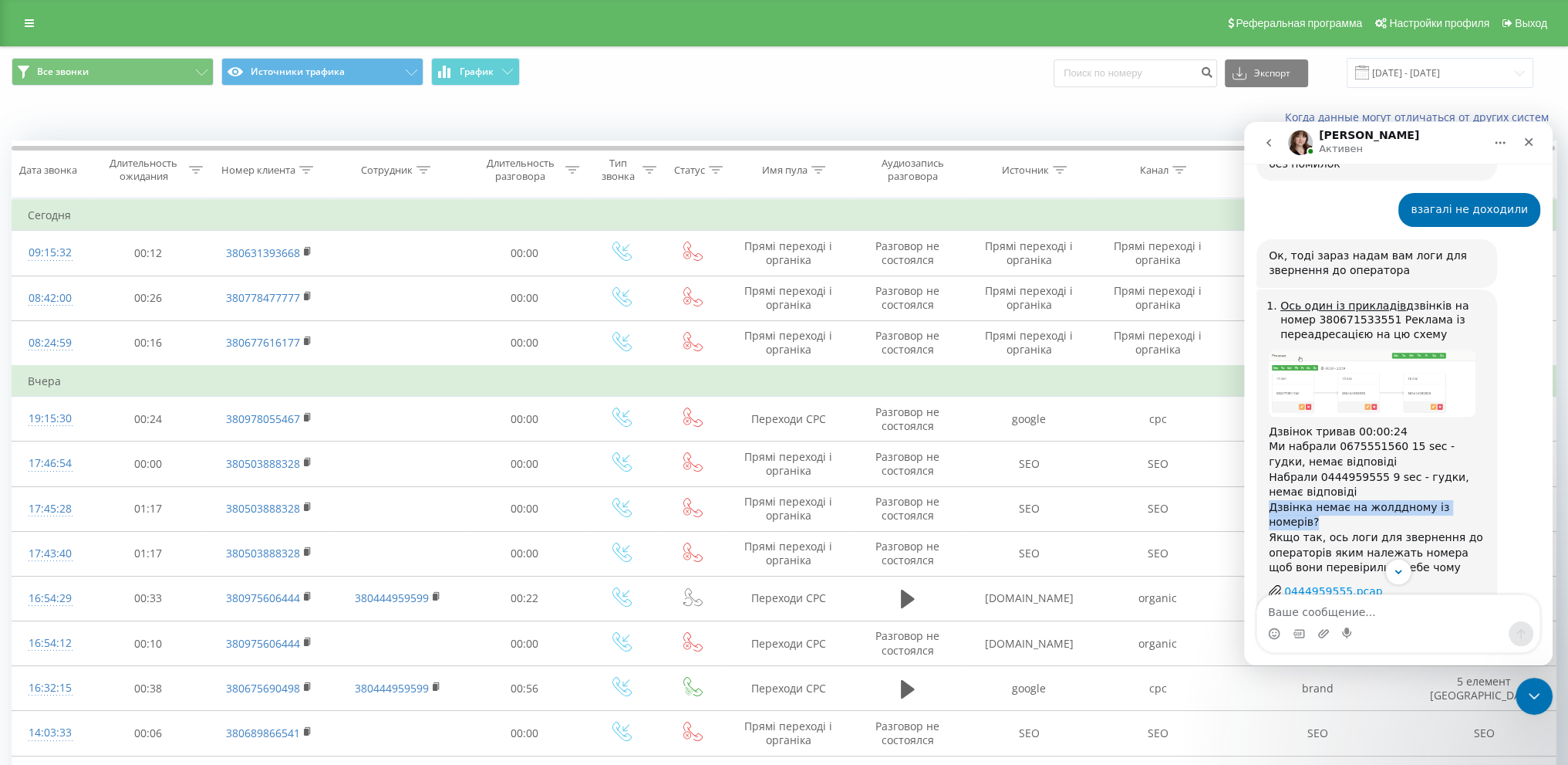
click at [1315, 583] on div "0444959555.pcap" at bounding box center [1334, 591] width 99 height 16
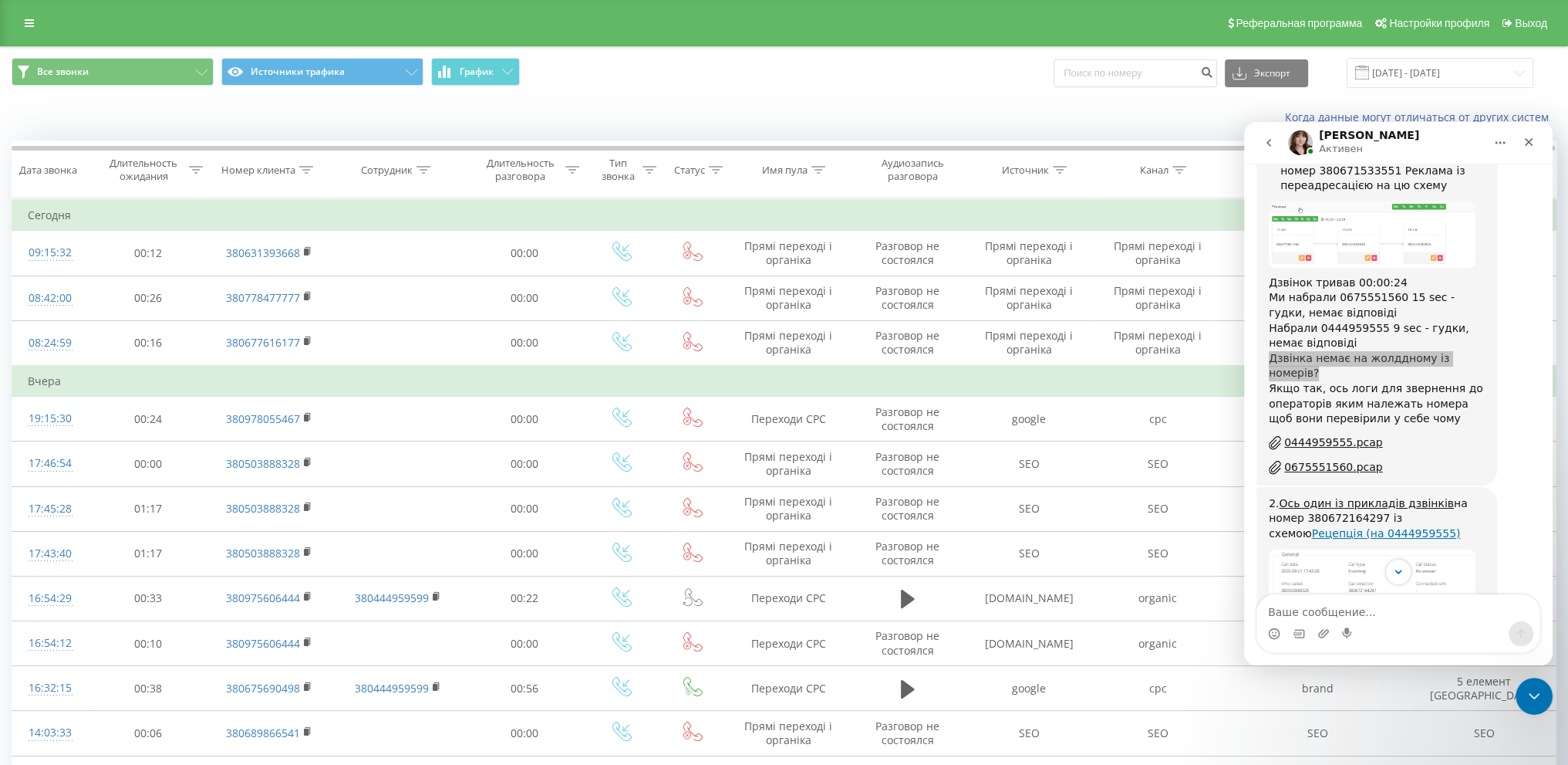
scroll to position [2617, 0]
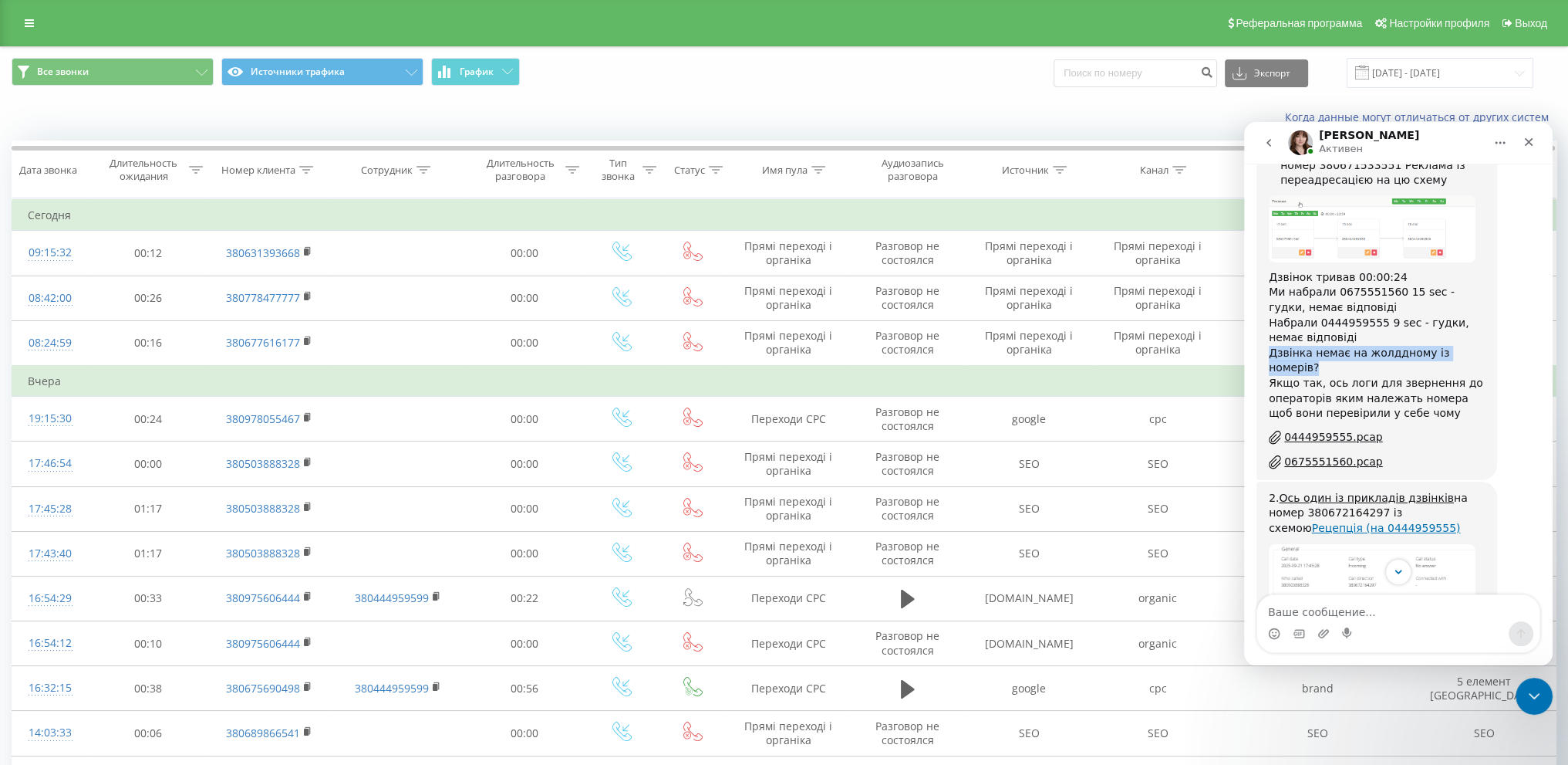
click at [1397, 544] on img "Olga говорит…" at bounding box center [1372, 598] width 207 height 108
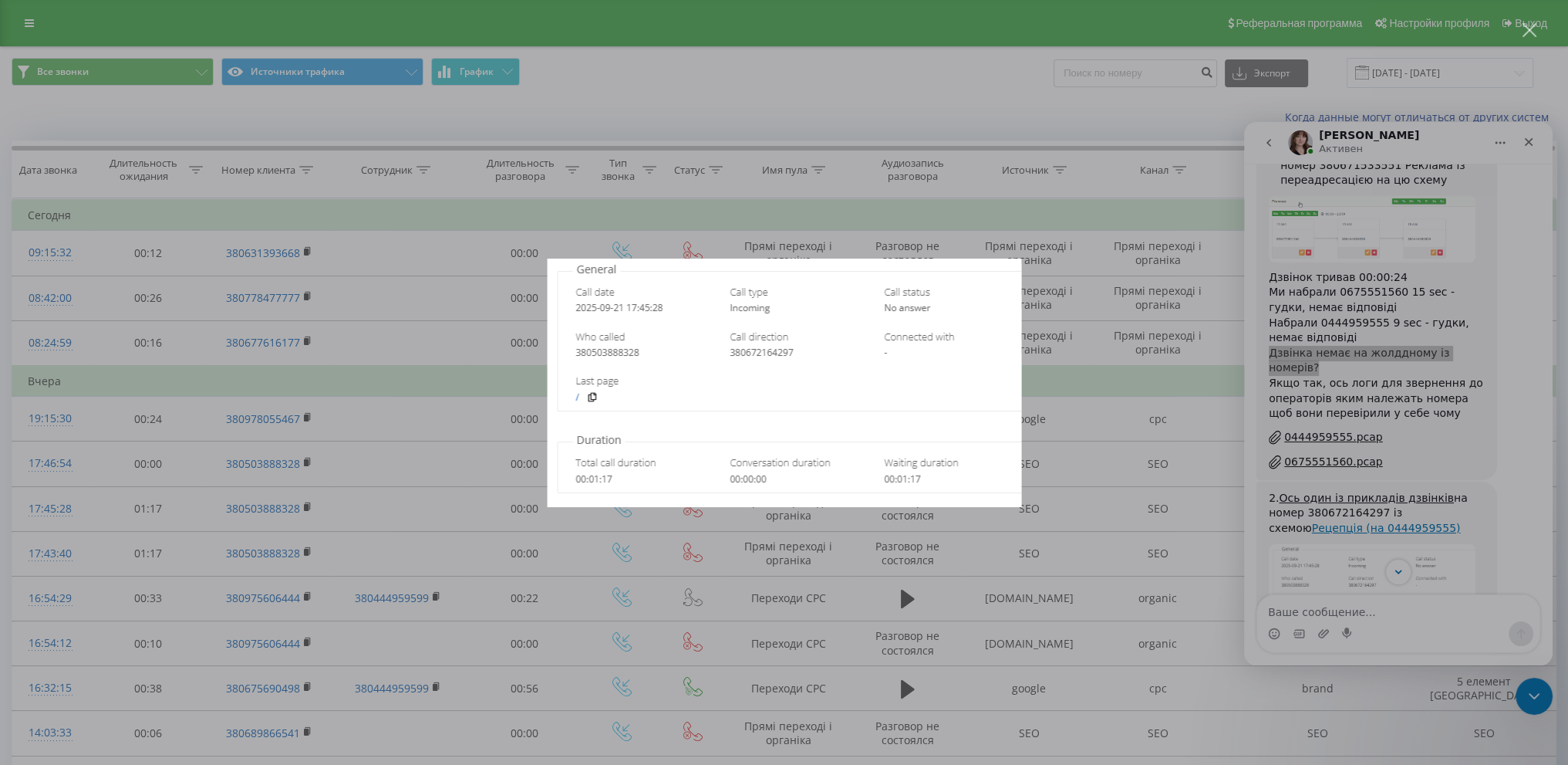
click at [1442, 438] on div "Мессенджер Intercom" at bounding box center [784, 382] width 1568 height 765
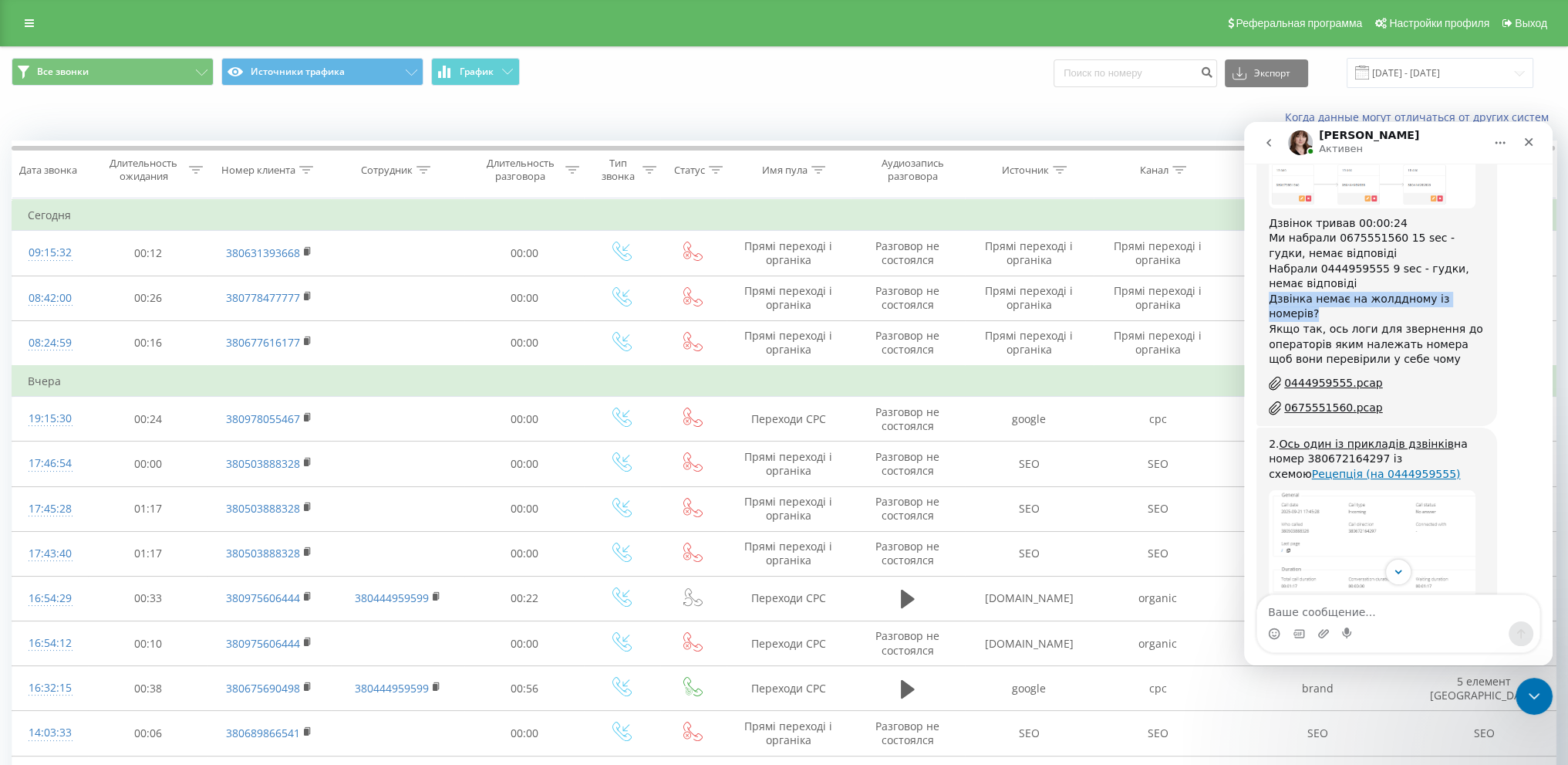
scroll to position [2693, 0]
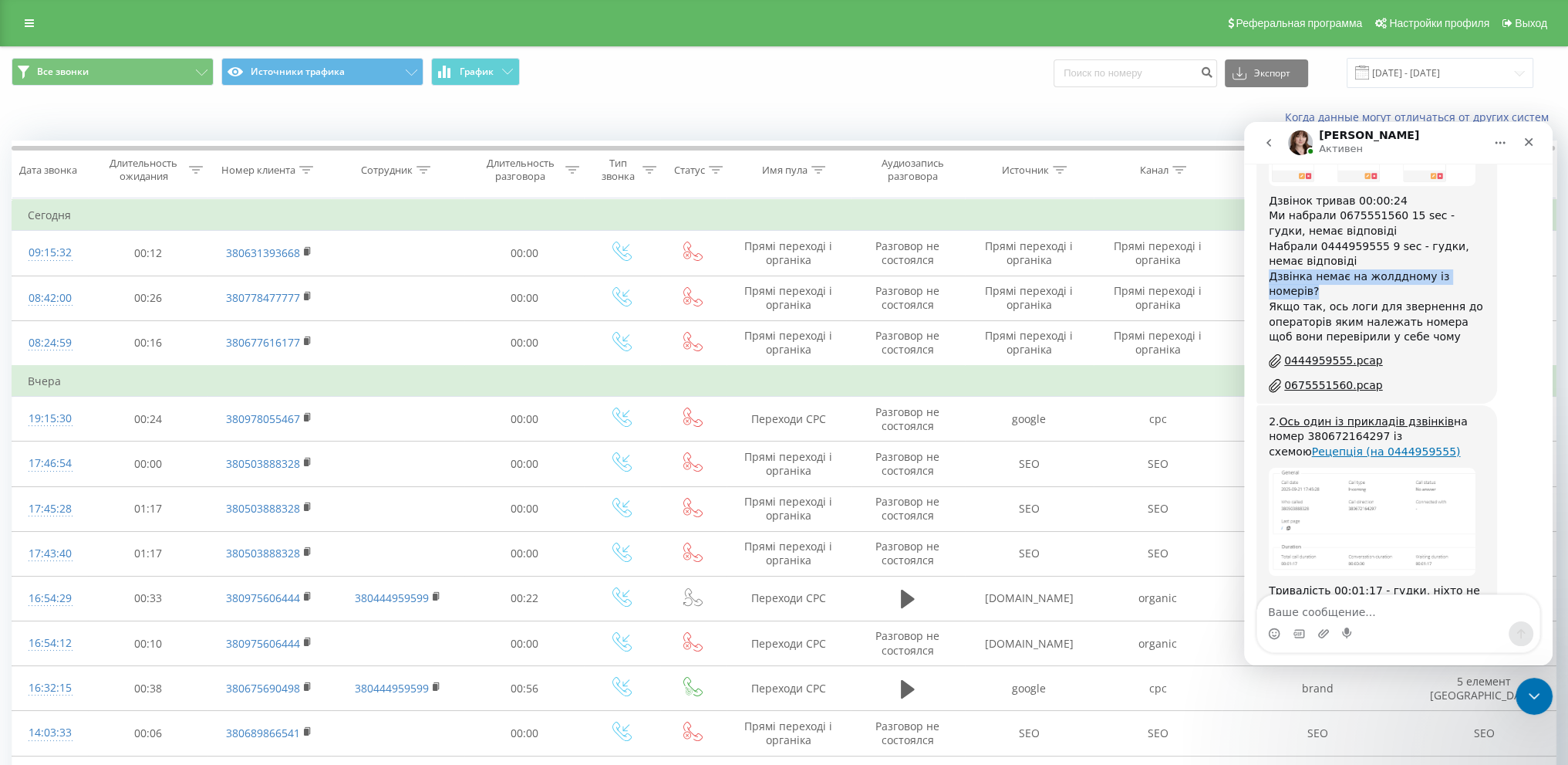
click at [1314, 674] on div "HOMER5-185...45_29.pcap" at bounding box center [1357, 682] width 144 height 16
drag, startPoint x: 1294, startPoint y: 484, endPoint x: 1475, endPoint y: 481, distance: 181.0
click at [1475, 583] on div "Тривалість 00:01:17 - гудки, ніхто не відповідав. Логи прикладаю. Неоьхідно над…" at bounding box center [1376, 621] width 216 height 76
click at [1283, 583] on div "Тривалість 00:01:17 - гудки, ніхто не відповідав. Логи прикладаю. Неоьхідно над…" at bounding box center [1376, 621] width 216 height 76
drag, startPoint x: 1418, startPoint y: 486, endPoint x: 1443, endPoint y: 486, distance: 25.0
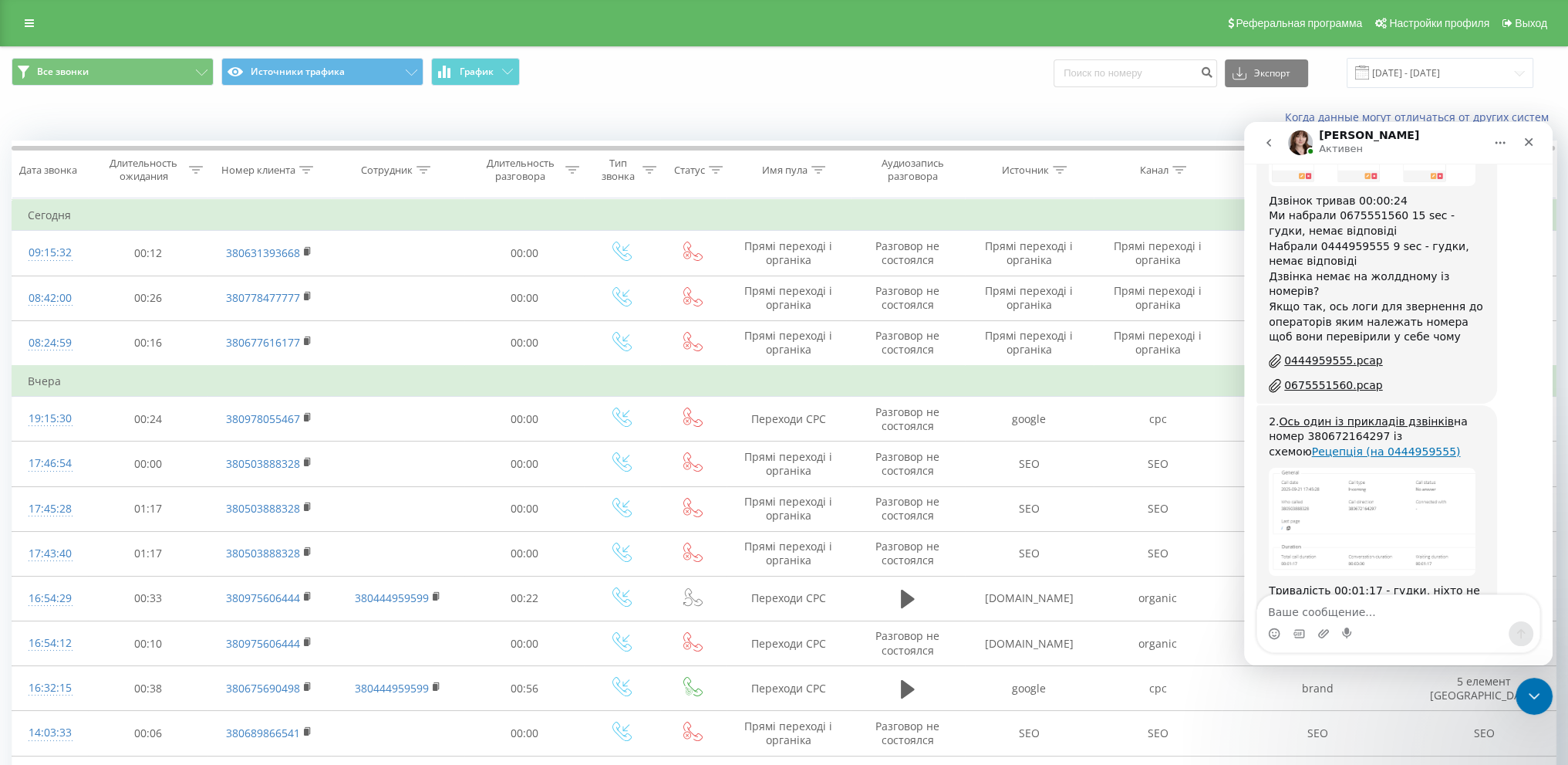
click at [1443, 583] on div "Тривалість 00:01:17 - гудки, ніхто не відповідав. Логи прикладаю. Неоьхідно над…" at bounding box center [1376, 621] width 216 height 76
click at [1529, 144] on icon "Закрыть" at bounding box center [1528, 142] width 12 height 12
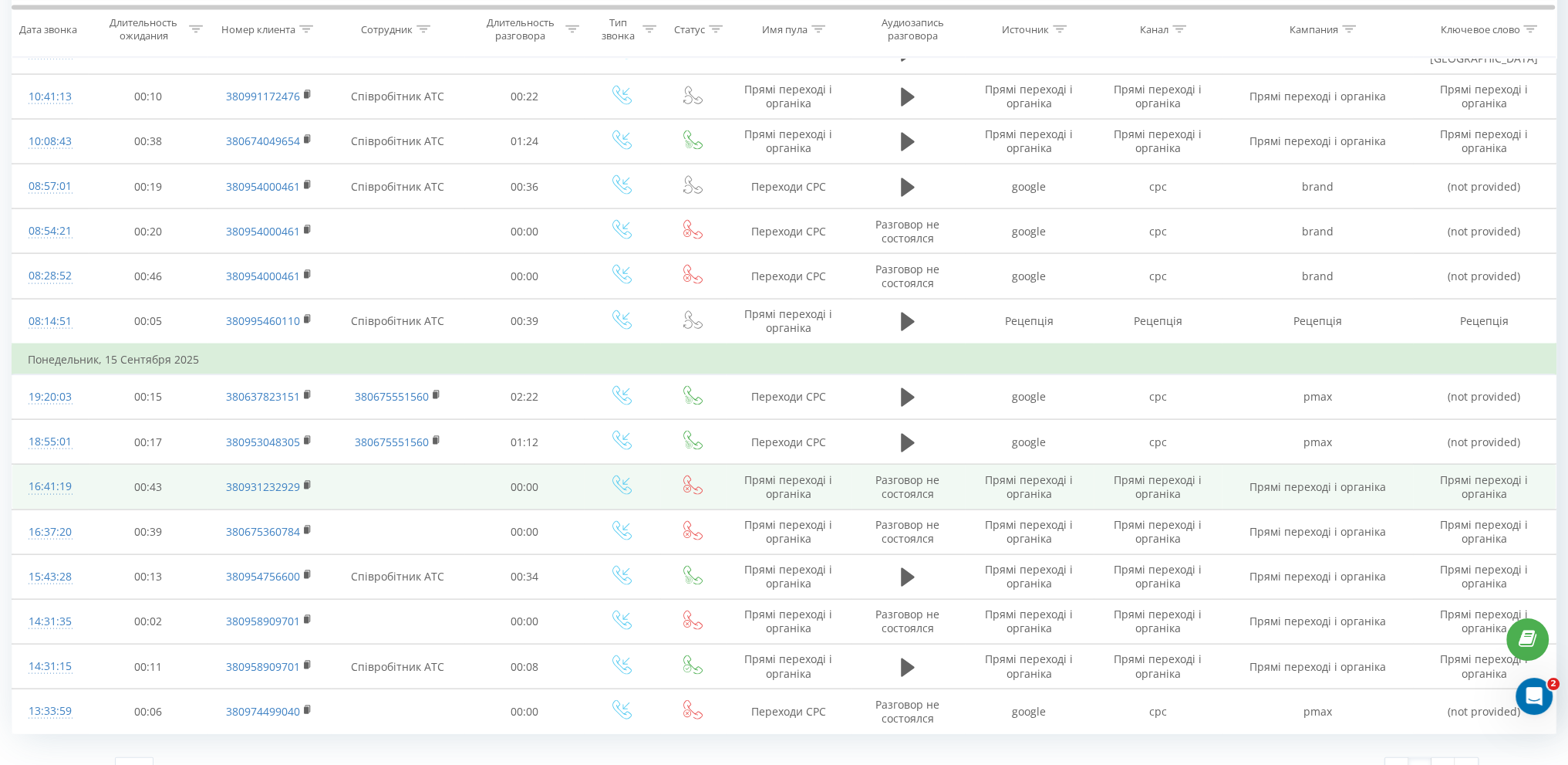
scroll to position [4214, 0]
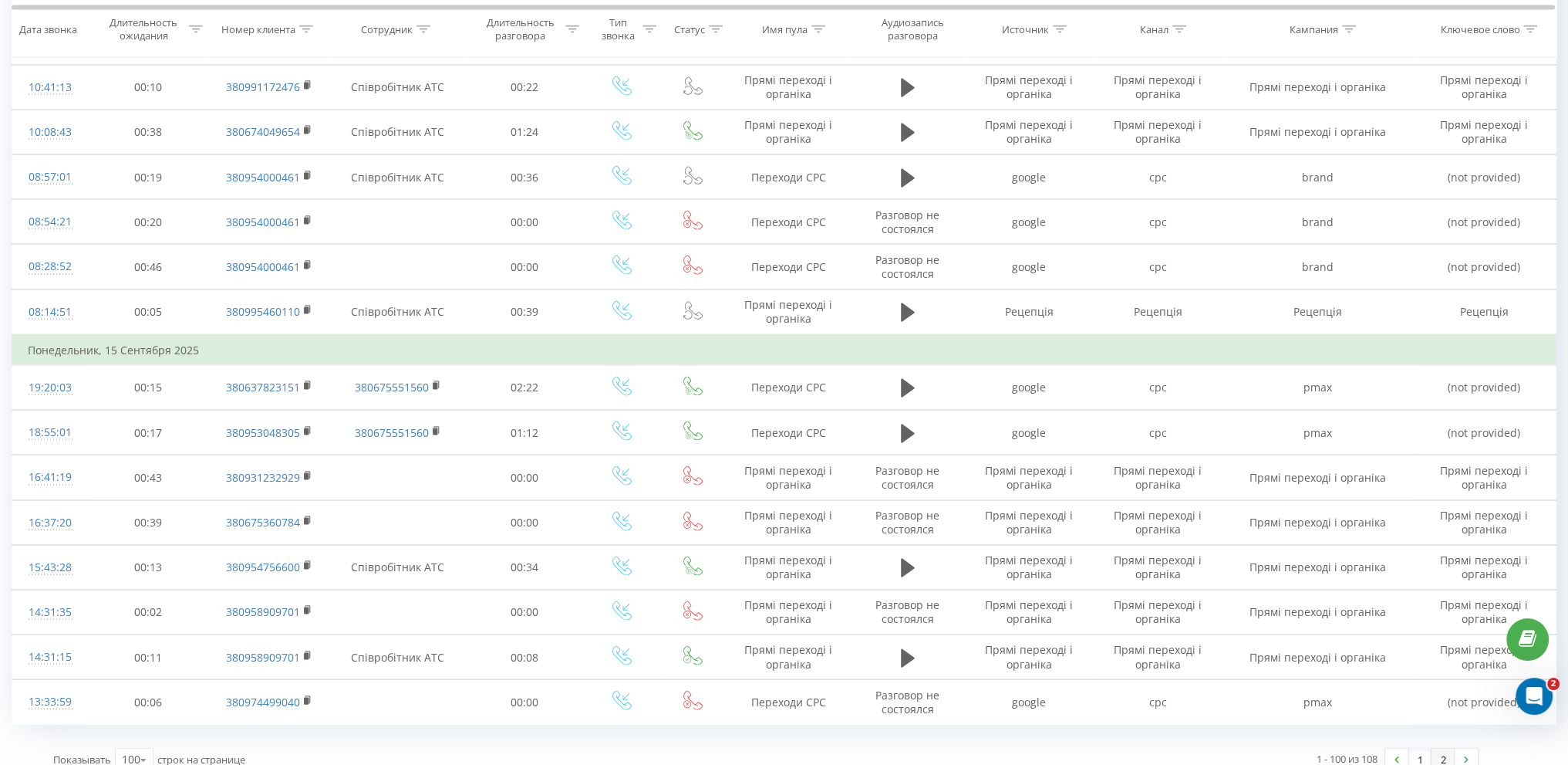
click at [1441, 748] on link "2" at bounding box center [1443, 759] width 23 height 22
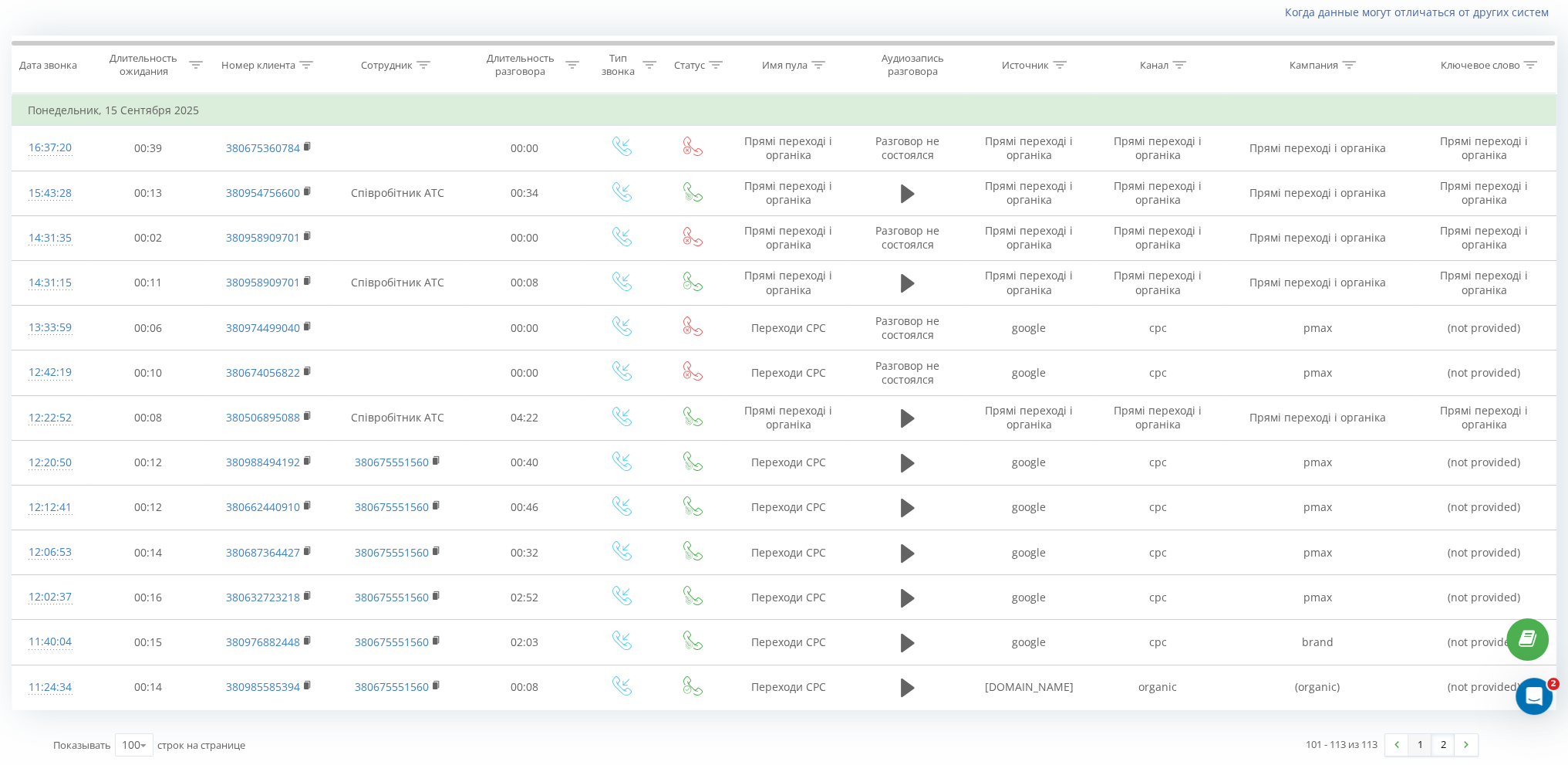
scroll to position [102, 0]
click at [1418, 742] on link "1" at bounding box center [1420, 747] width 23 height 22
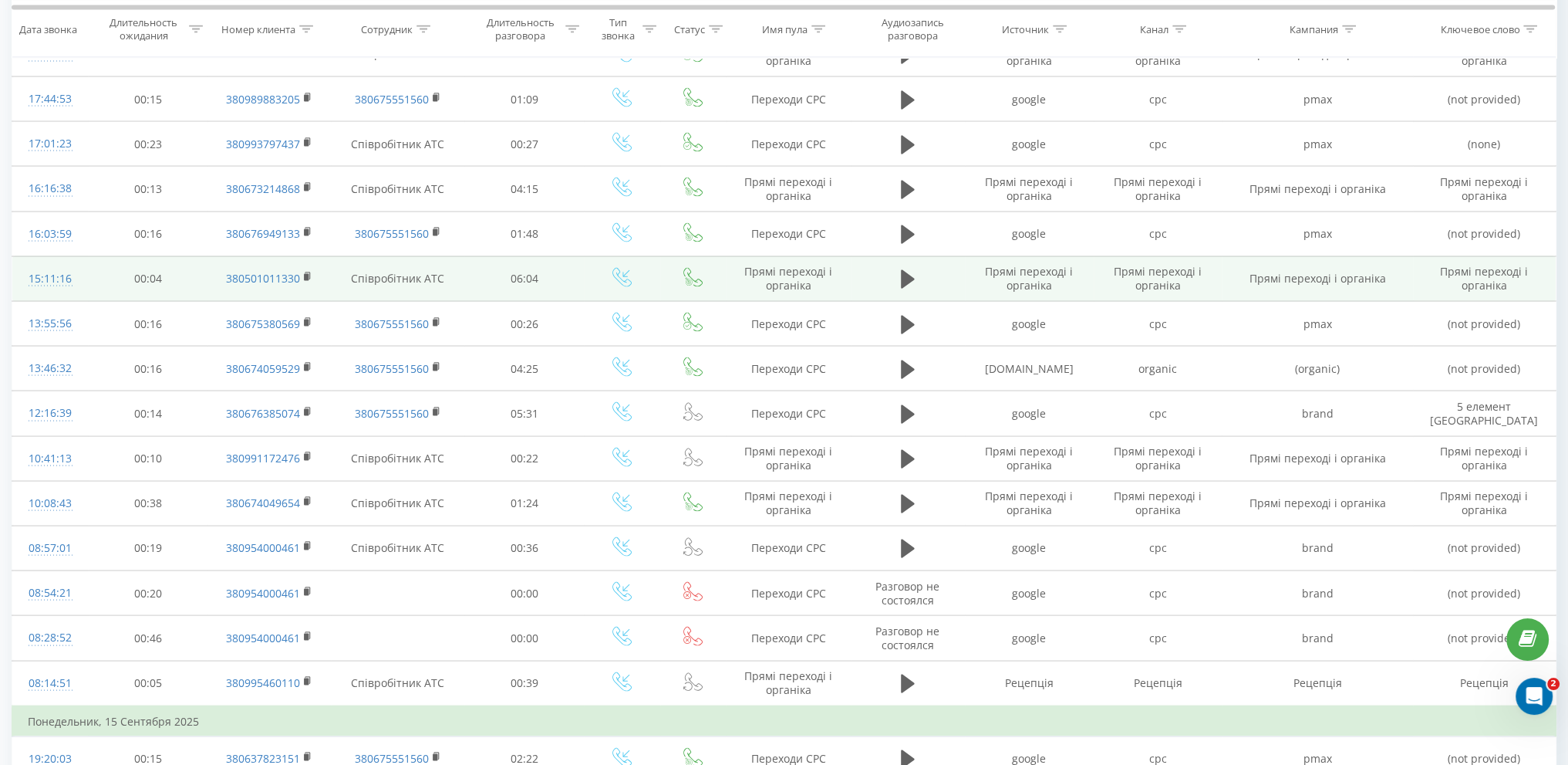
scroll to position [4214, 0]
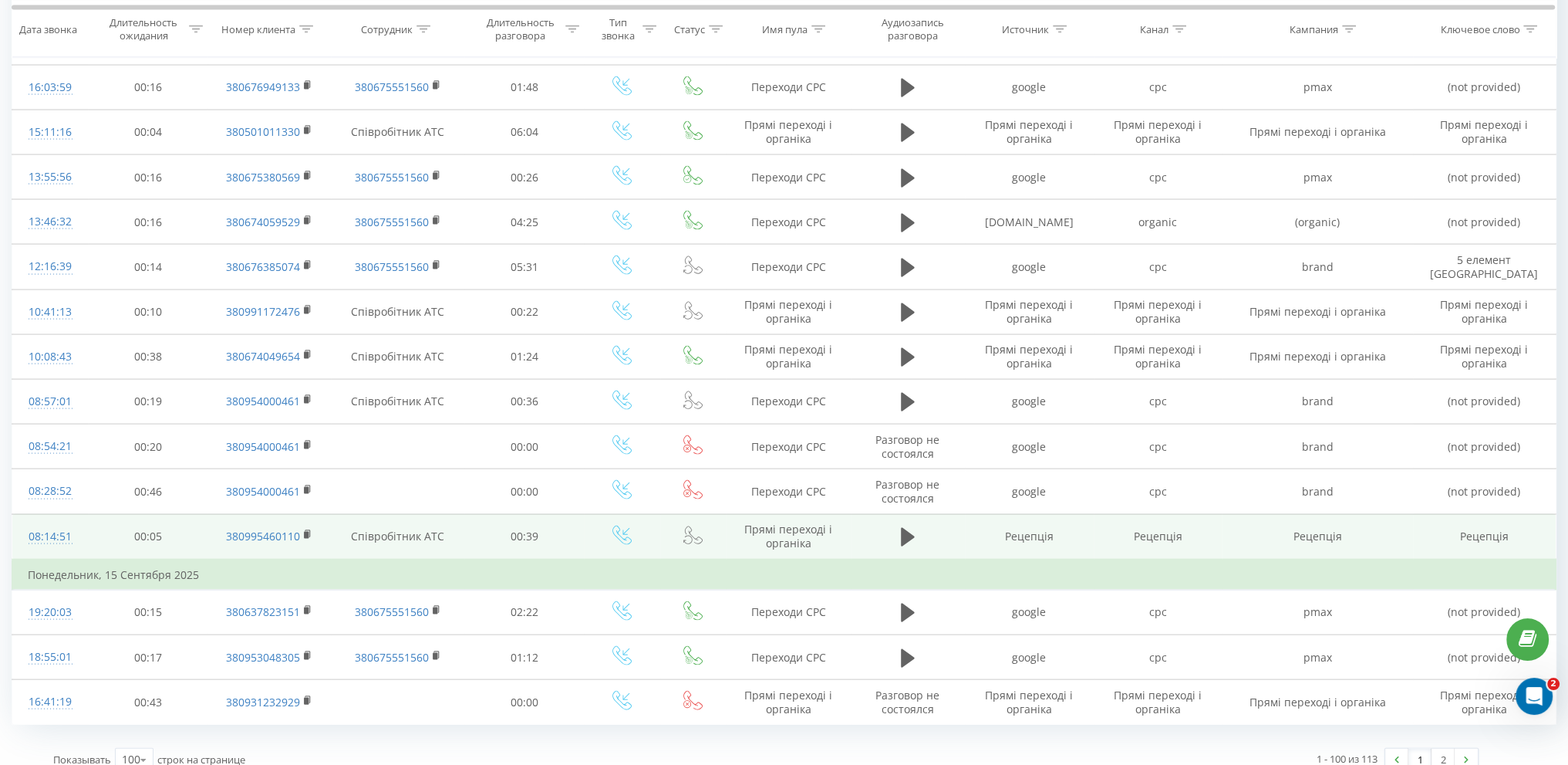
click at [884, 517] on td at bounding box center [908, 537] width 115 height 46
click at [903, 528] on icon at bounding box center [908, 537] width 14 height 19
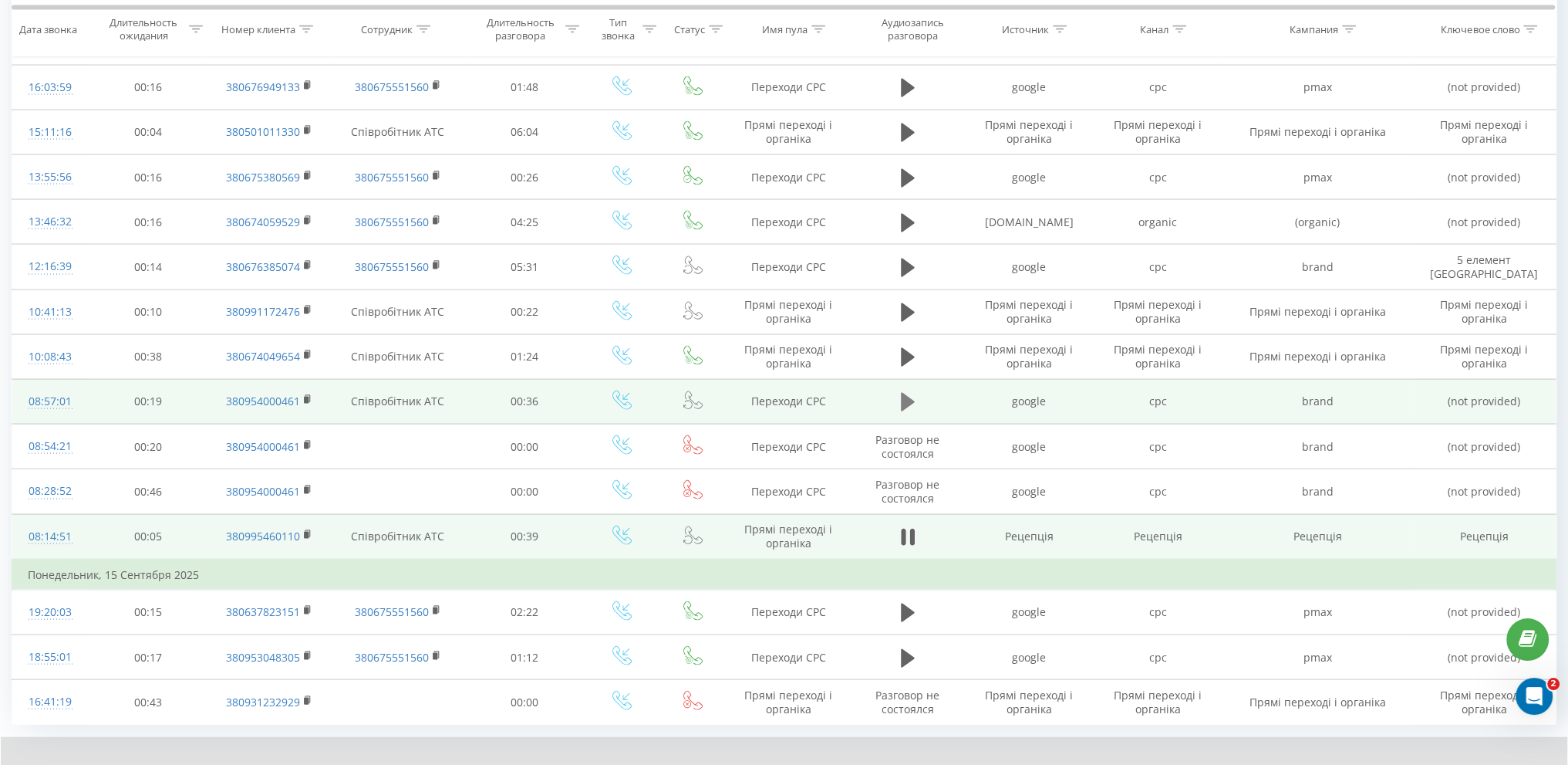
click at [907, 393] on icon at bounding box center [908, 402] width 14 height 19
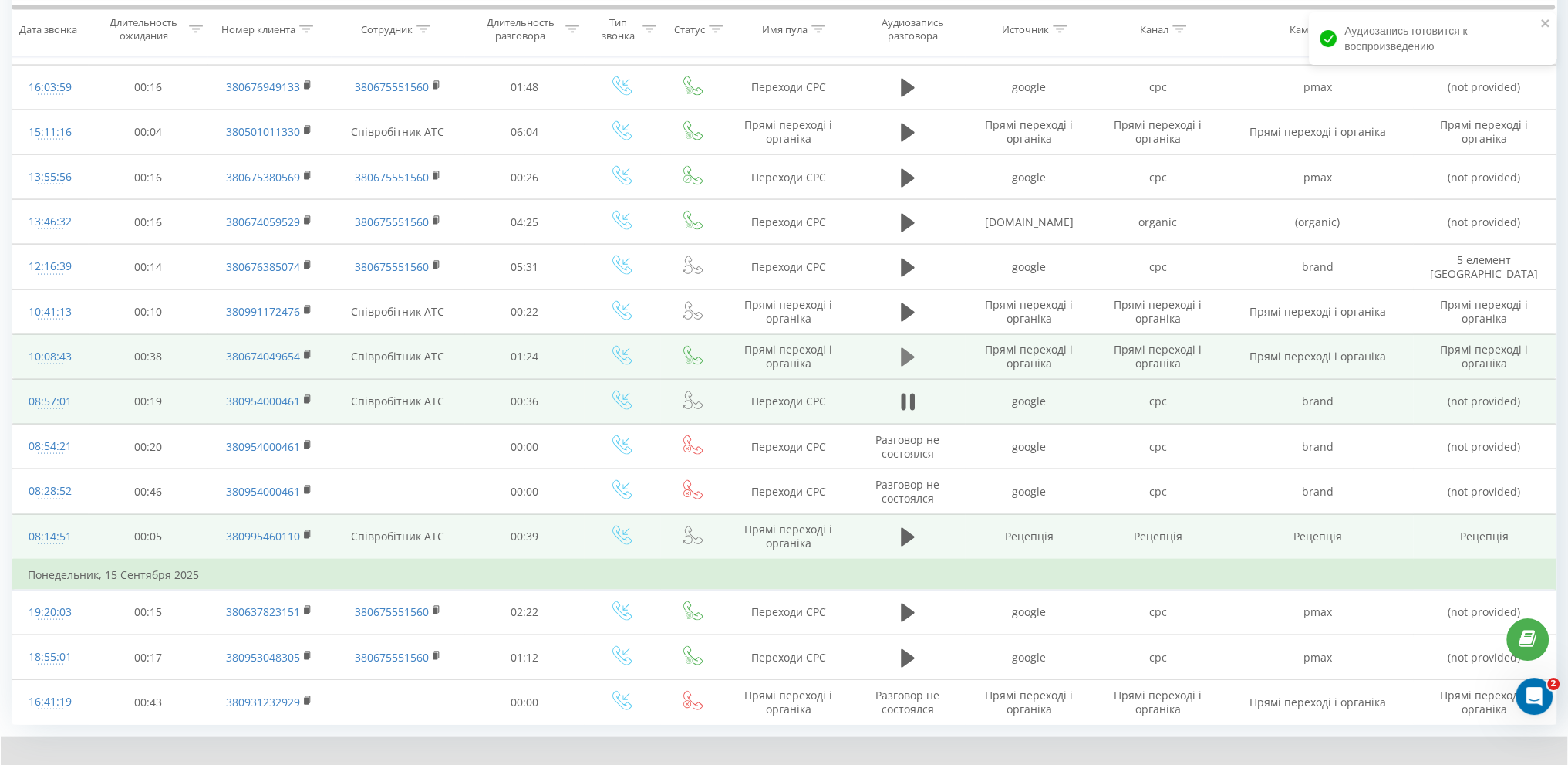
click at [904, 348] on icon at bounding box center [908, 357] width 14 height 19
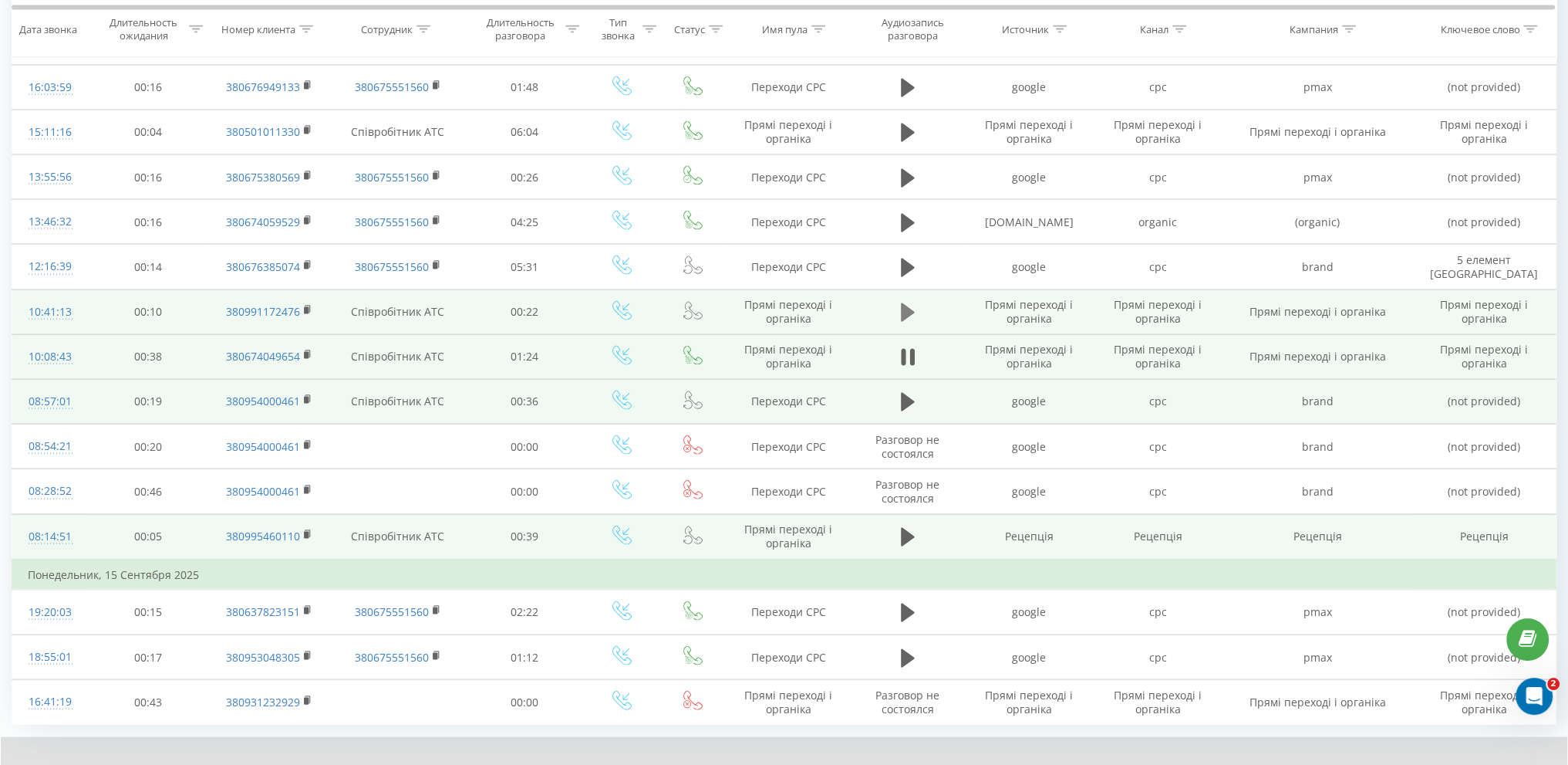
click at [909, 303] on icon at bounding box center [908, 312] width 14 height 19
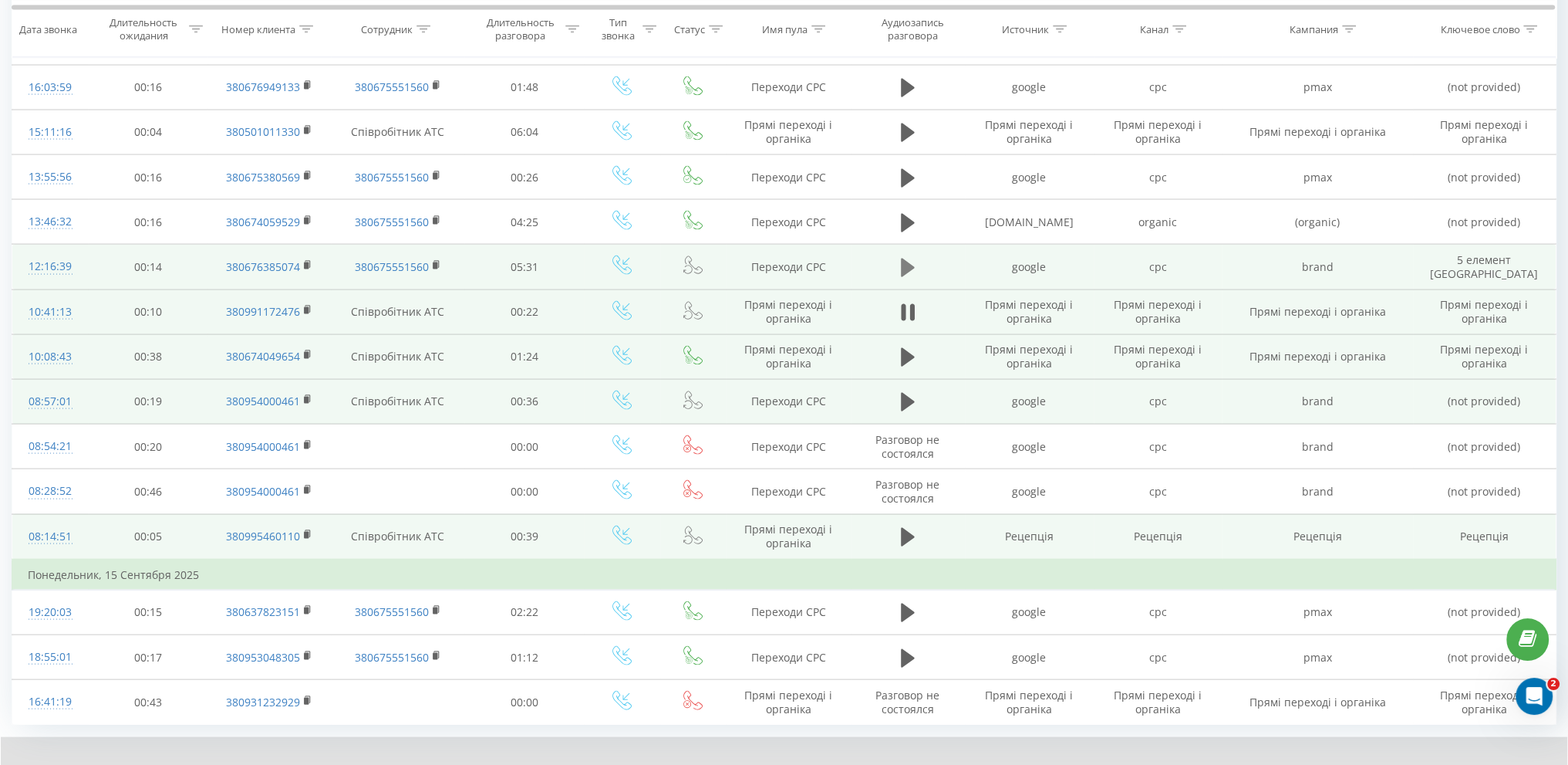
click at [904, 258] on icon at bounding box center [908, 267] width 14 height 19
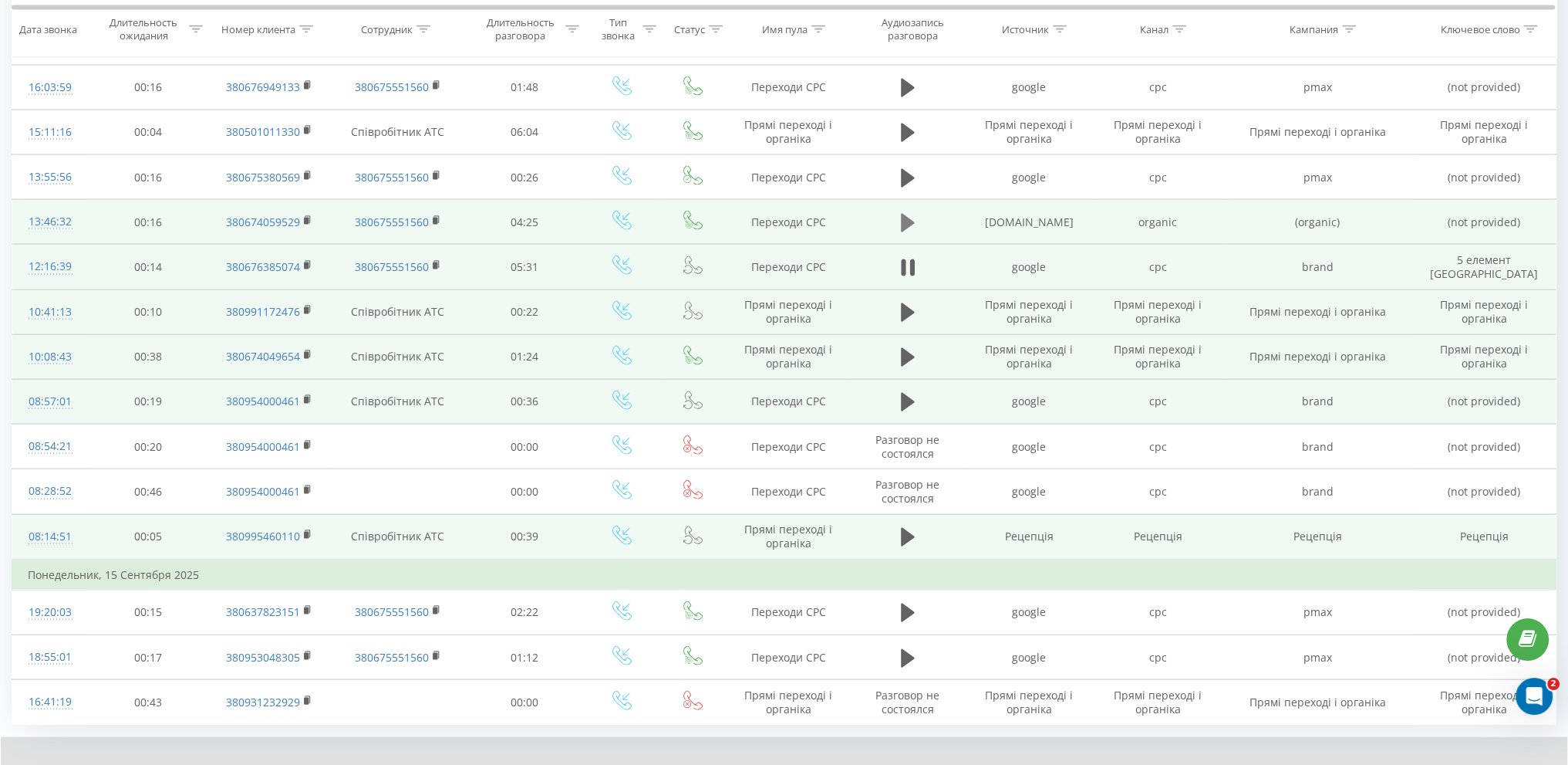
click at [907, 214] on icon at bounding box center [908, 223] width 14 height 19
click at [136, 764] on icon at bounding box center [133, 776] width 12 height 10
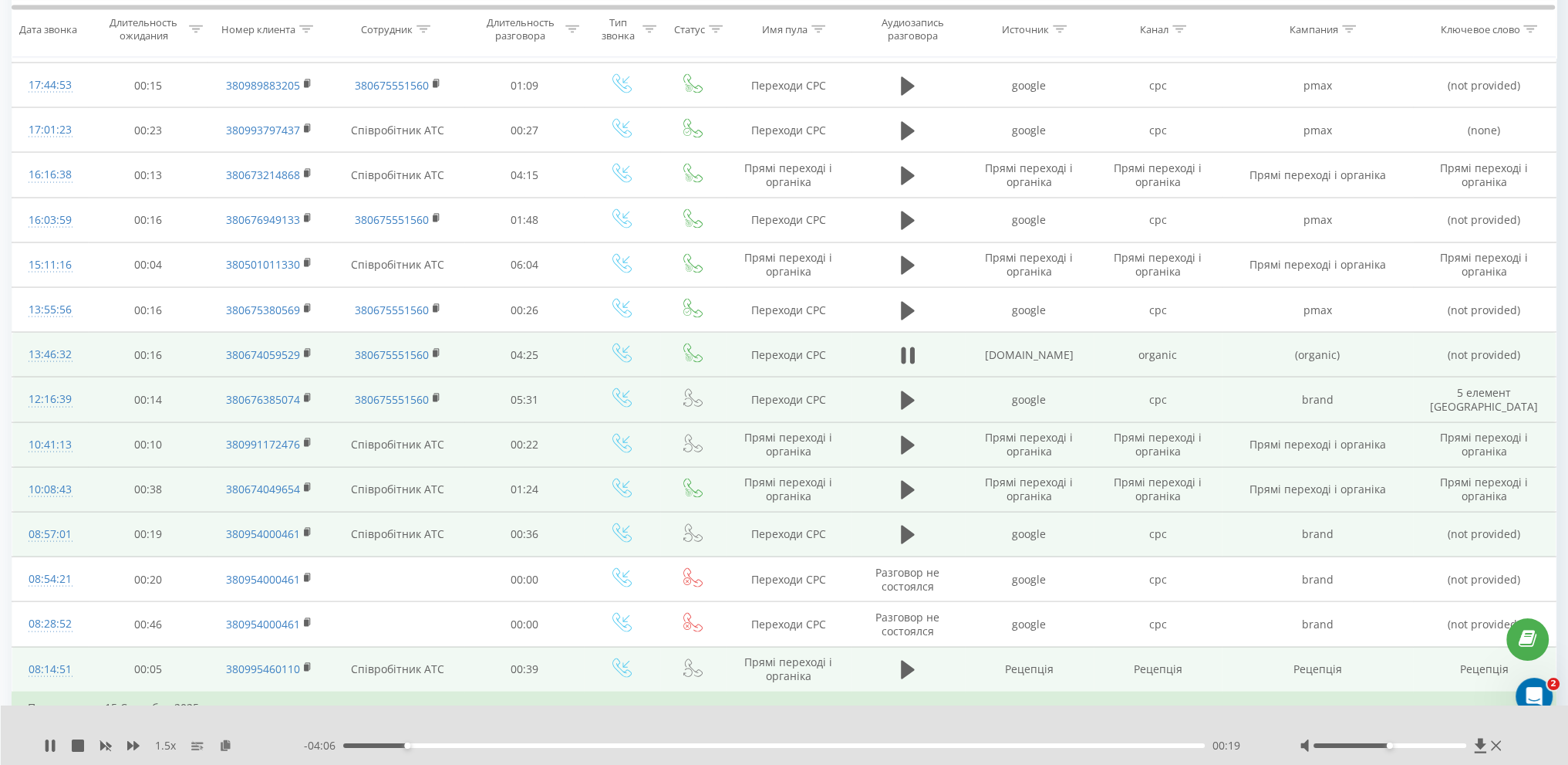
scroll to position [4059, 0]
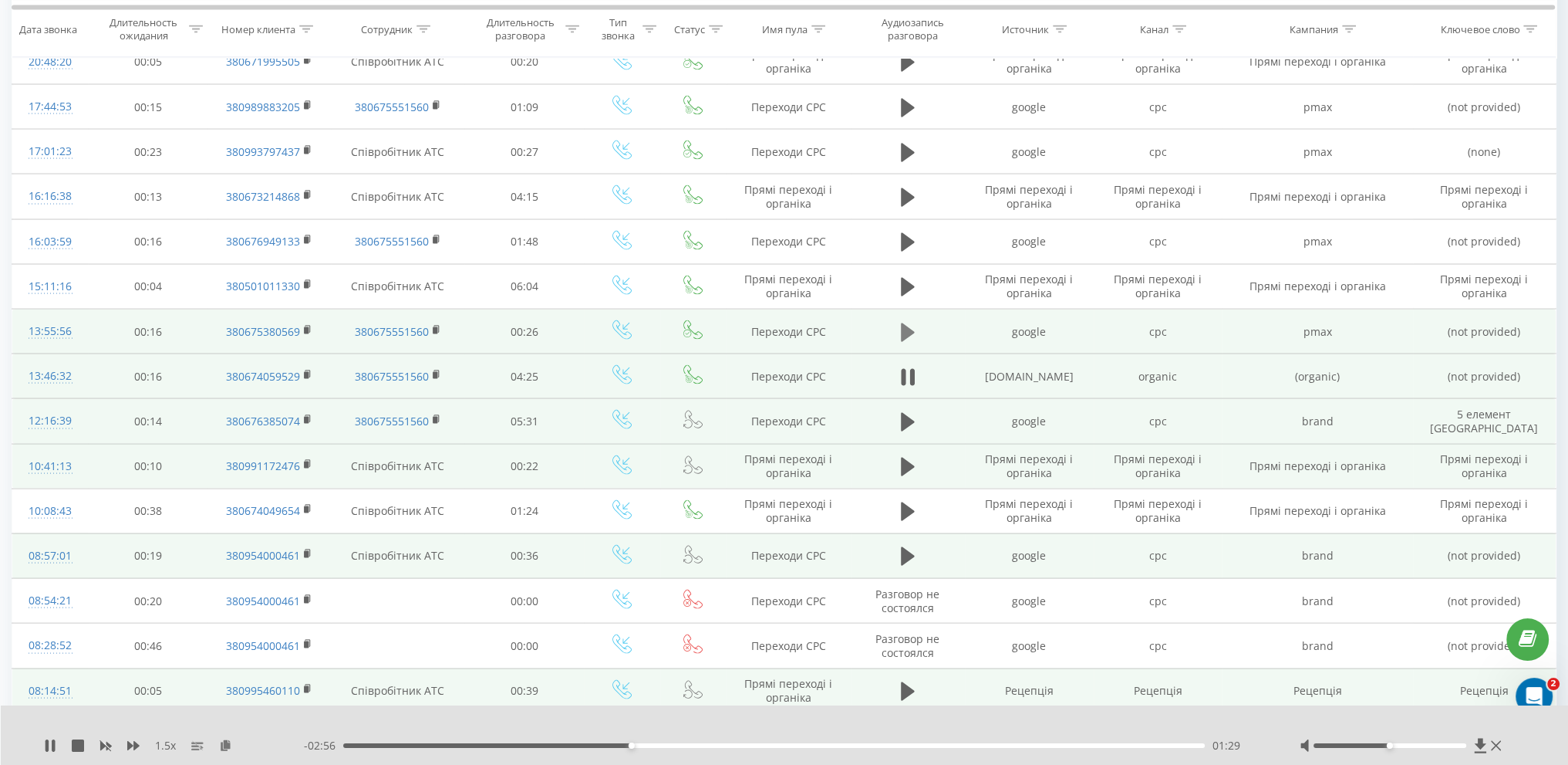
click at [907, 324] on icon at bounding box center [908, 332] width 14 height 22
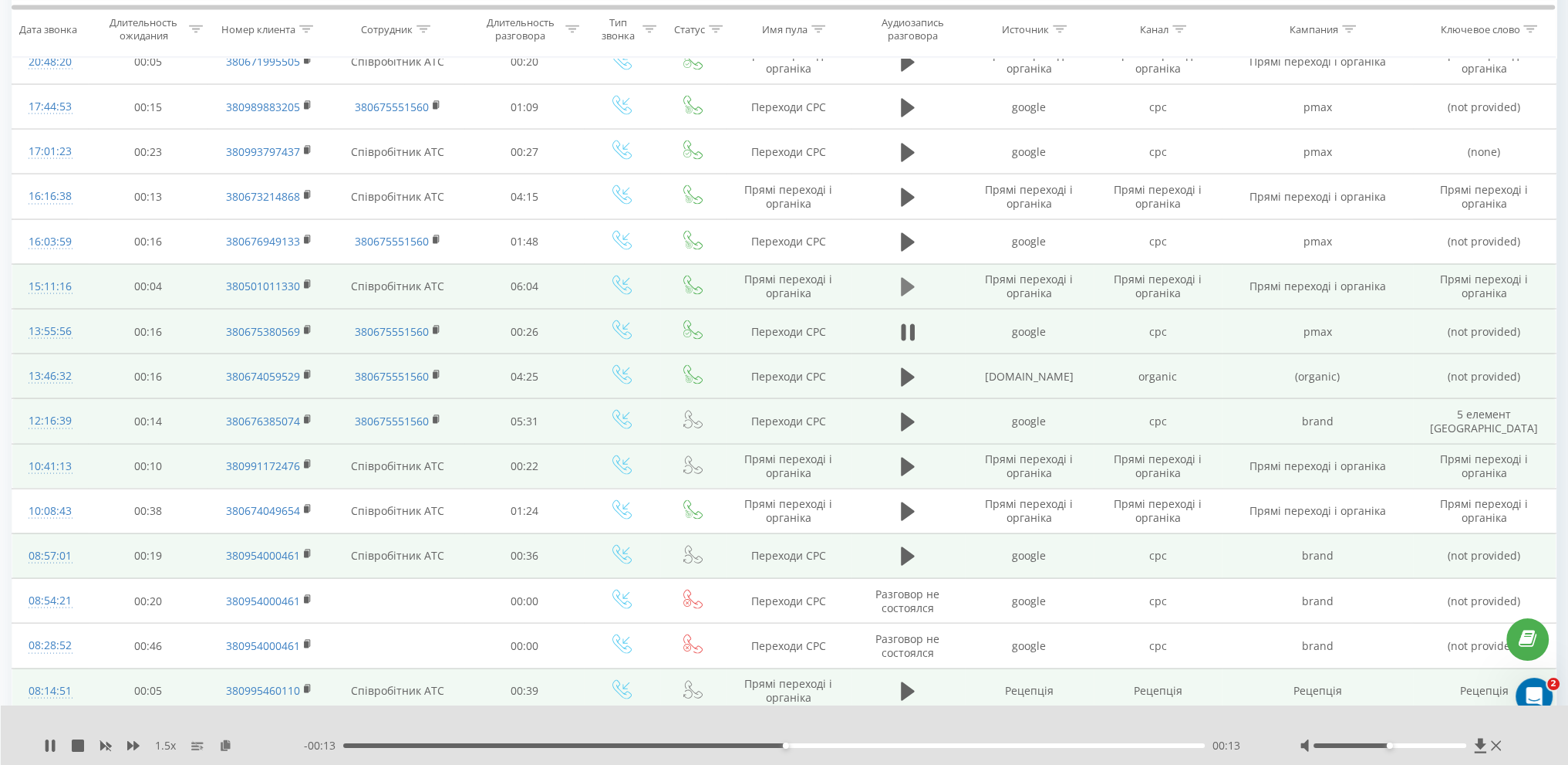
click at [907, 278] on icon at bounding box center [908, 286] width 14 height 19
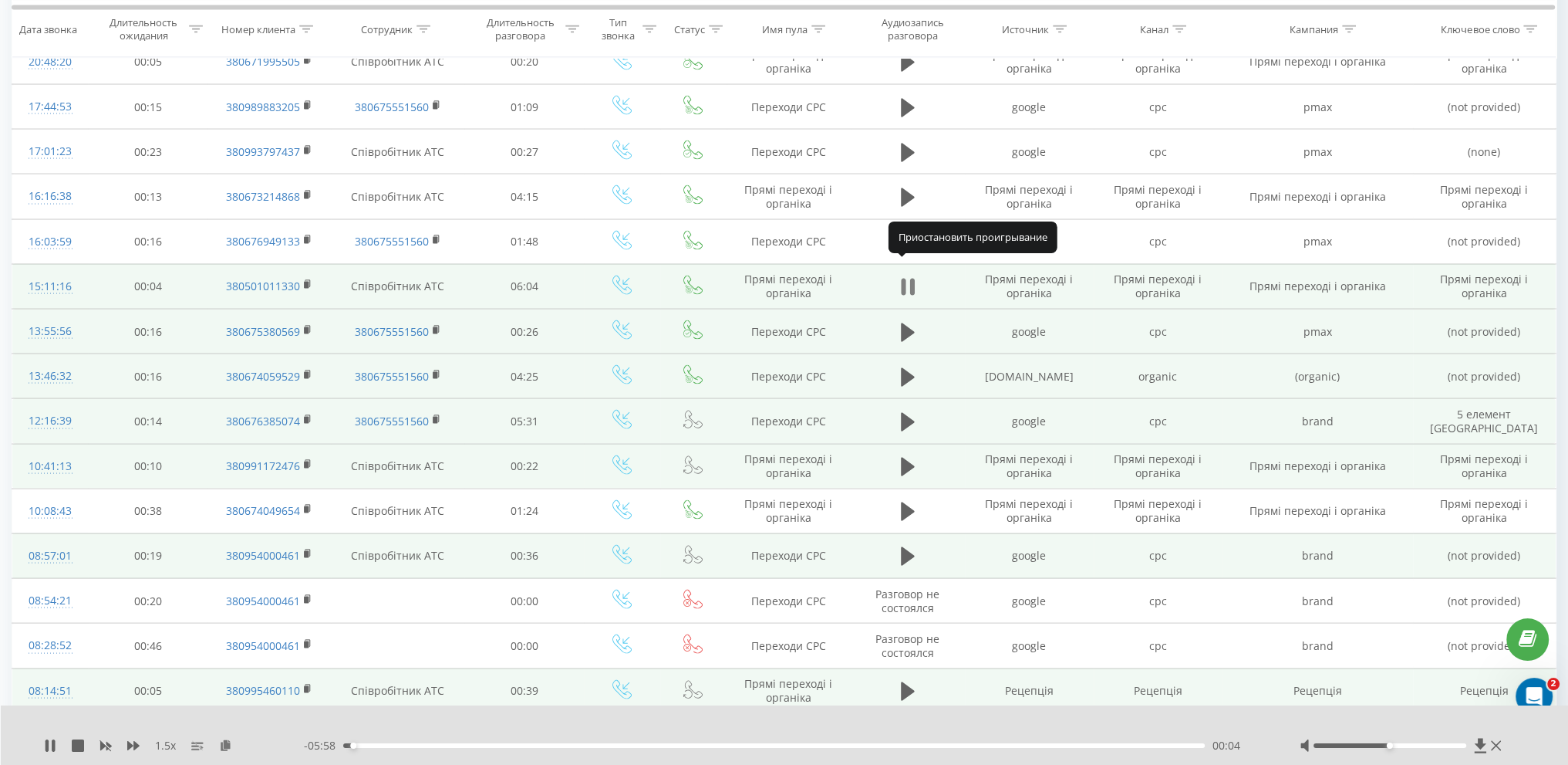
click at [902, 279] on icon at bounding box center [903, 286] width 4 height 17
click at [47, 743] on icon at bounding box center [50, 746] width 10 height 12
click at [47, 743] on icon at bounding box center [48, 746] width 4 height 12
click at [47, 743] on icon at bounding box center [50, 746] width 10 height 12
click at [466, 744] on div "00:32" at bounding box center [774, 745] width 862 height 4
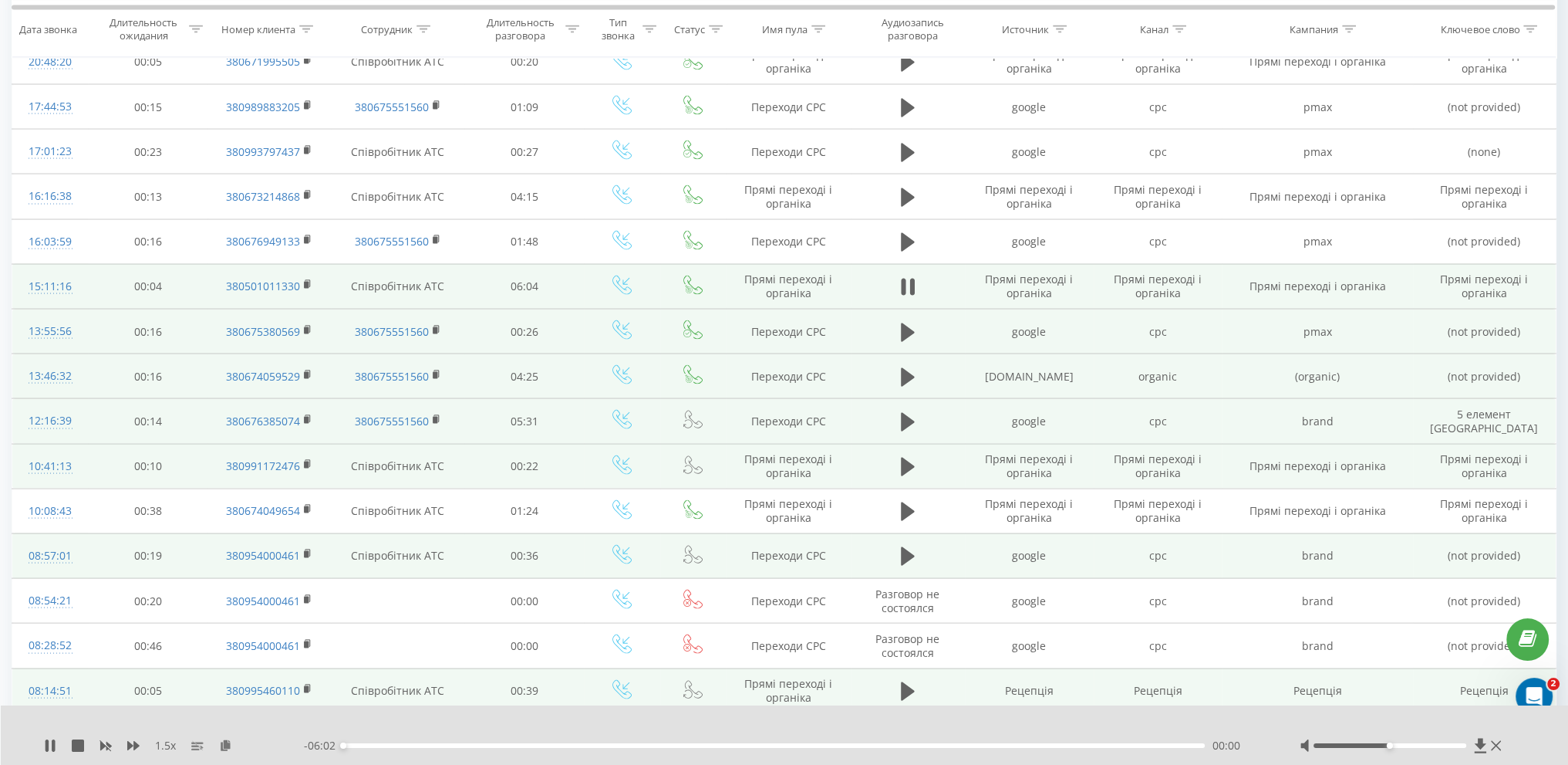
click at [507, 746] on div "00:00" at bounding box center [774, 745] width 862 height 4
click at [669, 744] on div "02:17" at bounding box center [774, 745] width 862 height 4
click at [737, 742] on div "- 03:42 02:20 02:20" at bounding box center [782, 746] width 958 height 16
click at [736, 747] on div "02:28" at bounding box center [774, 745] width 862 height 4
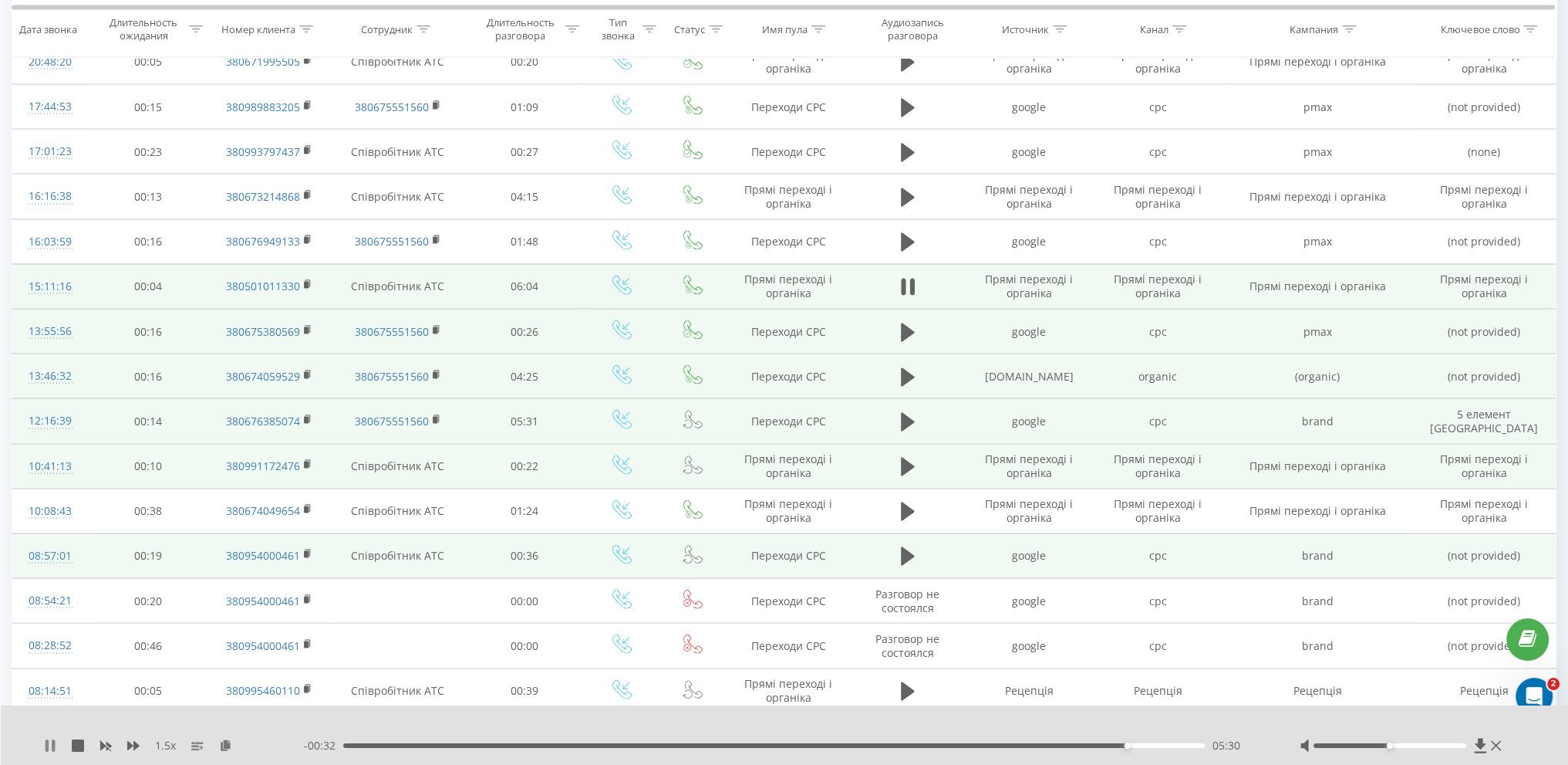
click at [45, 746] on icon at bounding box center [50, 746] width 12 height 12
click at [52, 740] on icon at bounding box center [50, 746] width 12 height 12
click at [47, 740] on icon at bounding box center [50, 746] width 10 height 12
click at [46, 740] on icon at bounding box center [50, 746] width 10 height 12
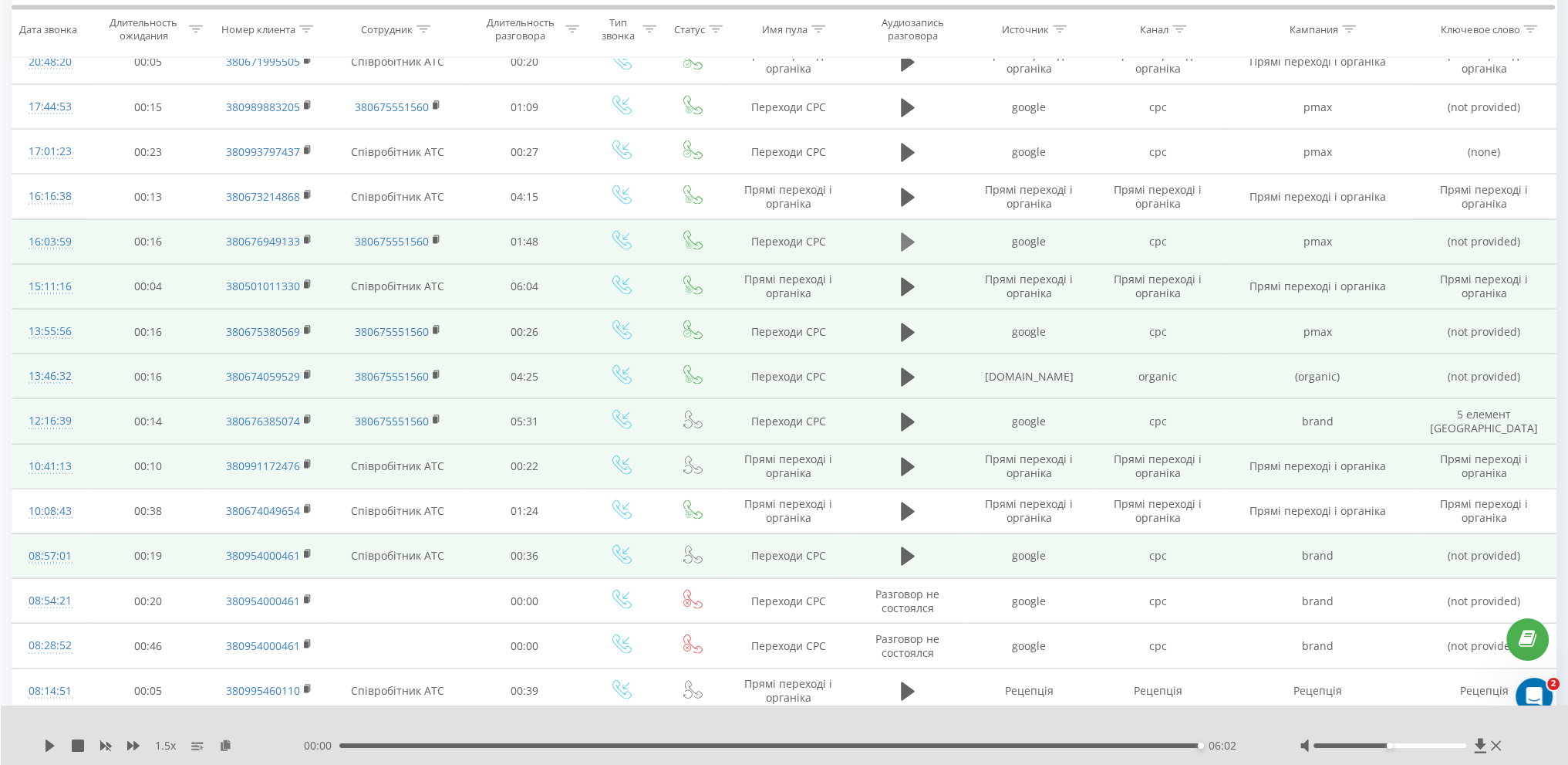
click at [906, 232] on icon at bounding box center [908, 242] width 14 height 22
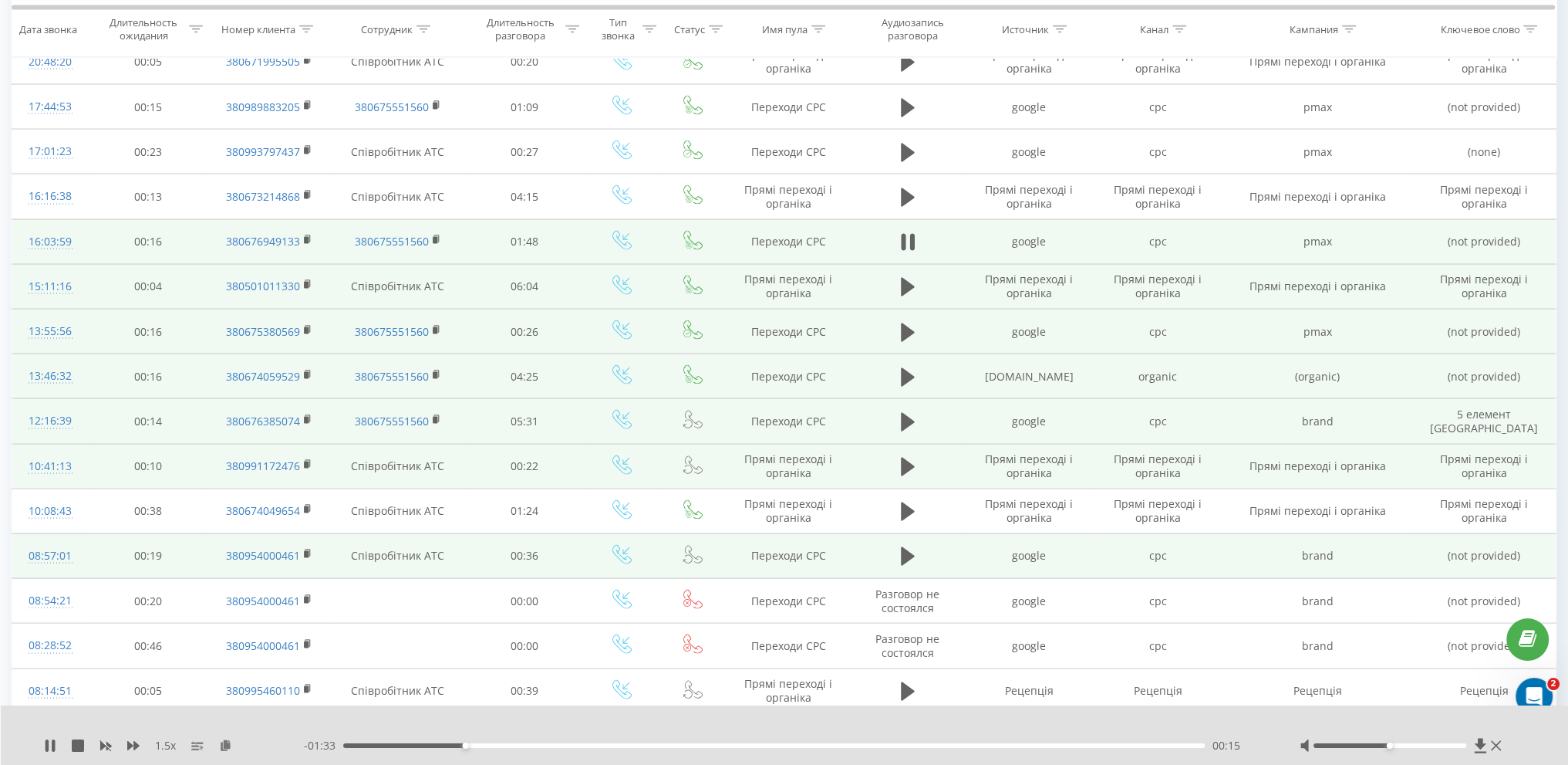
drag, startPoint x: 493, startPoint y: 743, endPoint x: 508, endPoint y: 745, distance: 15.1
click at [494, 743] on div "00:15" at bounding box center [774, 745] width 862 height 4
click at [540, 746] on div "00:25" at bounding box center [774, 745] width 862 height 4
drag, startPoint x: 586, startPoint y: 747, endPoint x: 617, endPoint y: 747, distance: 31.0
click at [587, 747] on div "00:30" at bounding box center [774, 745] width 862 height 4
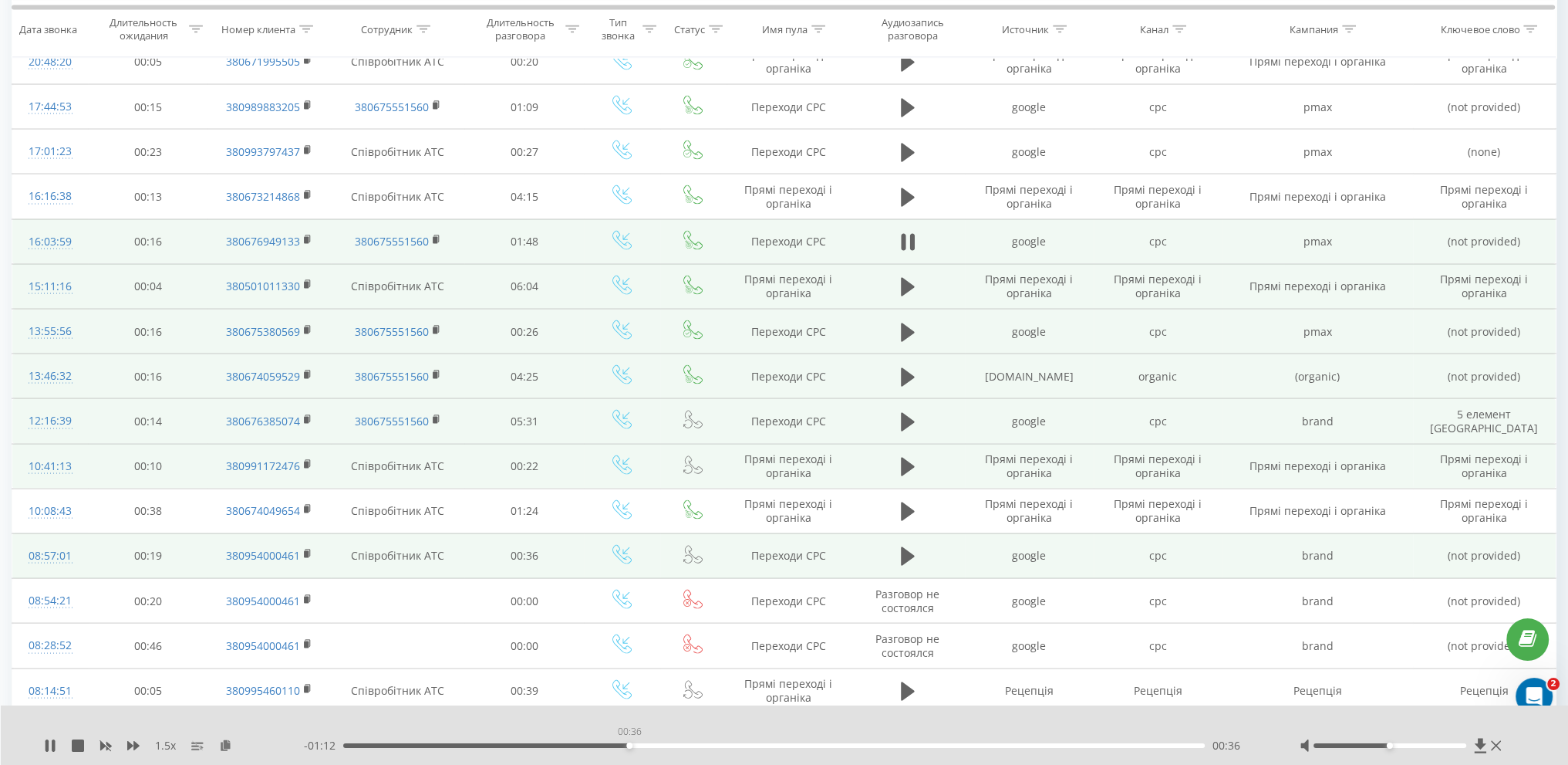
drag, startPoint x: 629, startPoint y: 747, endPoint x: 655, endPoint y: 747, distance: 26.0
click at [630, 747] on div "00:36" at bounding box center [774, 745] width 862 height 4
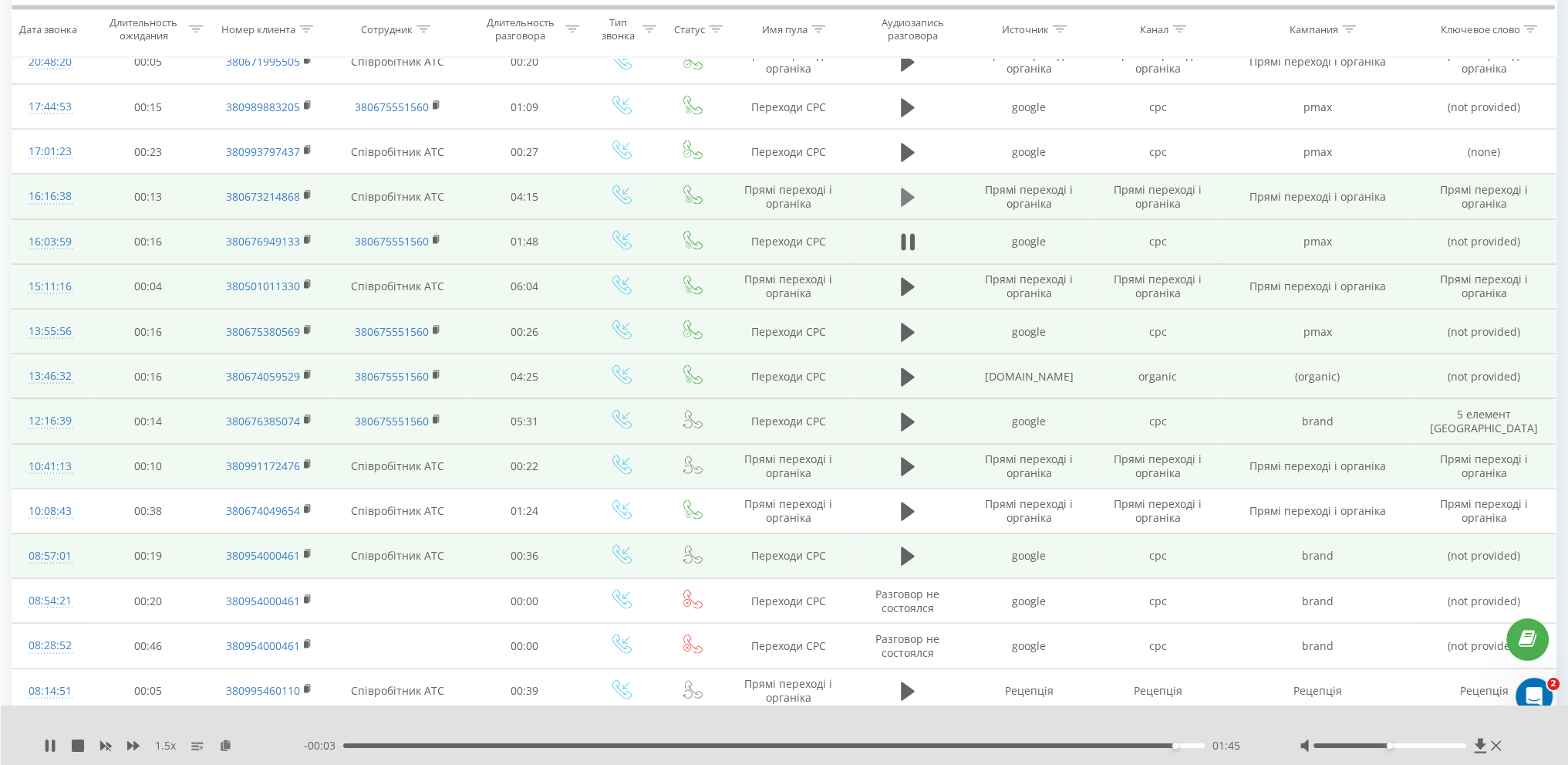
click at [910, 189] on icon at bounding box center [908, 197] width 14 height 19
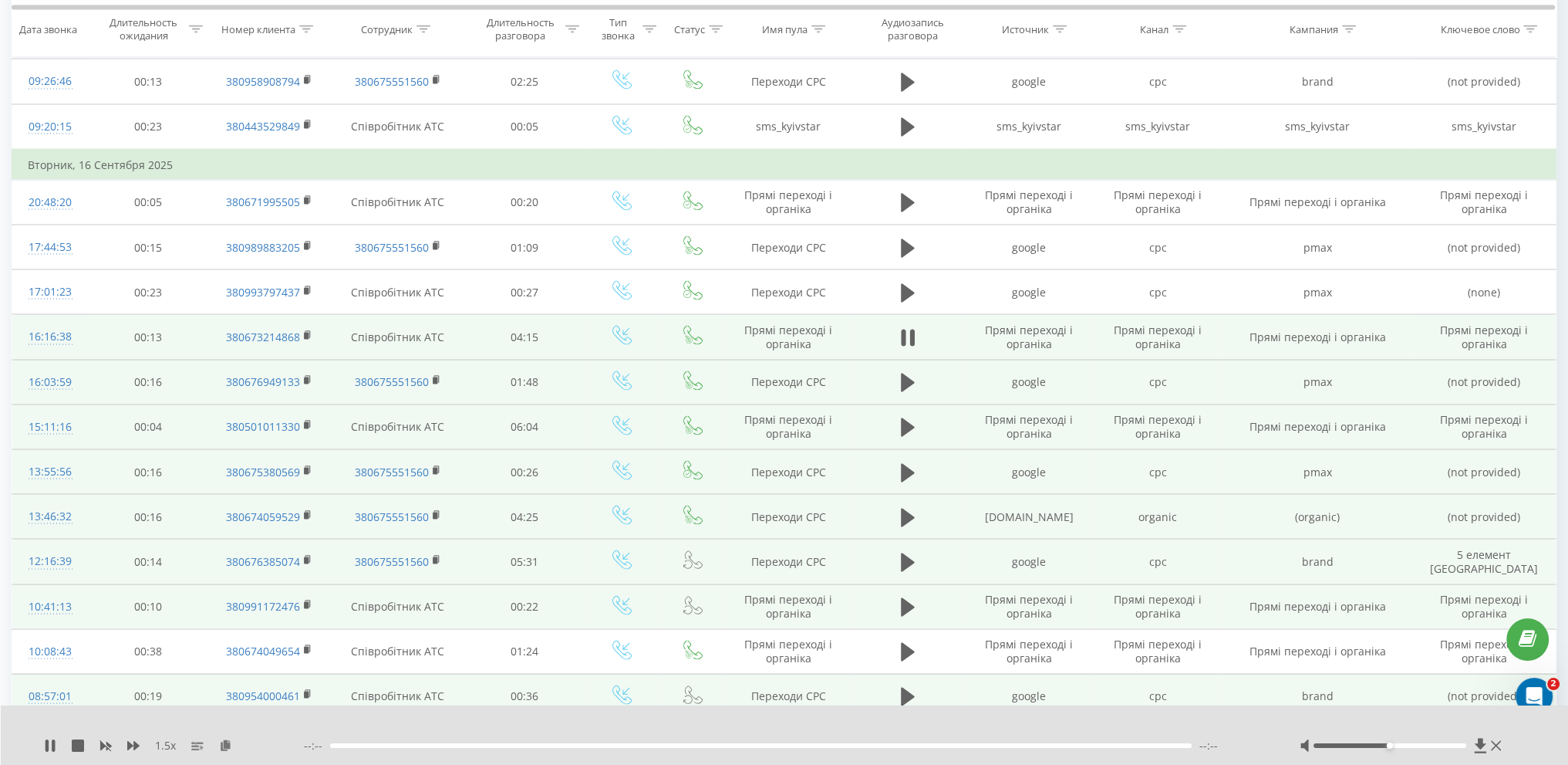
scroll to position [3904, 0]
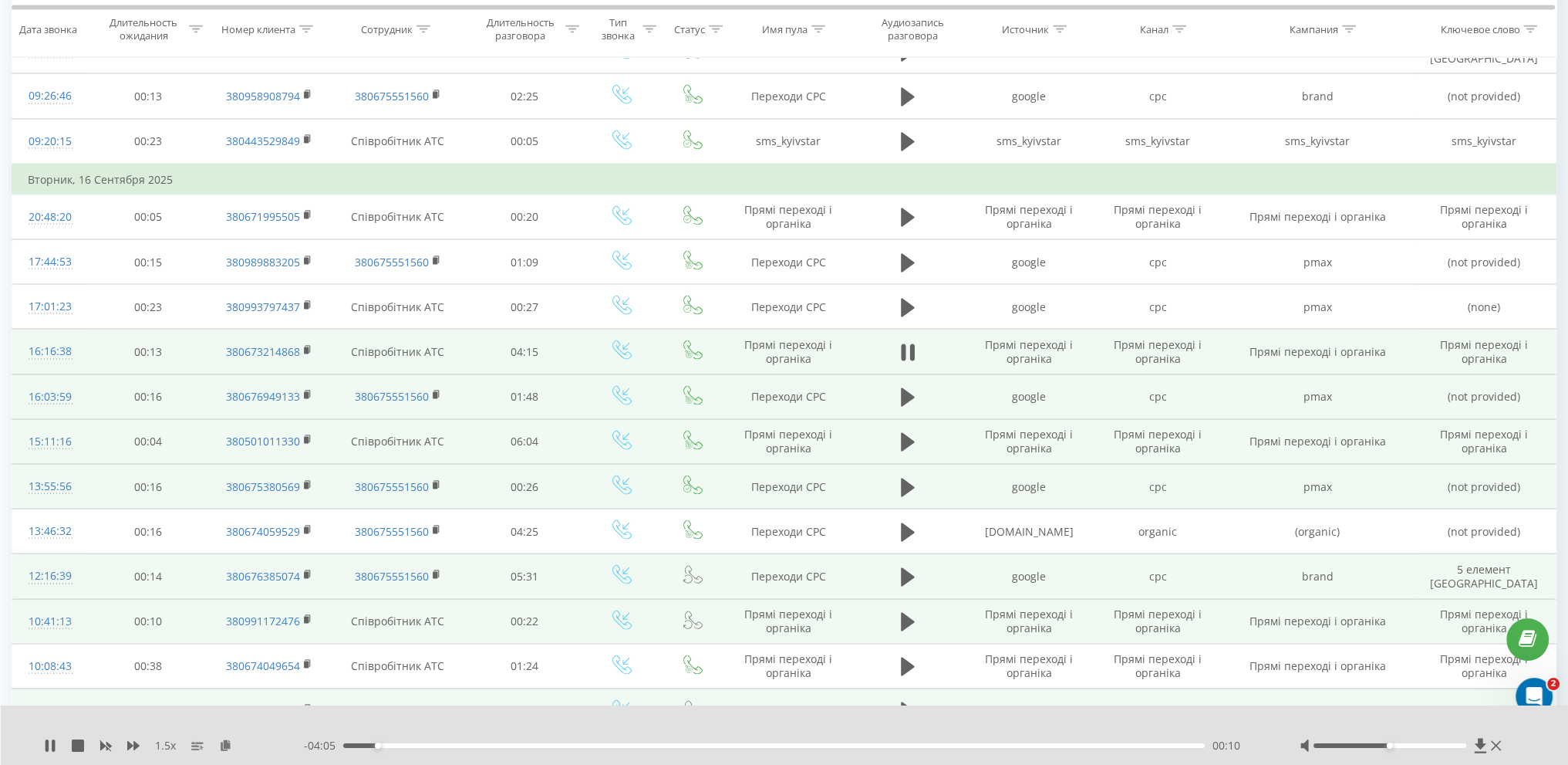
click at [1425, 741] on div at bounding box center [1402, 746] width 205 height 16
click at [1432, 746] on div at bounding box center [1389, 745] width 152 height 4
click at [772, 746] on div "01:54" at bounding box center [774, 745] width 862 height 4
click at [819, 745] on div "02:07" at bounding box center [774, 745] width 862 height 4
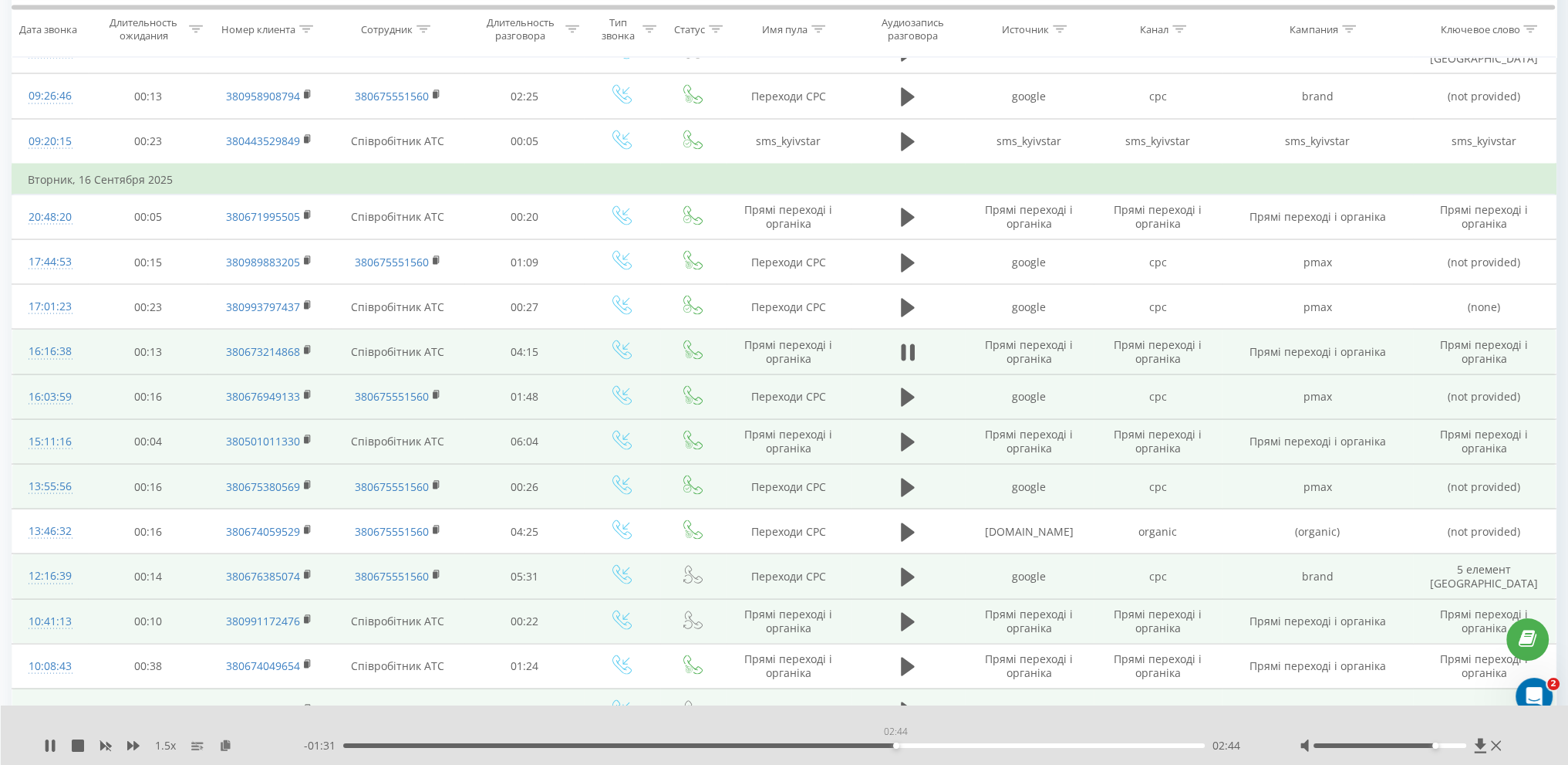
click at [896, 743] on div "02:44" at bounding box center [774, 745] width 862 height 4
click at [947, 747] on div "- 01:29 02:46 02:46" at bounding box center [782, 746] width 958 height 16
click at [972, 739] on div "- 01:27 02:49 02:49" at bounding box center [782, 746] width 958 height 16
click at [1012, 743] on div "02:50" at bounding box center [774, 745] width 862 height 4
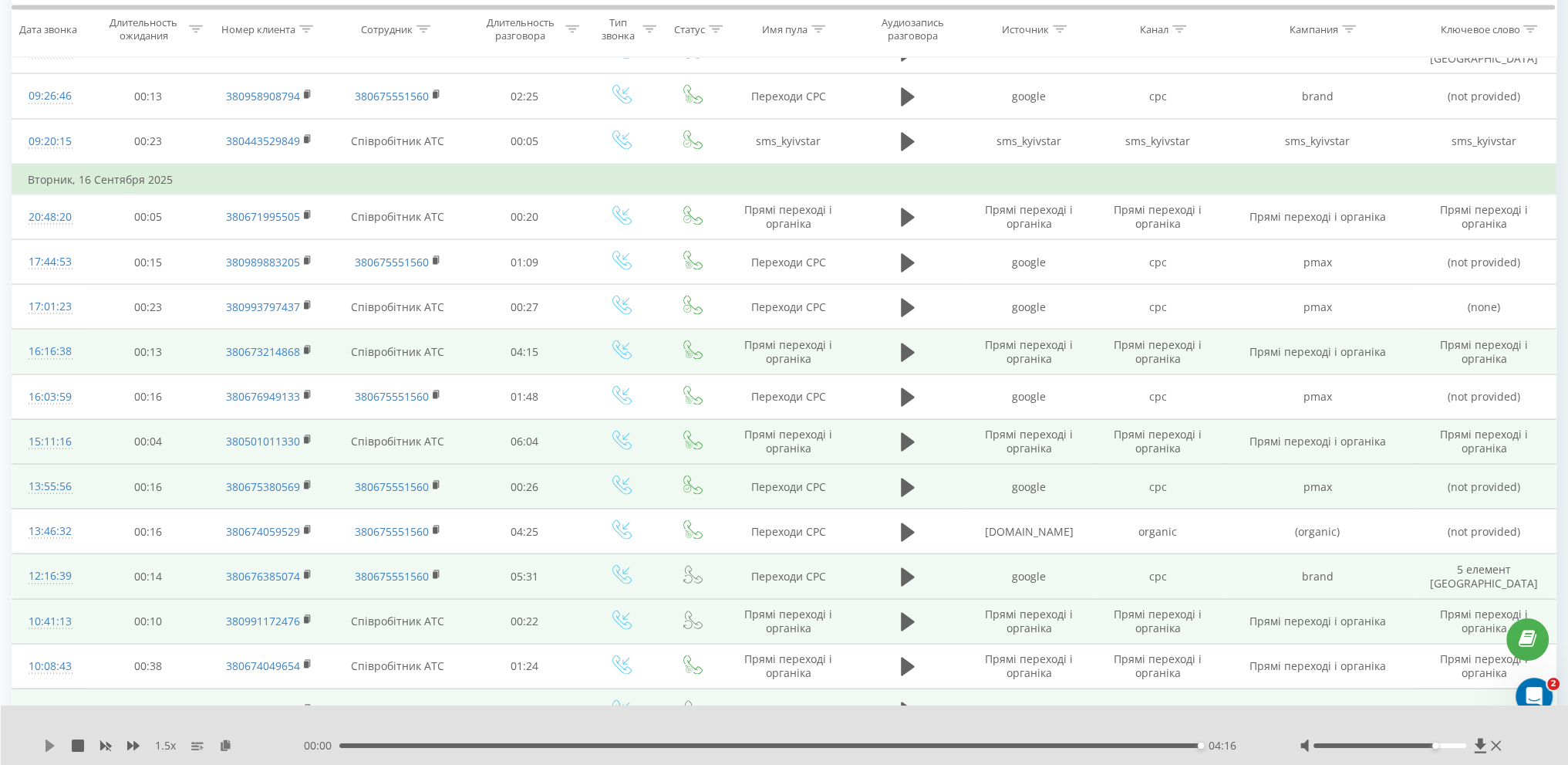
click at [50, 742] on icon at bounding box center [50, 746] width 10 height 12
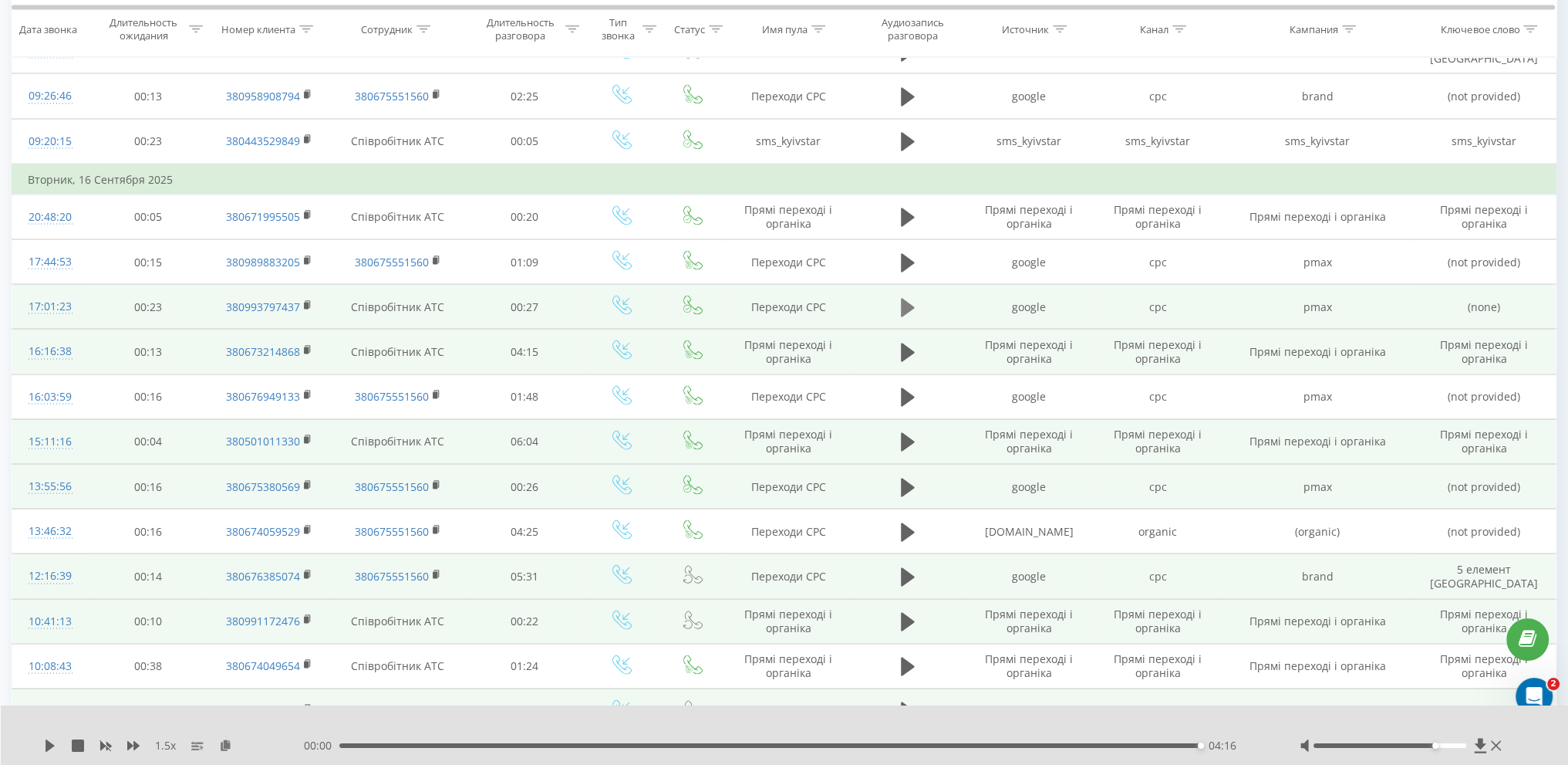
click at [913, 298] on icon at bounding box center [908, 307] width 14 height 19
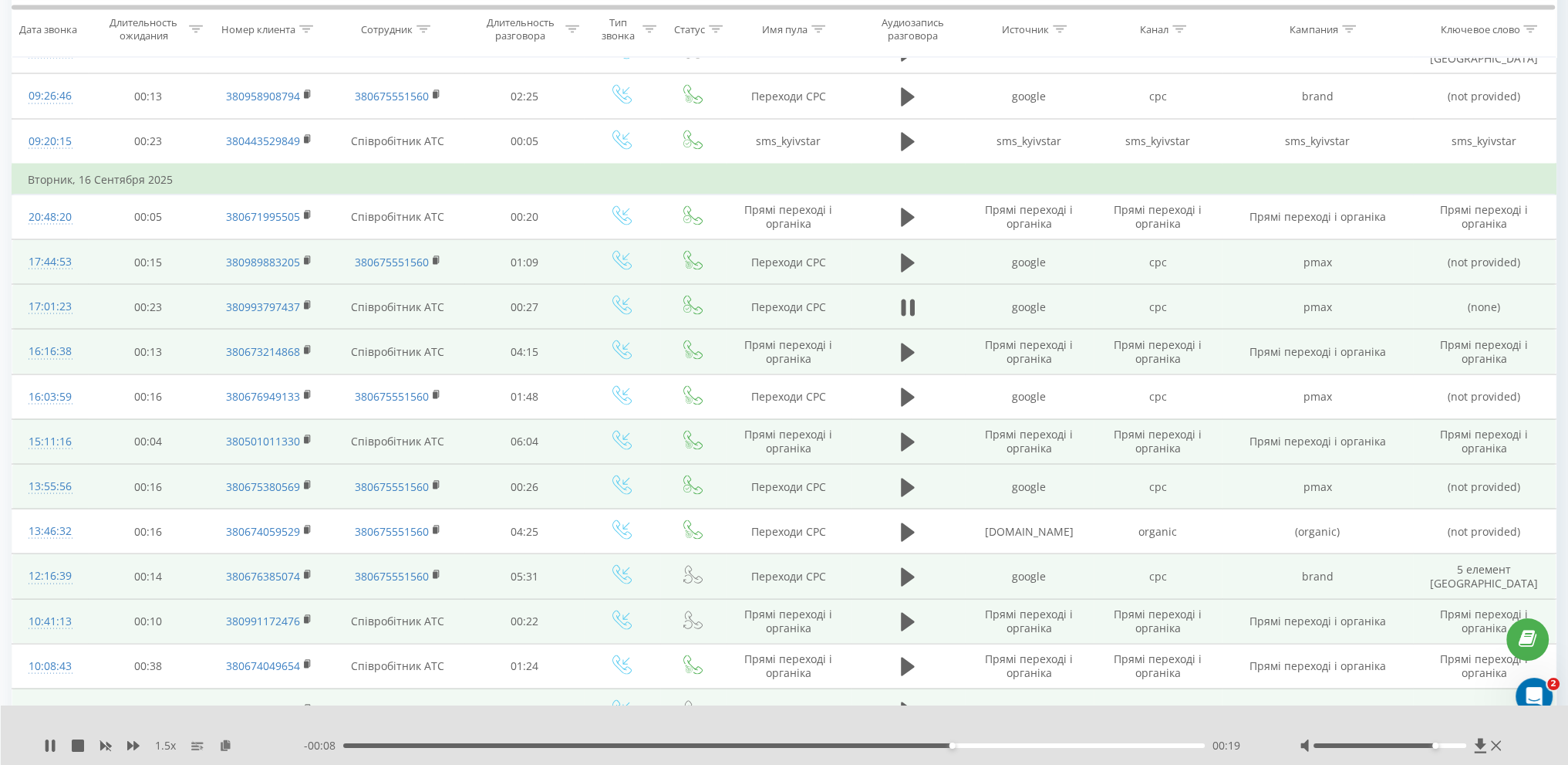
click at [894, 244] on td at bounding box center [908, 261] width 115 height 45
click at [907, 252] on icon at bounding box center [908, 261] width 14 height 19
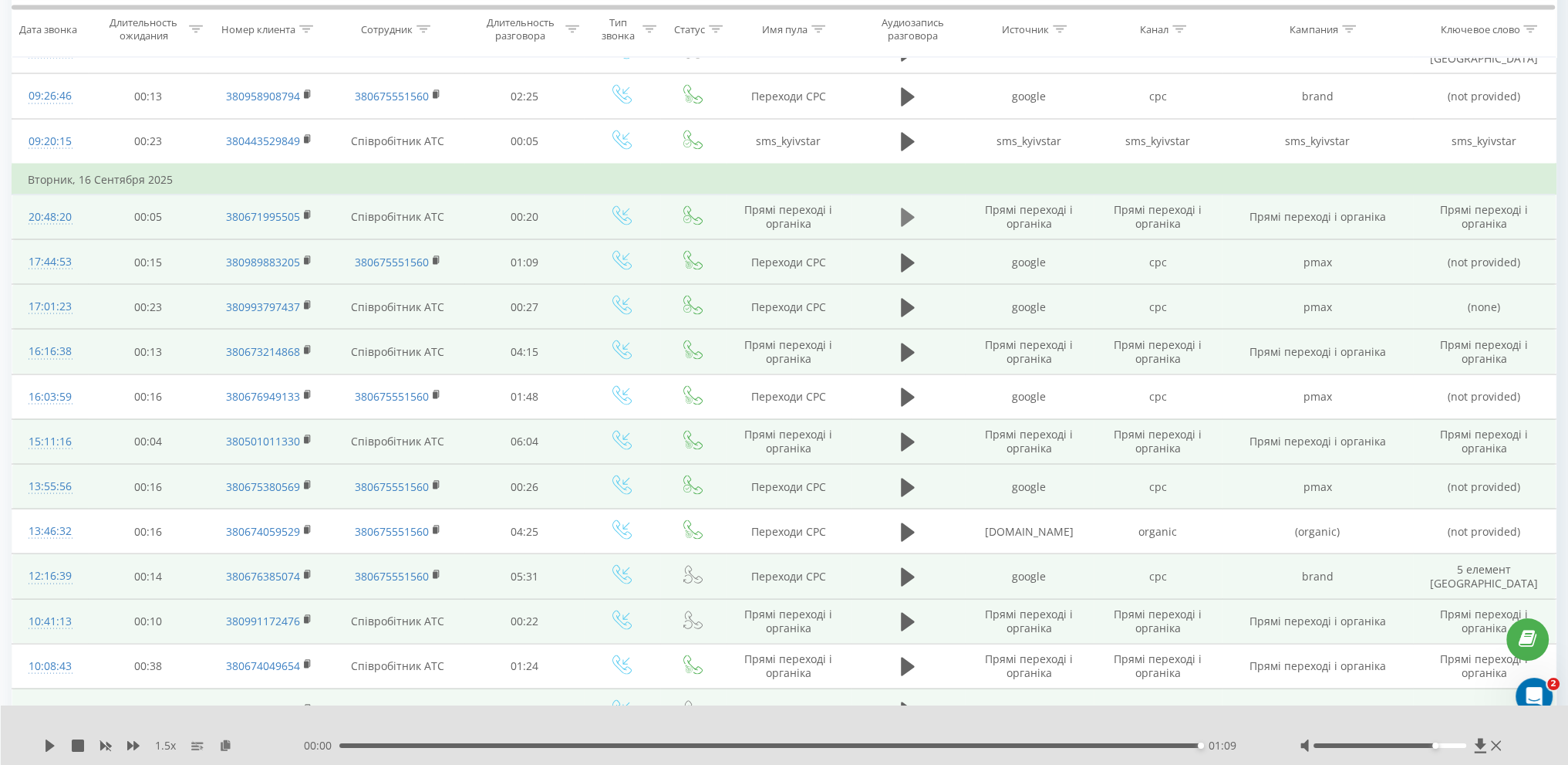
click at [901, 208] on icon at bounding box center [908, 217] width 14 height 19
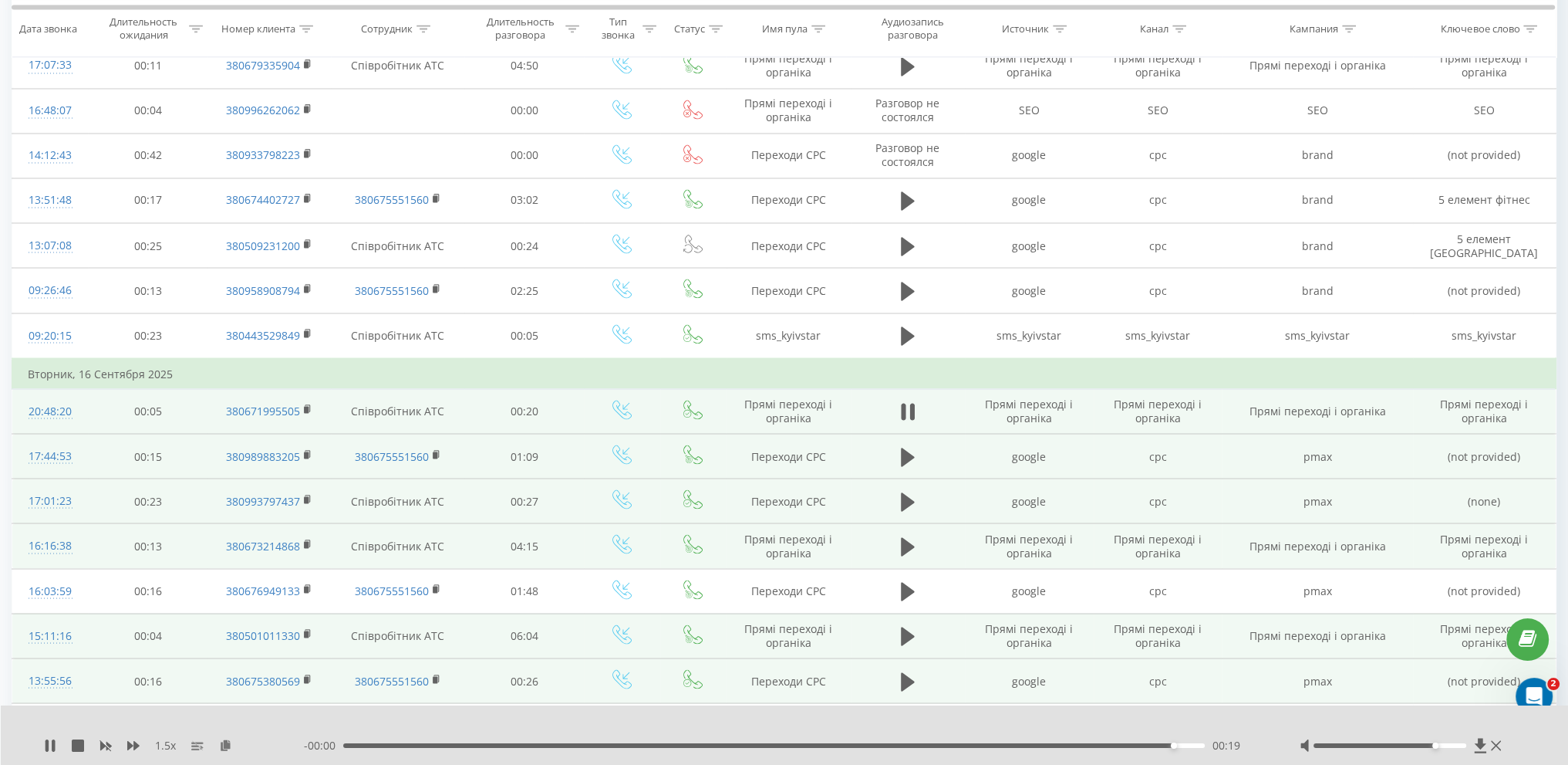
scroll to position [3673, 0]
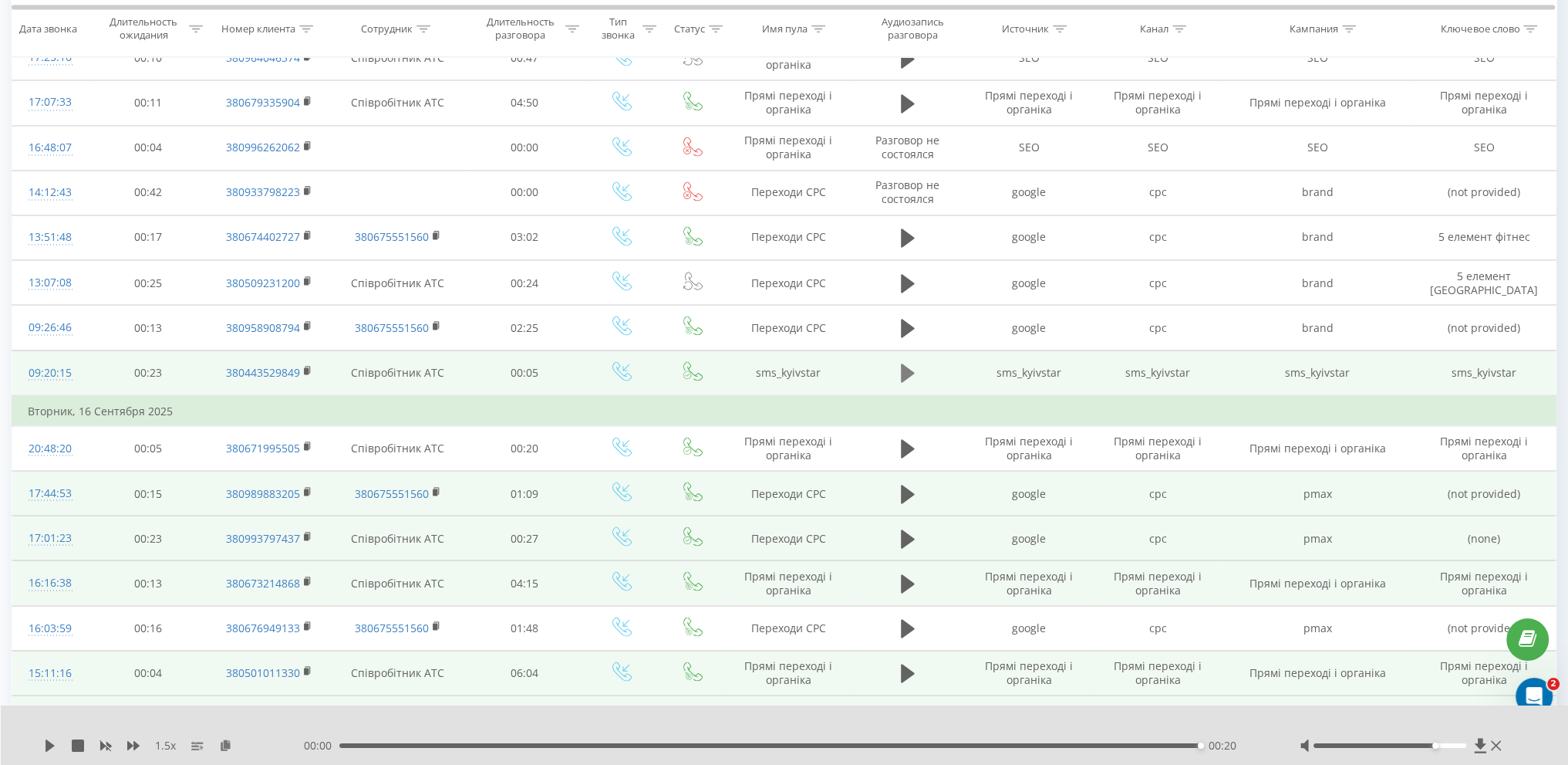
click at [913, 363] on icon at bounding box center [908, 372] width 14 height 19
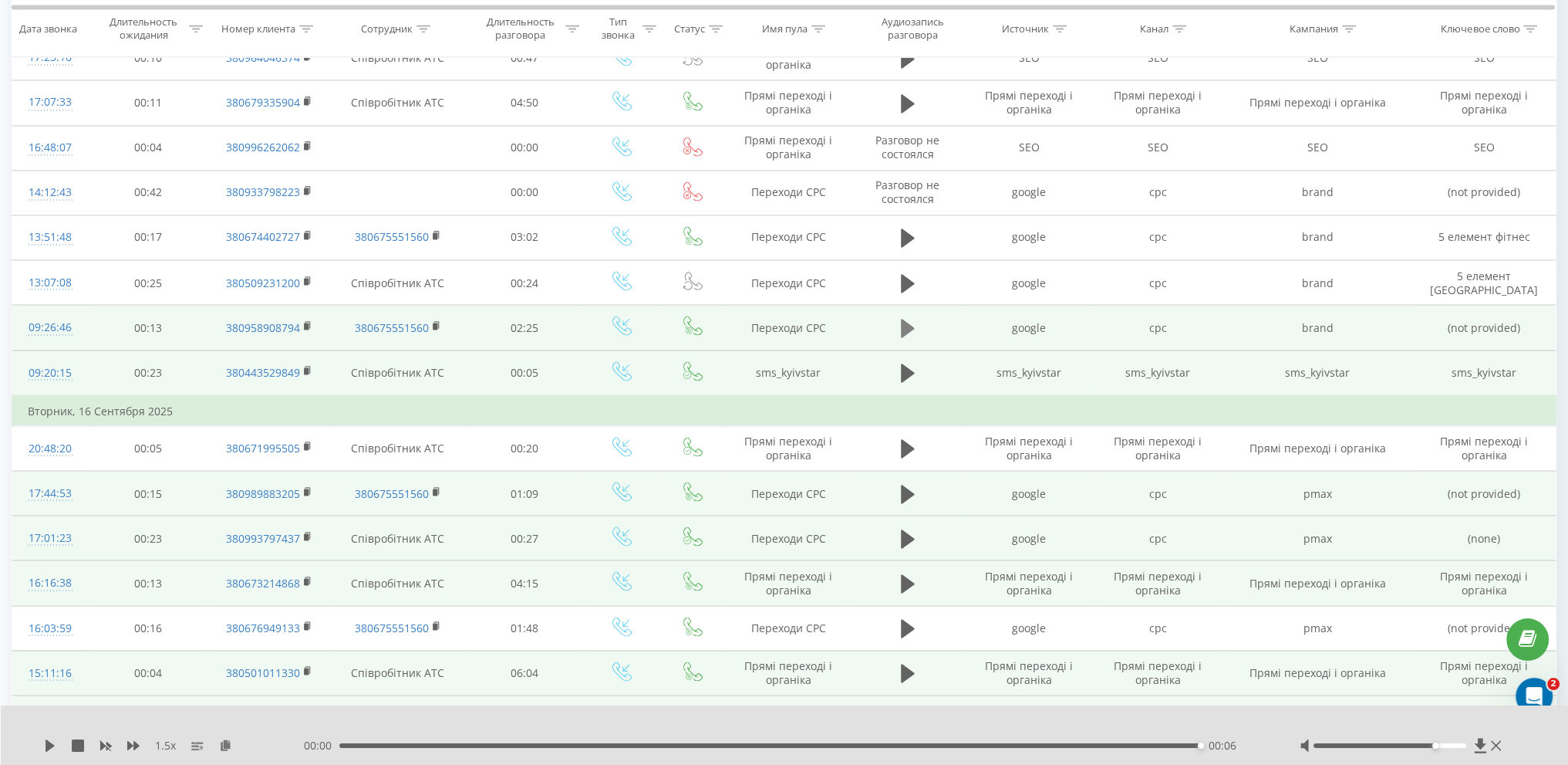
click at [913, 319] on icon at bounding box center [908, 328] width 14 height 19
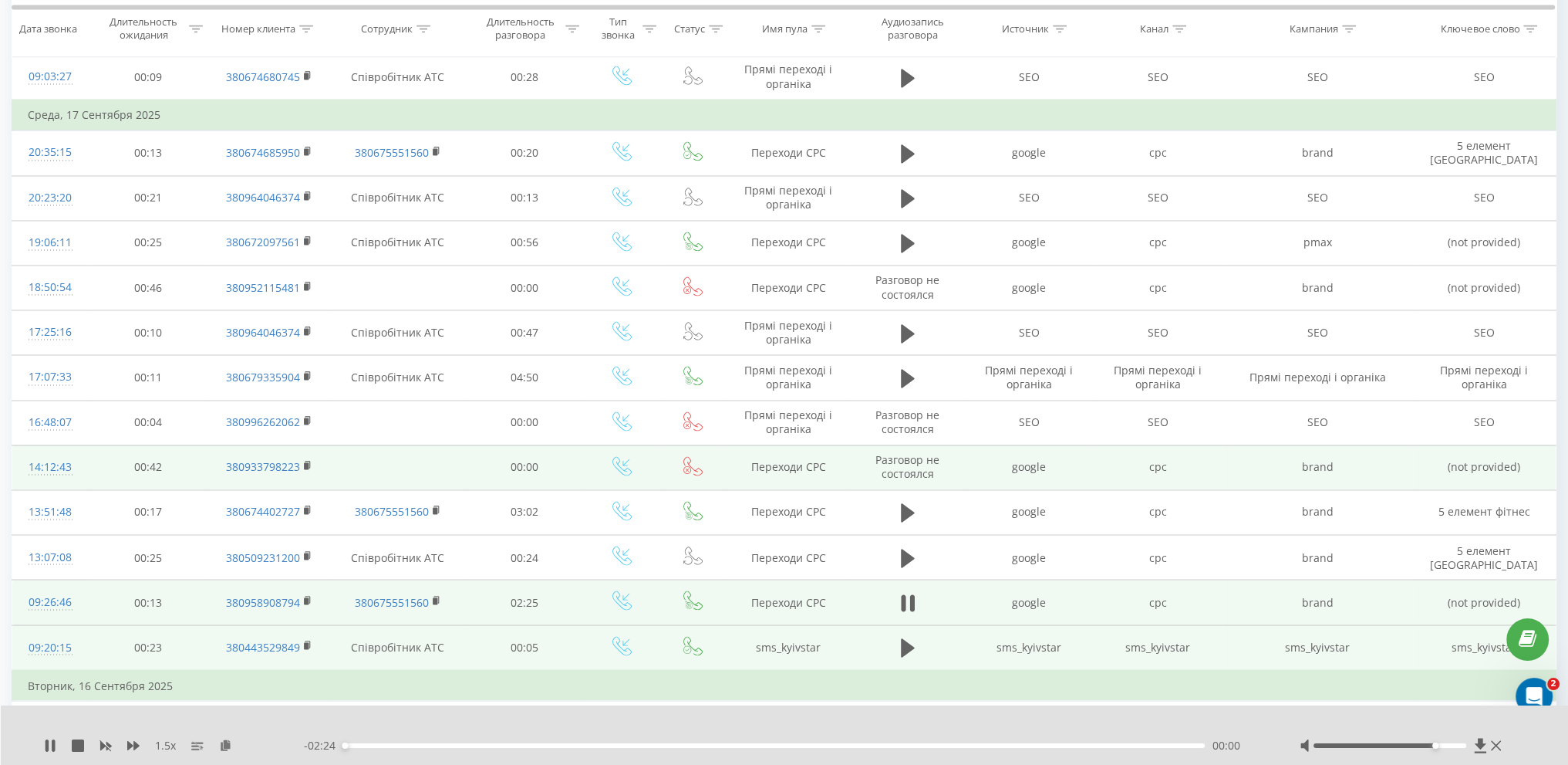
scroll to position [3364, 0]
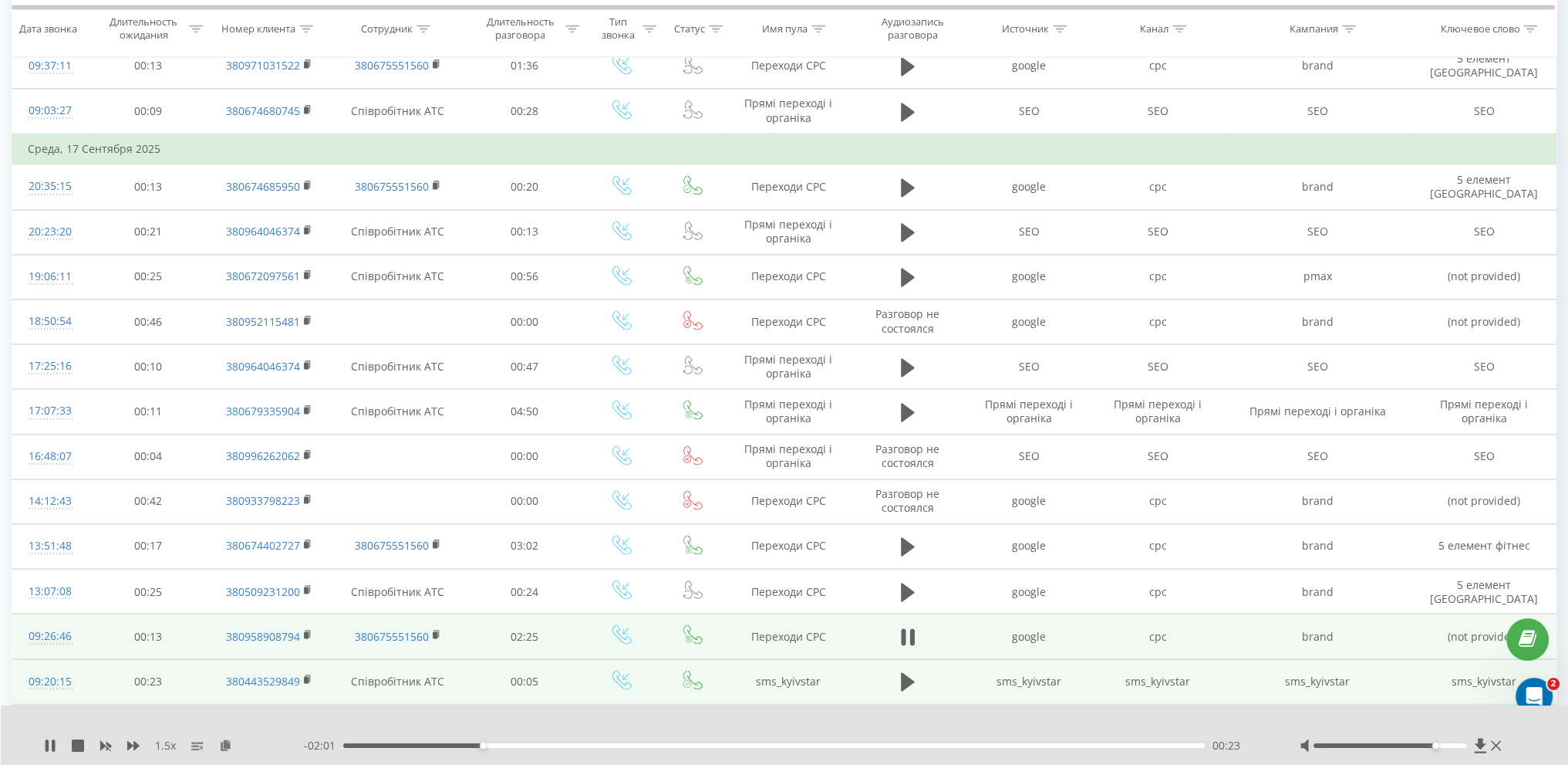
click at [590, 741] on div "- 02:01 00:23 00:23" at bounding box center [782, 746] width 958 height 16
click at [588, 746] on div "00:24" at bounding box center [774, 745] width 862 height 4
click at [654, 746] on div "00:41" at bounding box center [774, 745] width 862 height 4
click at [717, 747] on div "00:55" at bounding box center [774, 745] width 862 height 4
click at [770, 746] on div "01:11" at bounding box center [774, 745] width 862 height 4
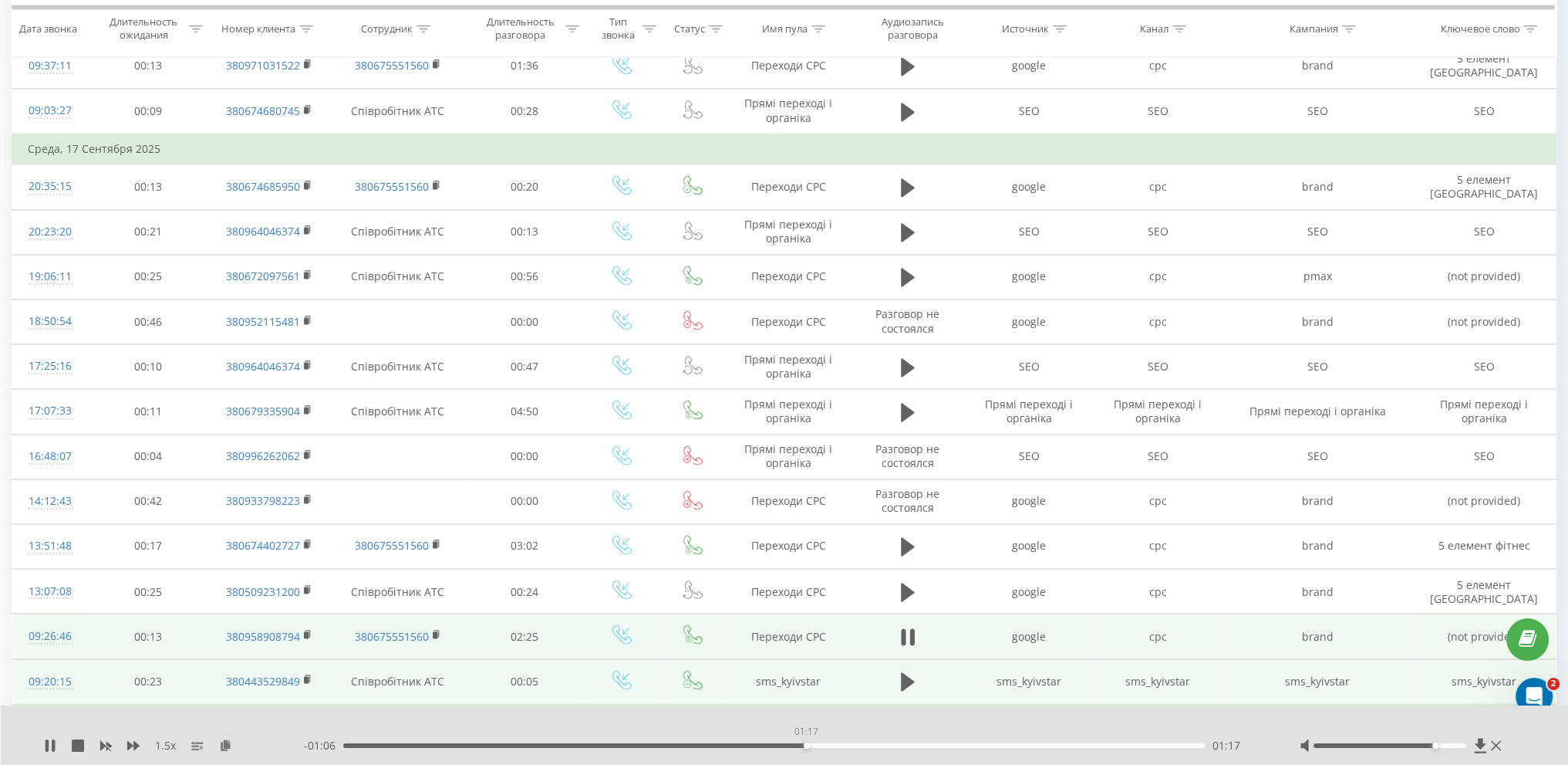
click at [806, 743] on div "01:17" at bounding box center [774, 745] width 862 height 4
click at [864, 750] on div "- 01:06 01:18 01:18" at bounding box center [782, 746] width 958 height 16
click at [884, 747] on div "- 01:05 01:18 01:18" at bounding box center [782, 746] width 958 height 16
click at [892, 743] on div "01:19" at bounding box center [774, 745] width 862 height 4
click at [859, 742] on div "- 00:50 01:33 01:33" at bounding box center [782, 746] width 958 height 16
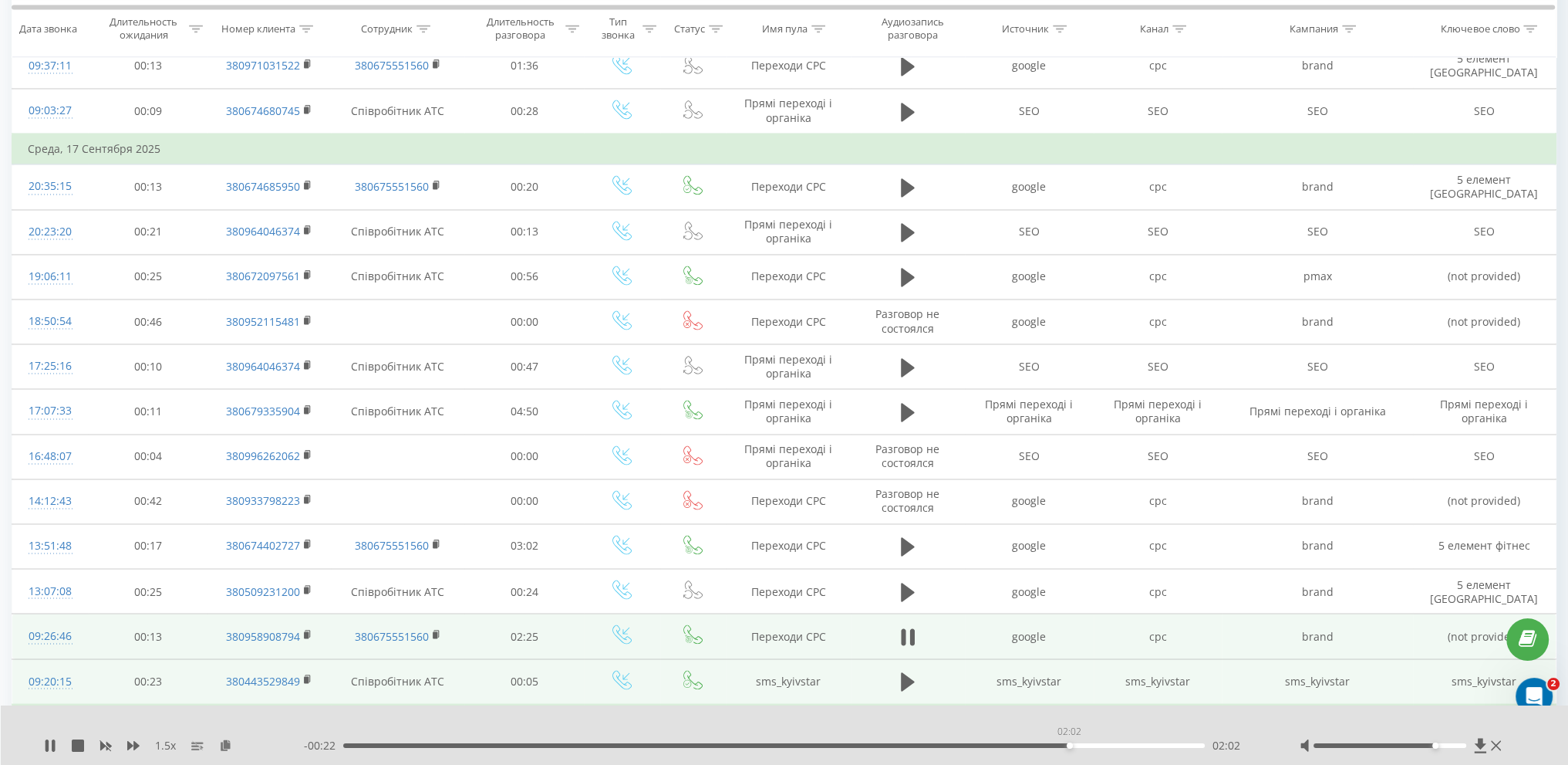
click at [1069, 746] on div "02:02" at bounding box center [774, 745] width 862 height 4
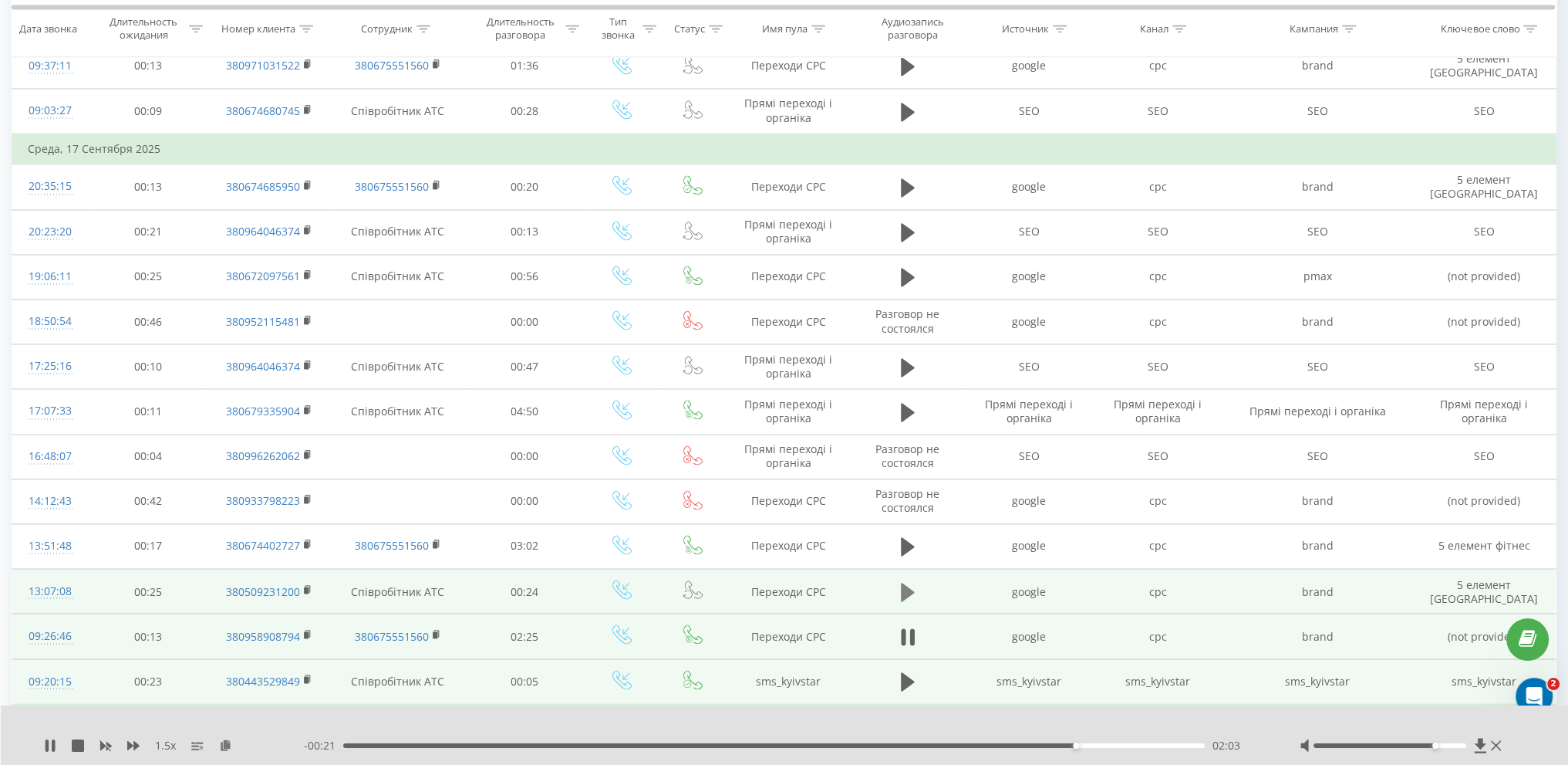
click at [901, 582] on icon at bounding box center [908, 590] width 14 height 19
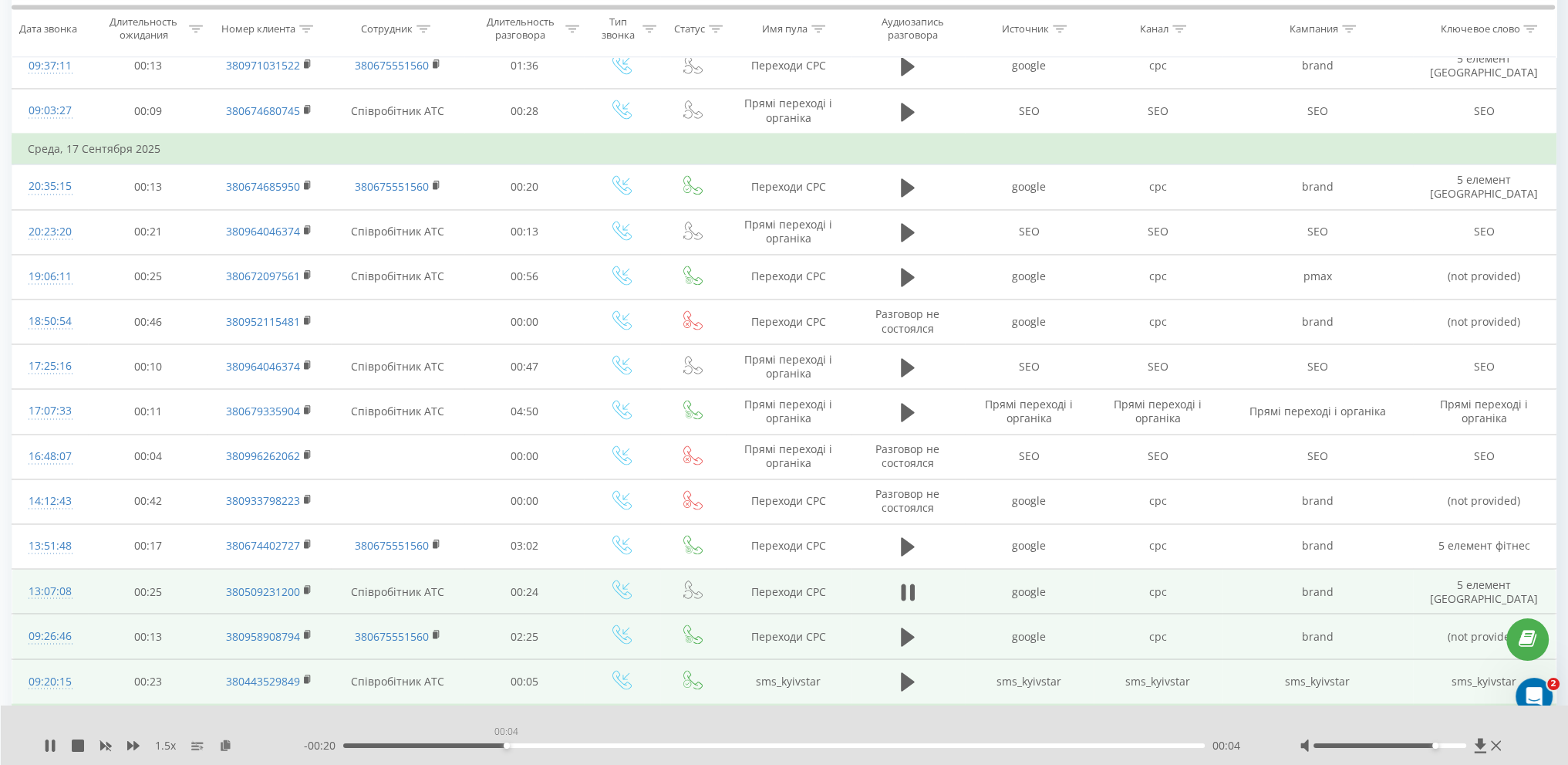
click at [506, 746] on div "00:04" at bounding box center [774, 745] width 862 height 4
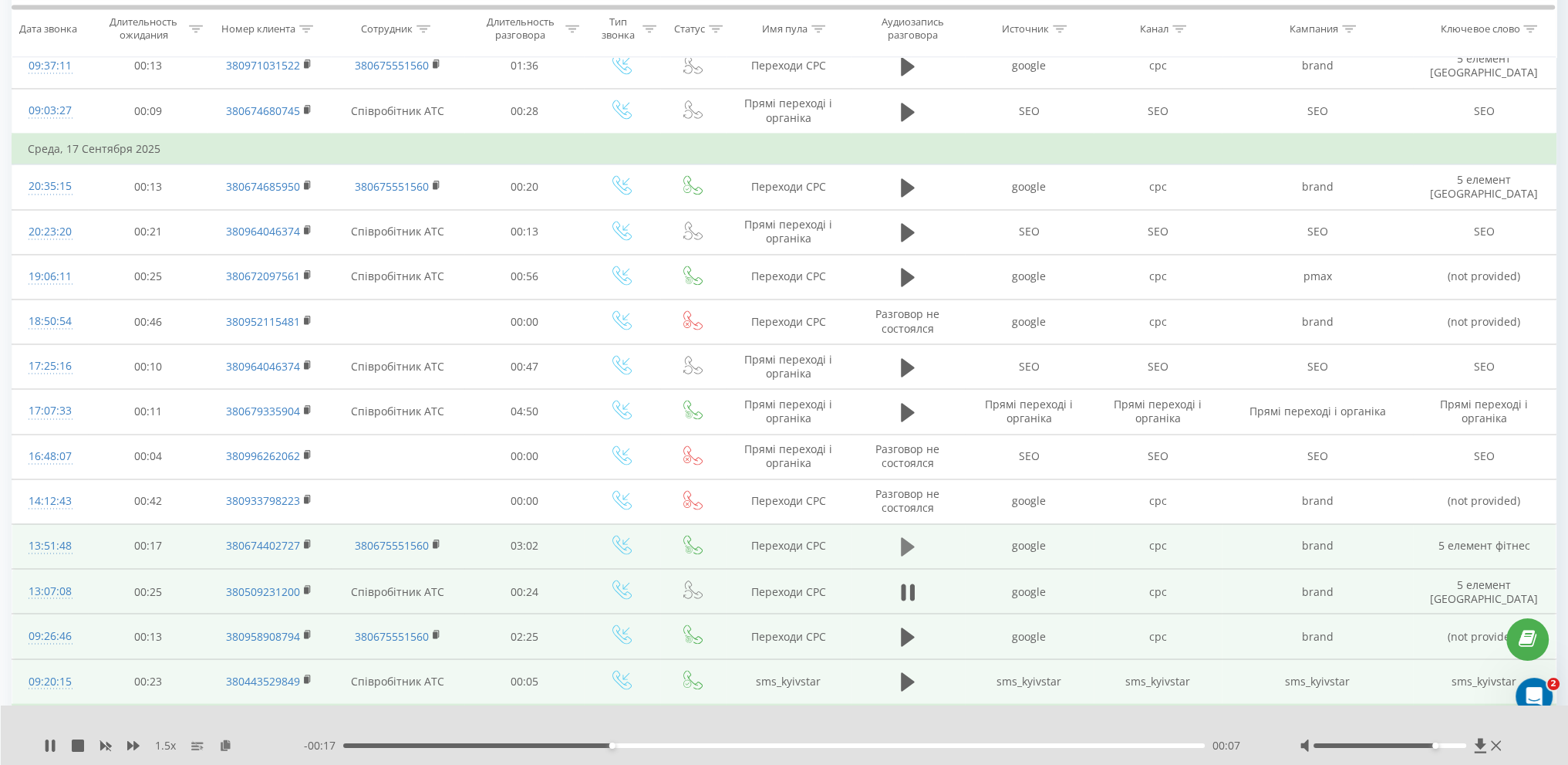
click at [914, 536] on icon at bounding box center [908, 546] width 14 height 22
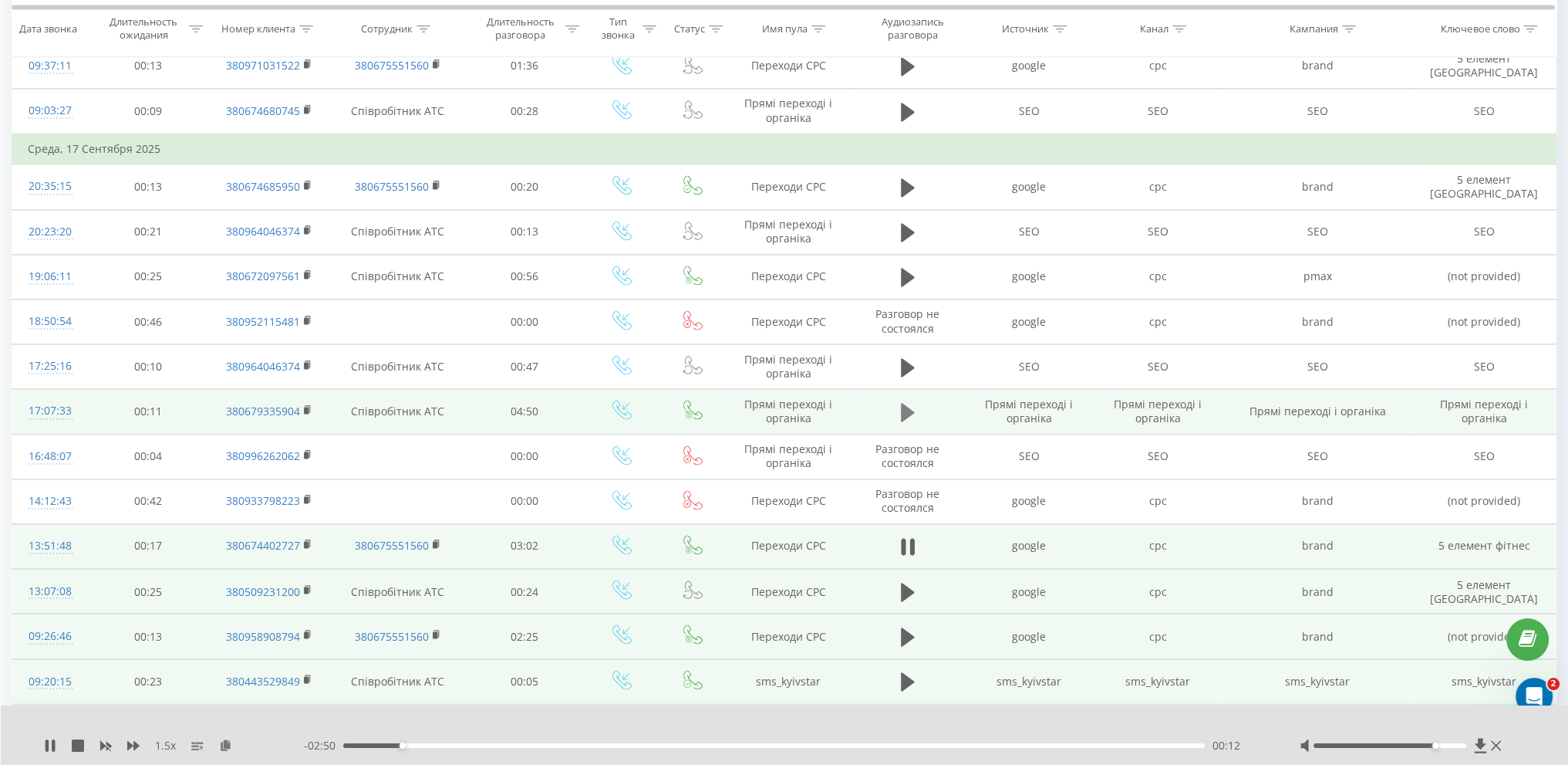
click at [903, 403] on icon at bounding box center [908, 412] width 14 height 19
click at [410, 744] on div "00:00" at bounding box center [774, 745] width 862 height 4
click at [361, 745] on div "00:06" at bounding box center [774, 745] width 862 height 4
click at [492, 746] on div "00:50" at bounding box center [774, 745] width 862 height 4
click at [555, 747] on div "00:52" at bounding box center [774, 745] width 862 height 4
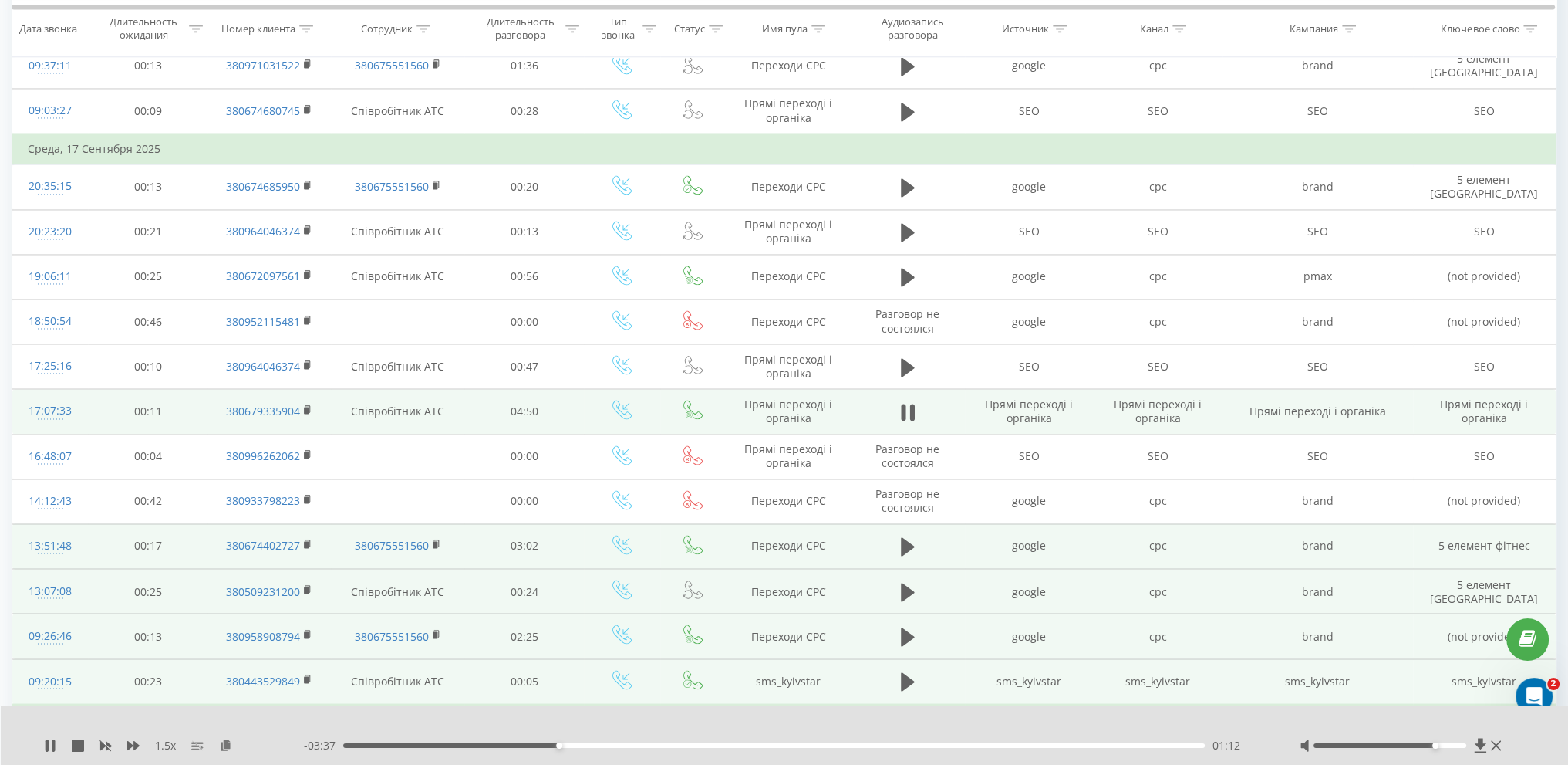
click at [615, 745] on div "01:12" at bounding box center [774, 745] width 862 height 4
click at [670, 746] on div "01:50" at bounding box center [774, 745] width 862 height 4
click at [716, 748] on div "- 02:58 01:51 01:51" at bounding box center [782, 746] width 958 height 16
click at [730, 746] on div "02:10" at bounding box center [774, 745] width 862 height 4
click at [690, 743] on div "02:11" at bounding box center [774, 745] width 862 height 4
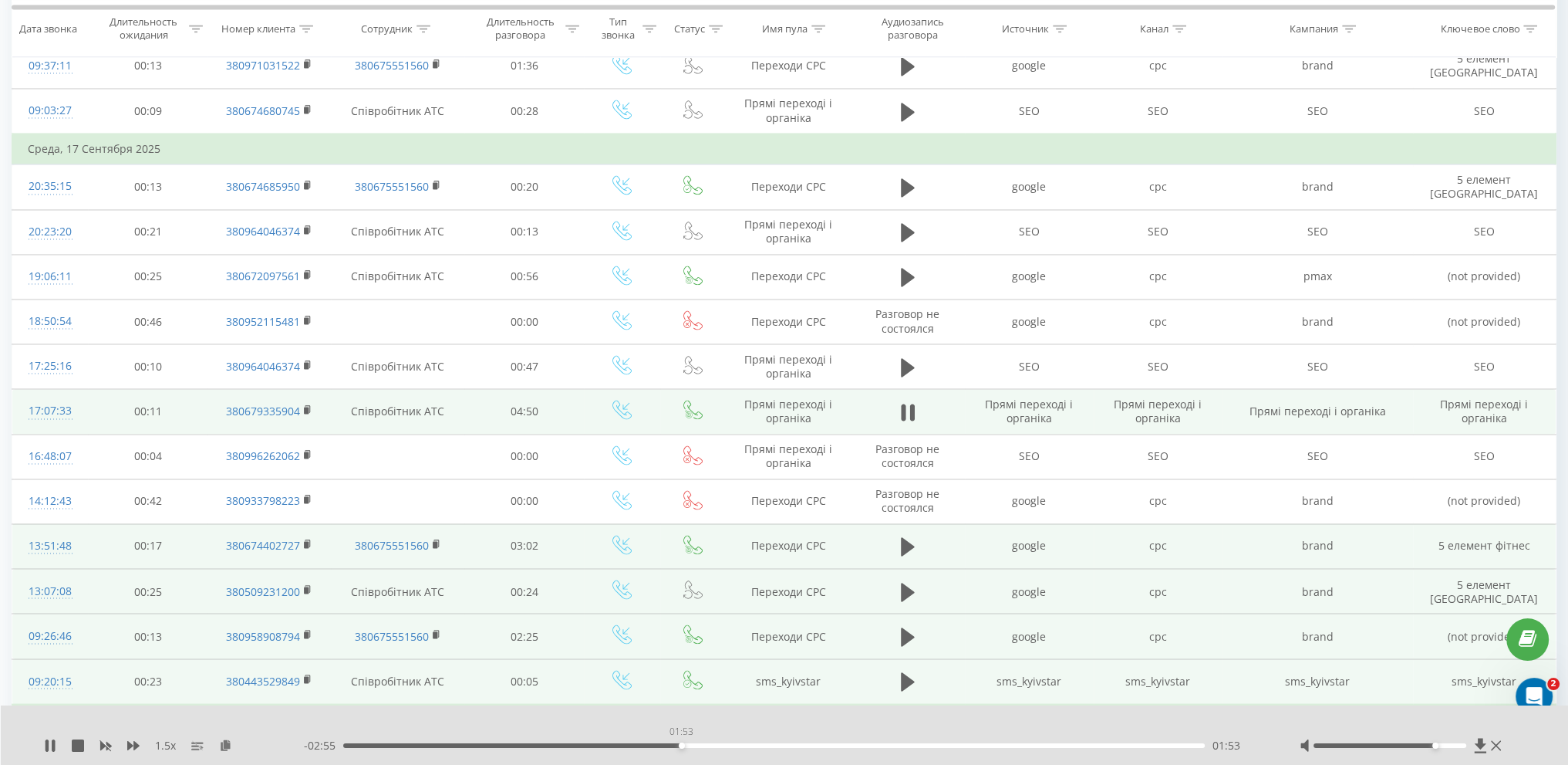
click at [681, 745] on div "01:53" at bounding box center [774, 745] width 862 height 4
click at [672, 745] on div "01:50" at bounding box center [774, 745] width 862 height 4
click at [660, 743] on div "01:46" at bounding box center [774, 745] width 862 height 4
click at [766, 741] on div "- 02:41 02:07 02:07" at bounding box center [782, 746] width 958 height 16
click at [775, 746] on div "02:25" at bounding box center [774, 745] width 862 height 4
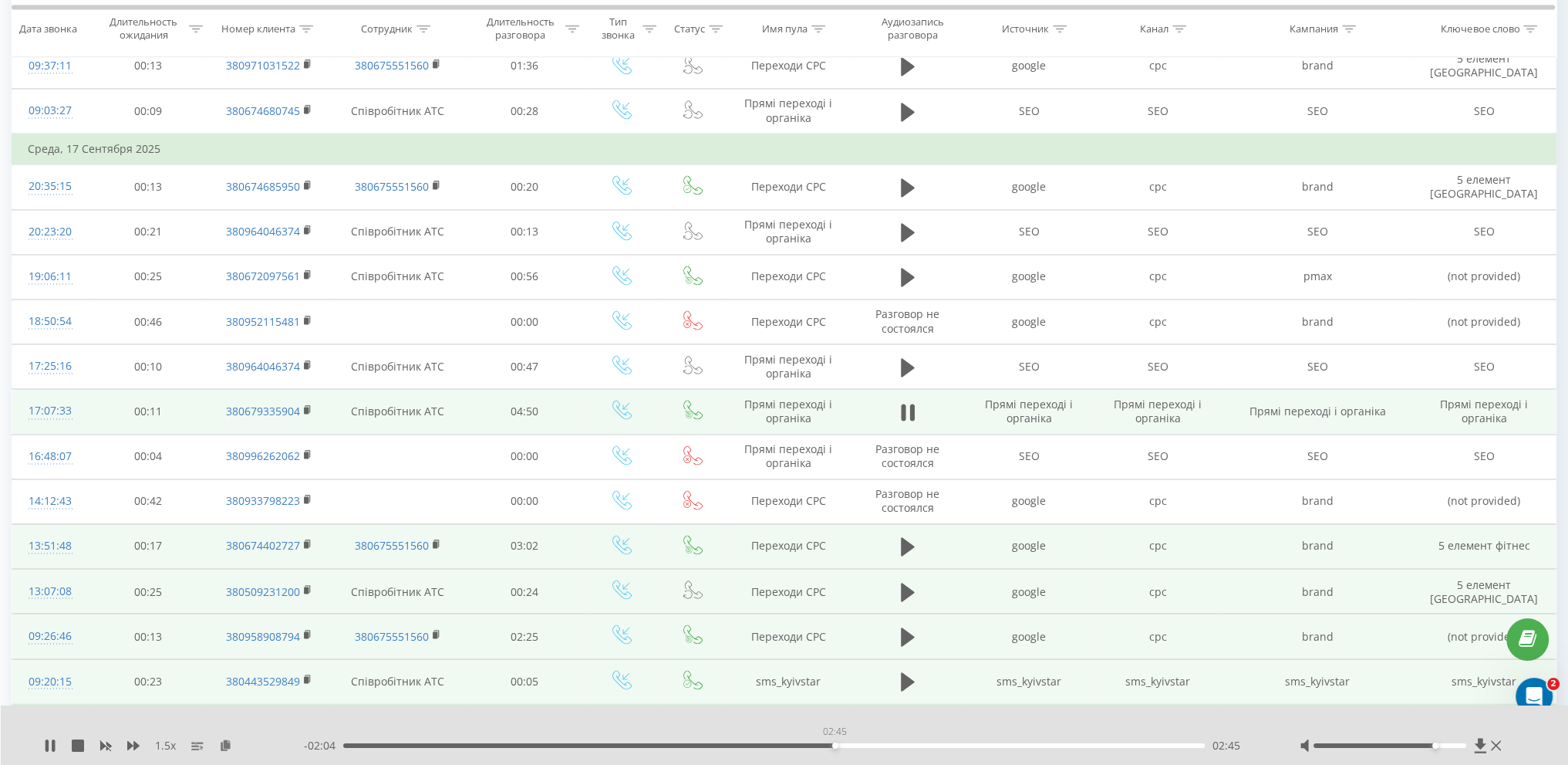
click at [834, 746] on div "02:45" at bounding box center [774, 745] width 862 height 4
drag, startPoint x: 871, startPoint y: 746, endPoint x: 888, endPoint y: 747, distance: 17.0
click at [873, 746] on div "02:51" at bounding box center [774, 745] width 862 height 4
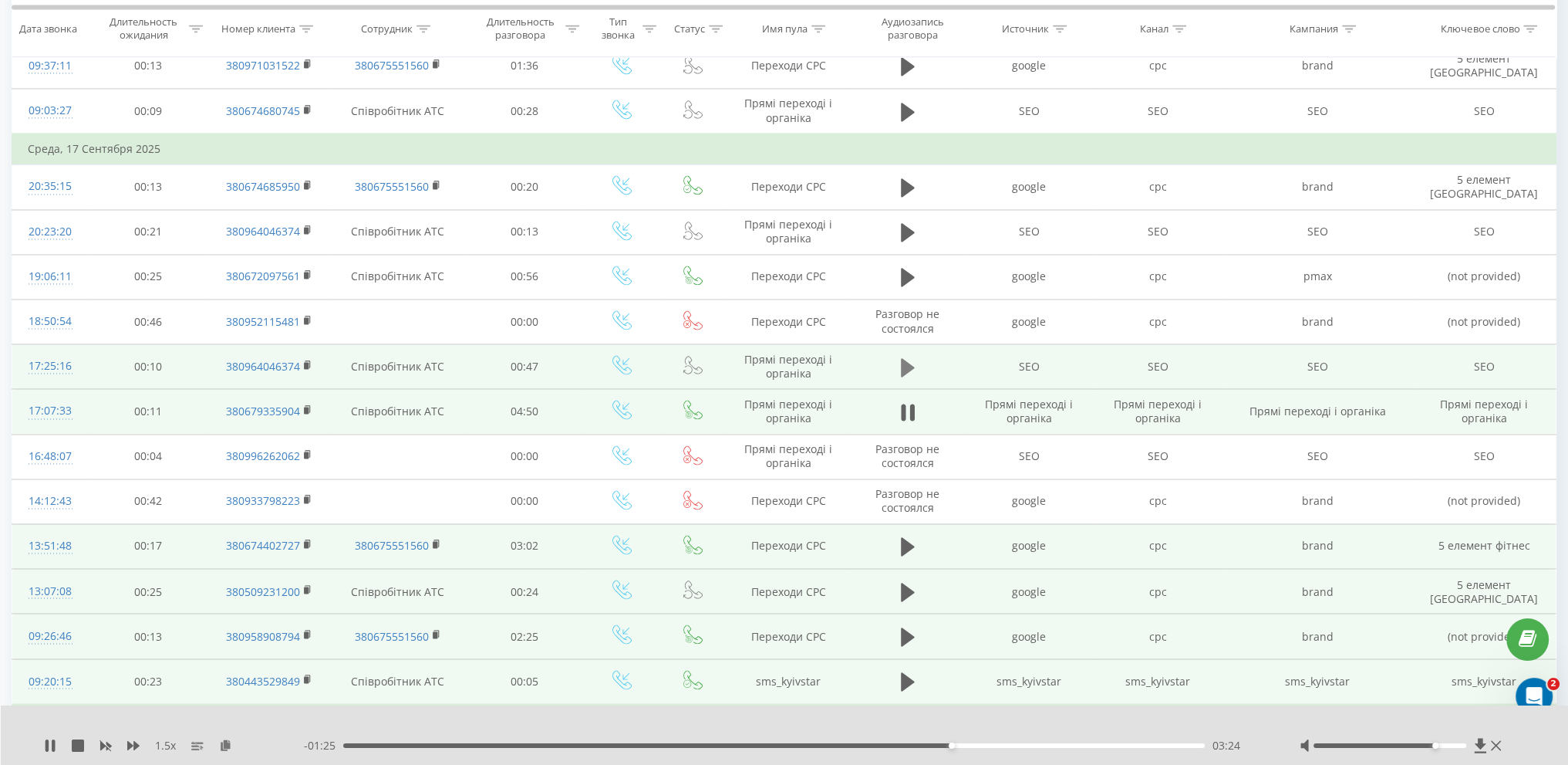
click at [907, 358] on icon at bounding box center [908, 367] width 14 height 19
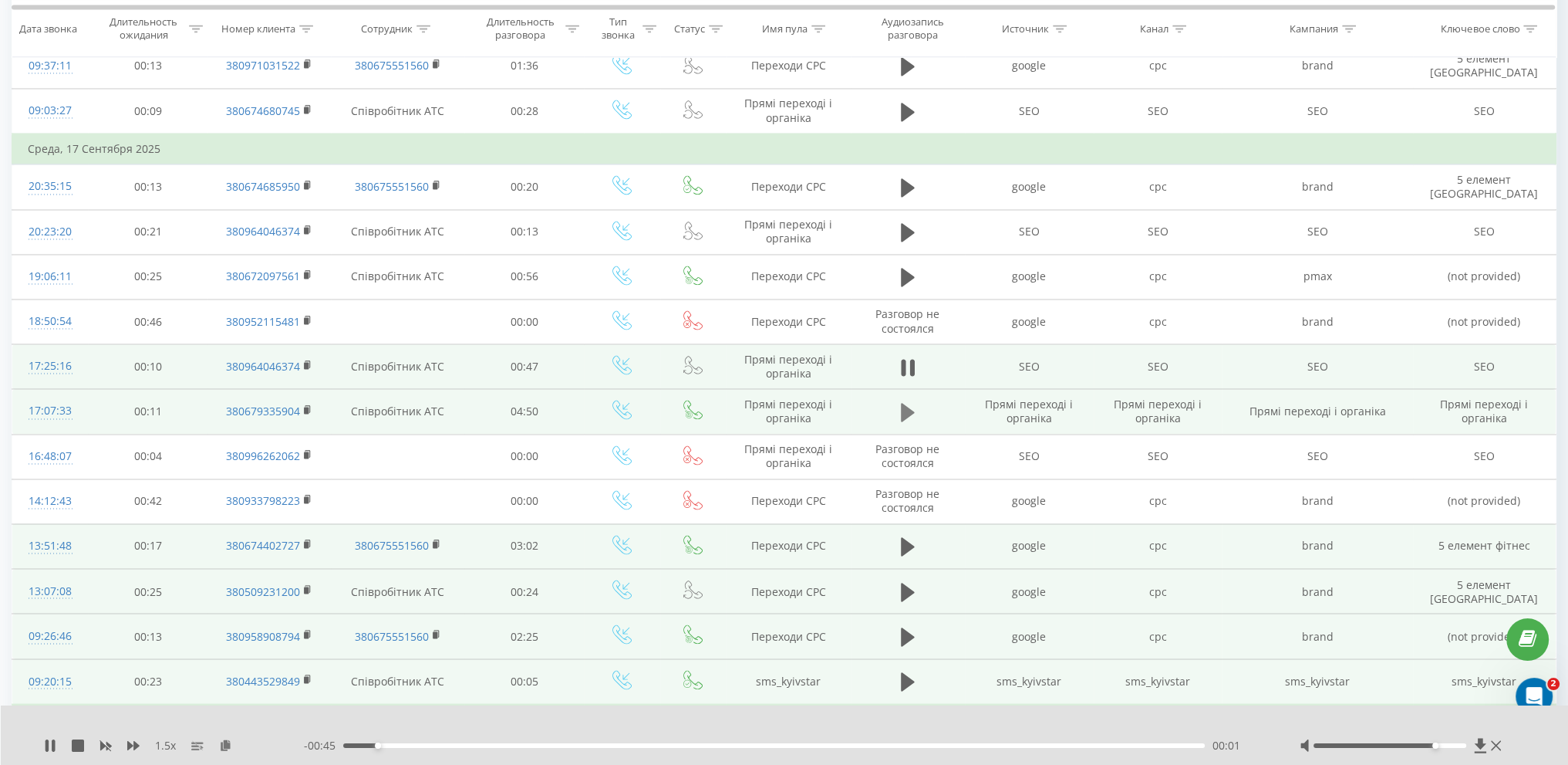
click at [908, 403] on icon at bounding box center [908, 412] width 14 height 19
click at [1054, 746] on div "00:00" at bounding box center [774, 745] width 862 height 4
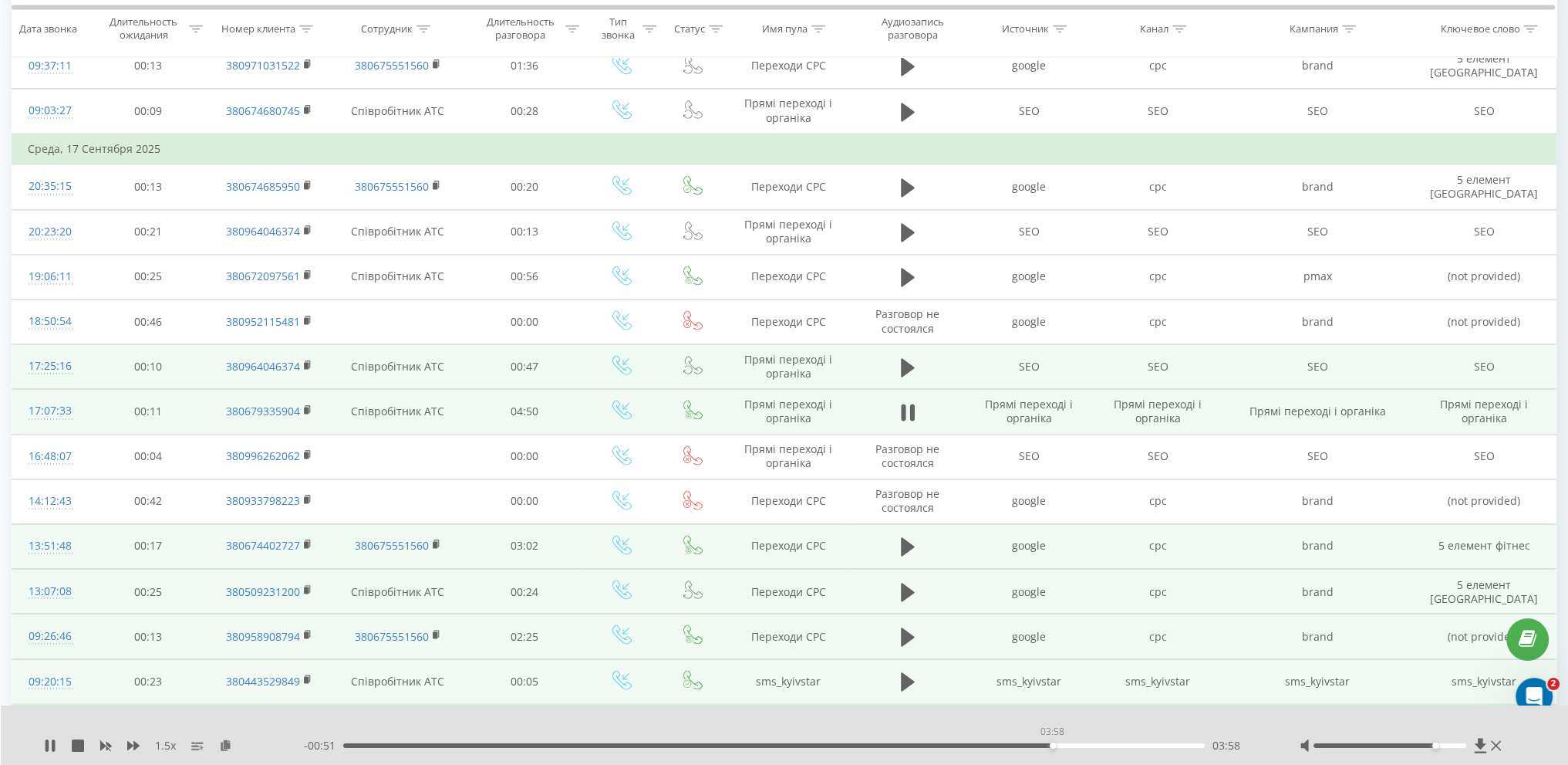
click at [1052, 746] on div "03:58" at bounding box center [774, 745] width 862 height 4
click at [904, 358] on icon at bounding box center [908, 367] width 14 height 19
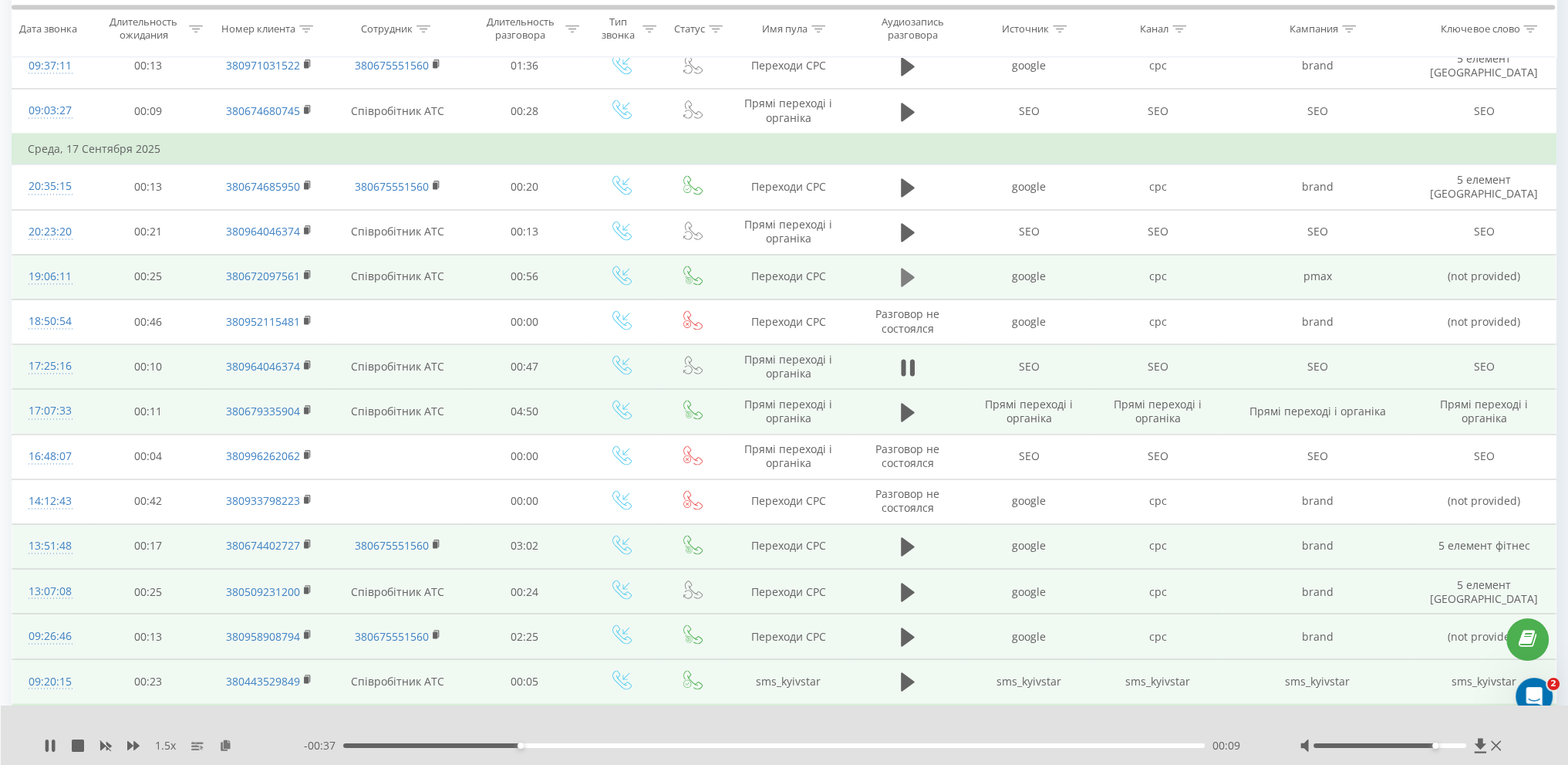
click at [912, 266] on icon at bounding box center [908, 277] width 14 height 22
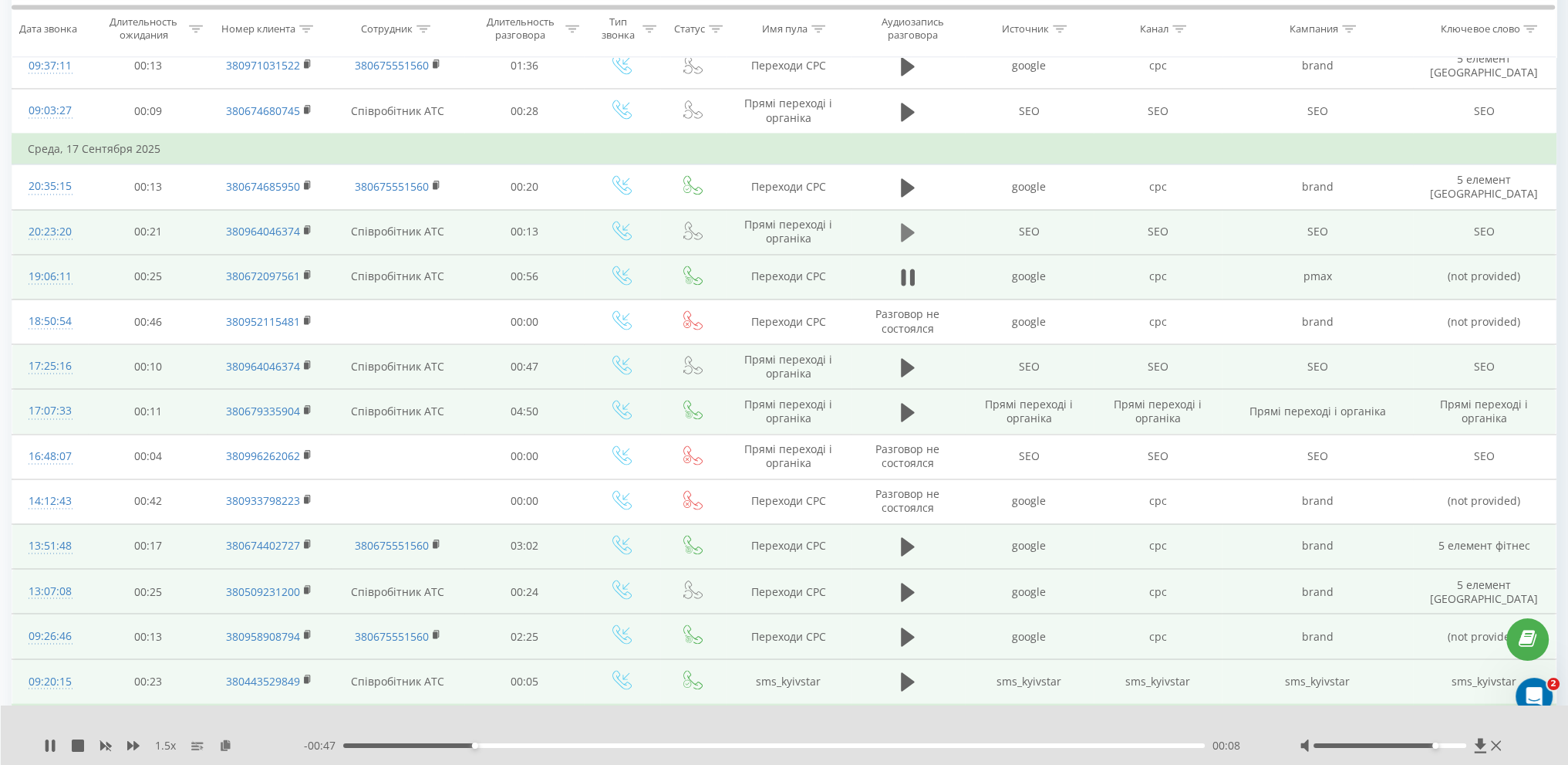
click at [899, 220] on button at bounding box center [907, 232] width 23 height 23
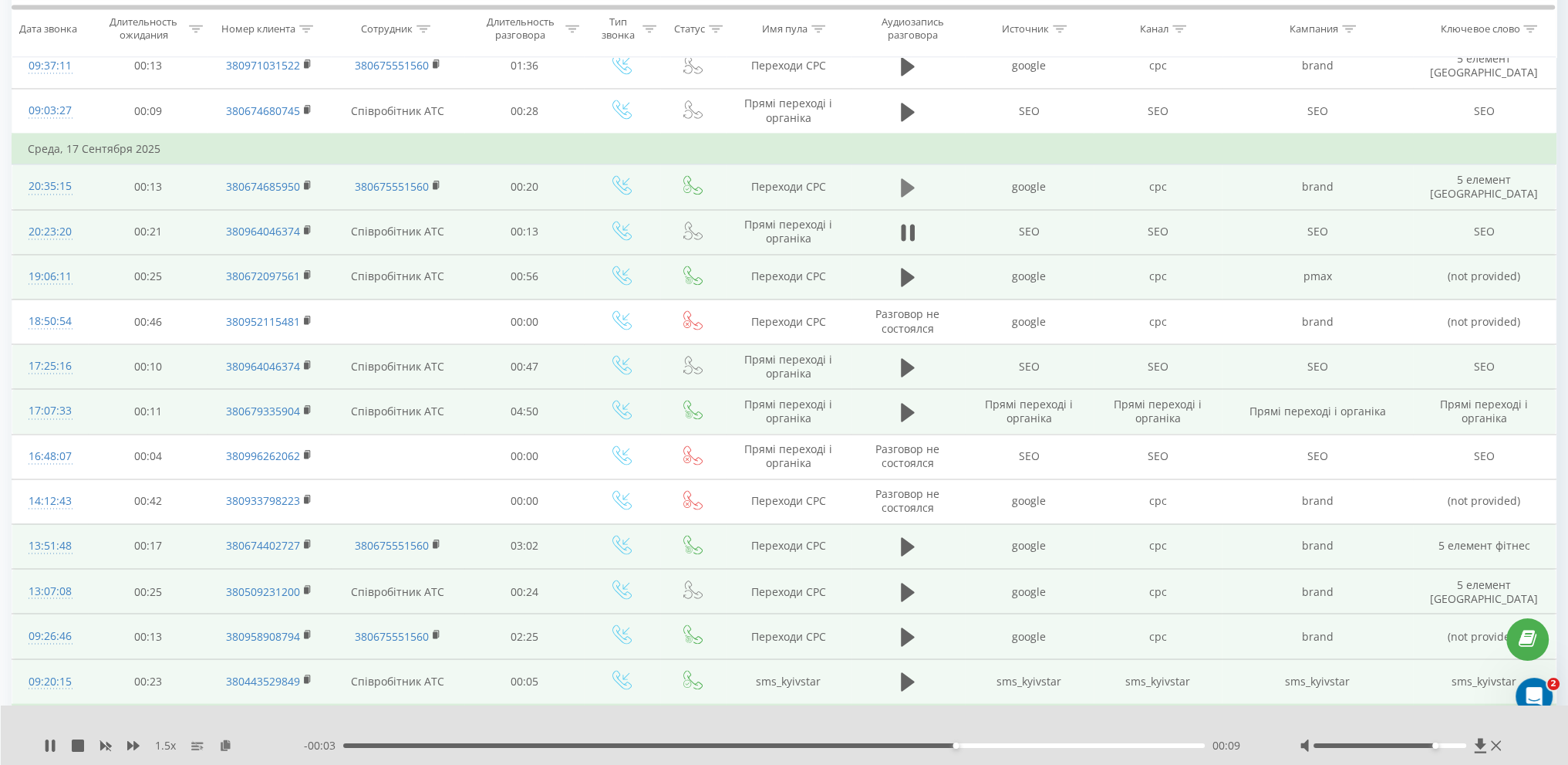
click at [902, 178] on icon at bounding box center [908, 187] width 14 height 19
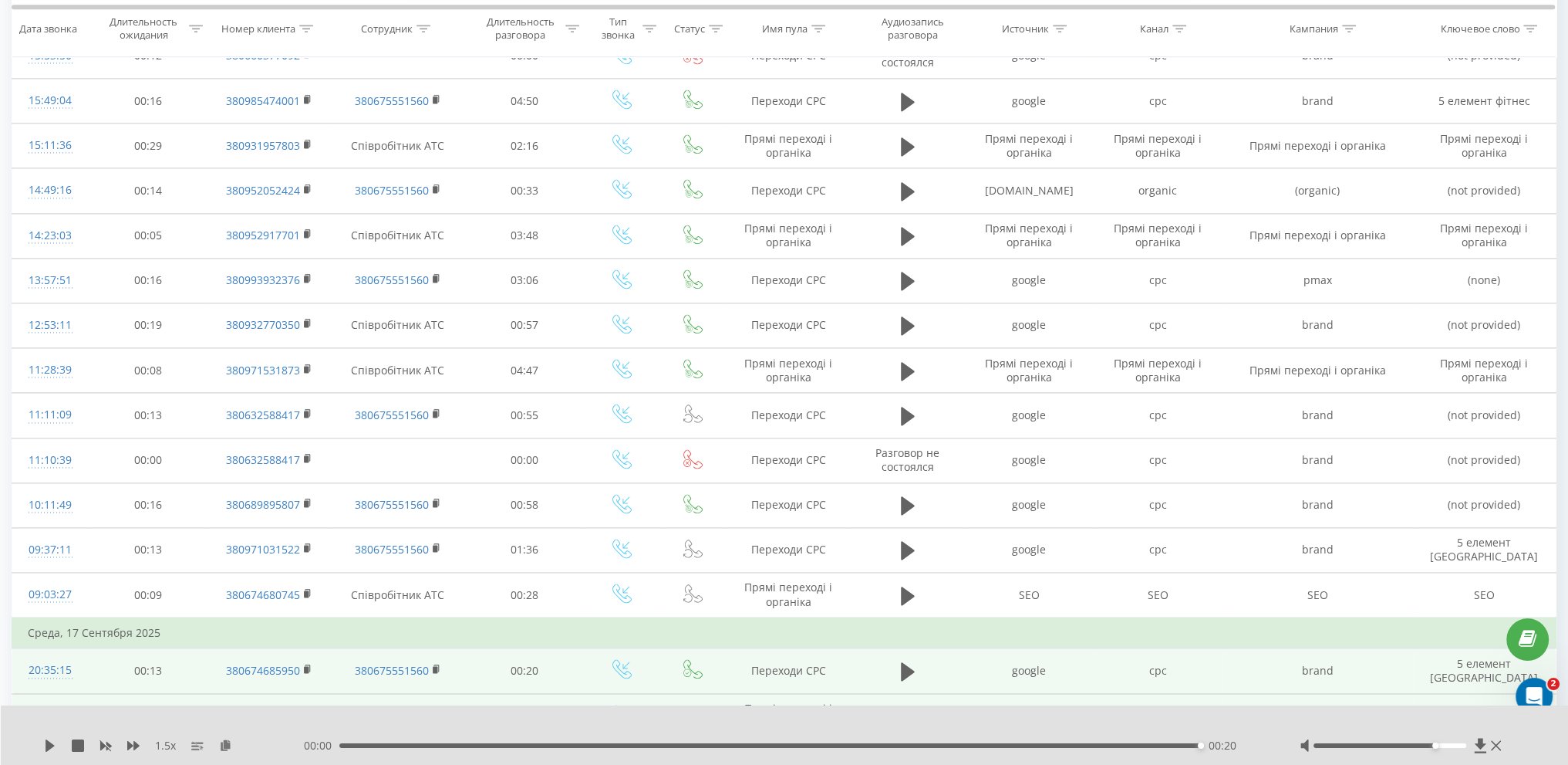
scroll to position [2825, 0]
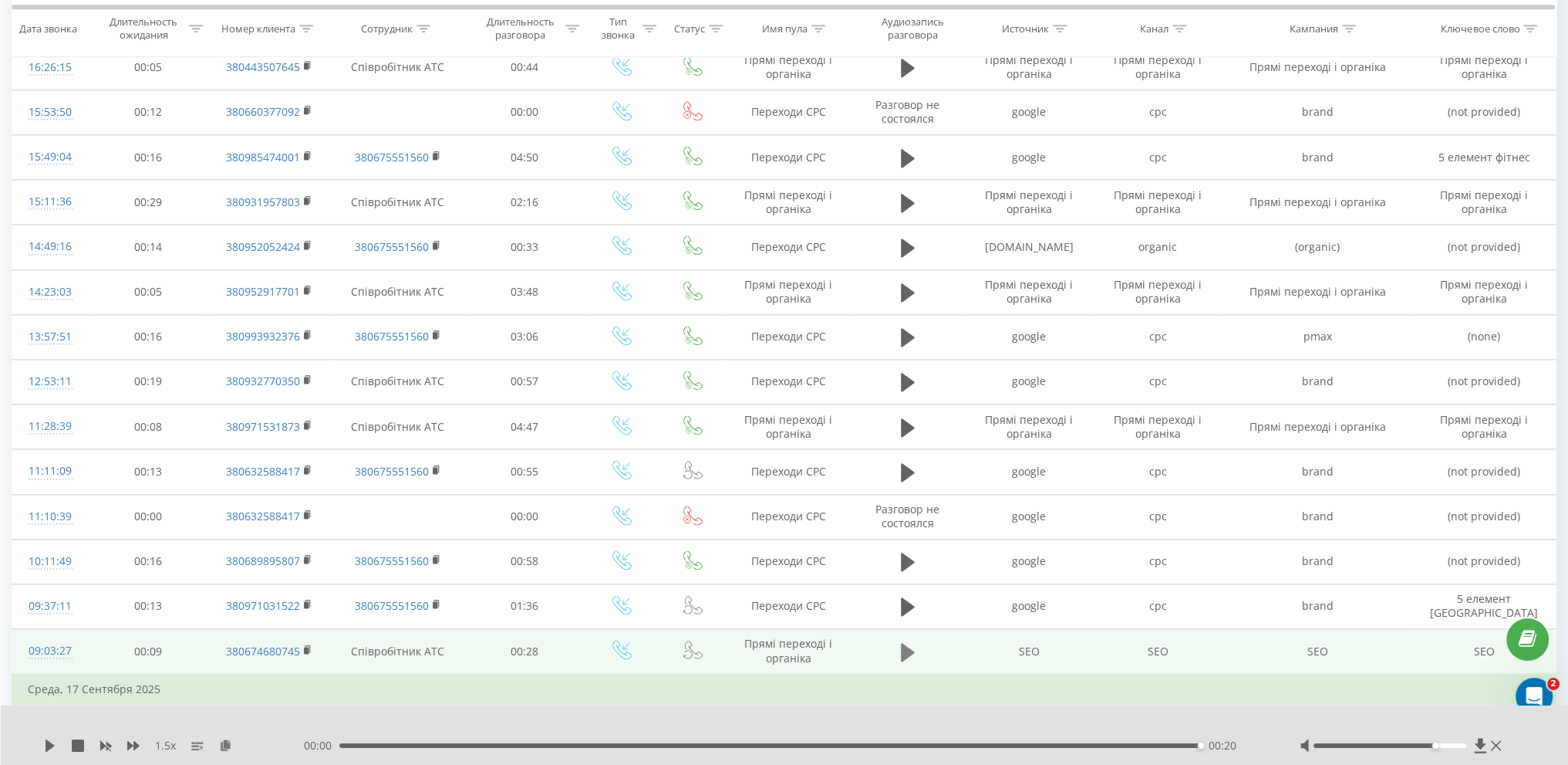
click at [908, 642] on icon at bounding box center [908, 650] width 14 height 19
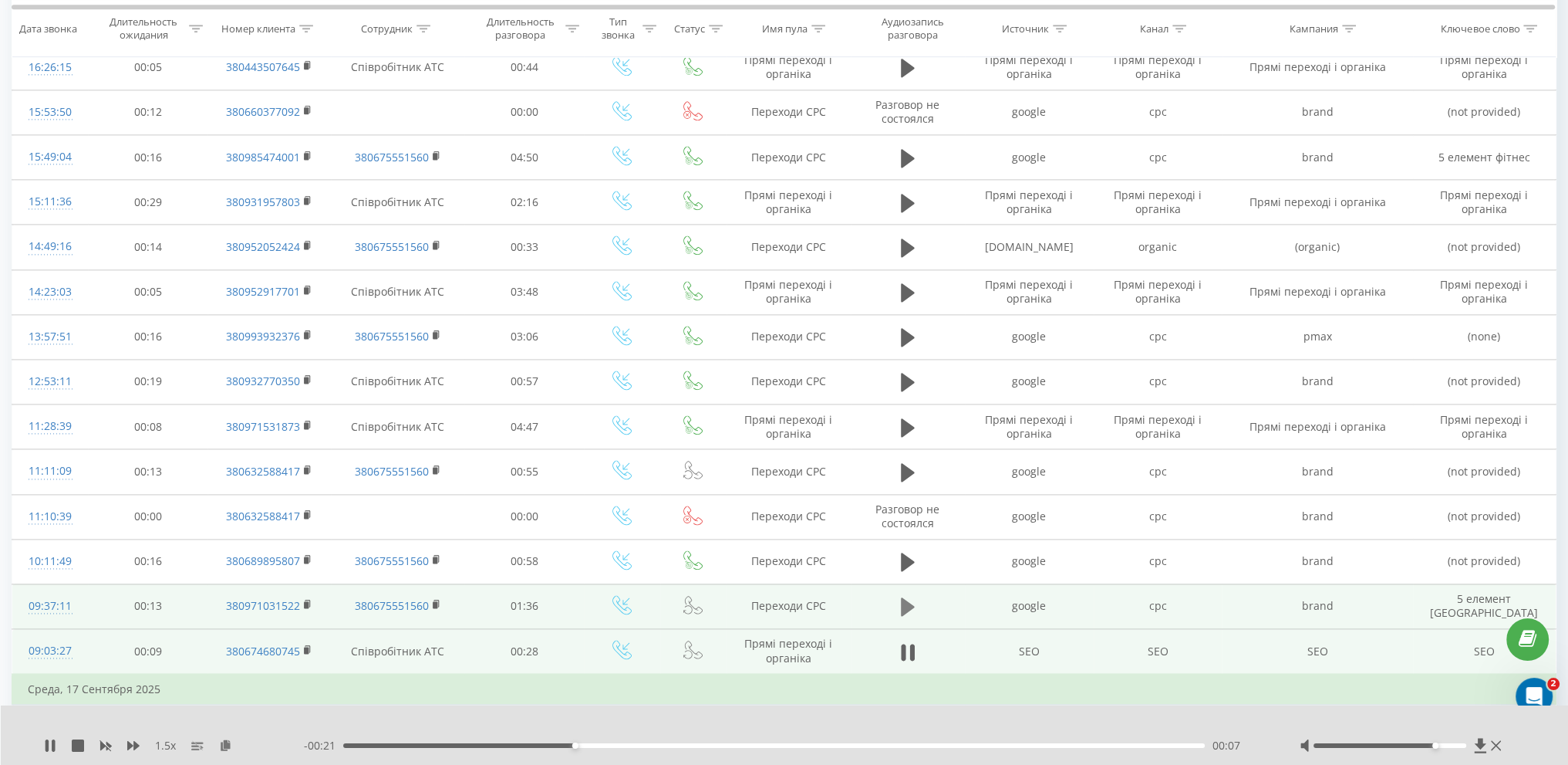
click at [906, 598] on icon at bounding box center [908, 606] width 14 height 19
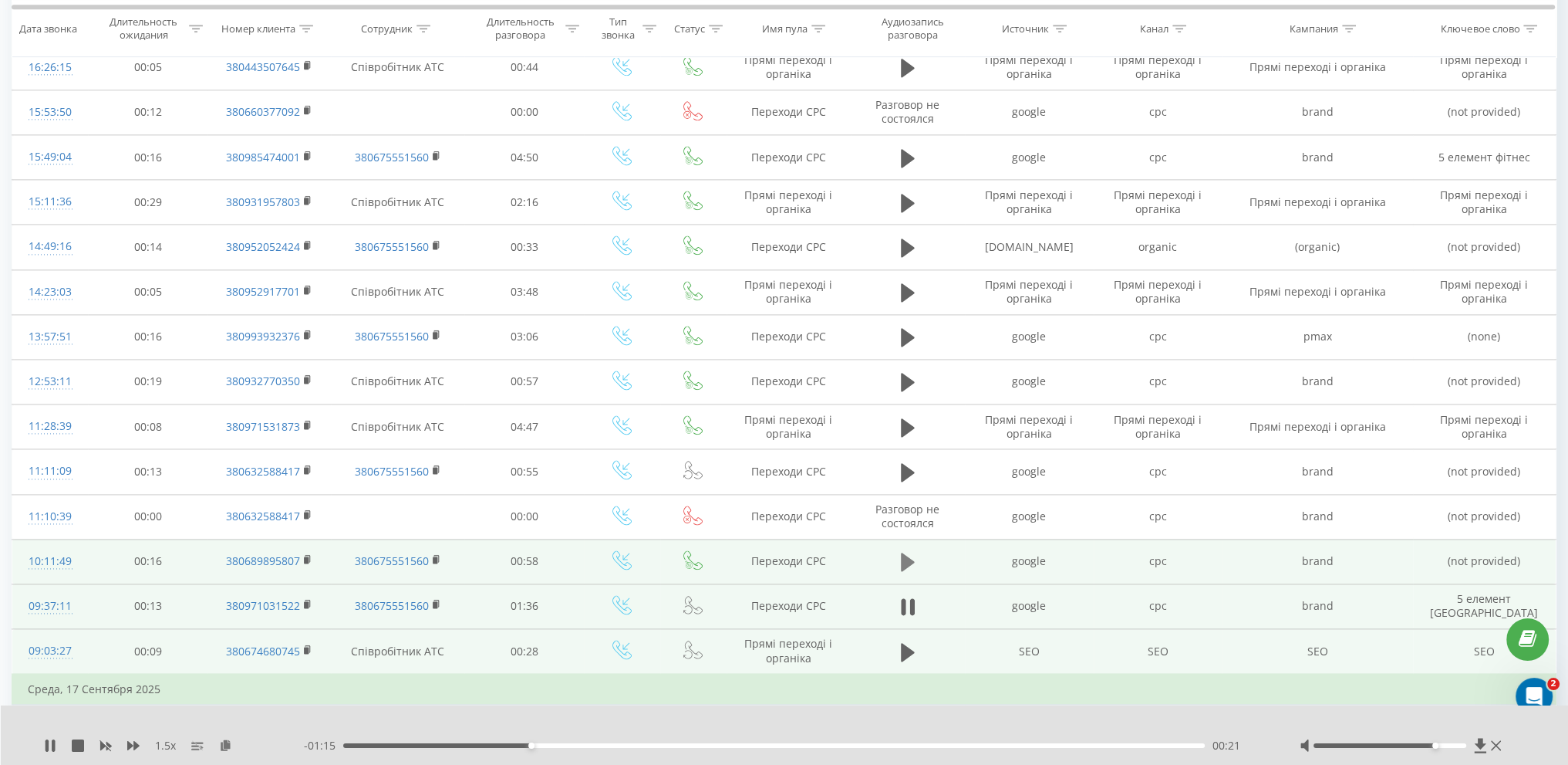
click at [899, 552] on button at bounding box center [907, 561] width 23 height 23
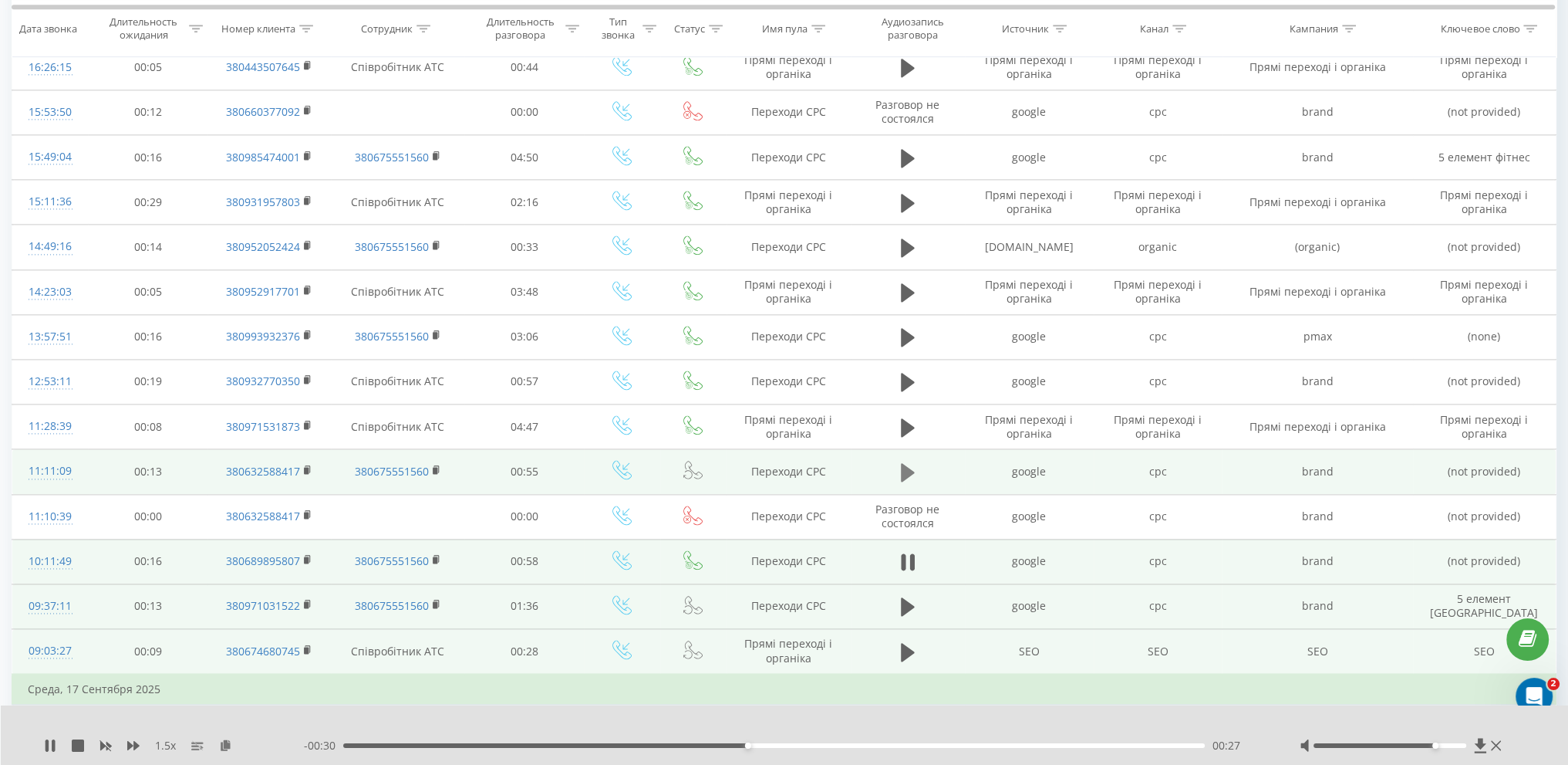
click at [905, 463] on icon at bounding box center [908, 472] width 14 height 19
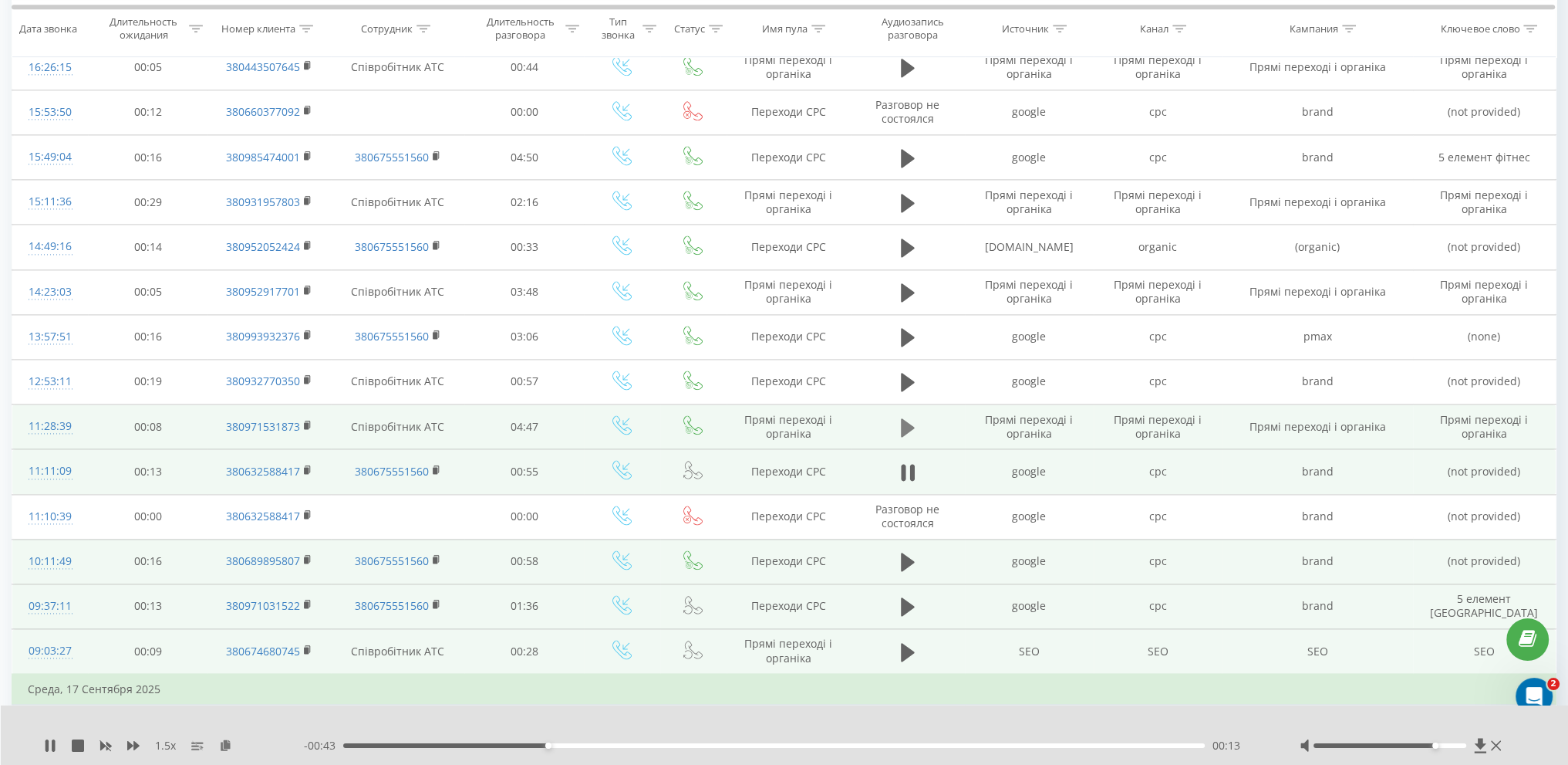
click at [902, 418] on icon at bounding box center [908, 427] width 14 height 19
click at [475, 747] on div "00:44" at bounding box center [774, 745] width 862 height 4
click at [543, 746] on div "01:06" at bounding box center [774, 745] width 862 height 4
click at [766, 741] on div "- 03:34 01:13 01:13" at bounding box center [782, 746] width 958 height 16
drag, startPoint x: 772, startPoint y: 745, endPoint x: 783, endPoint y: 746, distance: 11.0
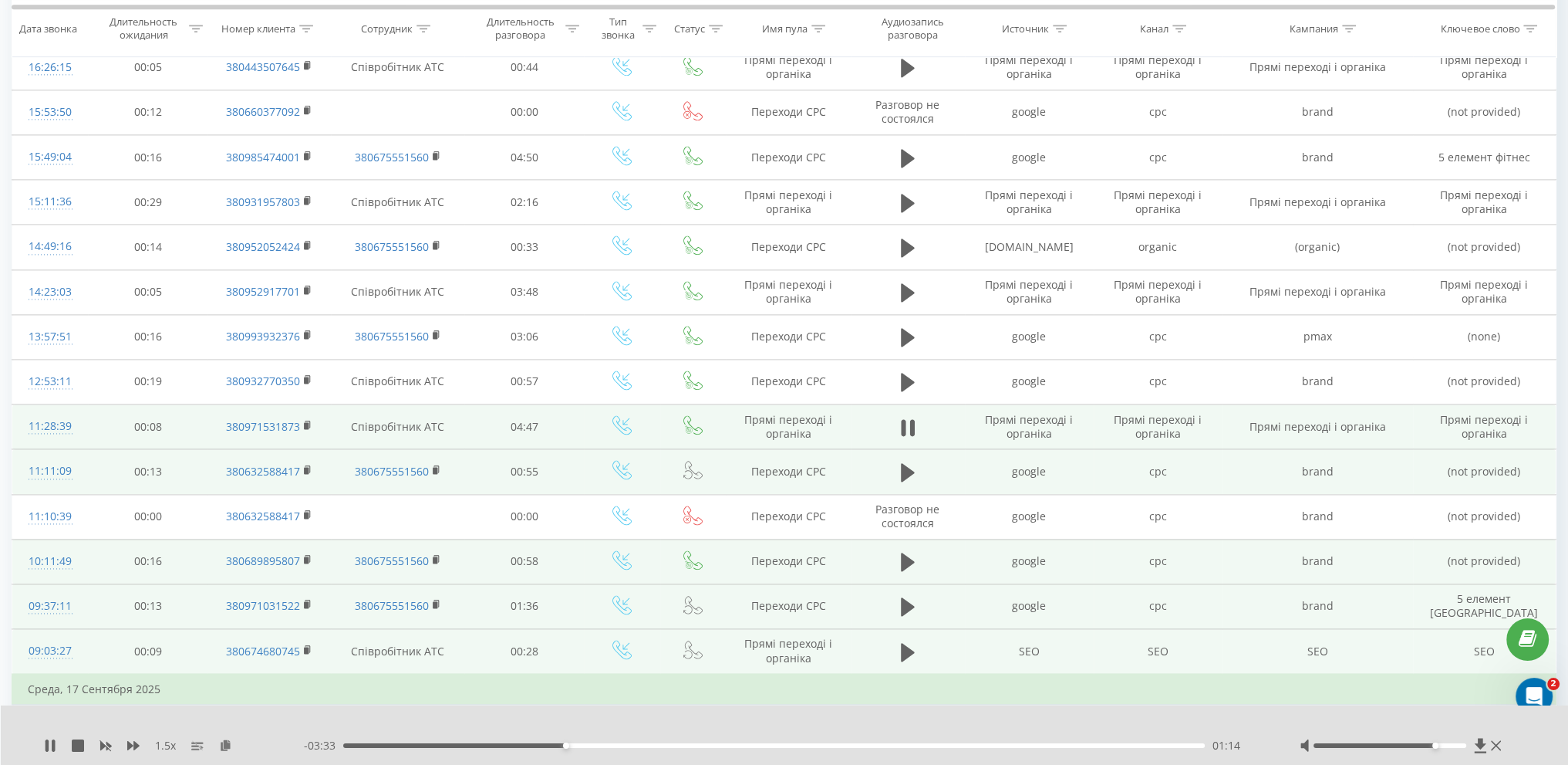
click at [772, 745] on div "01:14" at bounding box center [774, 745] width 862 height 4
click at [904, 746] on div "00:00" at bounding box center [774, 745] width 862 height 4
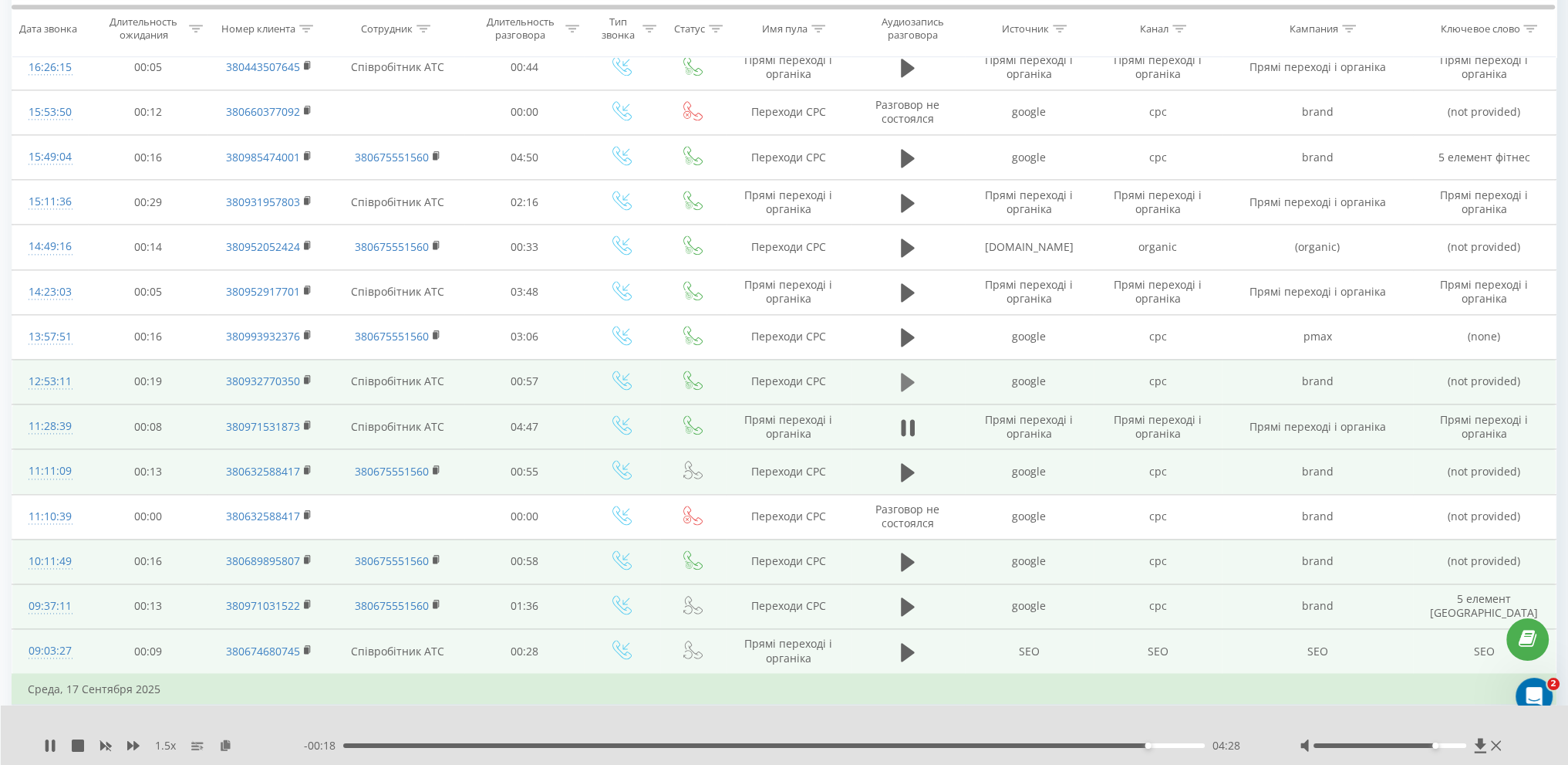
click at [906, 379] on icon at bounding box center [908, 382] width 14 height 22
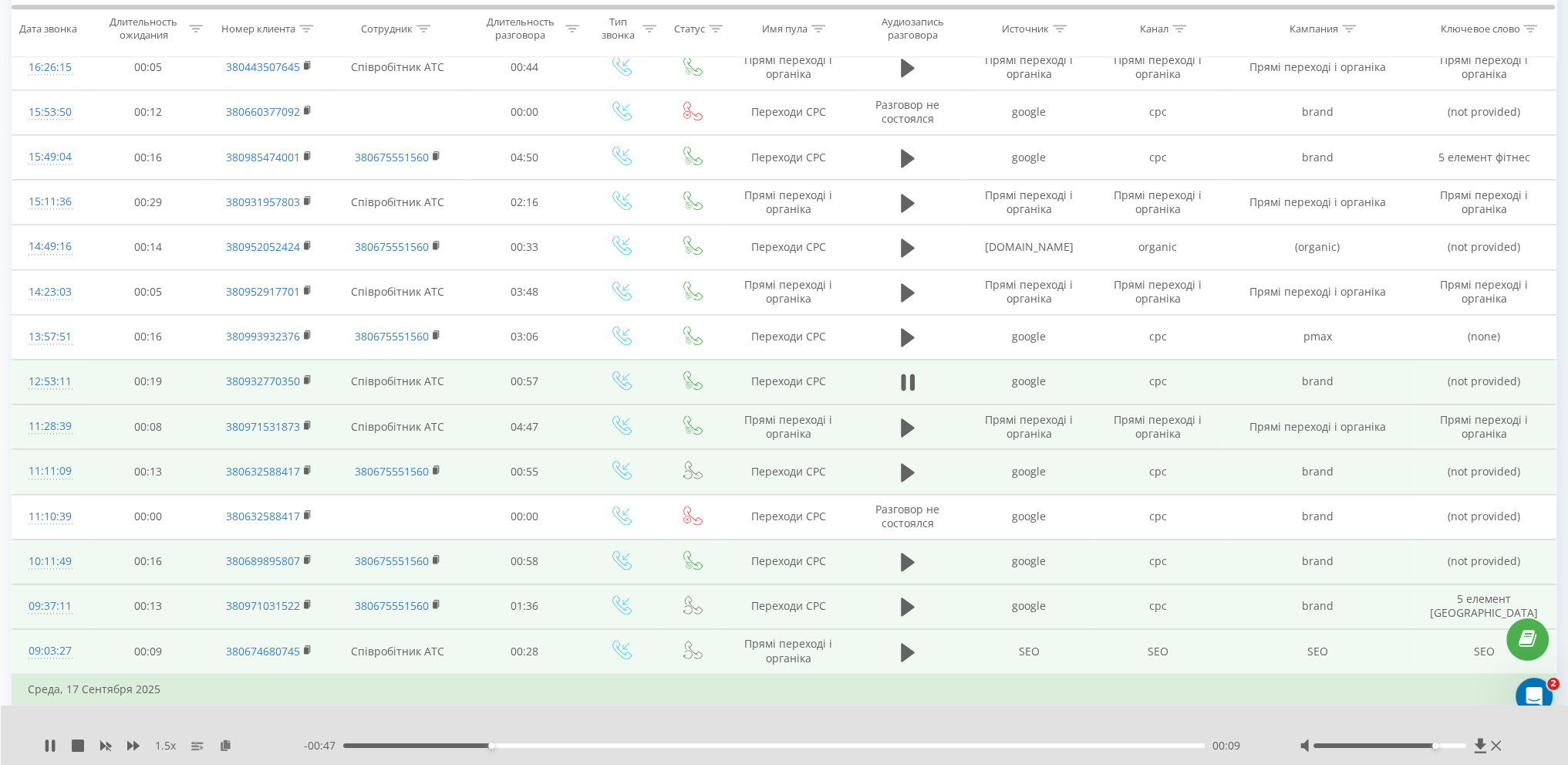
drag, startPoint x: 386, startPoint y: 524, endPoint x: 571, endPoint y: 741, distance: 285.2
click at [565, 741] on div "- 00:47 00:09 00:09" at bounding box center [782, 746] width 958 height 16
click at [631, 746] on div "00:19" at bounding box center [774, 745] width 862 height 4
click at [711, 743] on div "00:19" at bounding box center [774, 745] width 862 height 4
click at [811, 749] on div "- 00:32 00:25 00:25" at bounding box center [782, 746] width 958 height 16
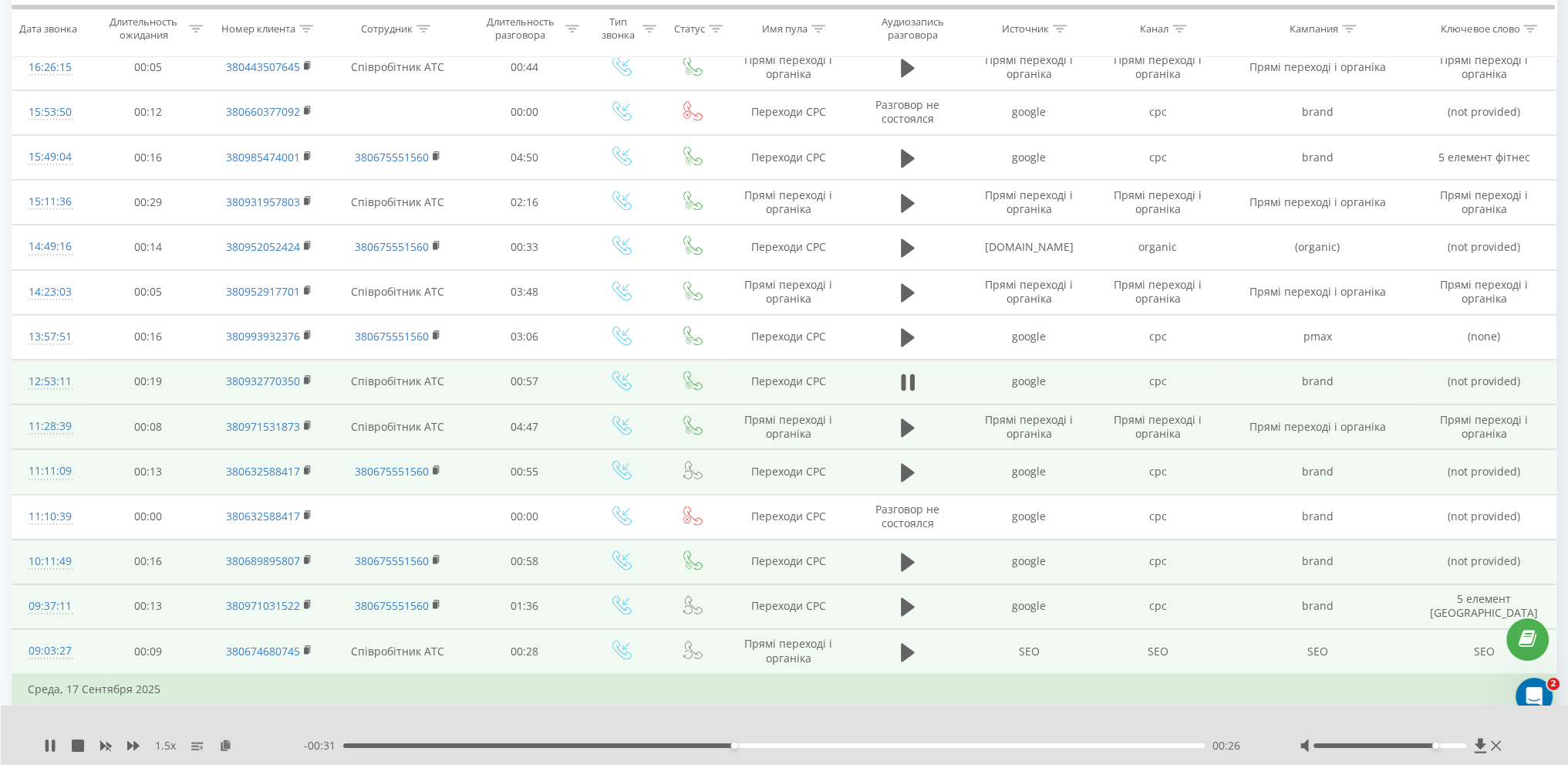
click at [821, 744] on div "00:26" at bounding box center [774, 745] width 862 height 4
click at [745, 742] on div "- 00:24 00:33 00:33" at bounding box center [782, 746] width 958 height 16
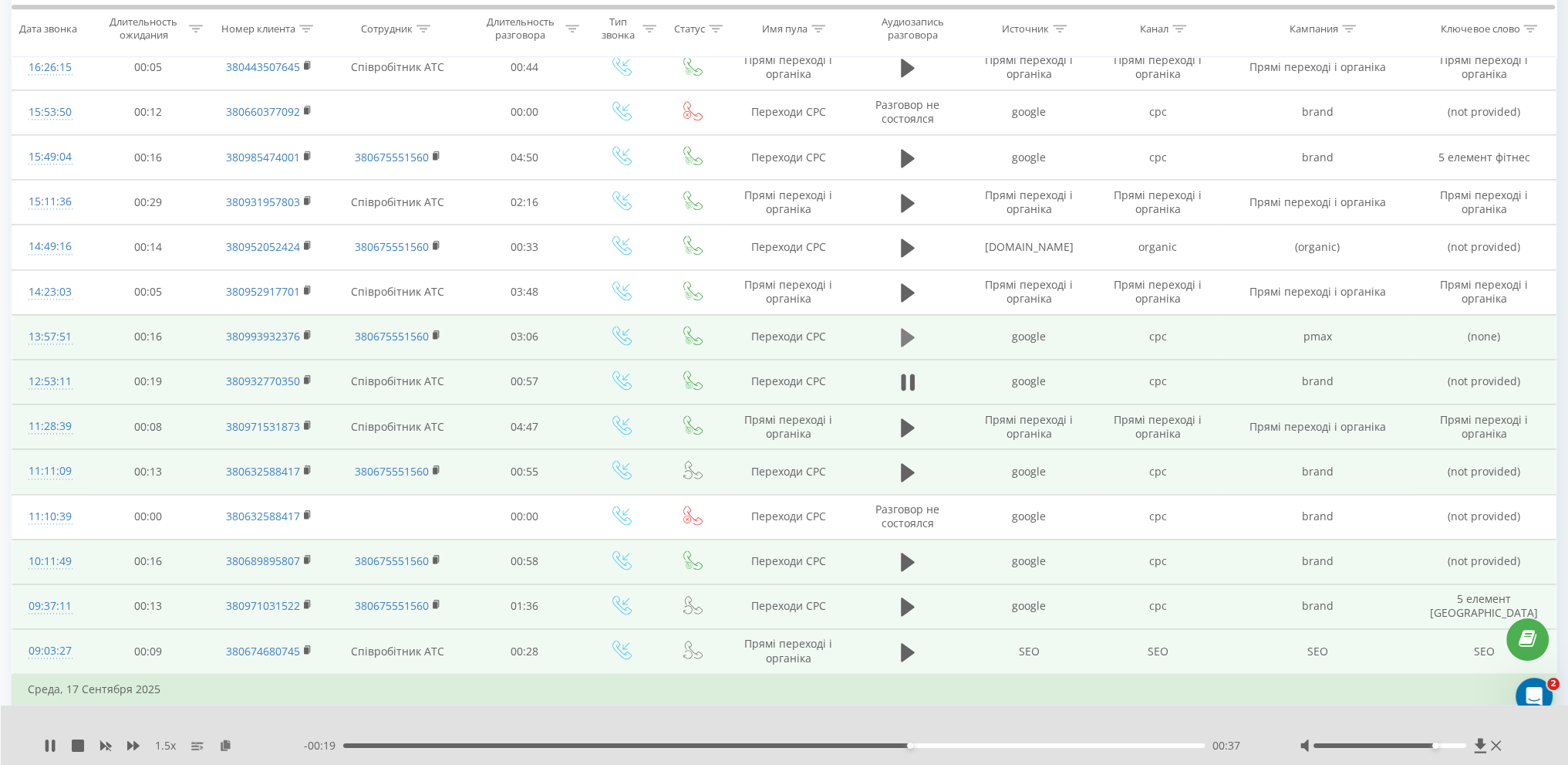
click at [904, 328] on icon at bounding box center [908, 337] width 14 height 19
drag, startPoint x: 660, startPoint y: 746, endPoint x: 704, endPoint y: 746, distance: 44.0
click at [663, 746] on div "01:02" at bounding box center [774, 745] width 862 height 4
click at [705, 747] on div "01:18" at bounding box center [774, 745] width 862 height 4
click at [49, 746] on icon at bounding box center [50, 746] width 12 height 12
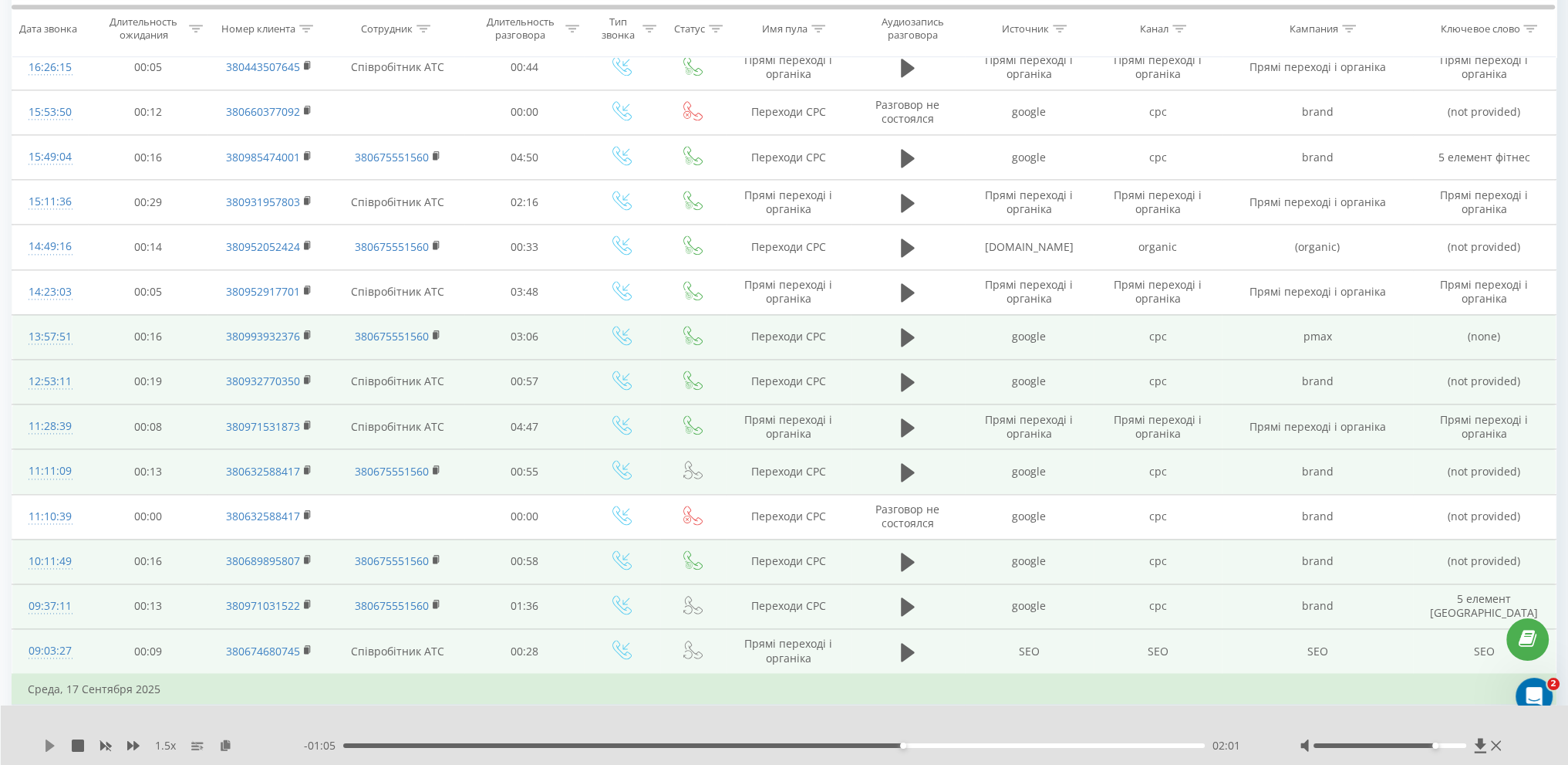
click at [52, 747] on icon at bounding box center [50, 746] width 12 height 12
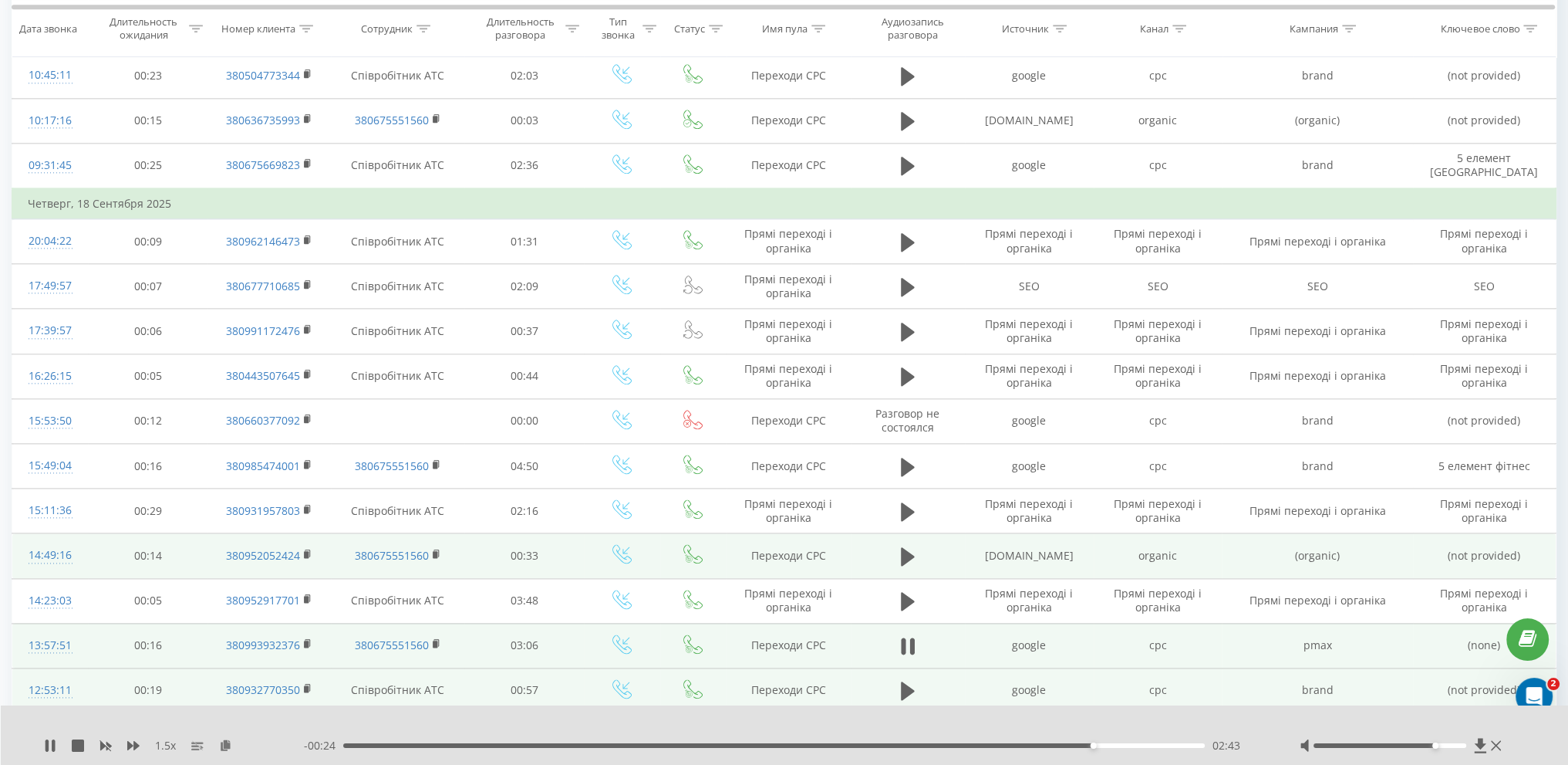
scroll to position [2670, 0]
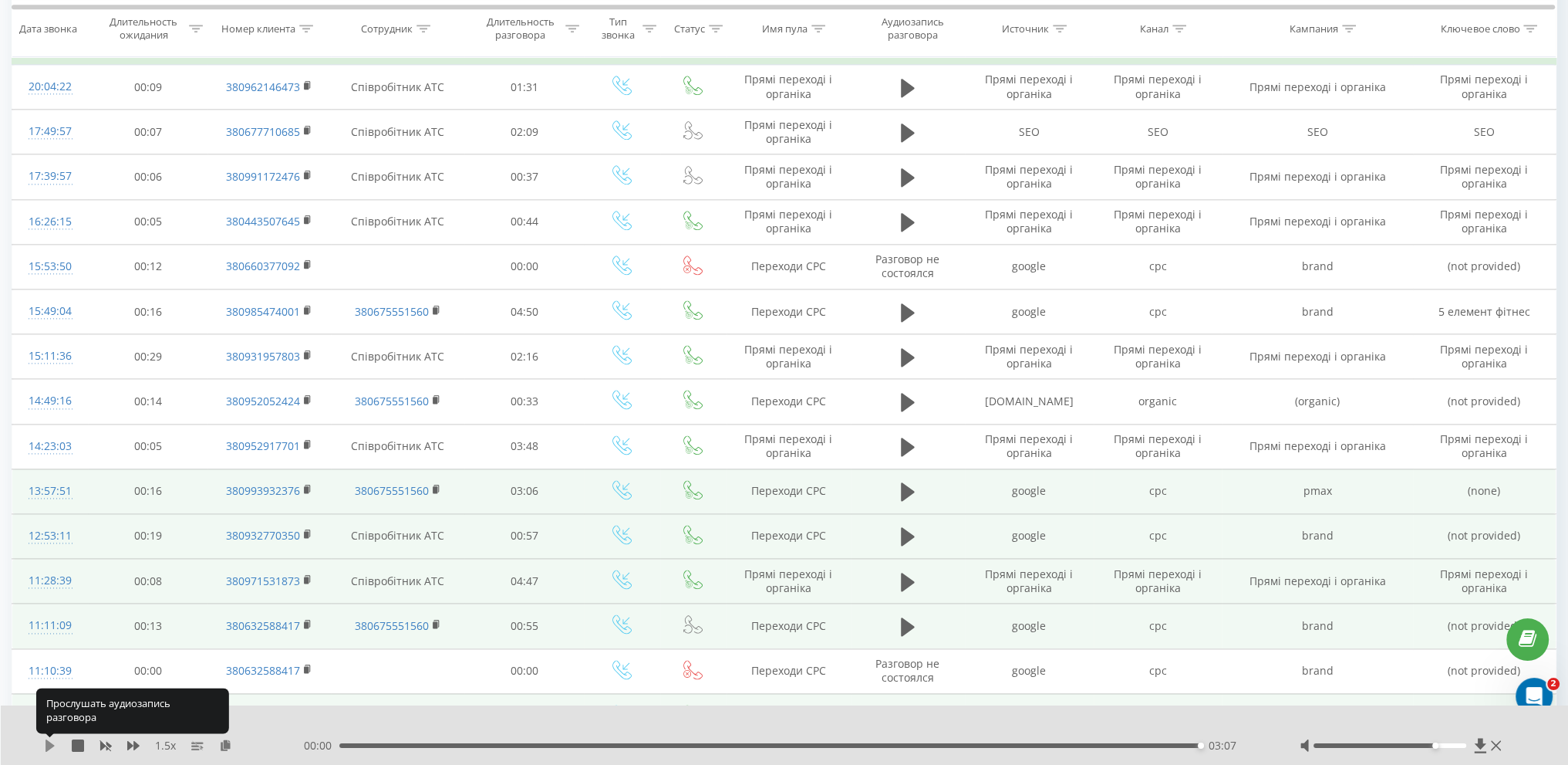
click at [46, 743] on icon at bounding box center [50, 746] width 10 height 12
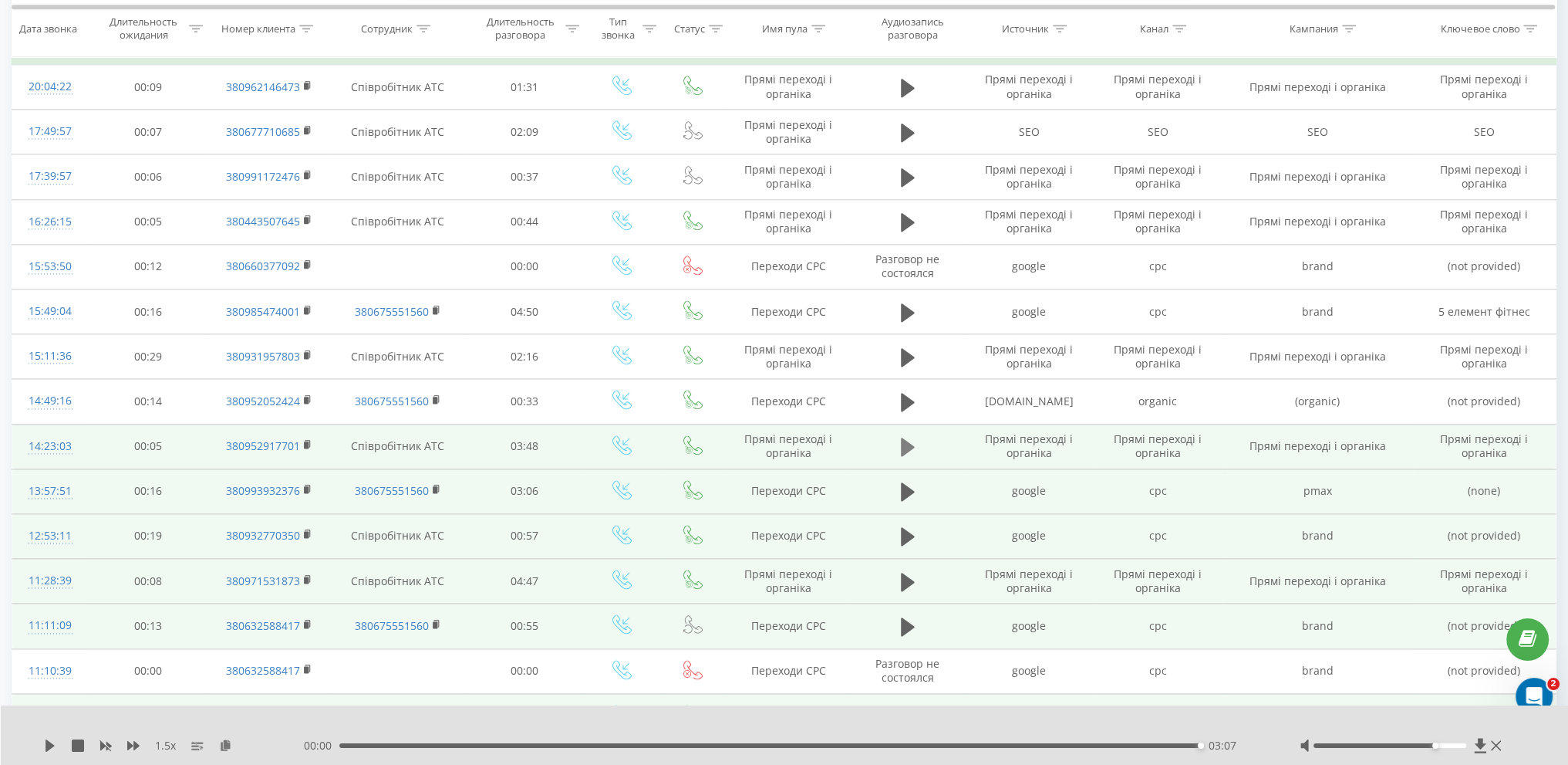
click at [904, 437] on icon at bounding box center [908, 446] width 14 height 19
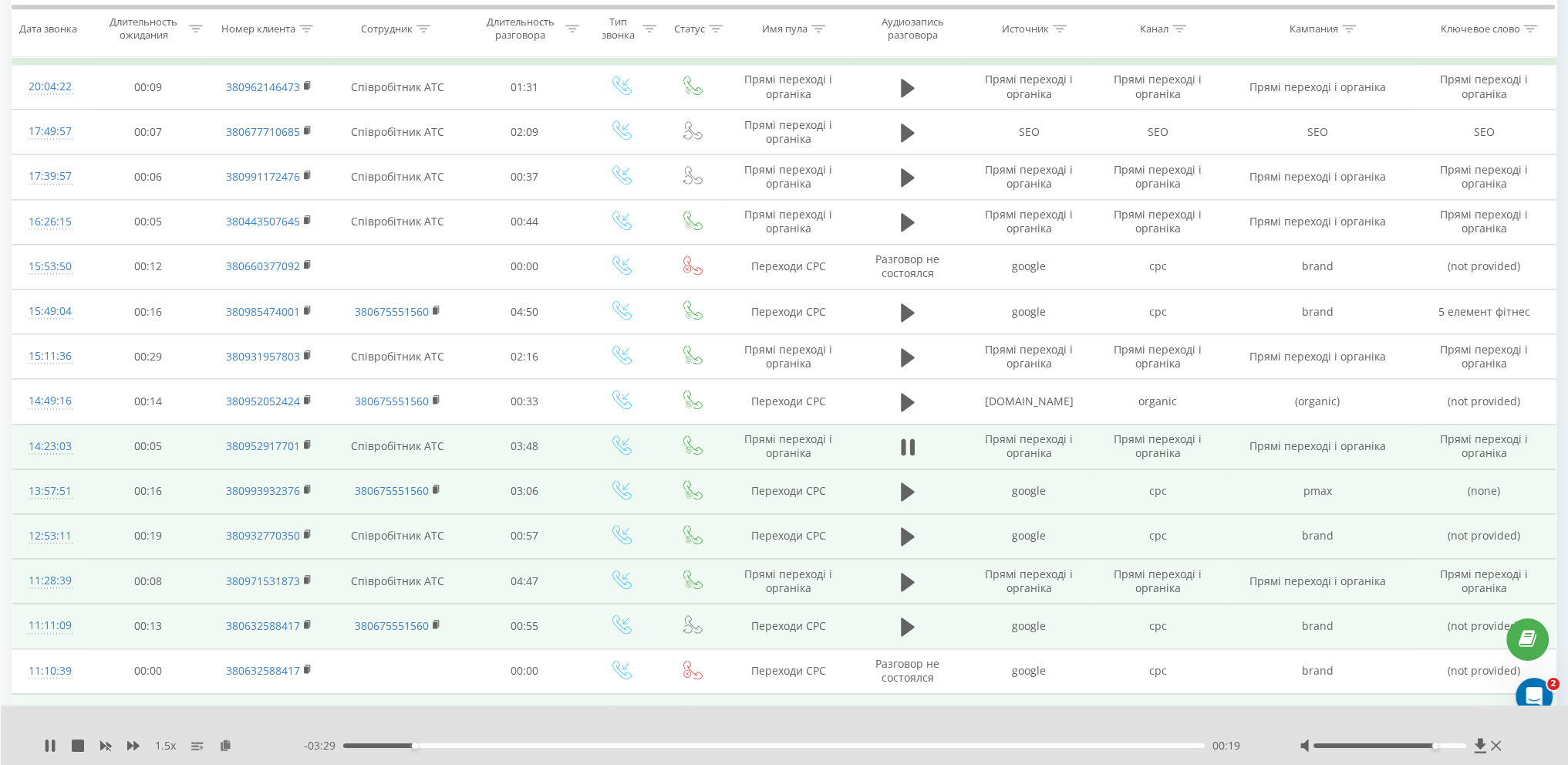
click at [484, 741] on div "- 03:29 00:19 00:19" at bounding box center [782, 746] width 958 height 16
click at [484, 743] on div "00:37" at bounding box center [774, 745] width 862 height 4
click at [612, 745] on div "01:11" at bounding box center [774, 745] width 862 height 4
click at [695, 749] on div "- 02:35 01:13 01:13" at bounding box center [782, 746] width 958 height 16
click at [709, 746] on div "01:13" at bounding box center [774, 745] width 862 height 4
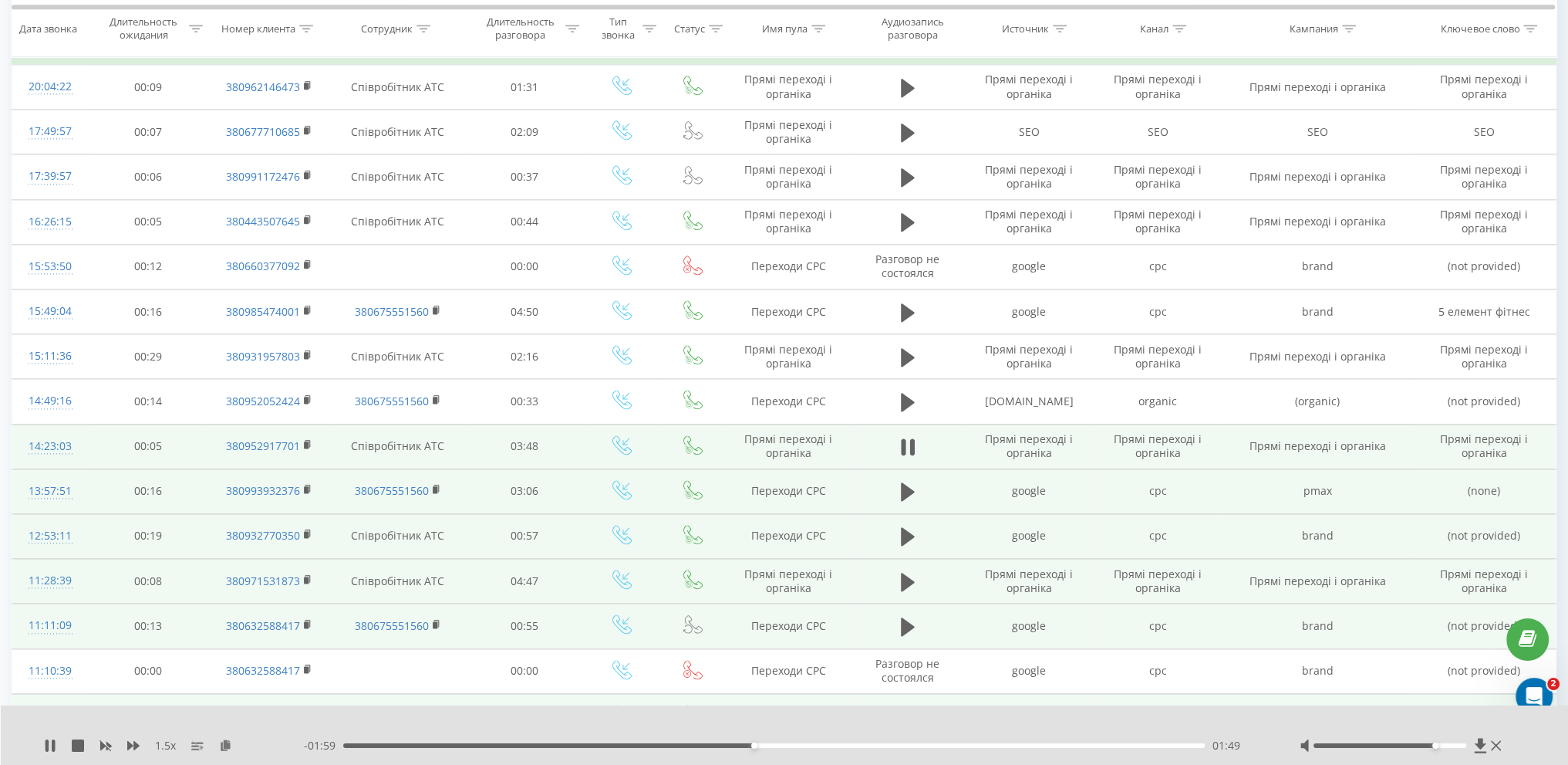
click at [858, 746] on div "01:49" at bounding box center [774, 745] width 862 height 4
click at [928, 747] on div "- 01:30 02:18 02:18" at bounding box center [782, 746] width 958 height 16
click at [943, 742] on div "- 01:29 02:19 02:19" at bounding box center [782, 746] width 958 height 16
click at [960, 745] on div "02:19" at bounding box center [774, 745] width 862 height 4
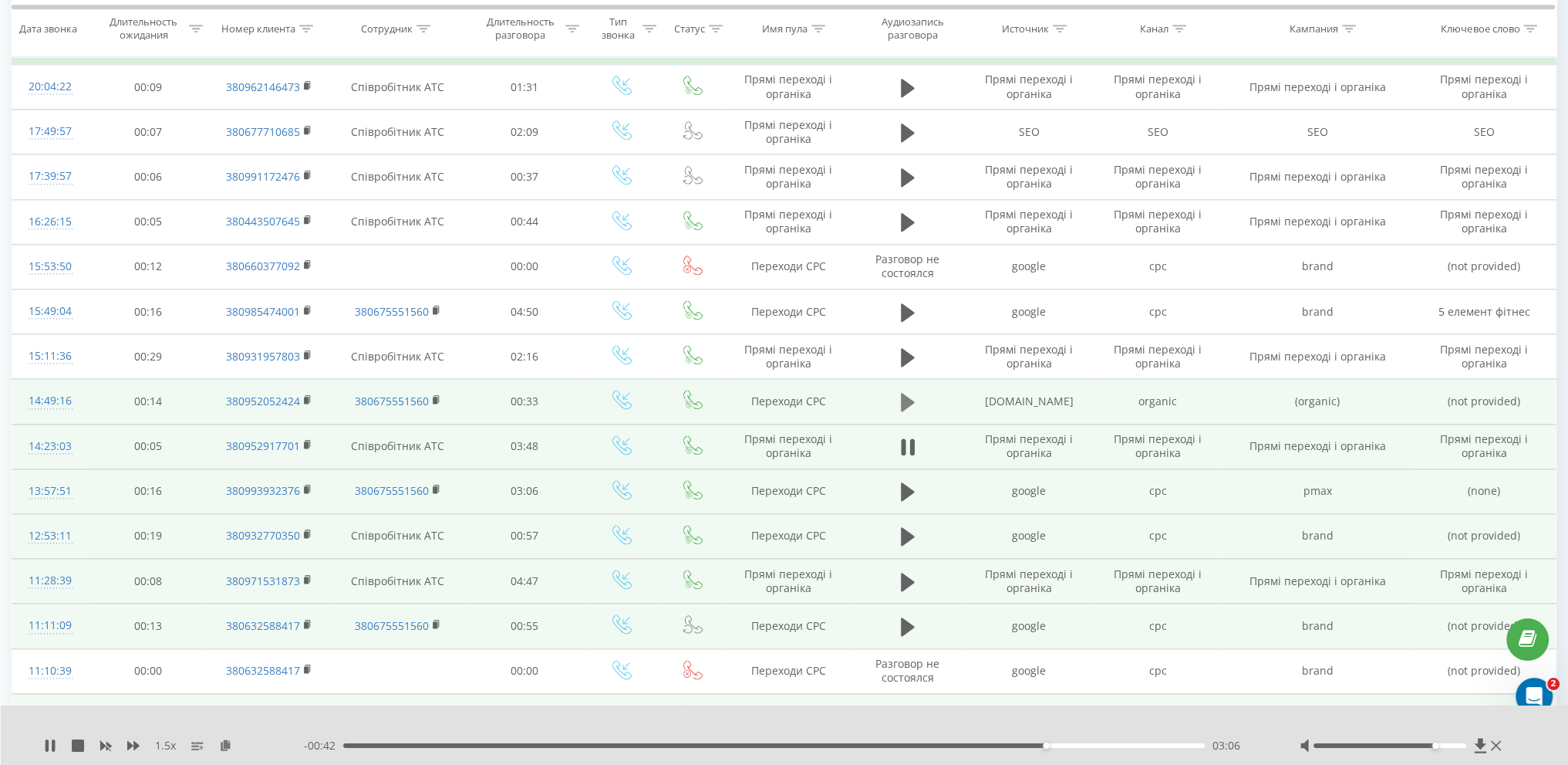
click at [901, 393] on icon at bounding box center [908, 402] width 14 height 19
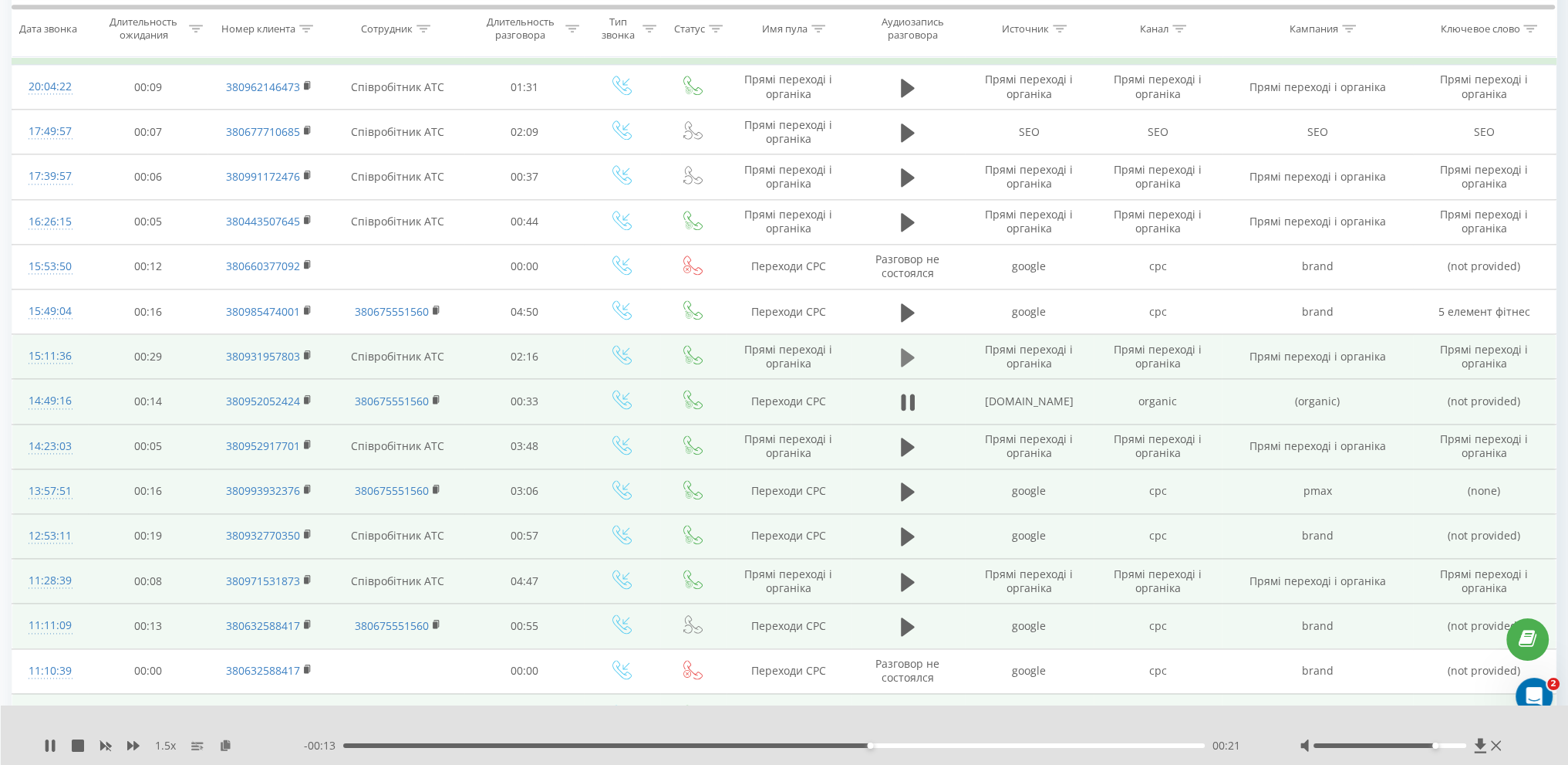
click at [901, 346] on icon at bounding box center [908, 357] width 14 height 22
click at [486, 746] on div "00:22" at bounding box center [774, 745] width 862 height 4
click at [418, 742] on div "- 01:51 00:24 00:24" at bounding box center [782, 746] width 958 height 16
click at [421, 743] on div "00:12" at bounding box center [774, 745] width 862 height 4
click at [631, 749] on div "- 01:43 00:32 00:32" at bounding box center [782, 746] width 958 height 16
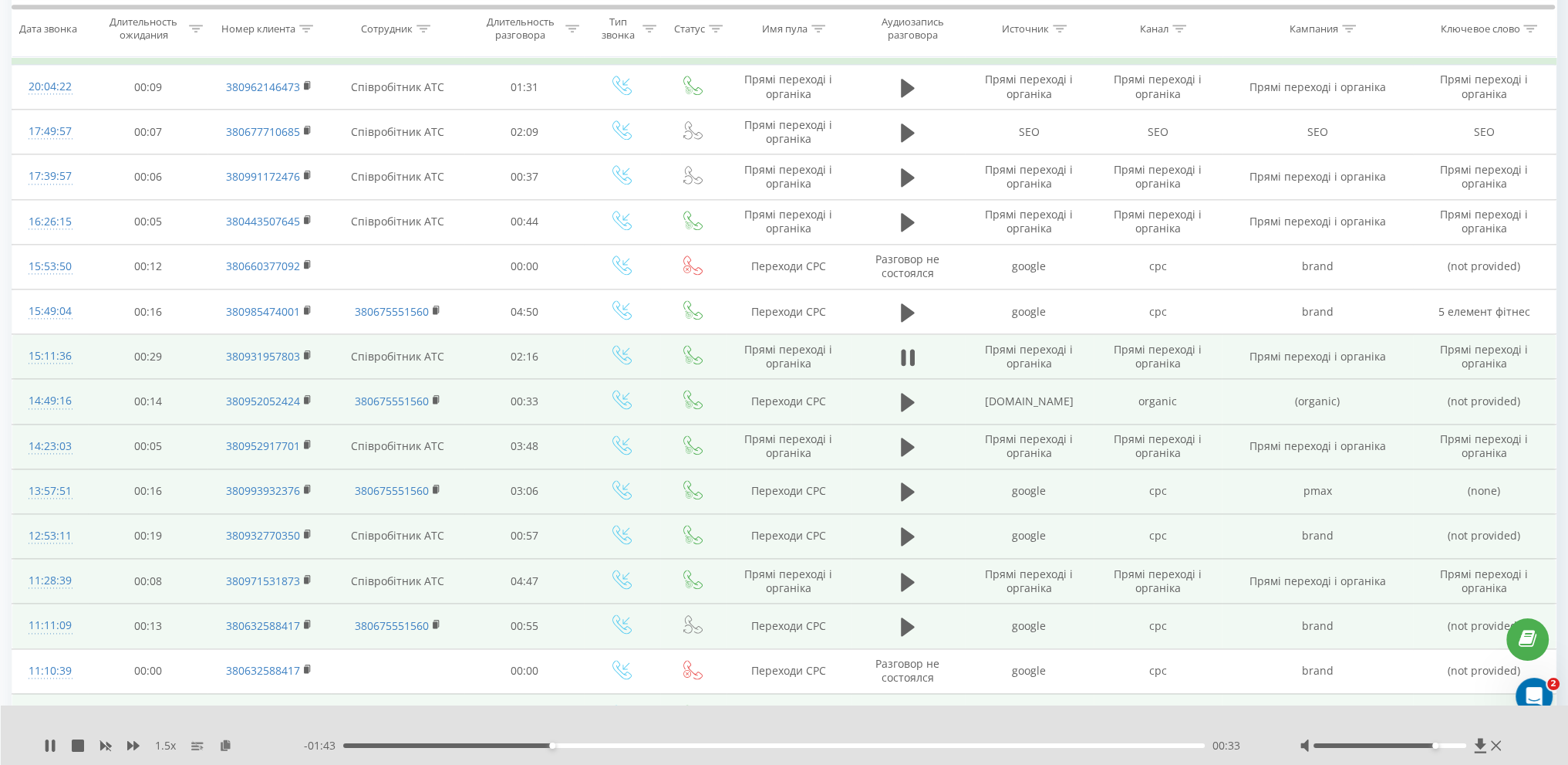
click at [632, 749] on div "- 01:43 00:33 00:33" at bounding box center [782, 746] width 958 height 16
click at [663, 744] on div "00:50" at bounding box center [774, 745] width 862 height 4
click at [725, 746] on div "00:51" at bounding box center [774, 745] width 862 height 4
click at [1027, 744] on div "01:15" at bounding box center [774, 745] width 862 height 4
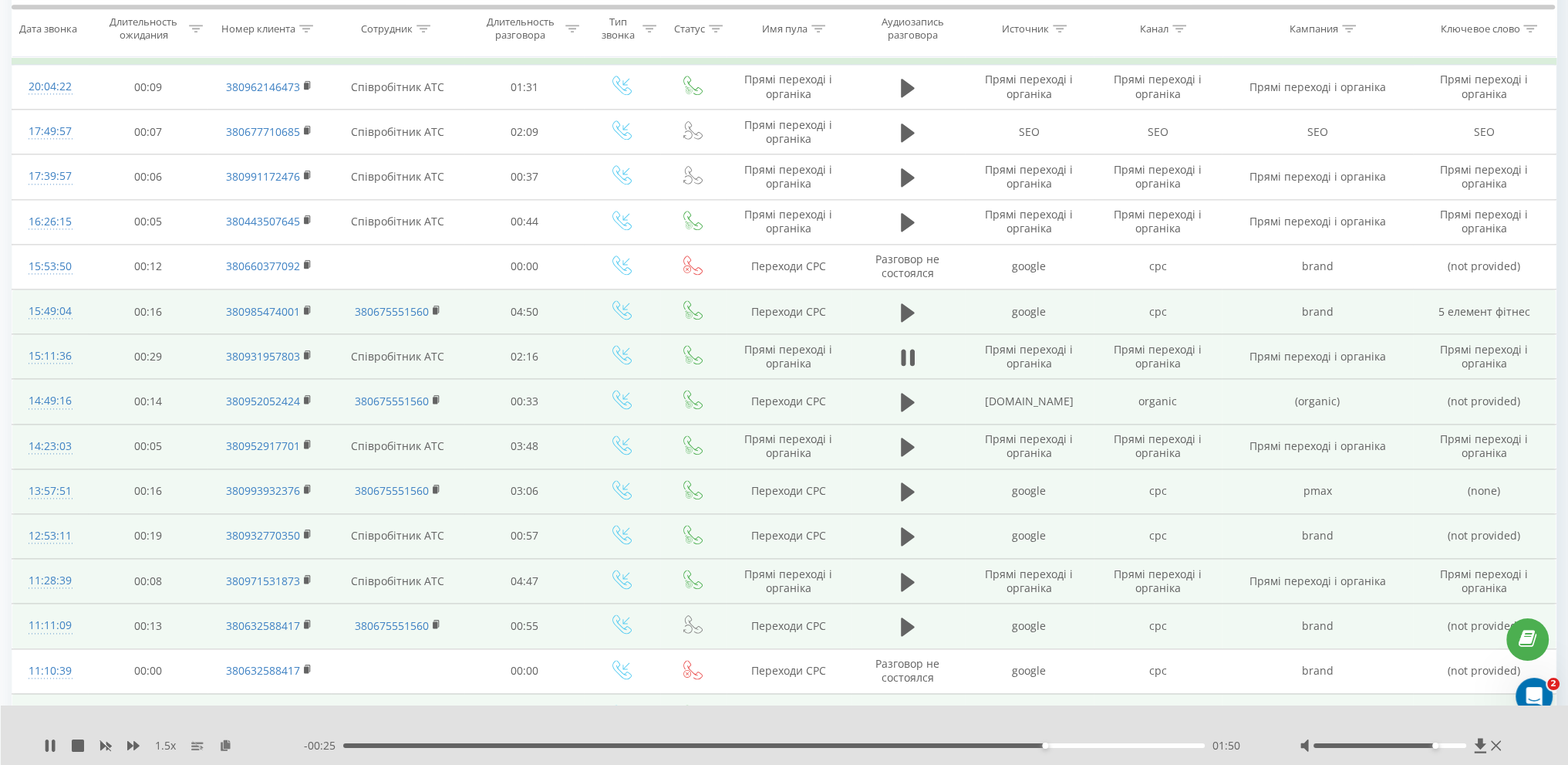
click at [906, 289] on td at bounding box center [908, 311] width 115 height 45
click at [906, 302] on icon at bounding box center [908, 311] width 14 height 19
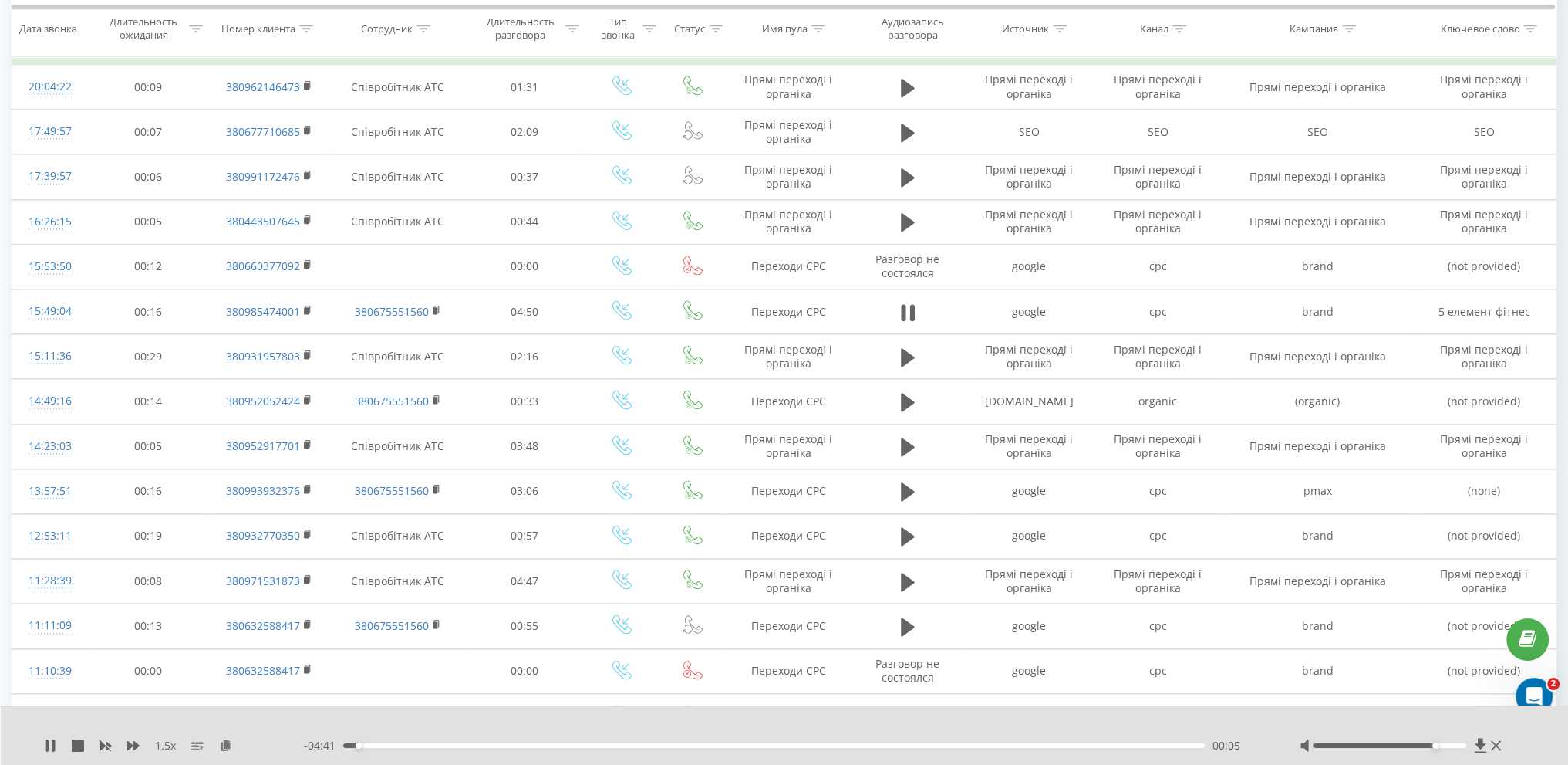
scroll to position [2693, 0]
click at [913, 746] on div "02:55" at bounding box center [774, 745] width 862 height 4
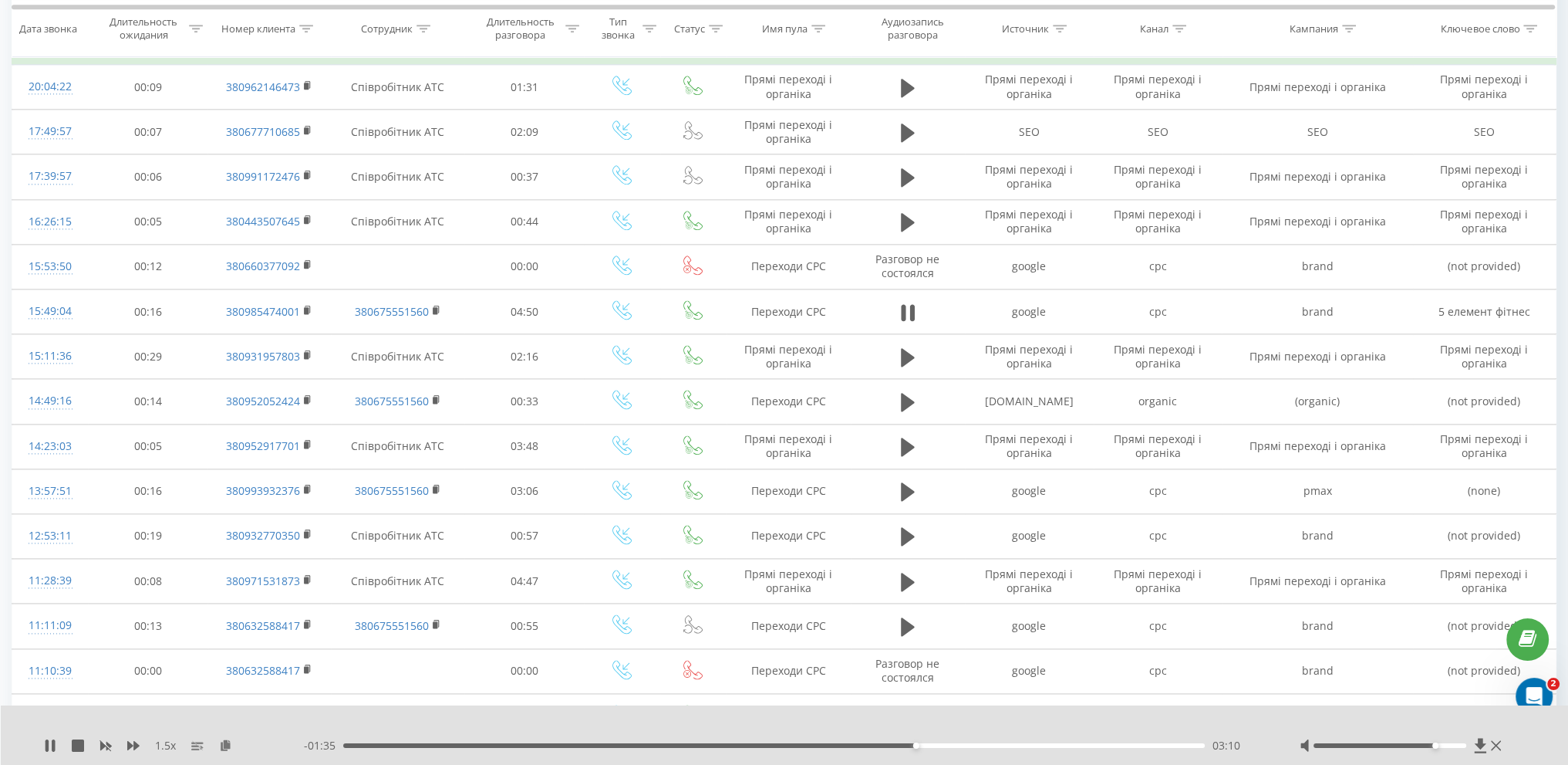
click at [953, 746] on div "03:10" at bounding box center [774, 745] width 862 height 4
click at [943, 747] on div "- 01:20 03:25 03:25" at bounding box center [782, 746] width 958 height 16
click at [1123, 746] on div "04:10" at bounding box center [774, 745] width 862 height 4
click at [1161, 747] on div "04:32" at bounding box center [774, 745] width 862 height 4
click at [1181, 747] on div "04:38" at bounding box center [774, 745] width 862 height 4
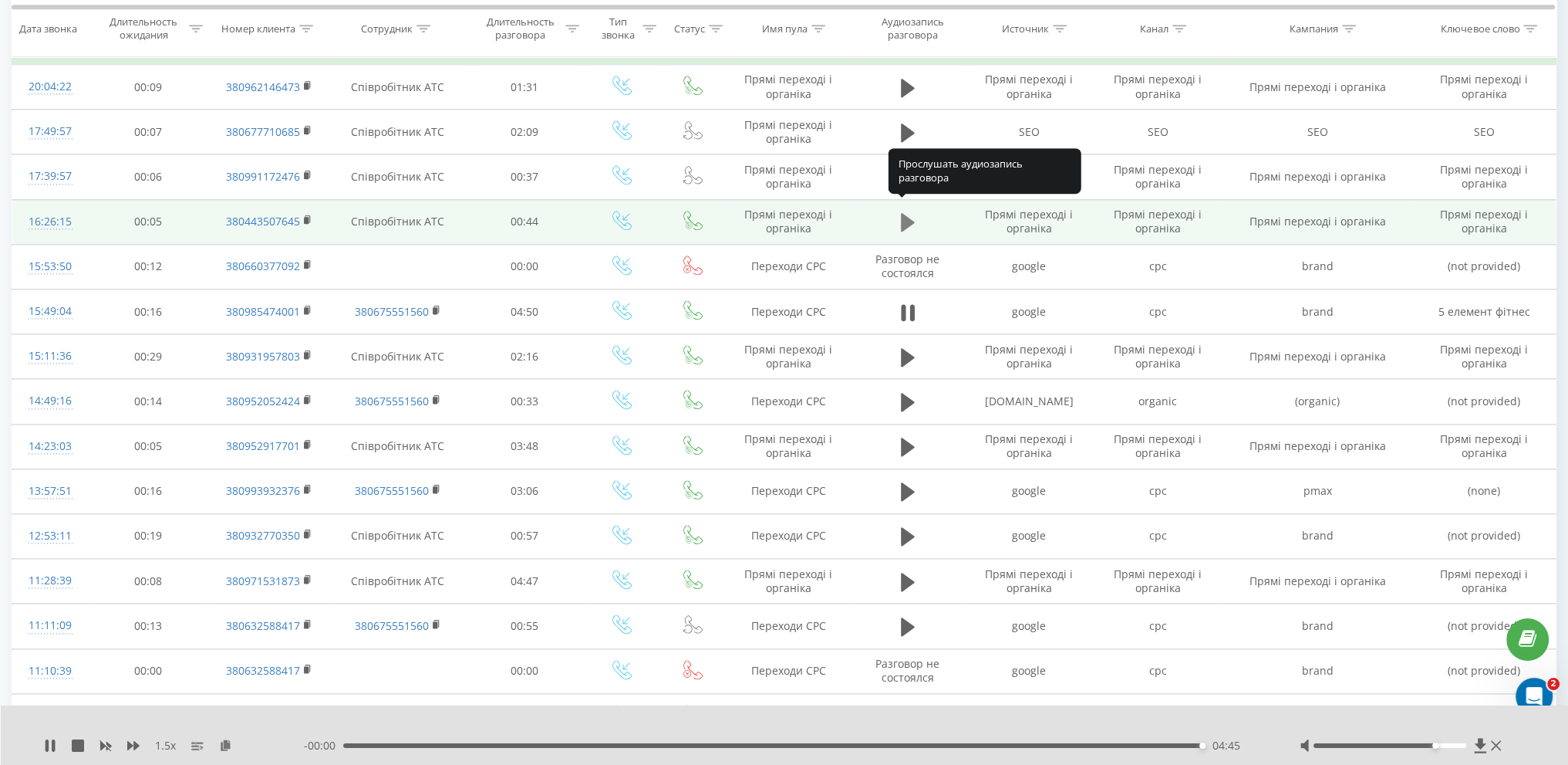
click at [909, 212] on icon at bounding box center [908, 222] width 14 height 22
click at [47, 743] on icon at bounding box center [50, 746] width 10 height 12
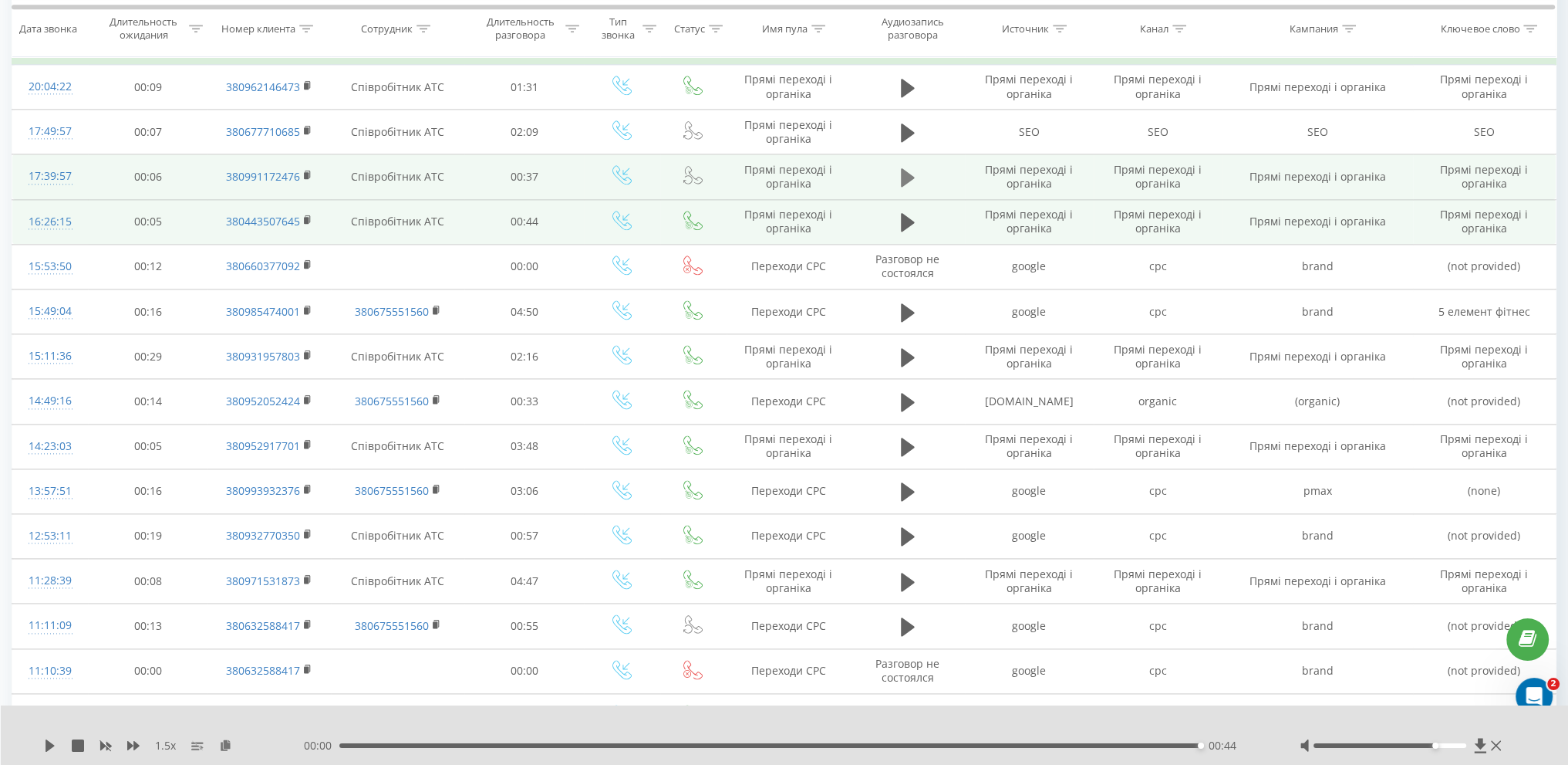
click at [906, 168] on icon at bounding box center [908, 177] width 14 height 19
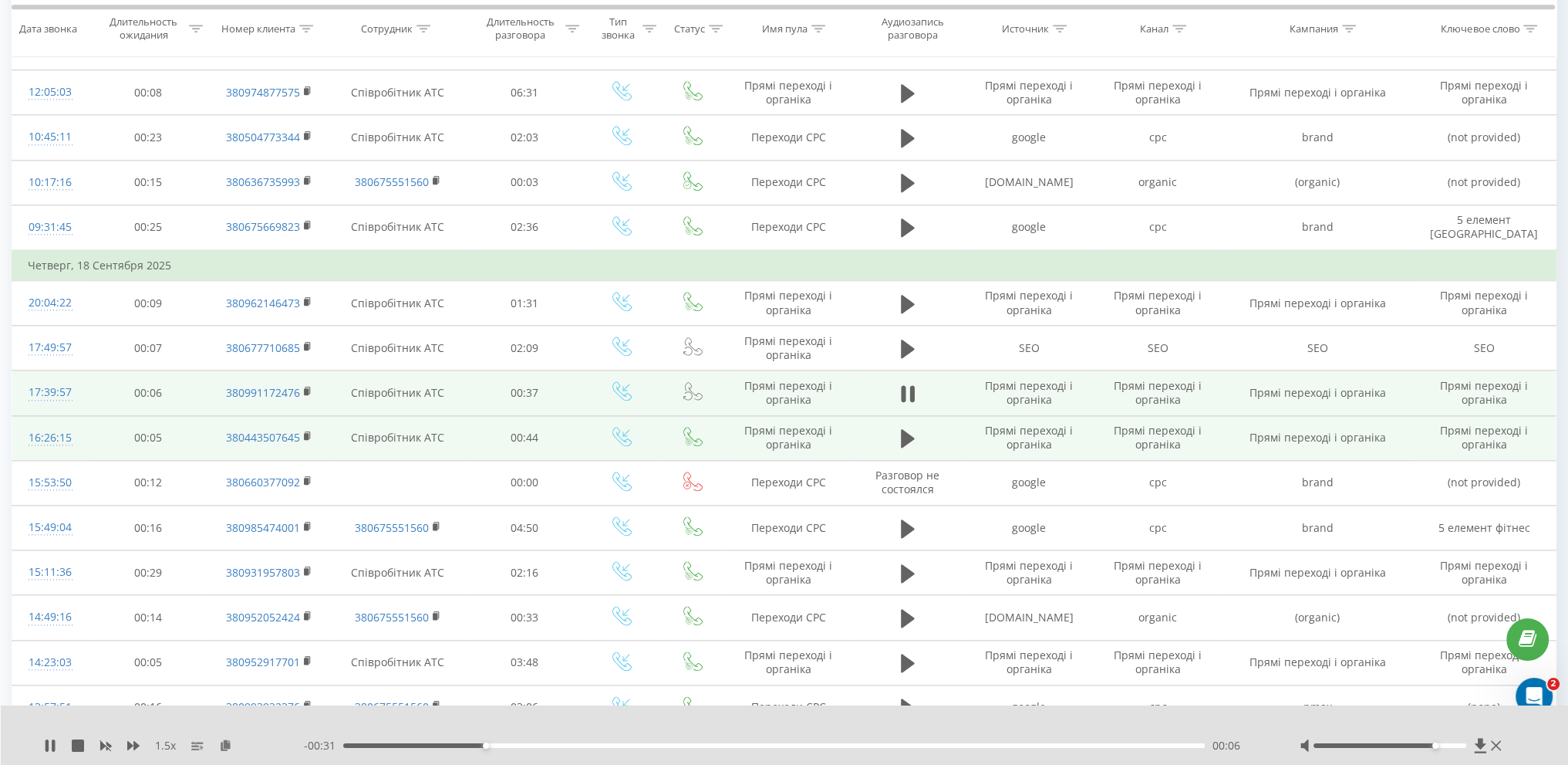
scroll to position [2439, 0]
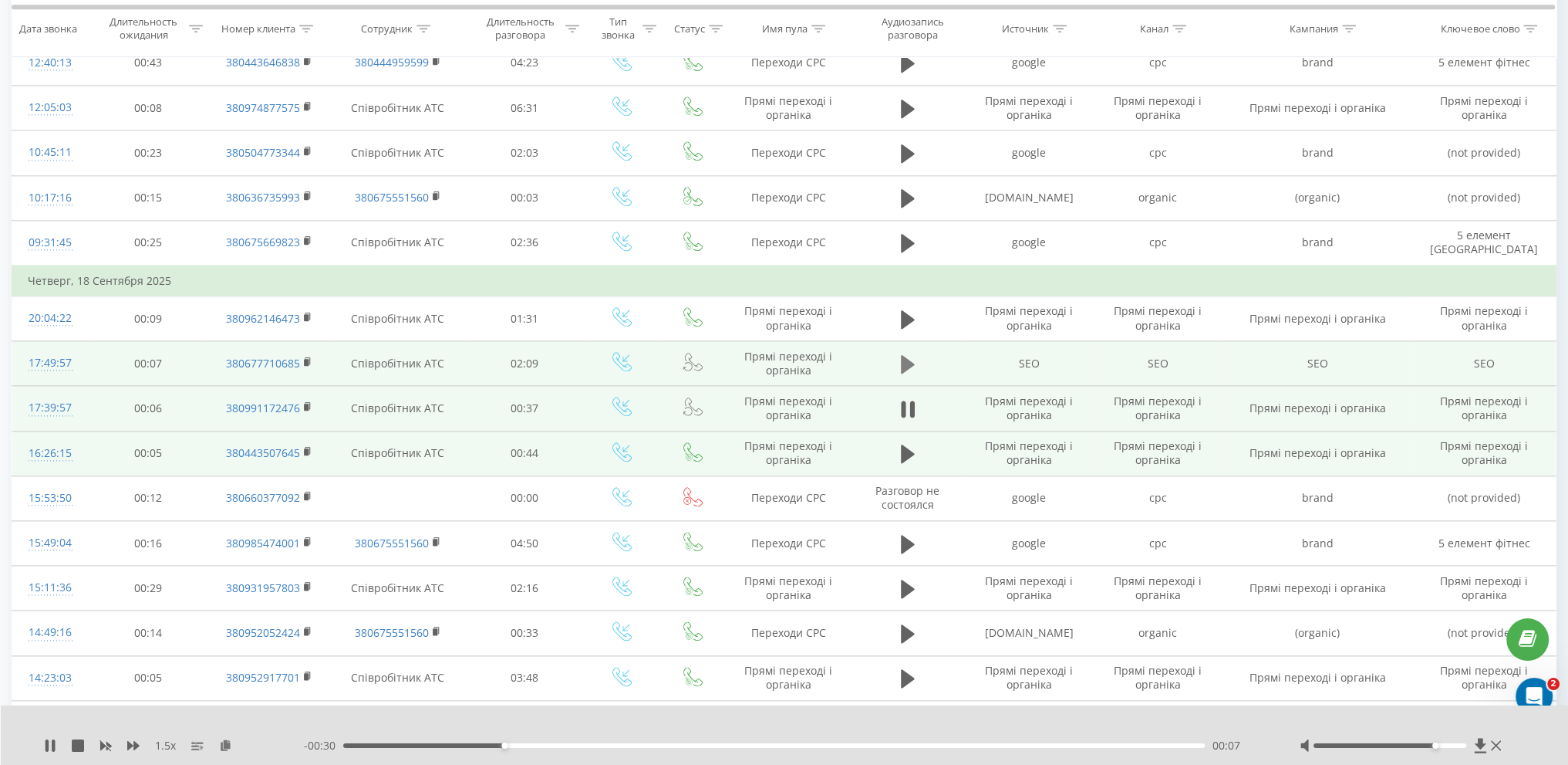
click at [903, 356] on icon at bounding box center [908, 364] width 14 height 19
click at [456, 743] on div "00:16" at bounding box center [774, 745] width 862 height 4
click at [510, 743] on div "00:17" at bounding box center [774, 745] width 862 height 4
click at [555, 743] on div "00:25" at bounding box center [774, 745] width 862 height 4
click at [530, 743] on div "00:33" at bounding box center [774, 745] width 862 height 4
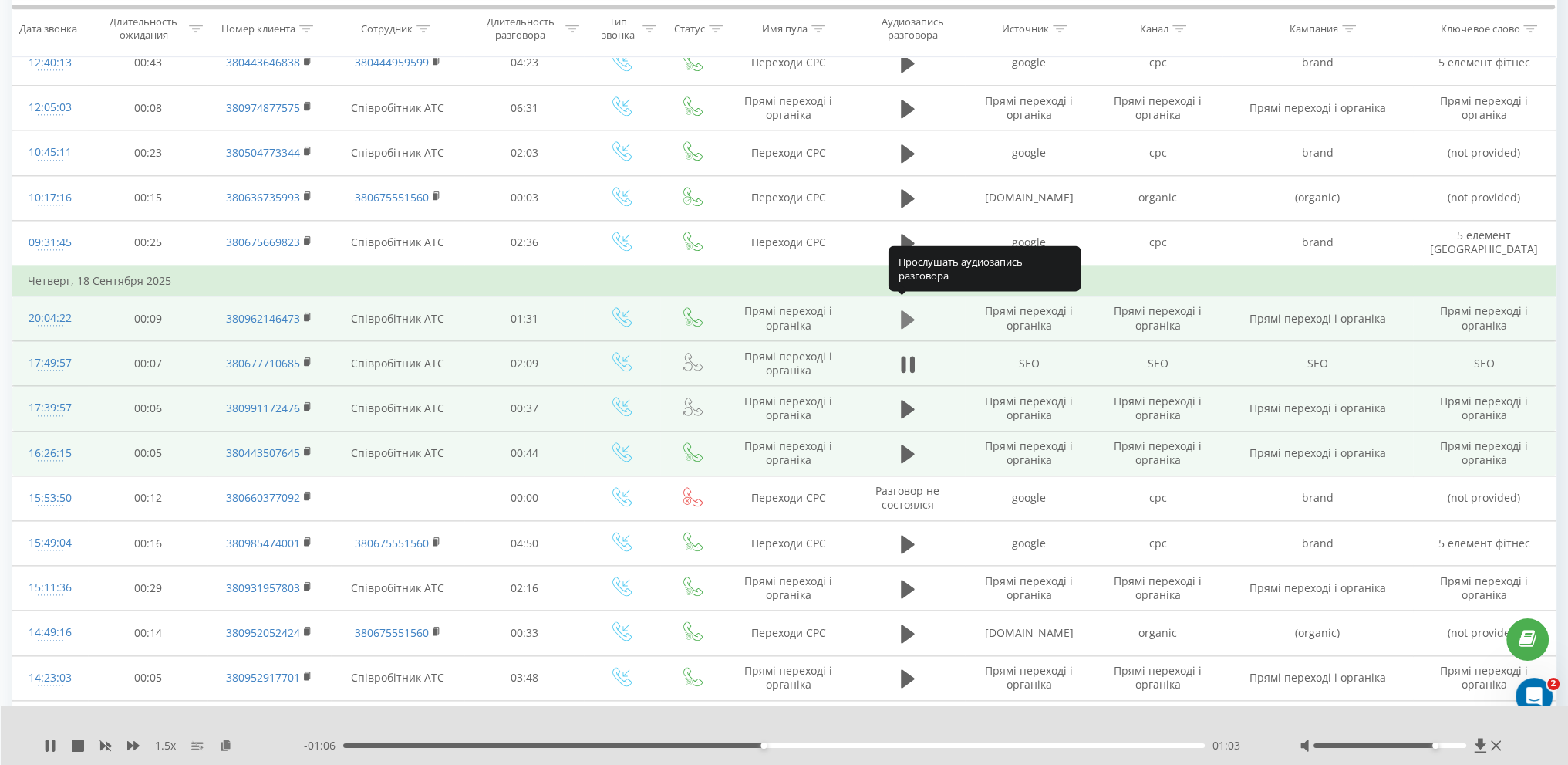
click at [901, 309] on icon at bounding box center [908, 318] width 14 height 19
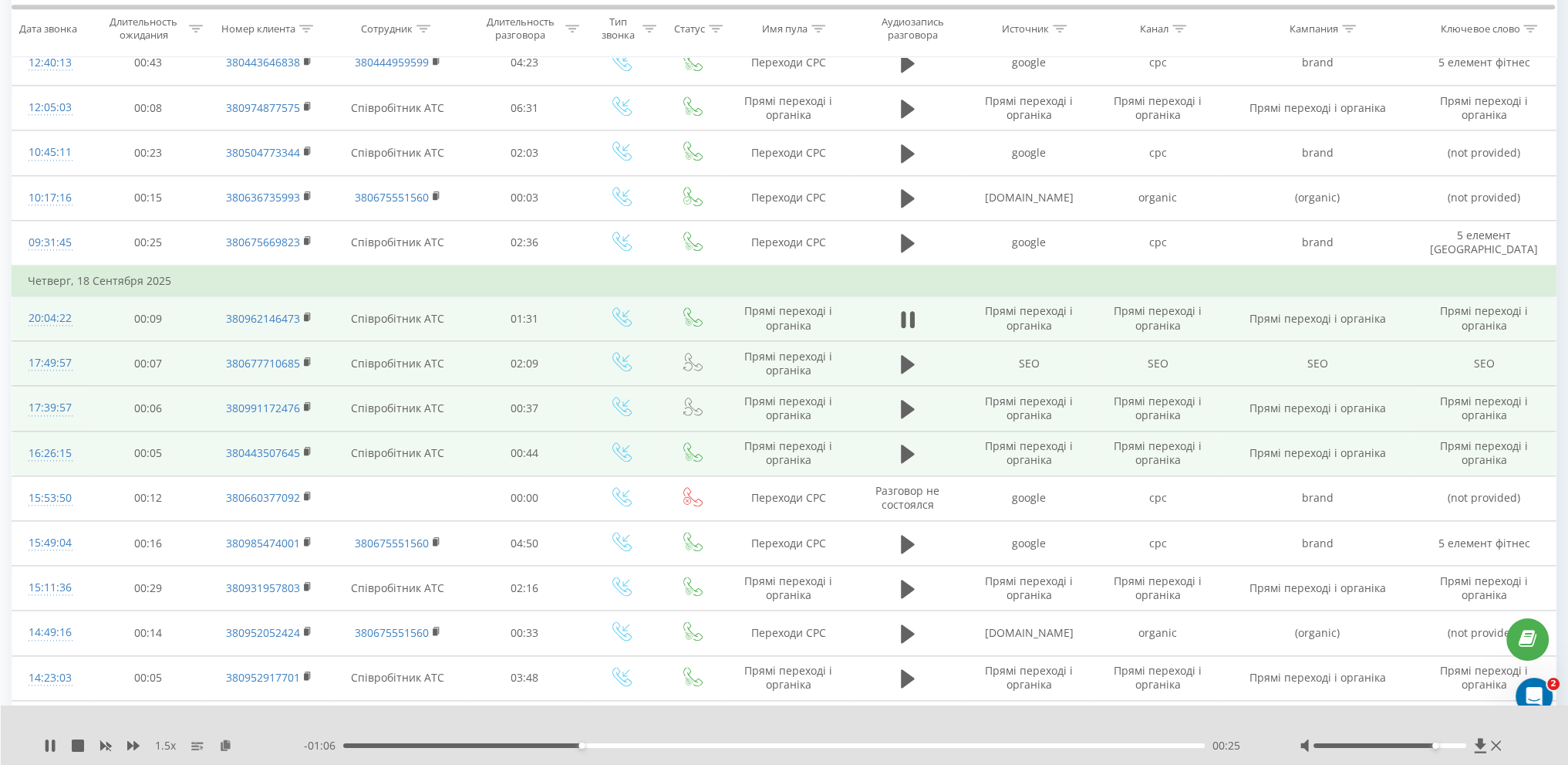
click at [687, 749] on div "- 01:06 00:25 00:25" at bounding box center [782, 746] width 958 height 16
click at [788, 749] on div "- 00:53 00:38 00:38" at bounding box center [782, 746] width 958 height 16
click at [793, 746] on div "00:48" at bounding box center [774, 745] width 862 height 4
click at [862, 746] on div "00:55" at bounding box center [774, 745] width 862 height 4
click at [948, 747] on div "01:04" at bounding box center [774, 745] width 862 height 4
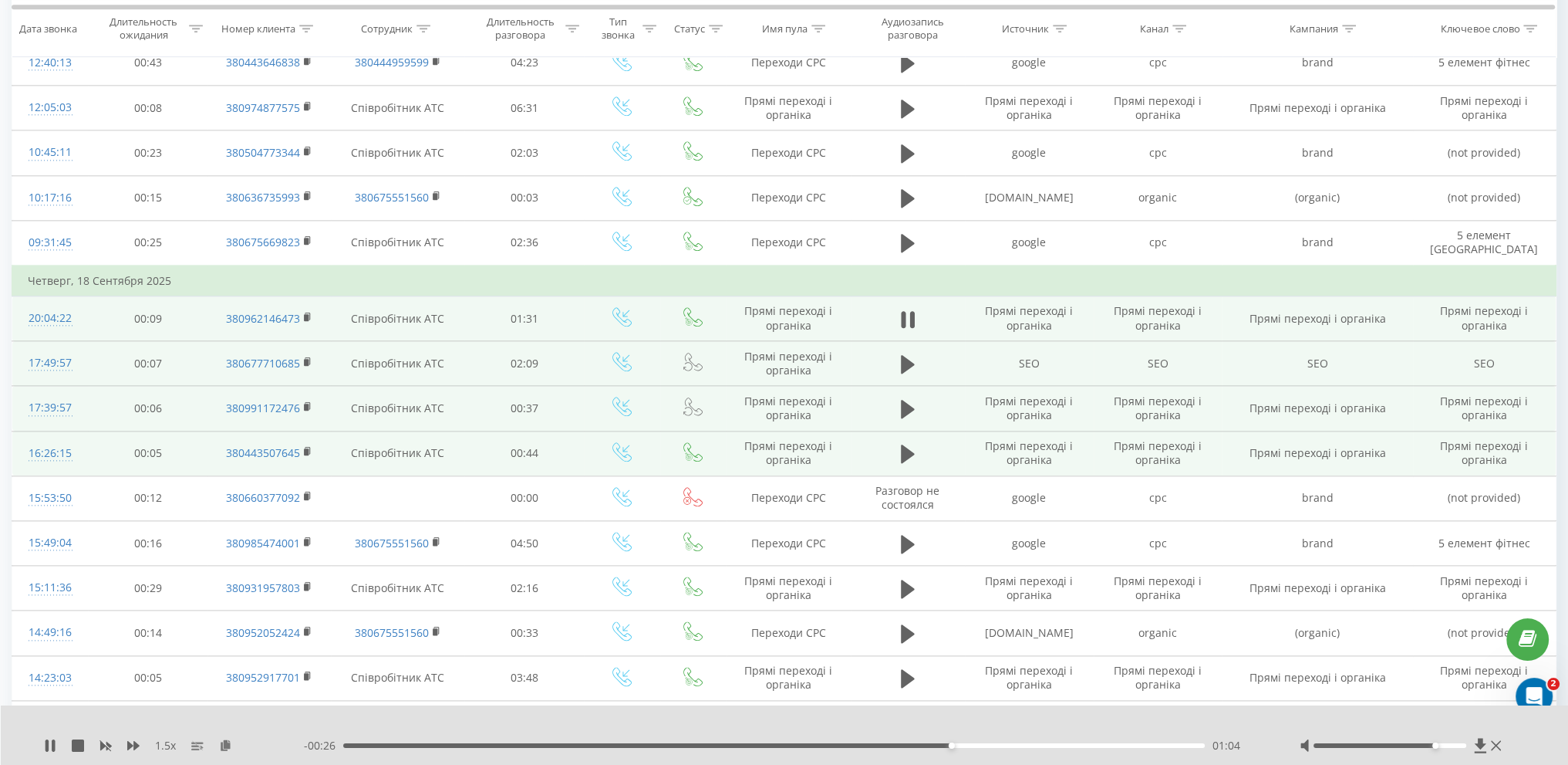
drag, startPoint x: 1033, startPoint y: 743, endPoint x: 1048, endPoint y: 743, distance: 15.0
click at [1038, 743] on div "01:04" at bounding box center [774, 745] width 862 height 4
click at [1128, 746] on div "01:23" at bounding box center [774, 745] width 862 height 4
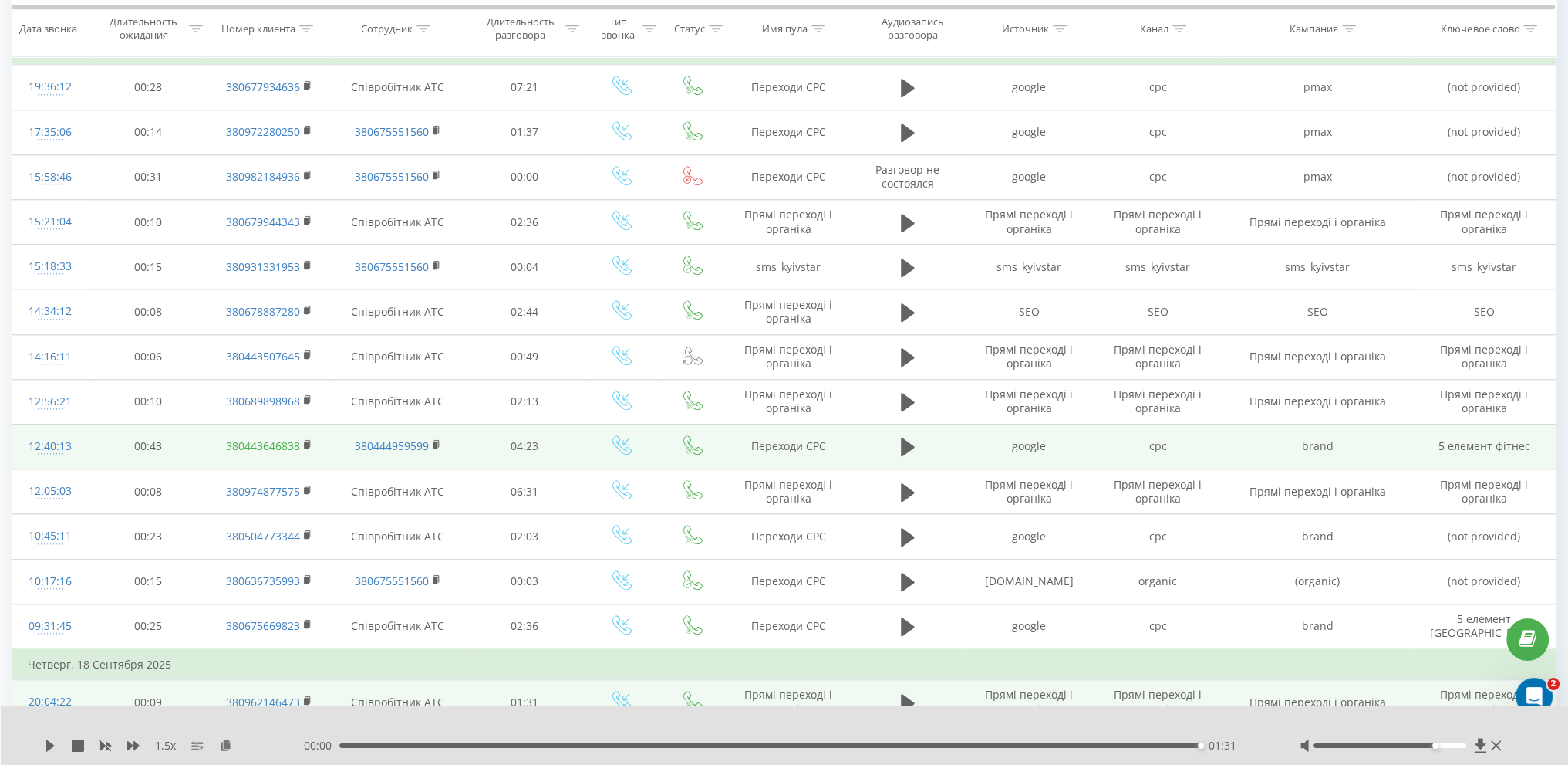
scroll to position [2207, 0]
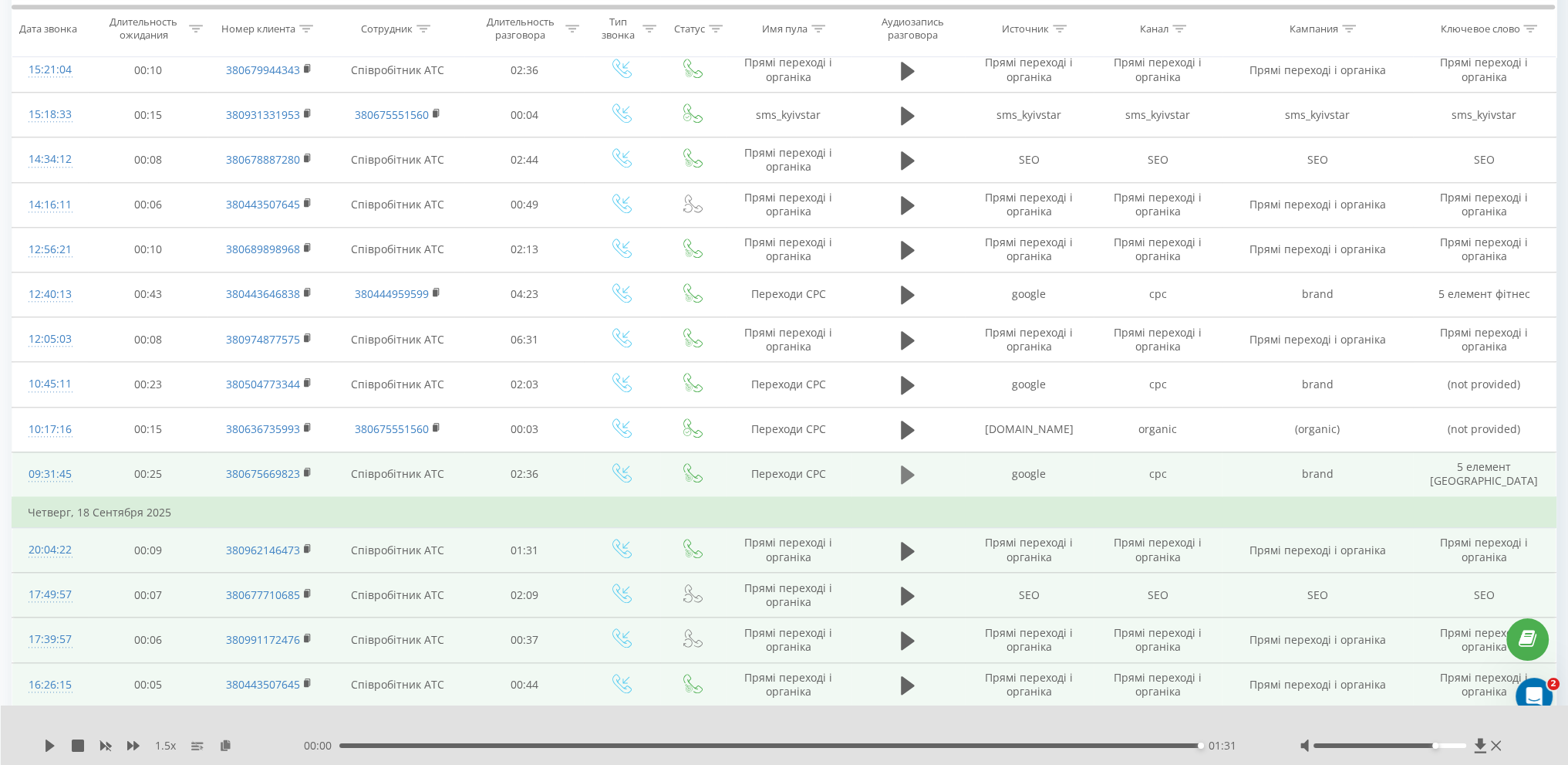
click at [909, 464] on icon at bounding box center [908, 474] width 14 height 22
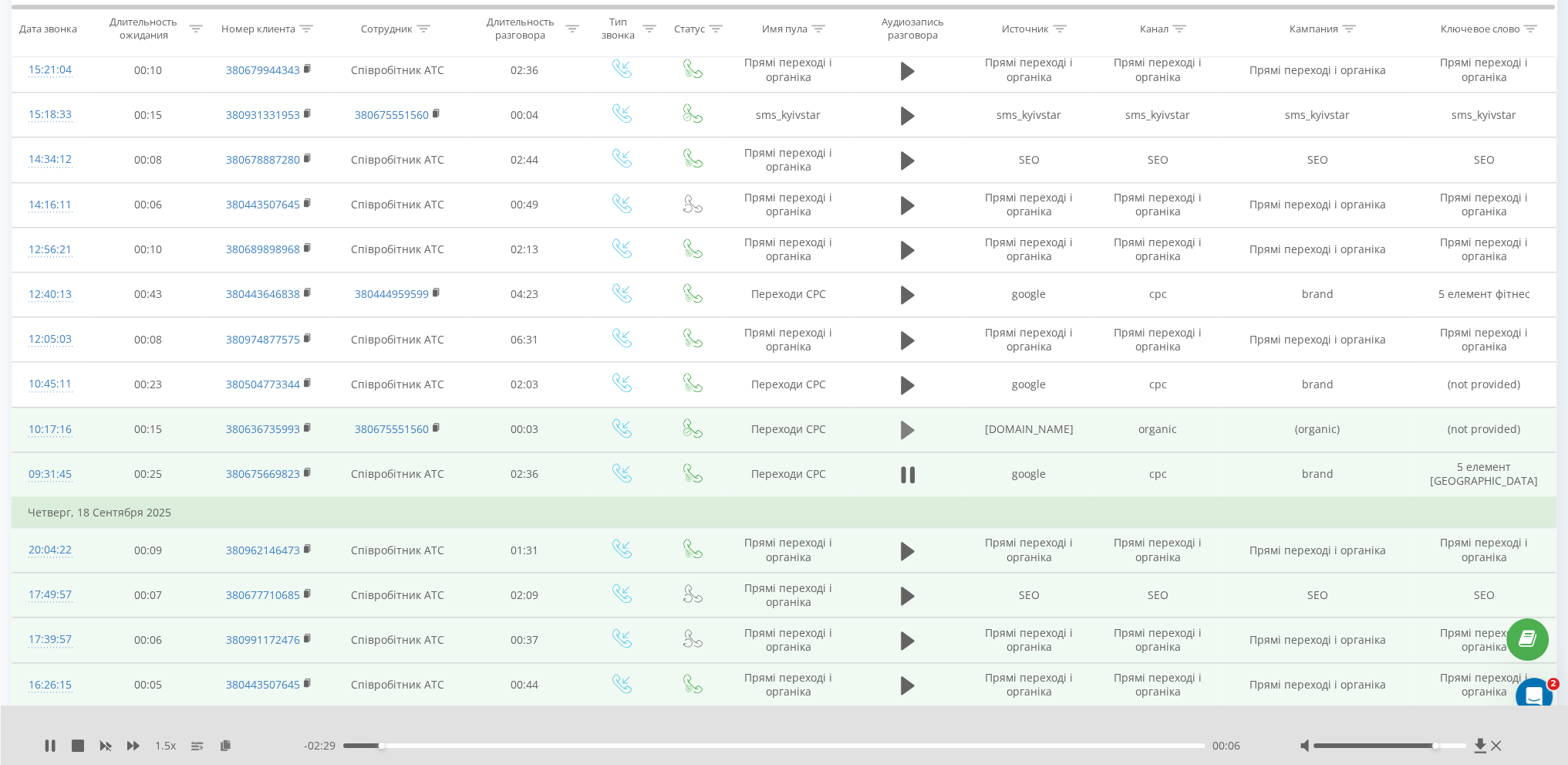
click at [907, 420] on icon at bounding box center [908, 429] width 14 height 19
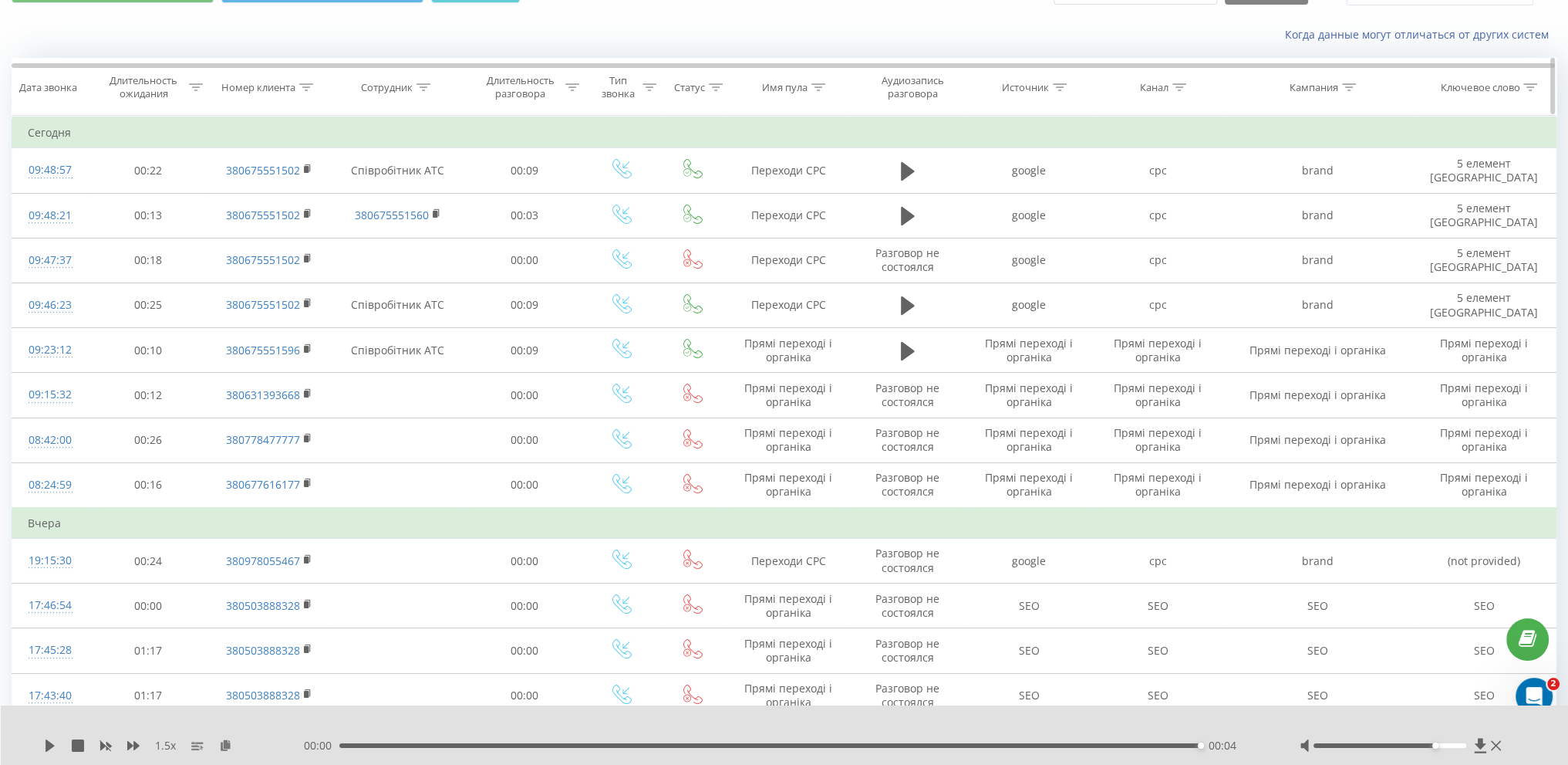
scroll to position [0, 0]
